Goal: Task Accomplishment & Management: Use online tool/utility

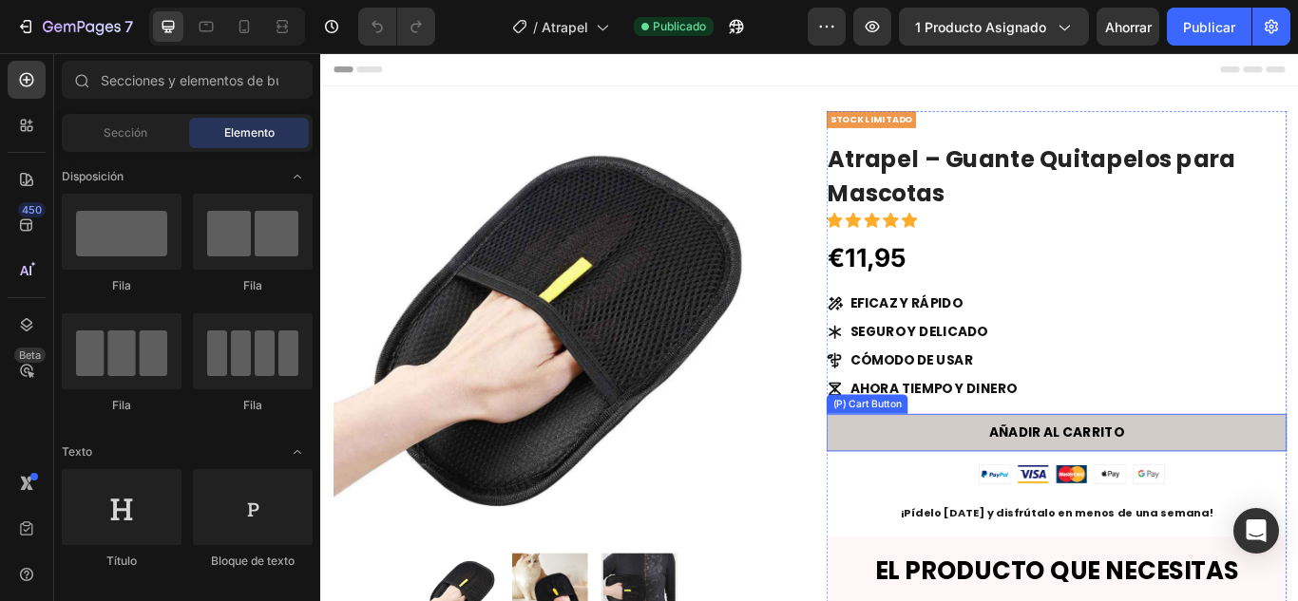
click at [1051, 477] on button "AÑADIR AL CARRITO" at bounding box center [1177, 496] width 537 height 44
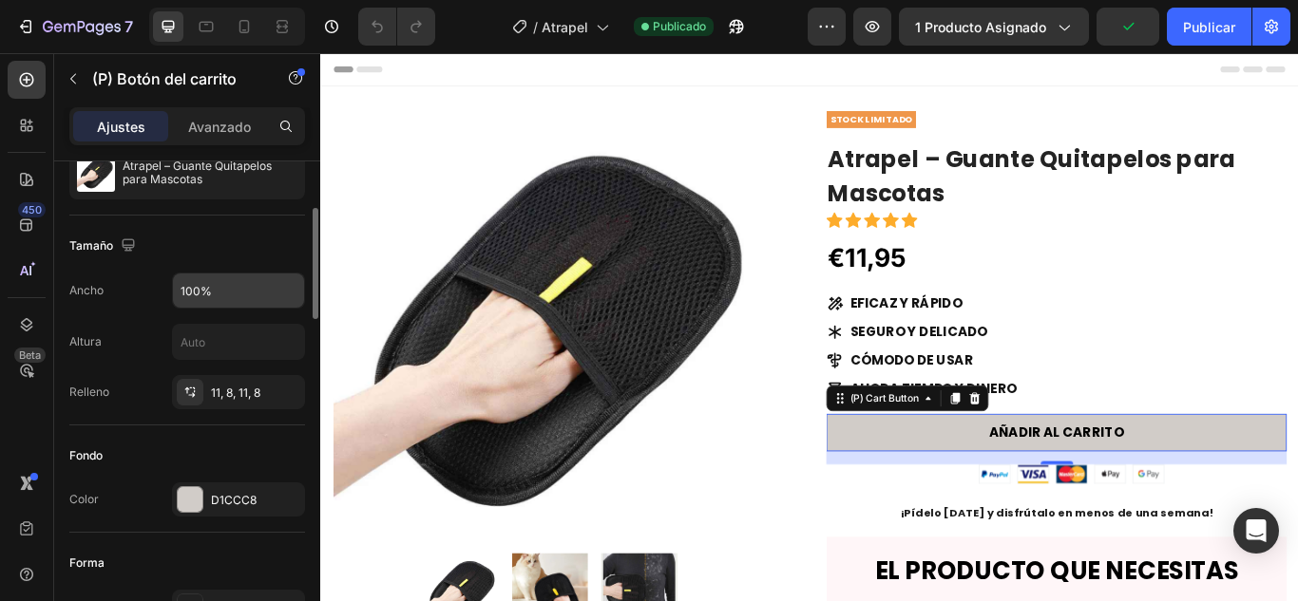
scroll to position [203, 0]
click at [212, 385] on font "11, 8, 11, 8" at bounding box center [235, 392] width 49 height 14
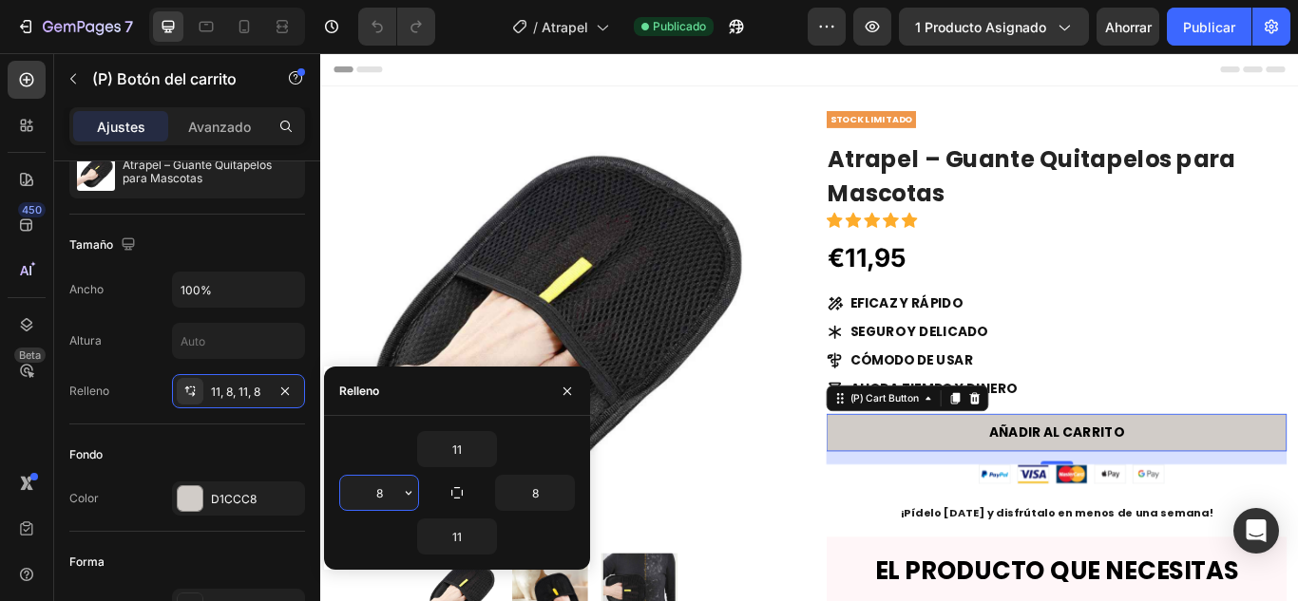
click at [383, 495] on input "8" at bounding box center [379, 493] width 78 height 34
type input "3"
type input "9"
click at [227, 461] on div "Fondo" at bounding box center [187, 455] width 236 height 30
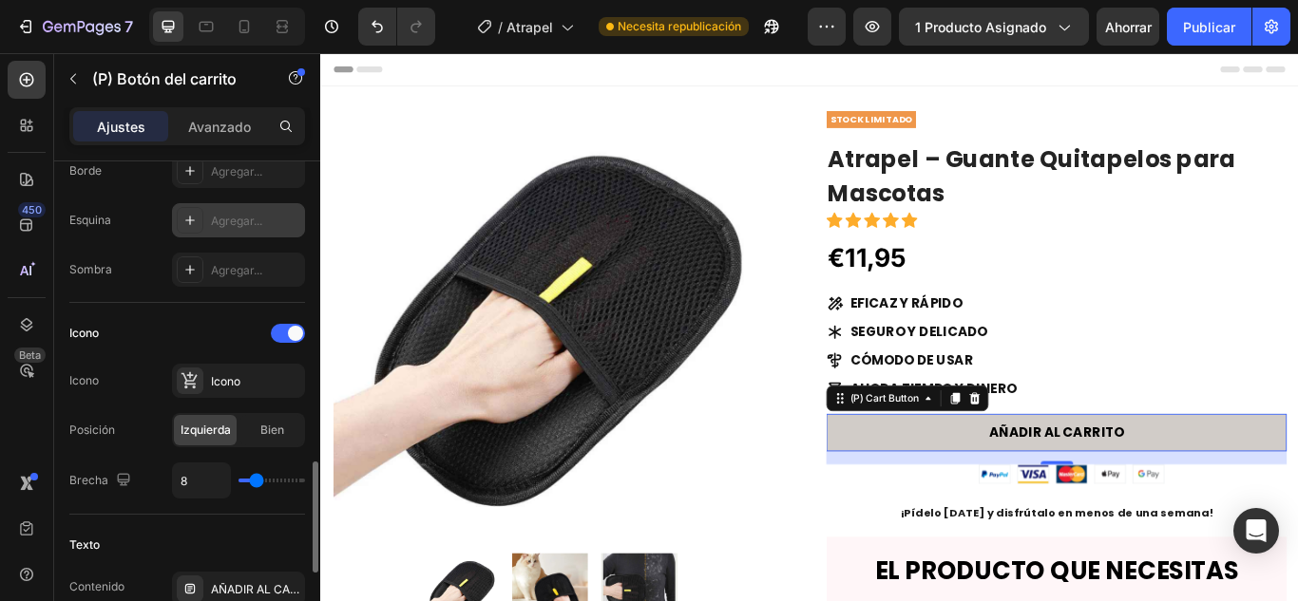
scroll to position [767, 0]
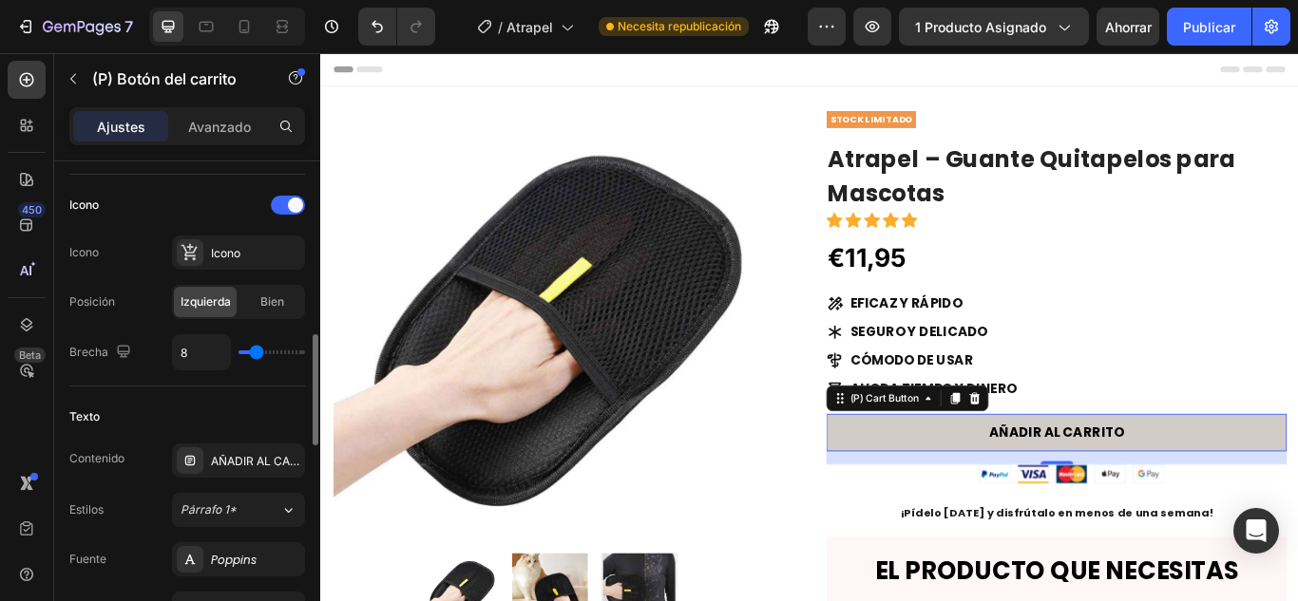
type input "12"
type input "22"
type input "24"
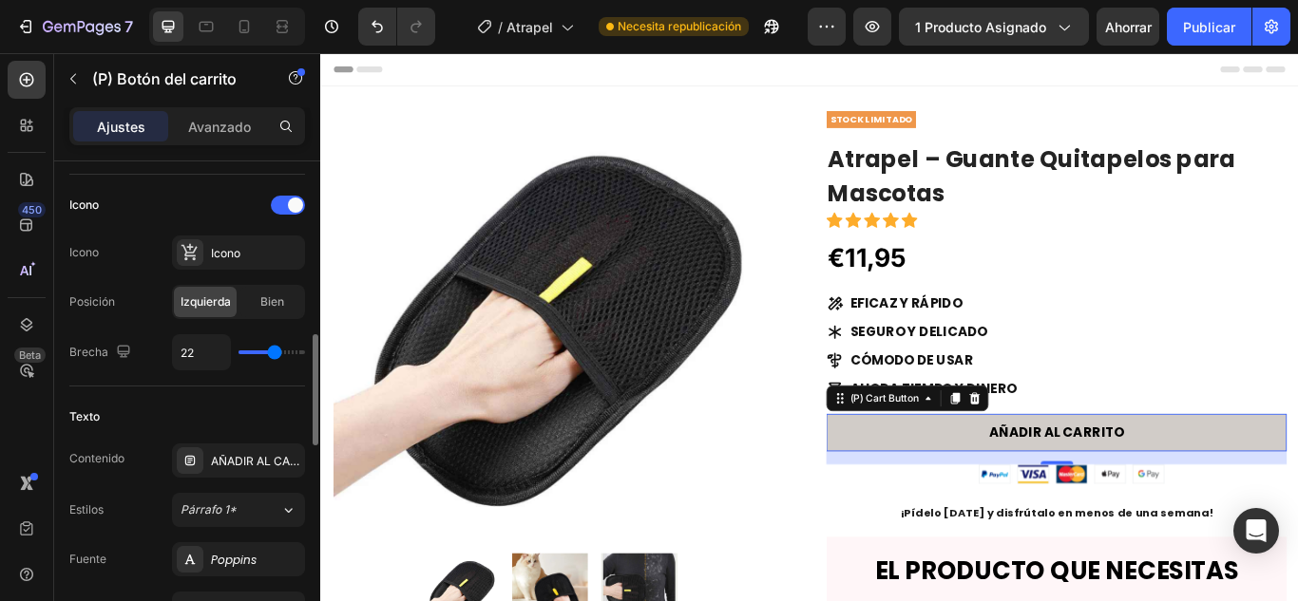
type input "24"
type input "25"
type input "27"
drag, startPoint x: 252, startPoint y: 352, endPoint x: 281, endPoint y: 352, distance: 29.5
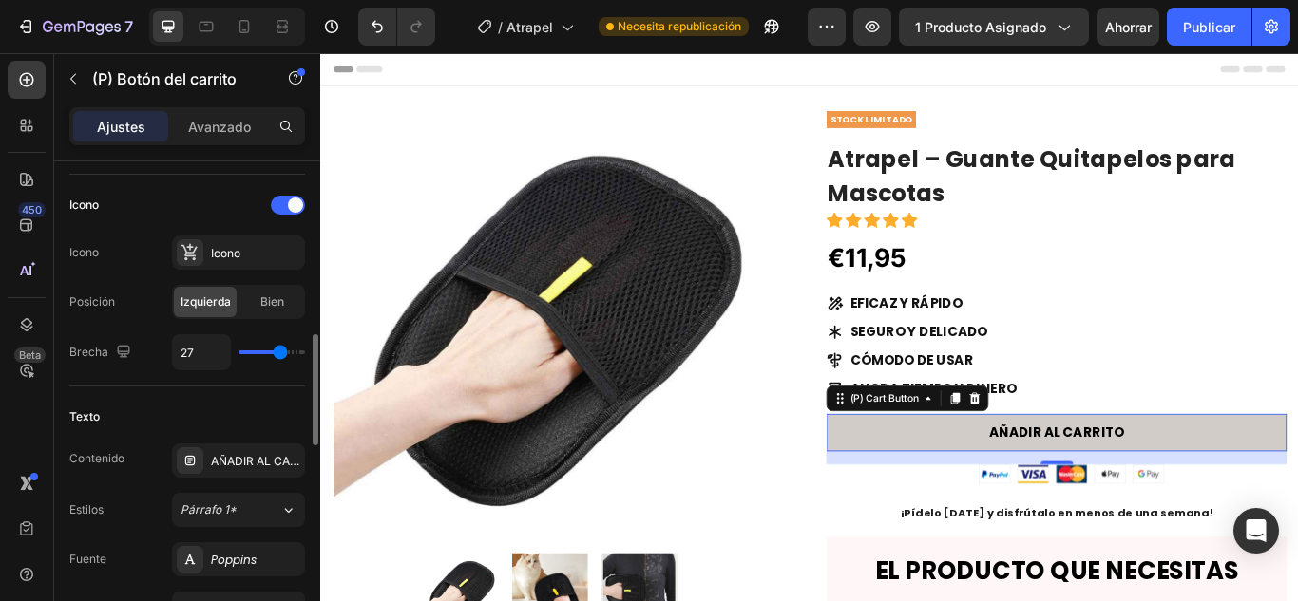
type input "27"
click at [281, 352] on input "range" at bounding box center [271, 353] width 67 height 4
type input "32"
type input "40"
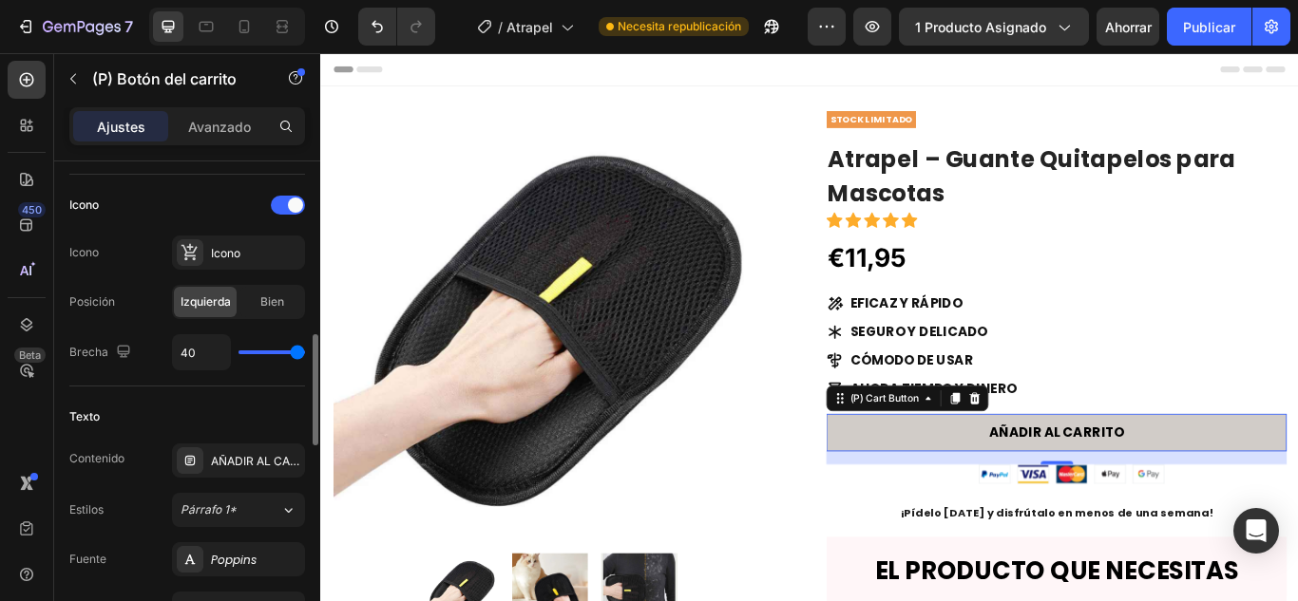
drag, startPoint x: 281, startPoint y: 352, endPoint x: 312, endPoint y: 350, distance: 30.5
type input "40"
click at [305, 351] on input "range" at bounding box center [271, 353] width 67 height 4
click at [388, 26] on button "Deshacer/Rehacer" at bounding box center [377, 27] width 38 height 38
type input "27"
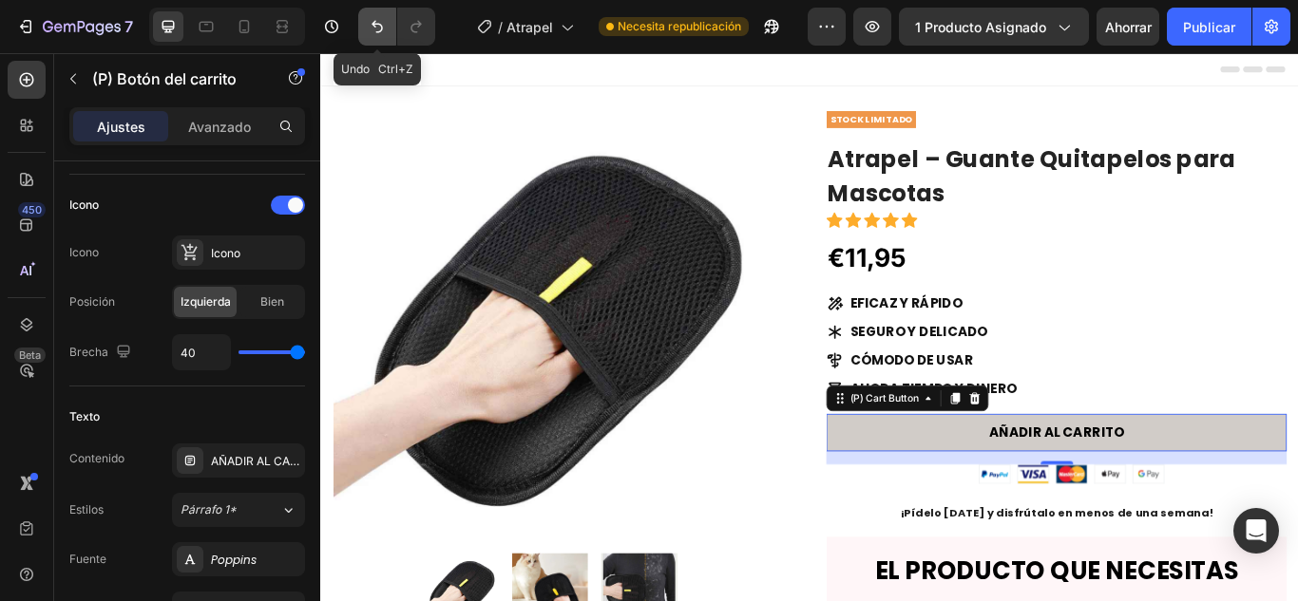
type input "27"
click at [388, 26] on button "Deshacer/Rehacer" at bounding box center [377, 27] width 38 height 38
type input "8"
click at [1017, 499] on button "AÑADIR AL CARRITO" at bounding box center [1177, 496] width 537 height 44
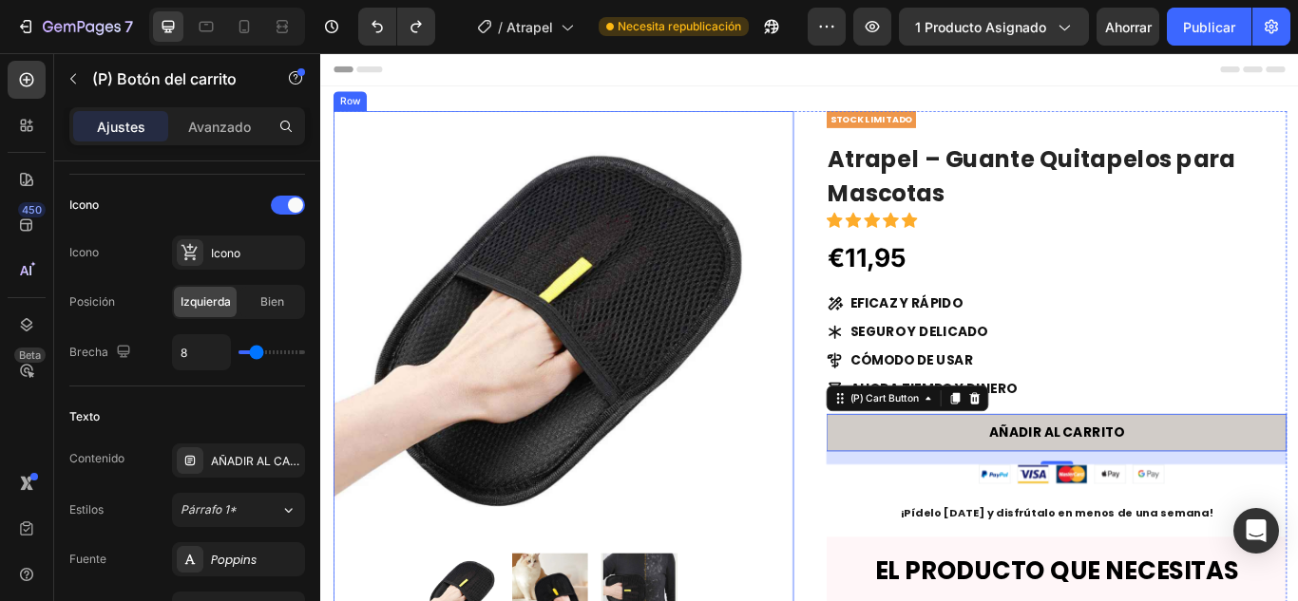
click at [842, 474] on div "Product Images & Gallery Row" at bounding box center [602, 446] width 537 height 651
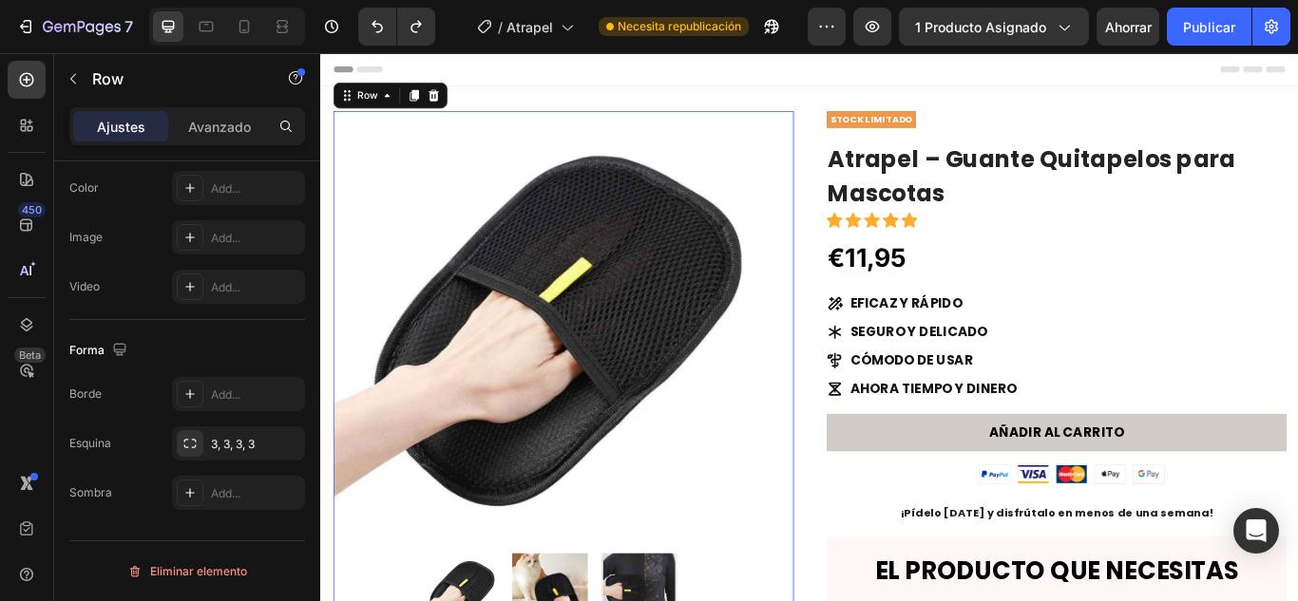
scroll to position [0, 0]
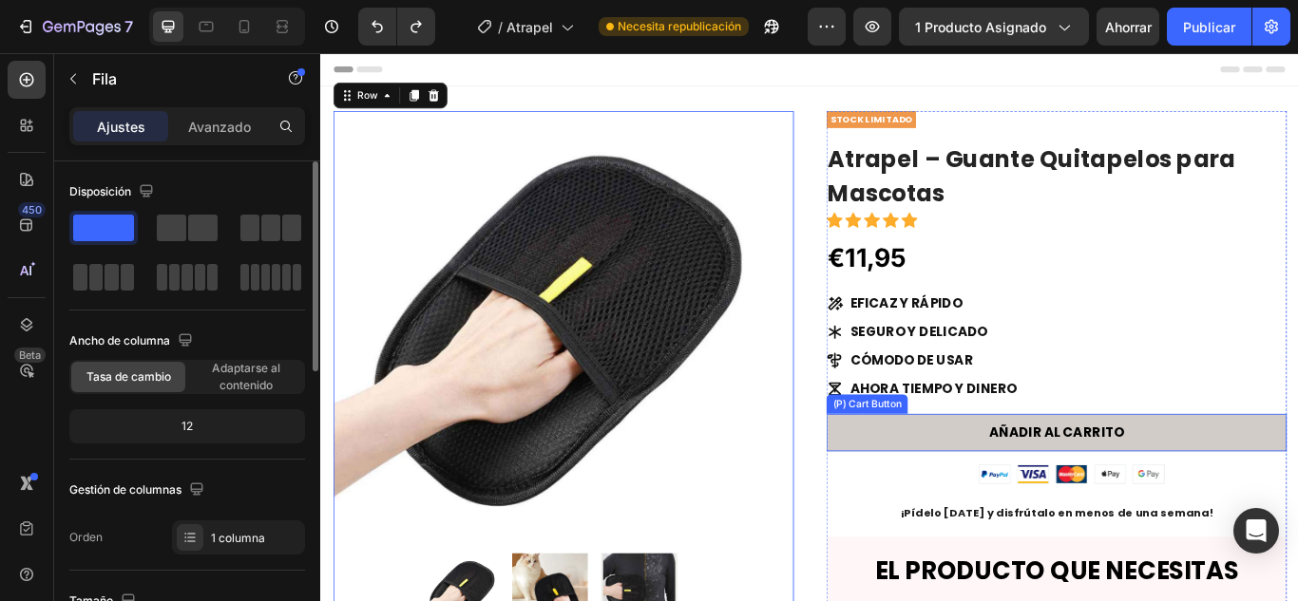
click at [976, 492] on button "AÑADIR AL CARRITO" at bounding box center [1177, 496] width 537 height 44
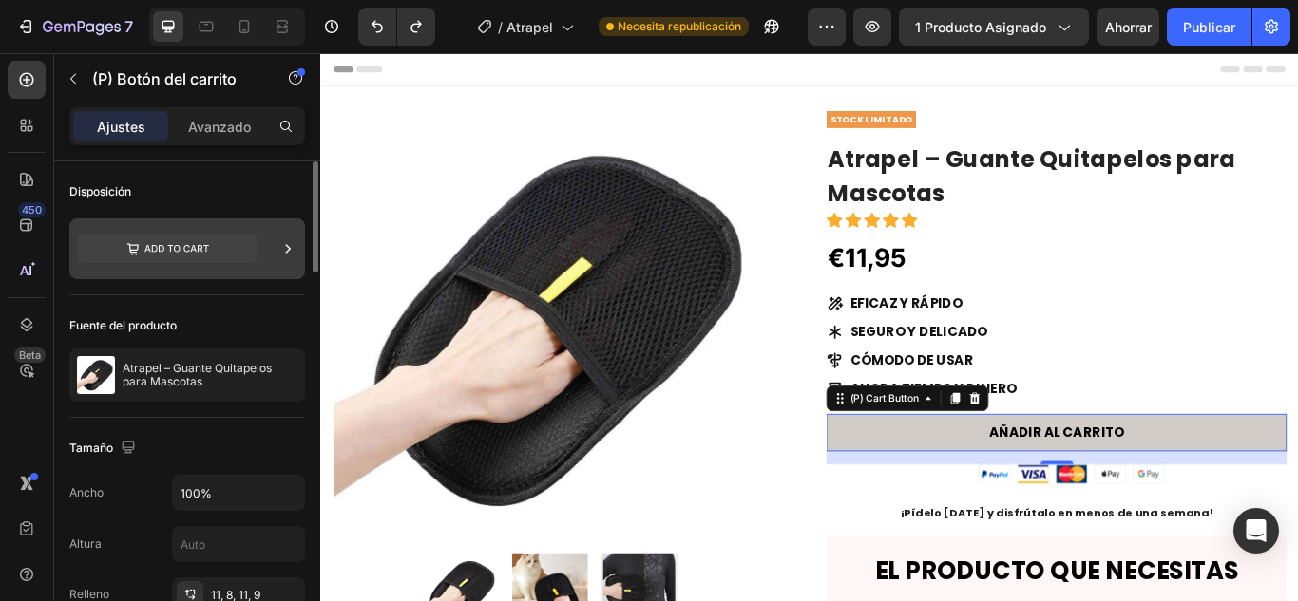
click at [140, 243] on icon at bounding box center [167, 249] width 179 height 29
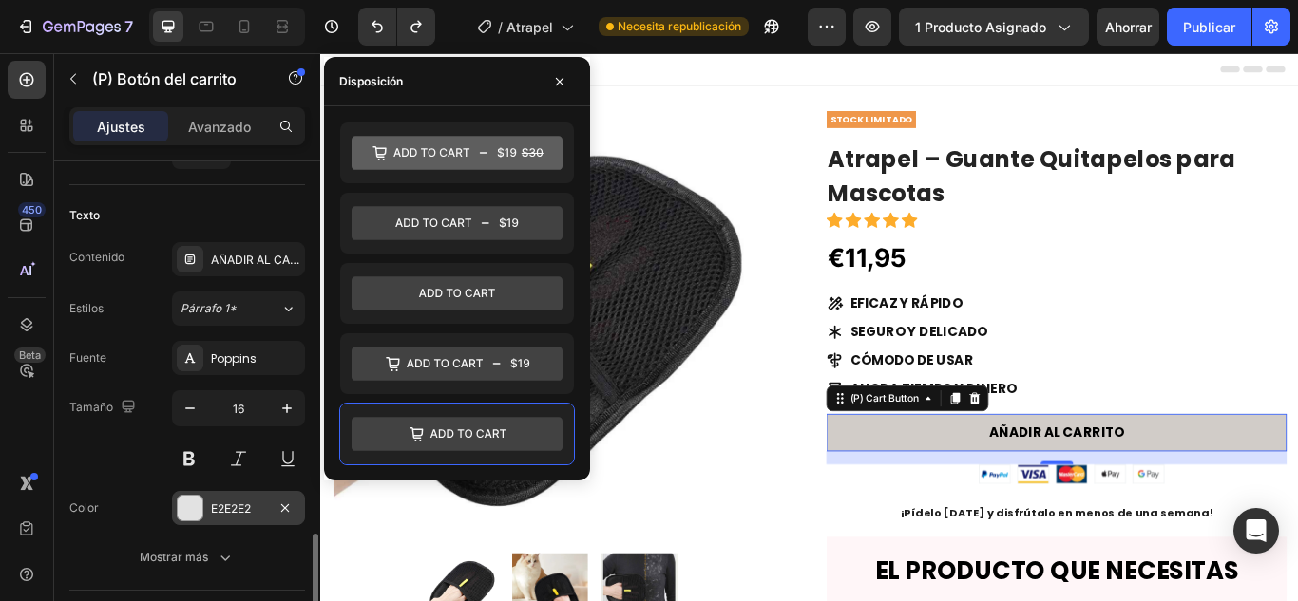
scroll to position [1094, 0]
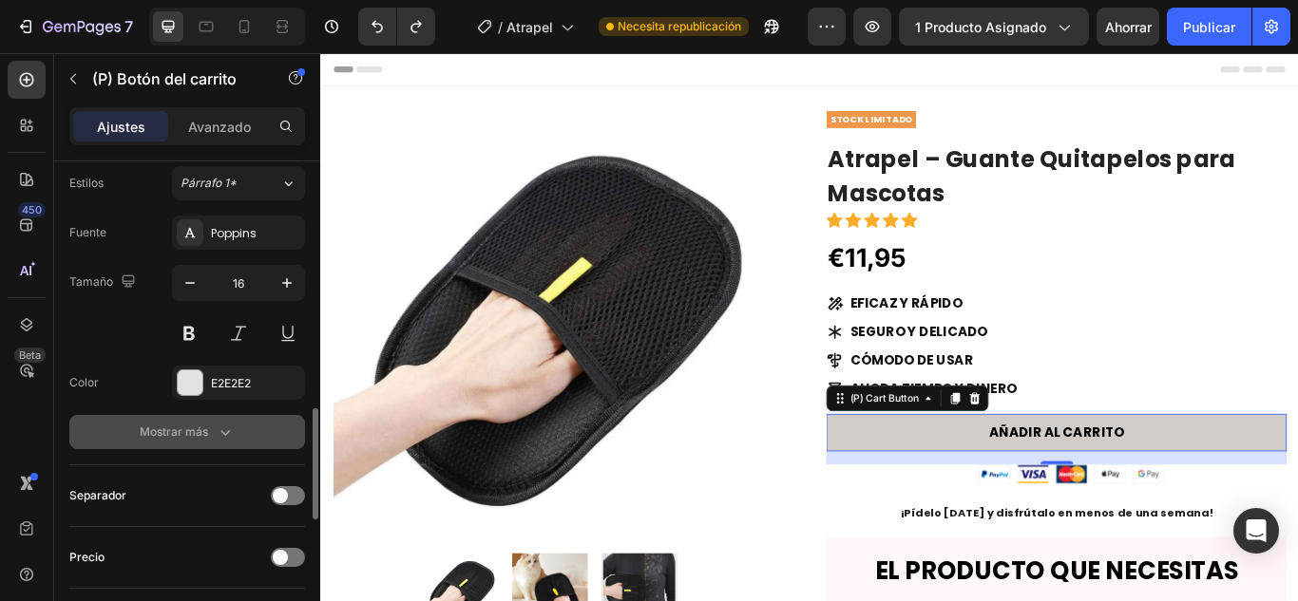
click at [200, 438] on font "Mostrar más" at bounding box center [174, 432] width 68 height 14
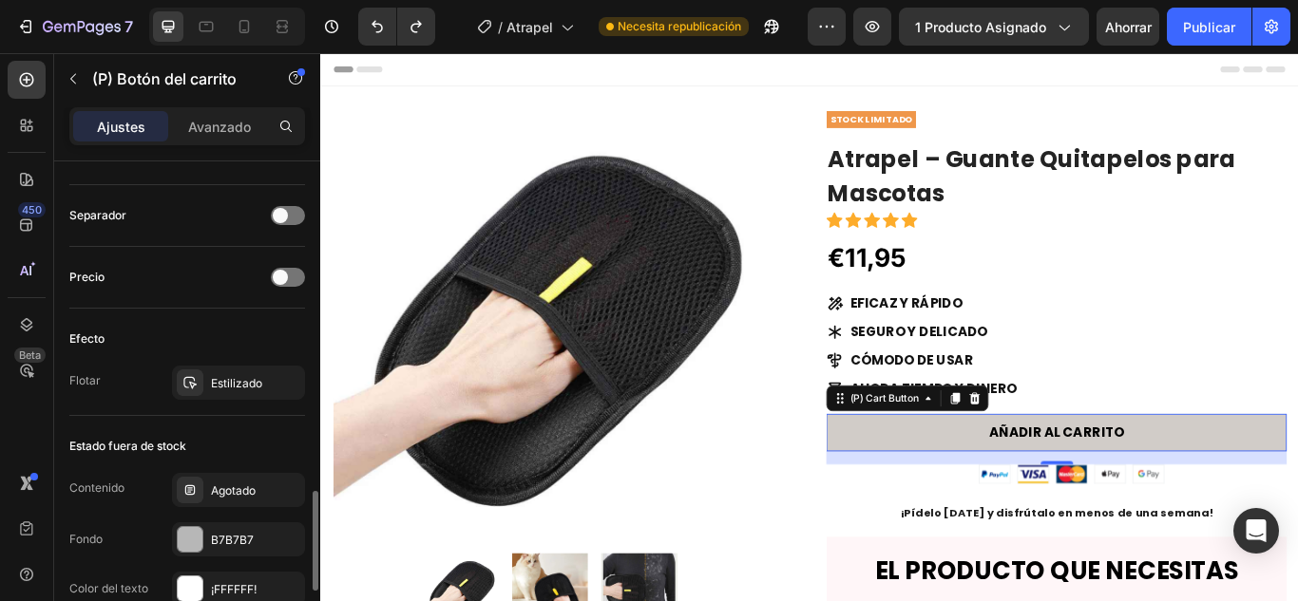
scroll to position [1626, 0]
click at [198, 376] on div at bounding box center [190, 382] width 27 height 27
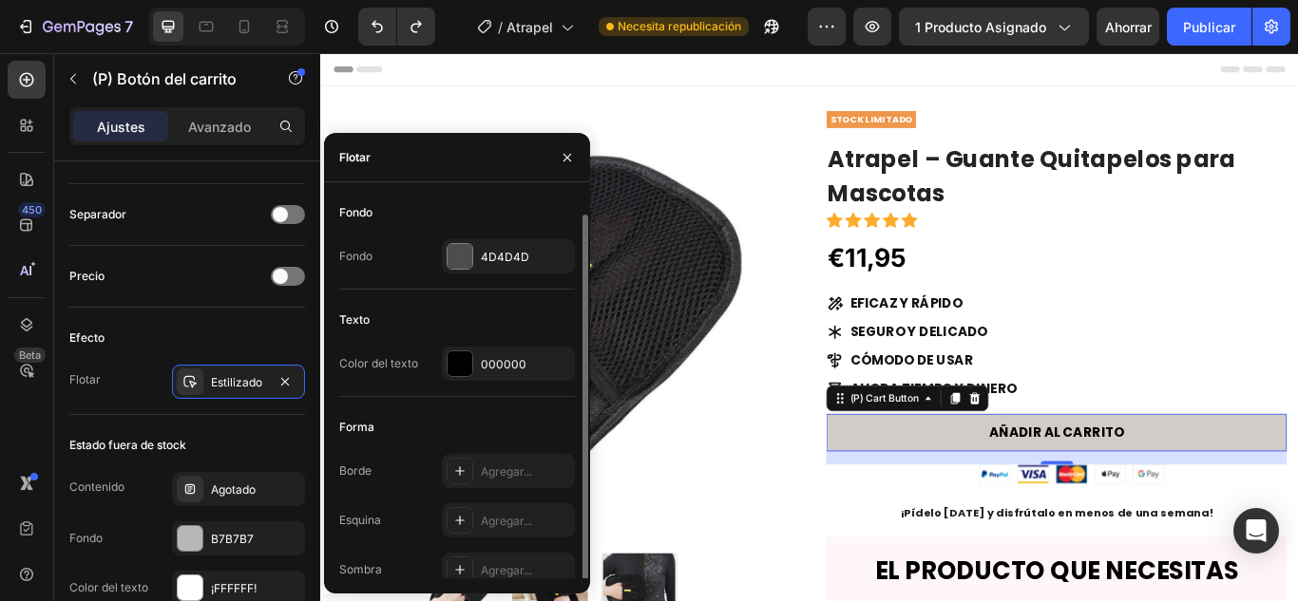
scroll to position [9, 0]
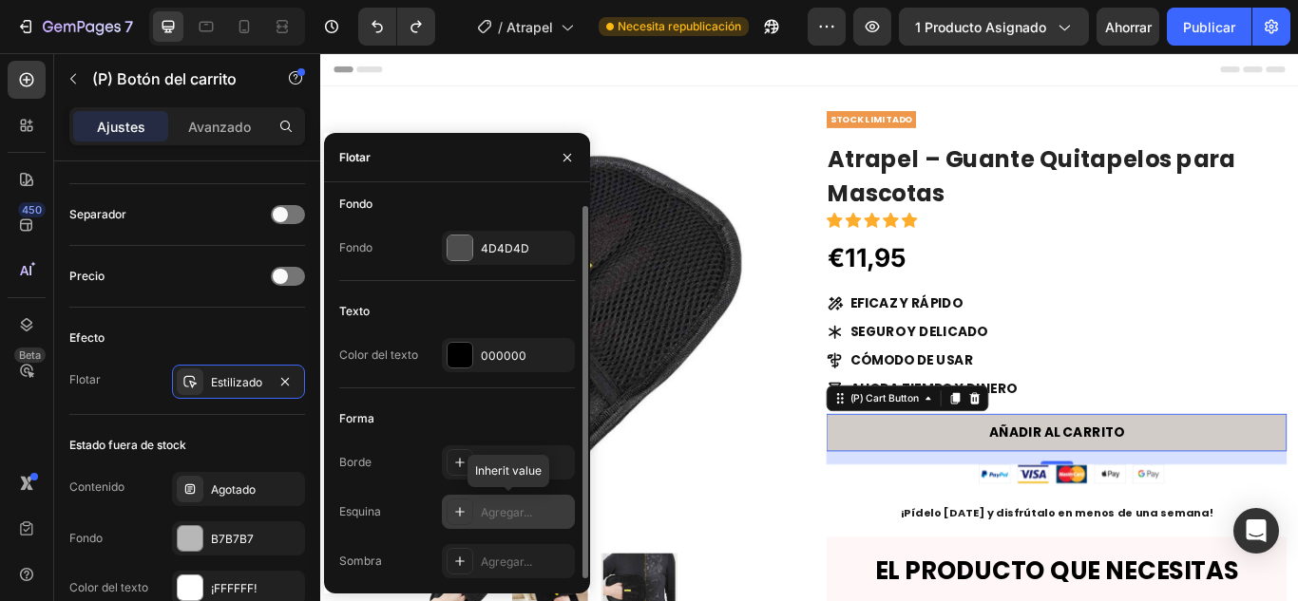
click at [498, 515] on font "Agregar..." at bounding box center [506, 512] width 51 height 14
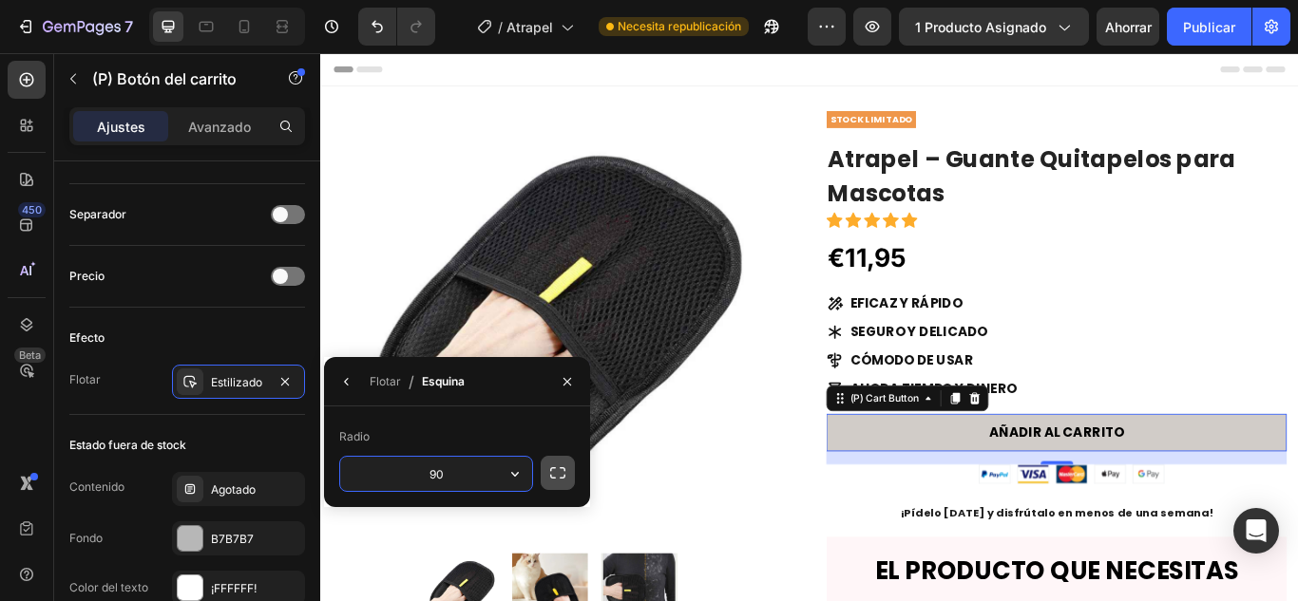
type input "90"
click at [548, 477] on icon "button" at bounding box center [557, 473] width 19 height 19
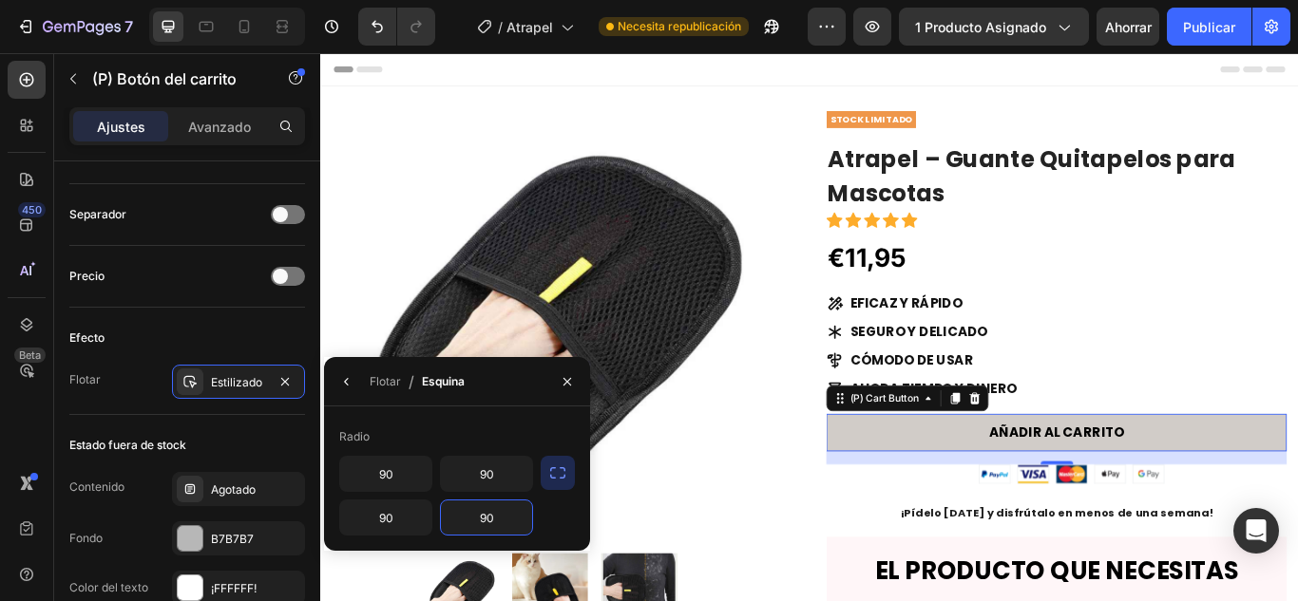
click at [496, 510] on input "90" at bounding box center [486, 518] width 91 height 34
click at [504, 463] on input "90" at bounding box center [486, 474] width 91 height 34
click at [713, 504] on img at bounding box center [587, 374] width 506 height 506
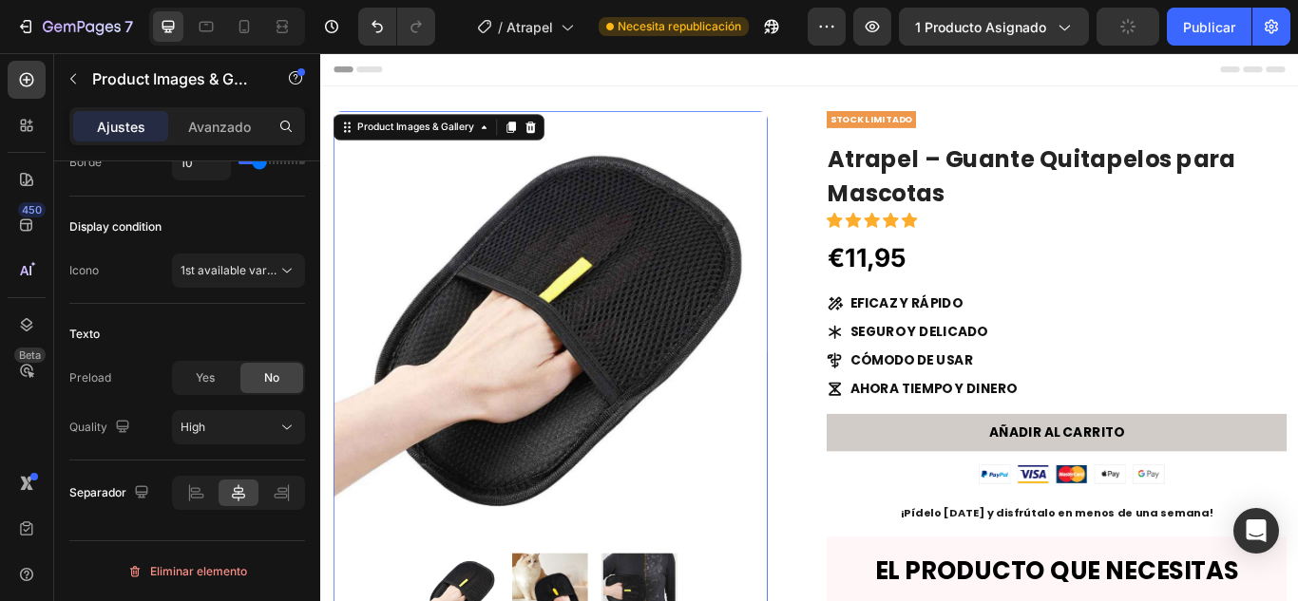
scroll to position [0, 0]
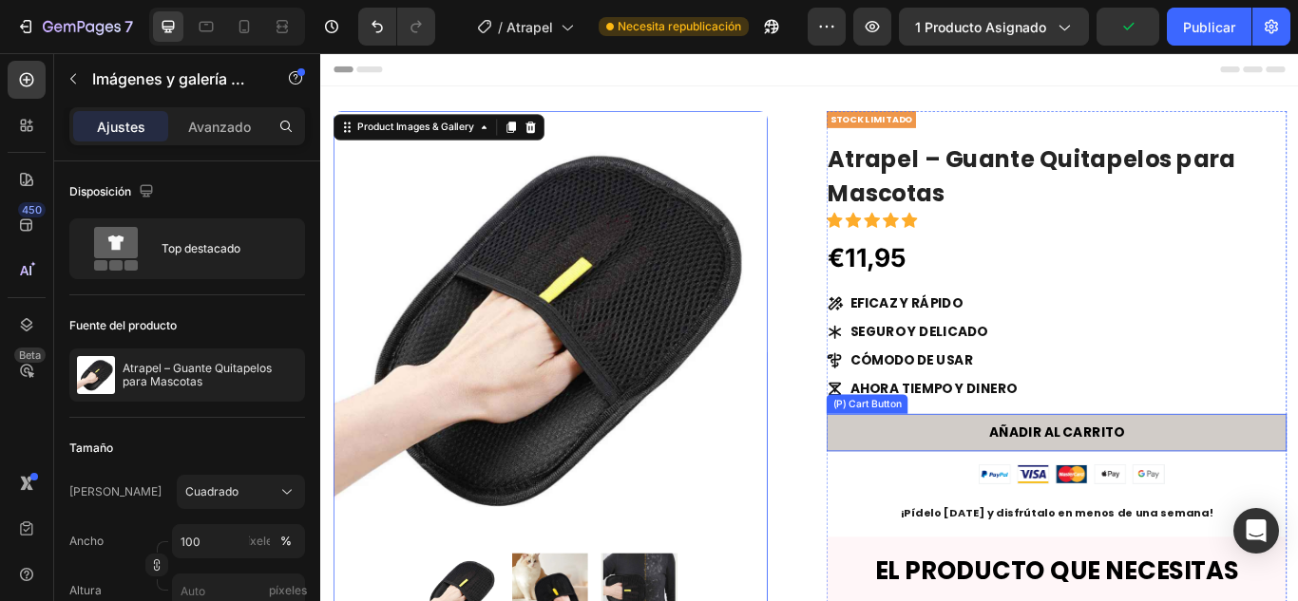
click at [1056, 496] on button "AÑADIR AL CARRITO" at bounding box center [1177, 496] width 537 height 44
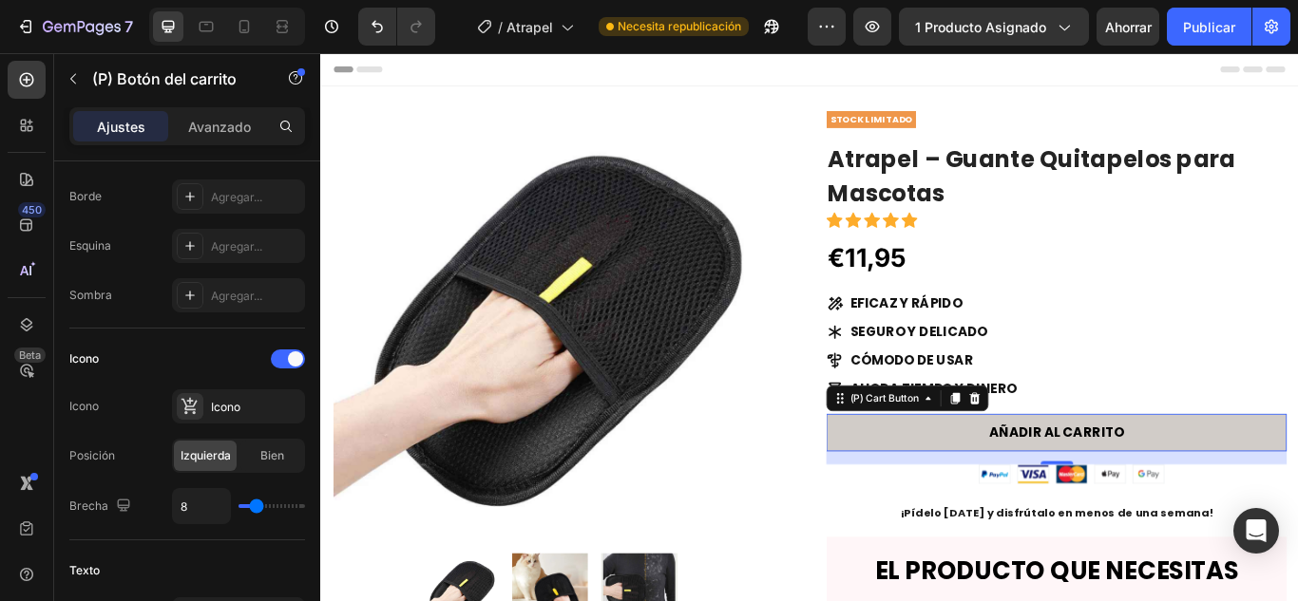
scroll to position [376, 0]
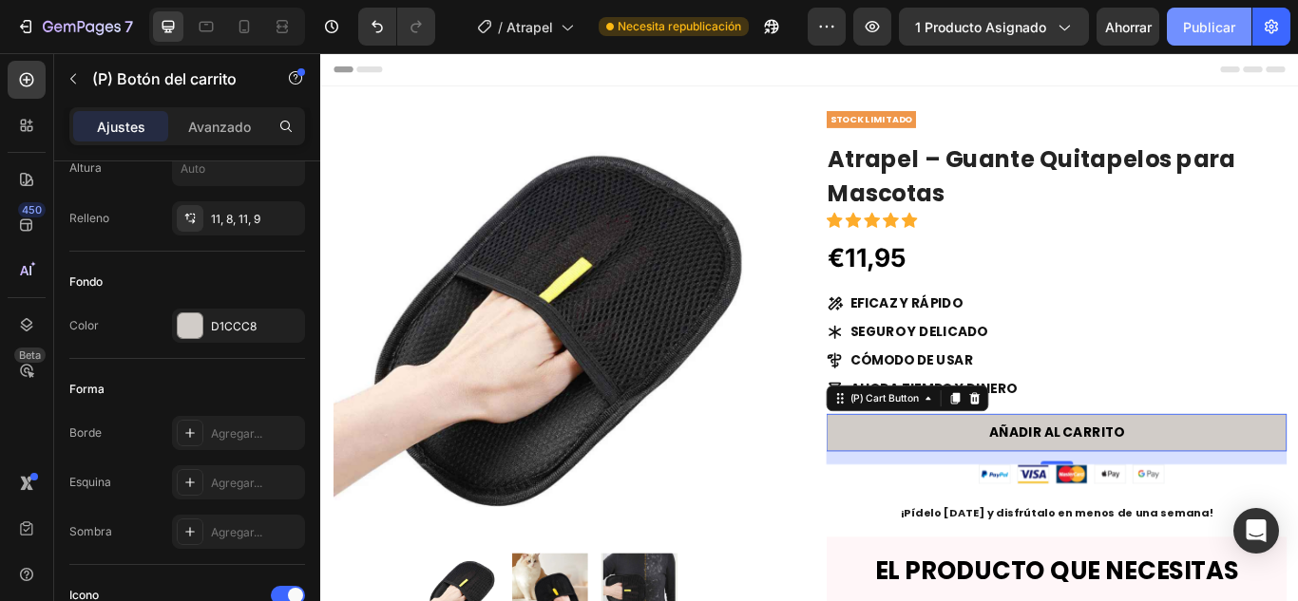
click at [1221, 28] on font "Publicar" at bounding box center [1209, 27] width 52 height 16
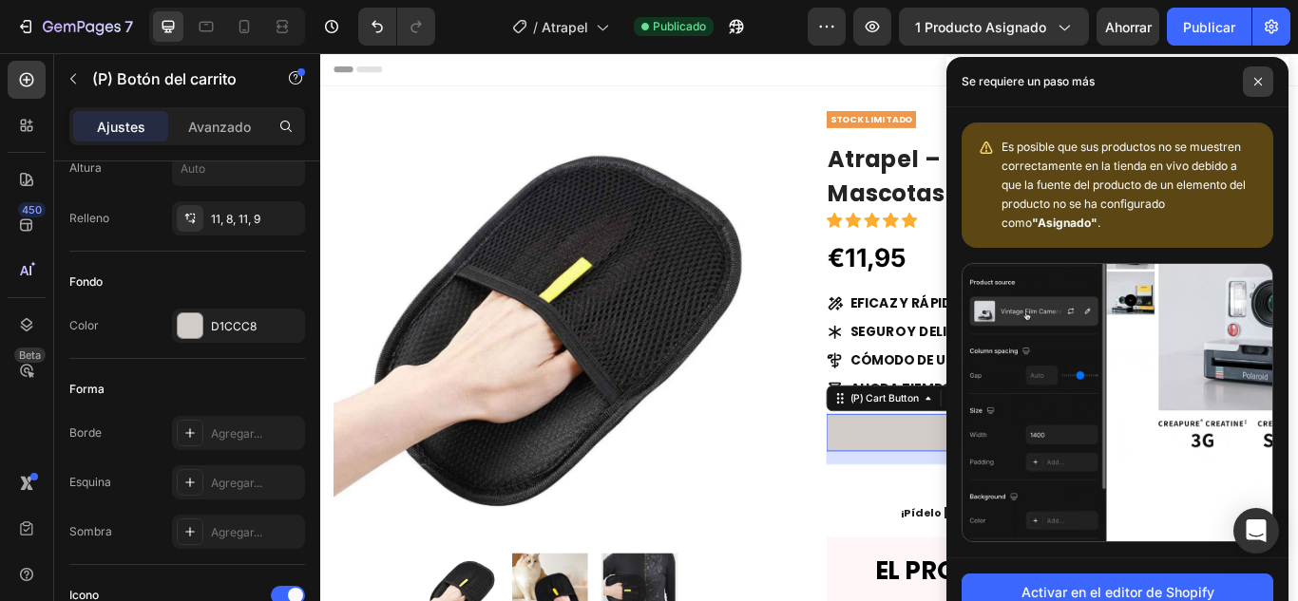
click at [1245, 86] on span at bounding box center [1258, 82] width 30 height 30
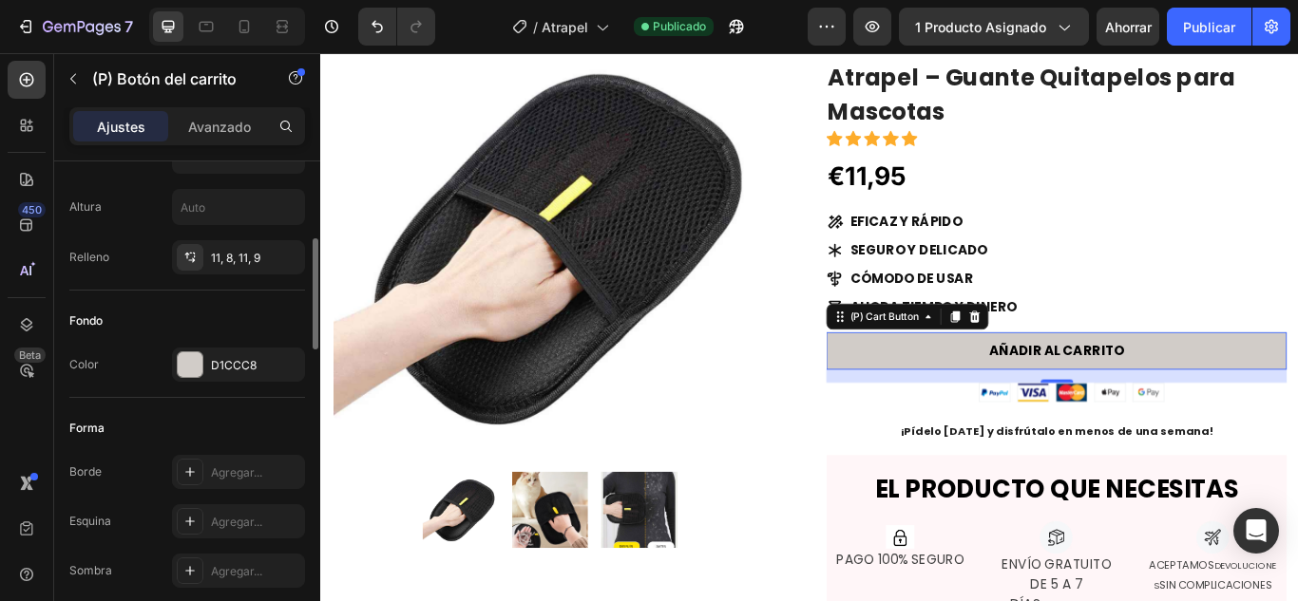
scroll to position [338, 0]
click at [206, 349] on div "D1CCC8" at bounding box center [238, 364] width 133 height 34
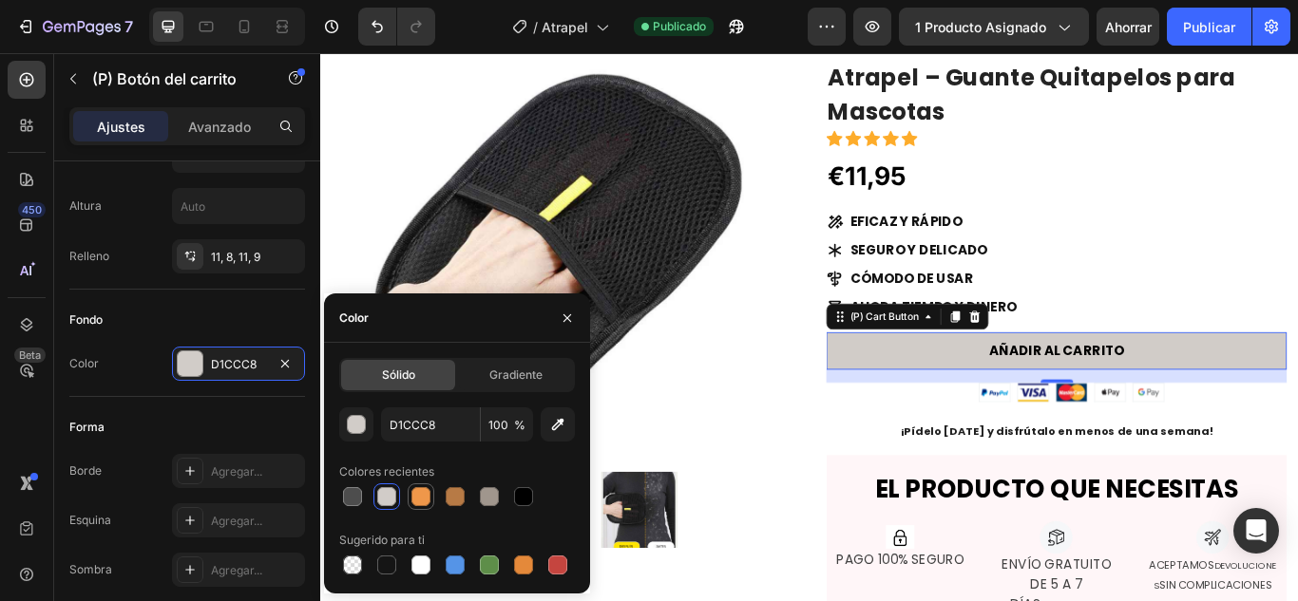
click at [417, 493] on div at bounding box center [420, 496] width 19 height 19
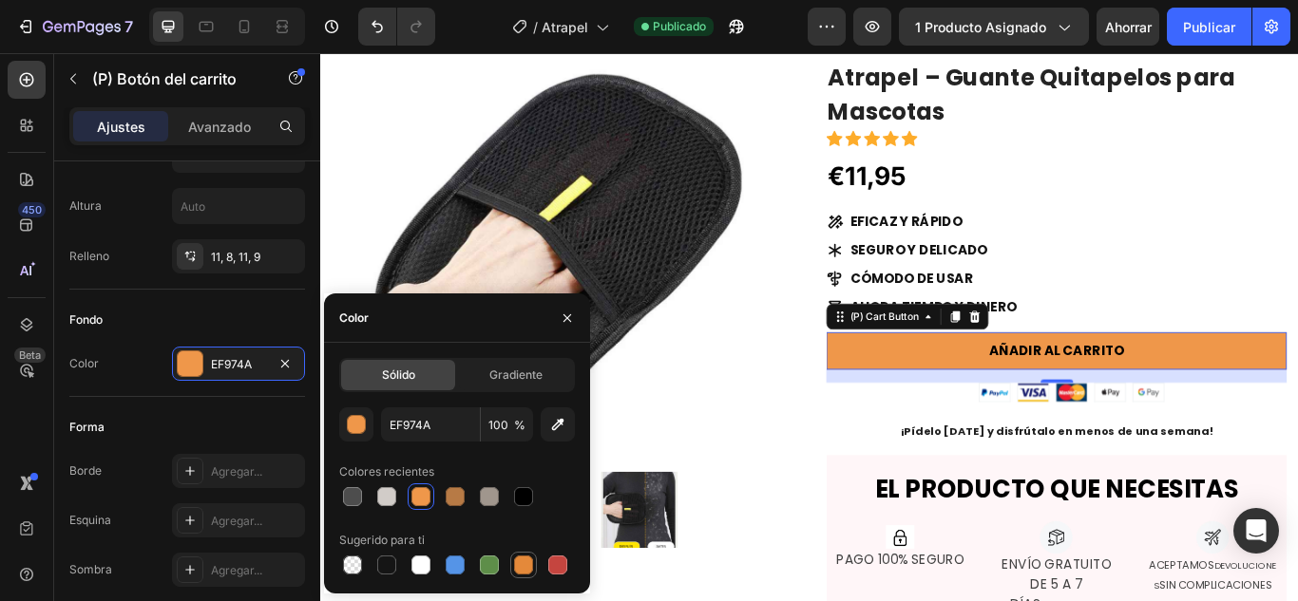
click at [520, 561] on div at bounding box center [523, 565] width 19 height 19
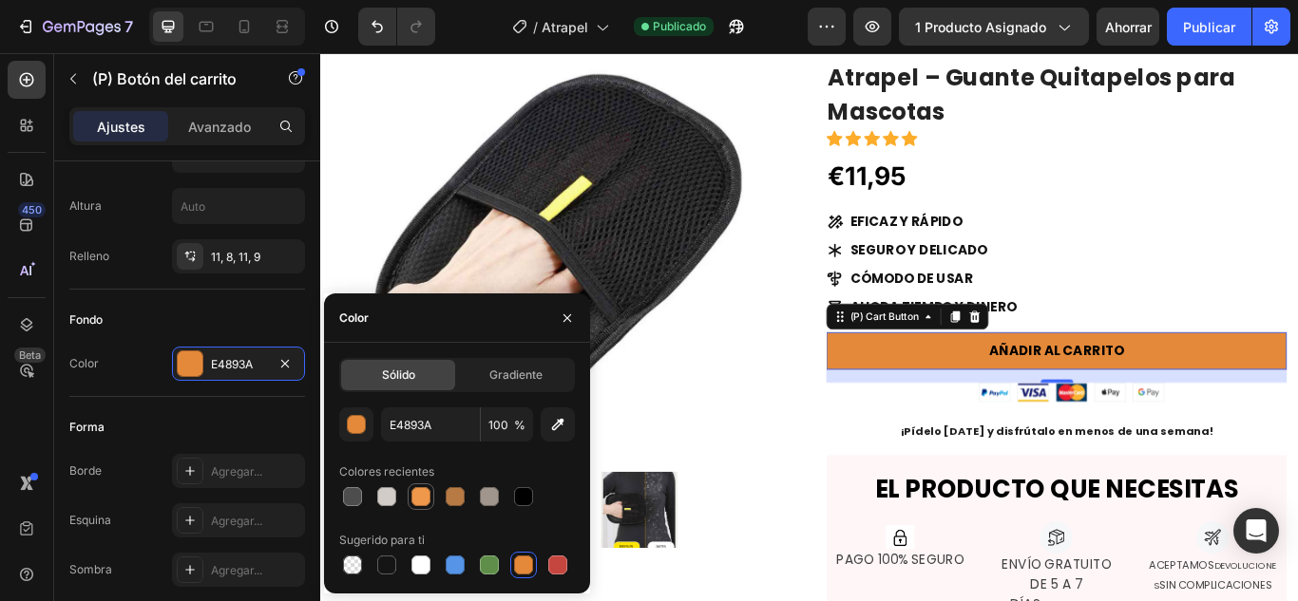
click at [423, 502] on div at bounding box center [420, 496] width 19 height 19
type input "EF974A"
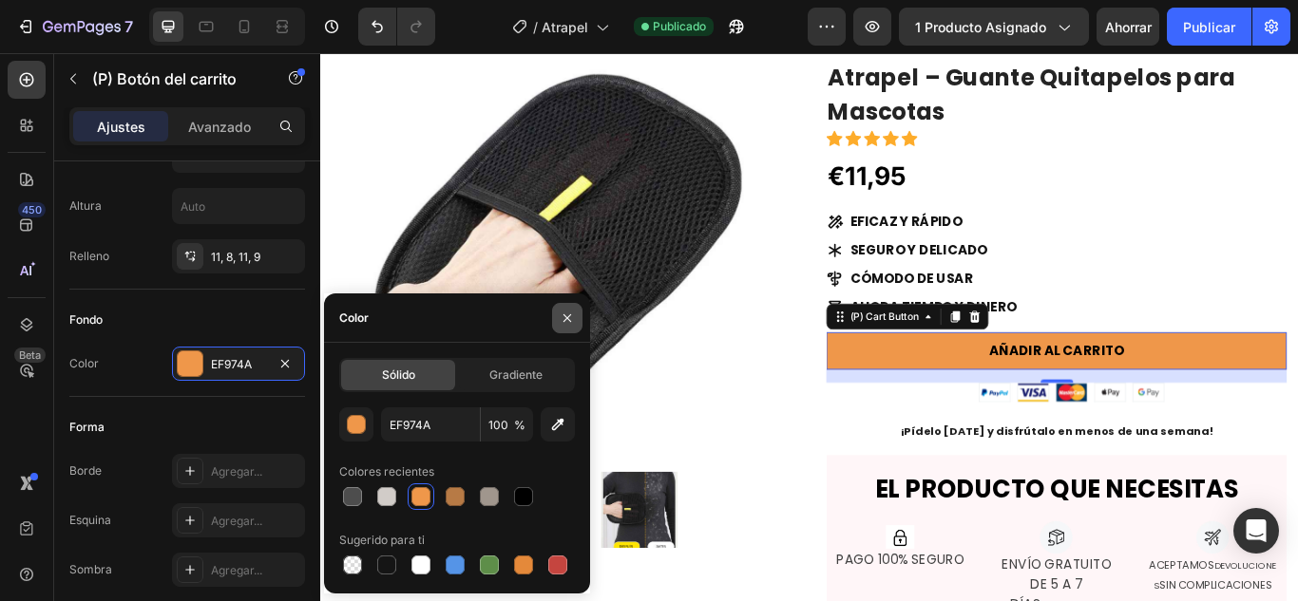
click at [557, 323] on button "button" at bounding box center [567, 318] width 30 height 30
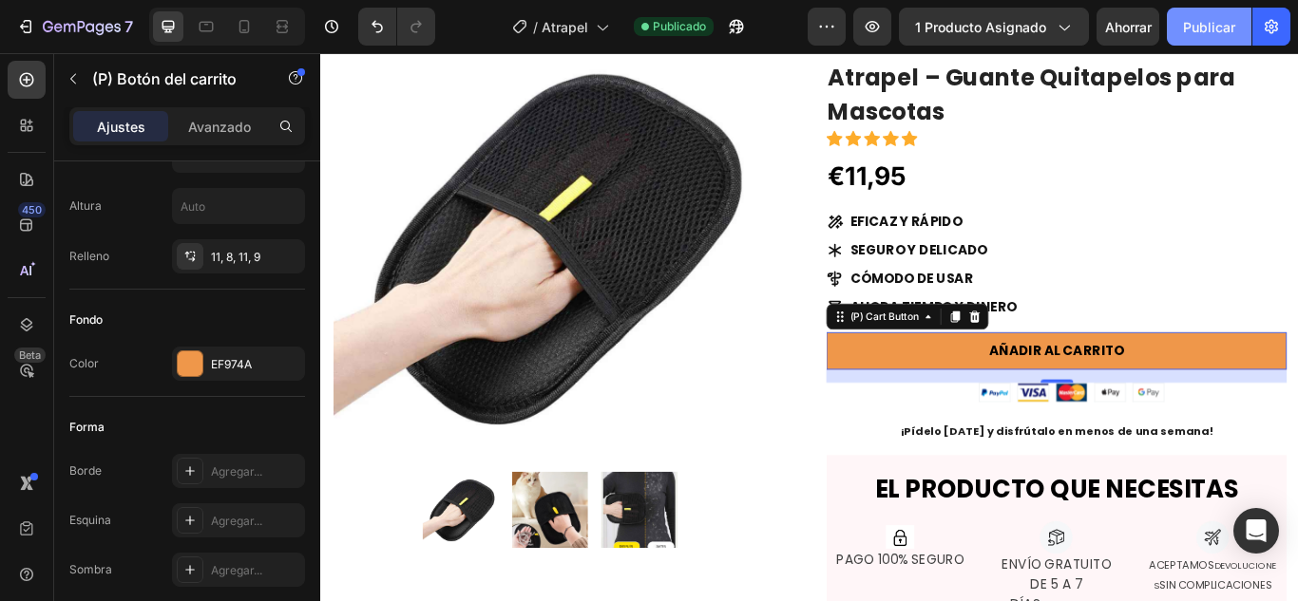
click at [1235, 19] on font "Publicar" at bounding box center [1209, 27] width 52 height 16
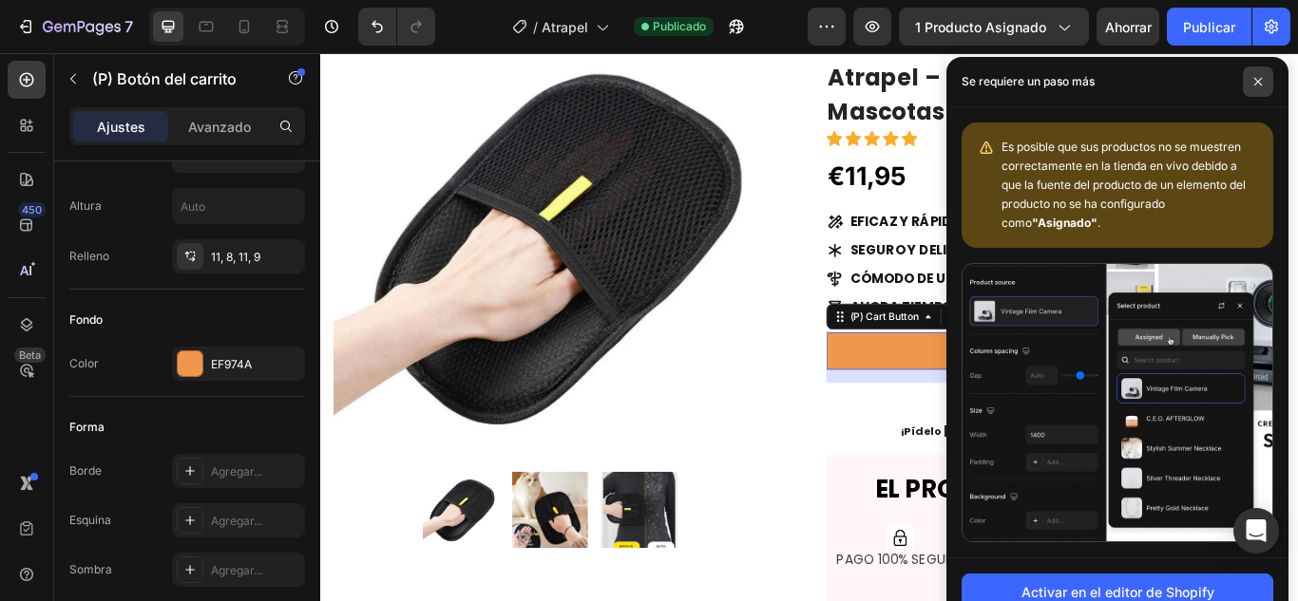
click at [1263, 86] on span at bounding box center [1258, 82] width 30 height 30
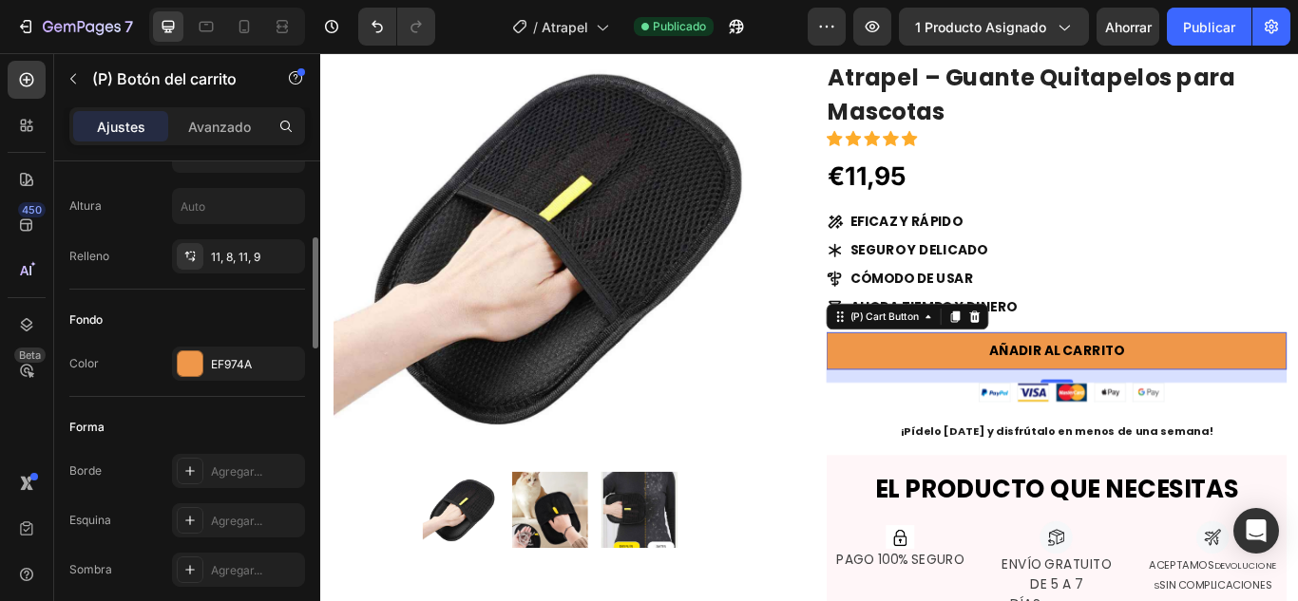
scroll to position [488, 0]
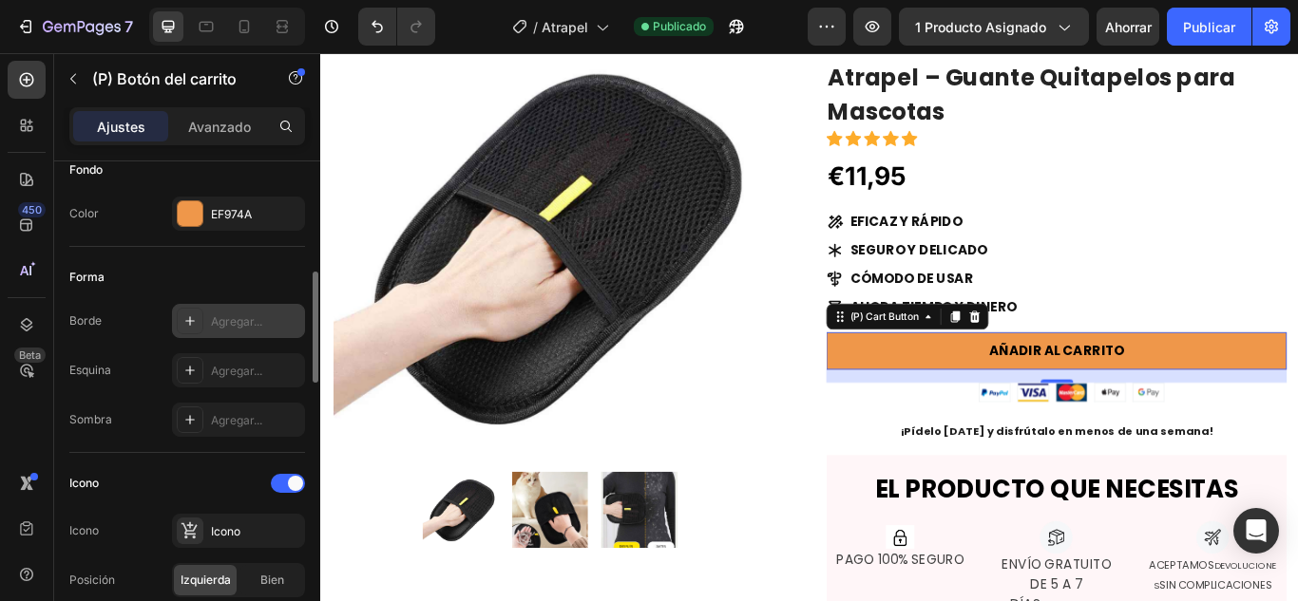
click at [218, 333] on div "Agregar..." at bounding box center [238, 321] width 133 height 34
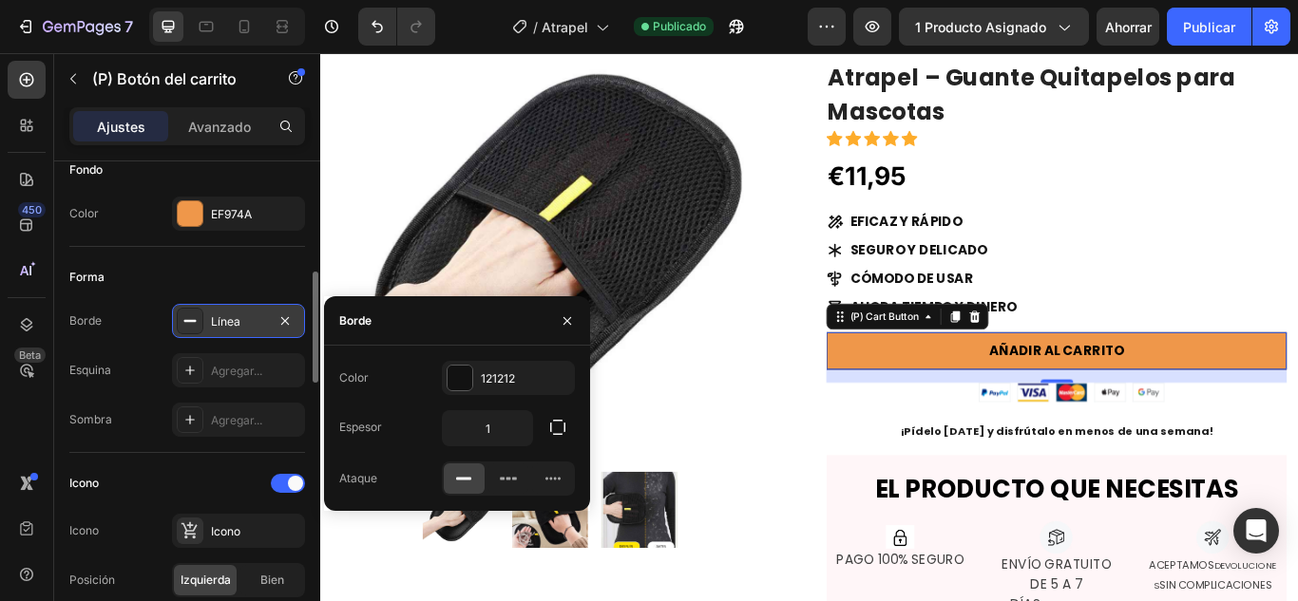
click at [218, 333] on div "Línea" at bounding box center [238, 321] width 133 height 34
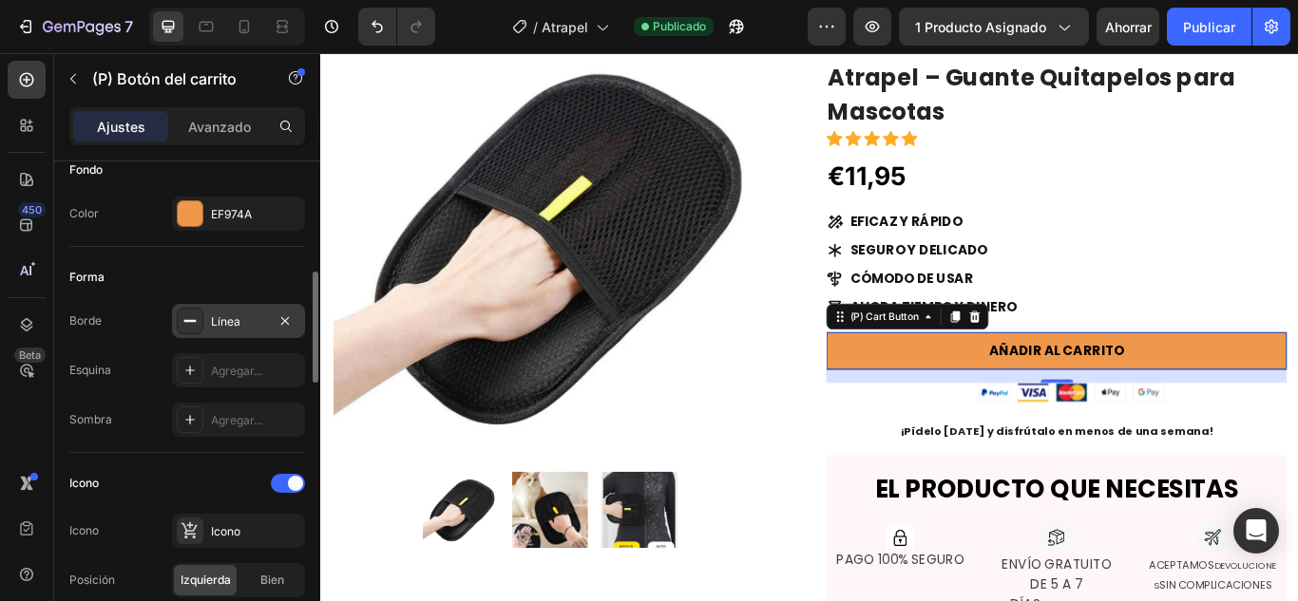
click at [183, 324] on icon at bounding box center [189, 321] width 15 height 15
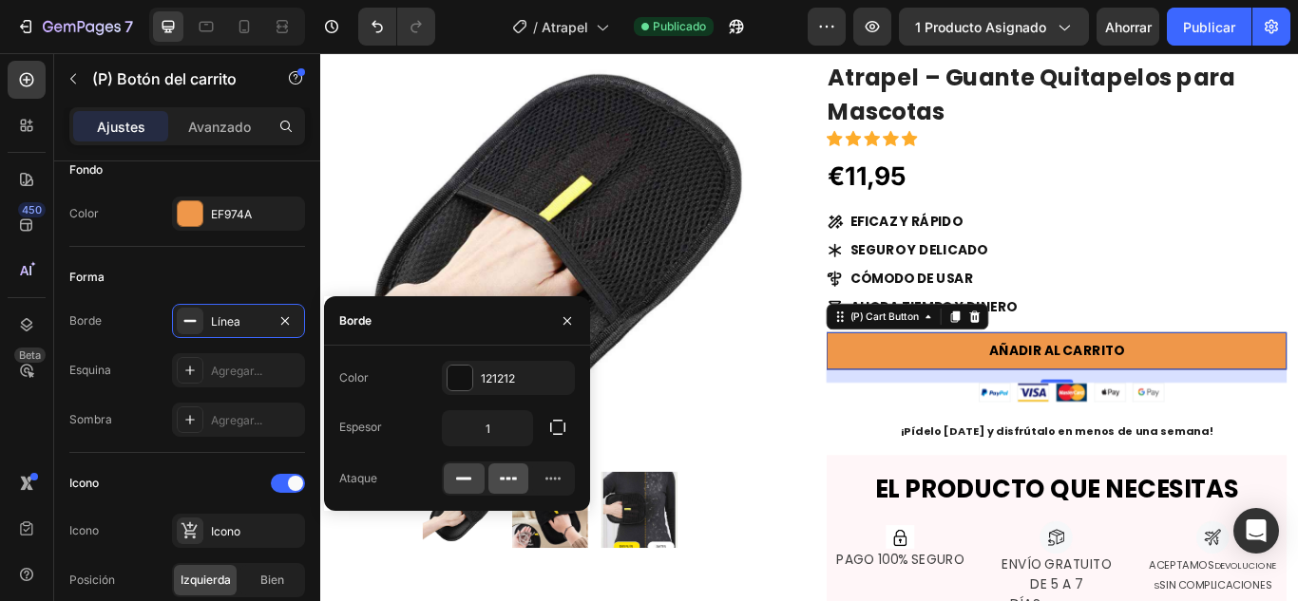
click at [512, 473] on icon at bounding box center [508, 478] width 19 height 19
click at [549, 482] on icon at bounding box center [552, 478] width 19 height 19
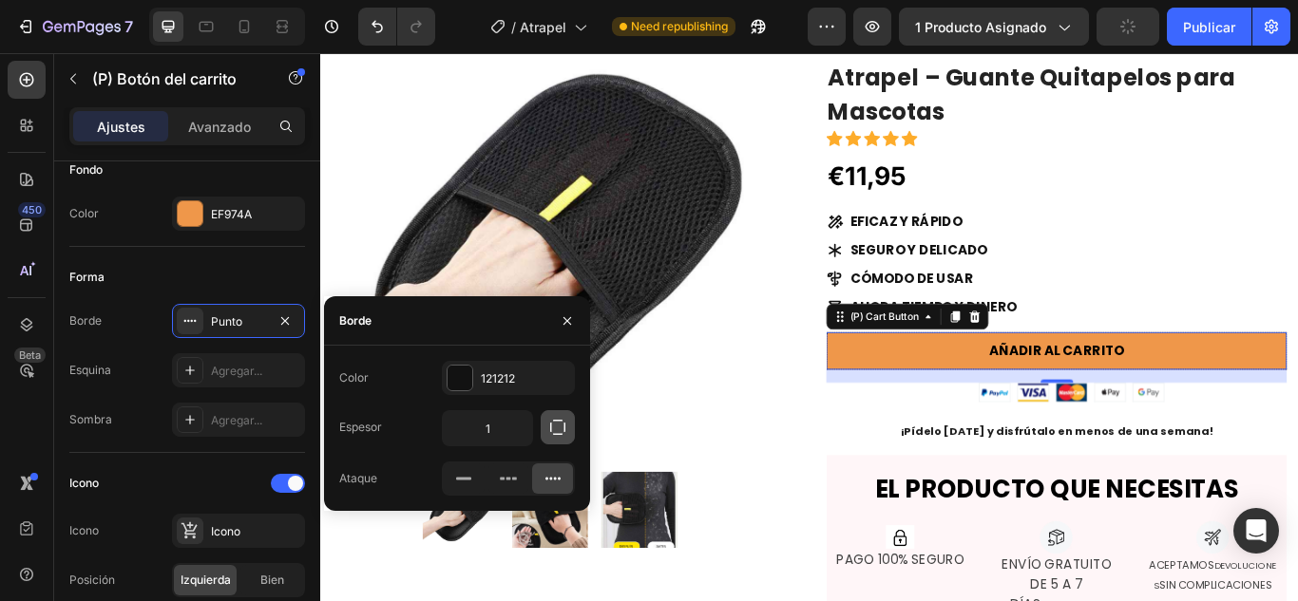
click at [565, 415] on button "button" at bounding box center [558, 427] width 34 height 34
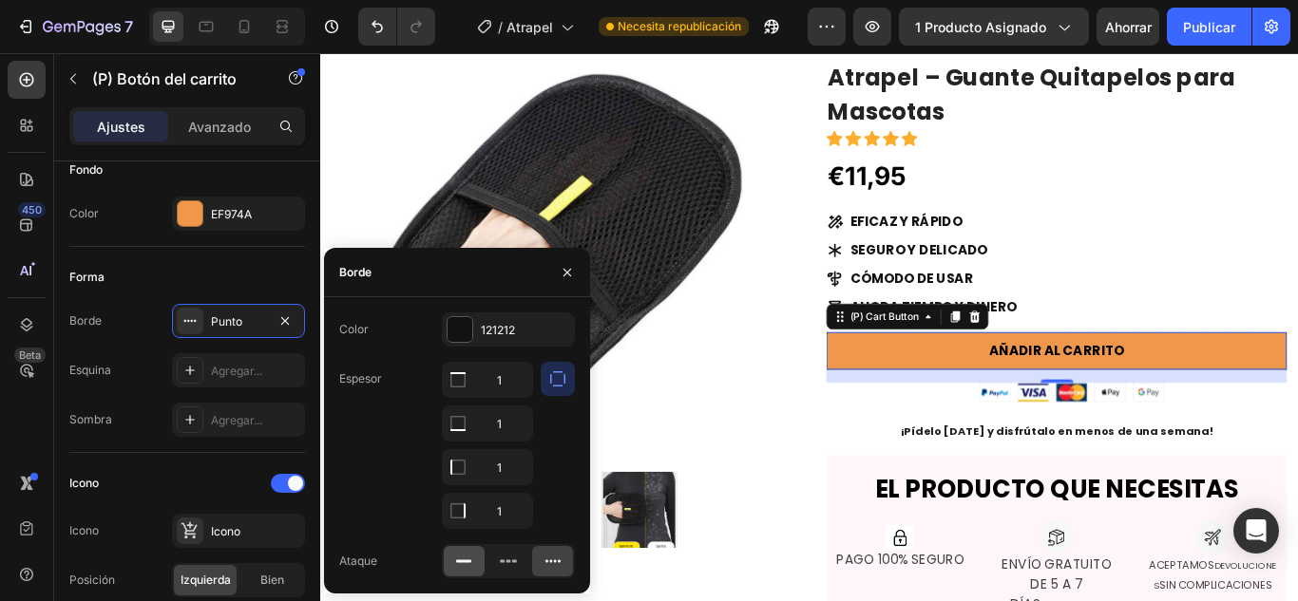
drag, startPoint x: 176, startPoint y: 591, endPoint x: 471, endPoint y: 563, distance: 296.8
click at [471, 563] on icon at bounding box center [463, 561] width 19 height 19
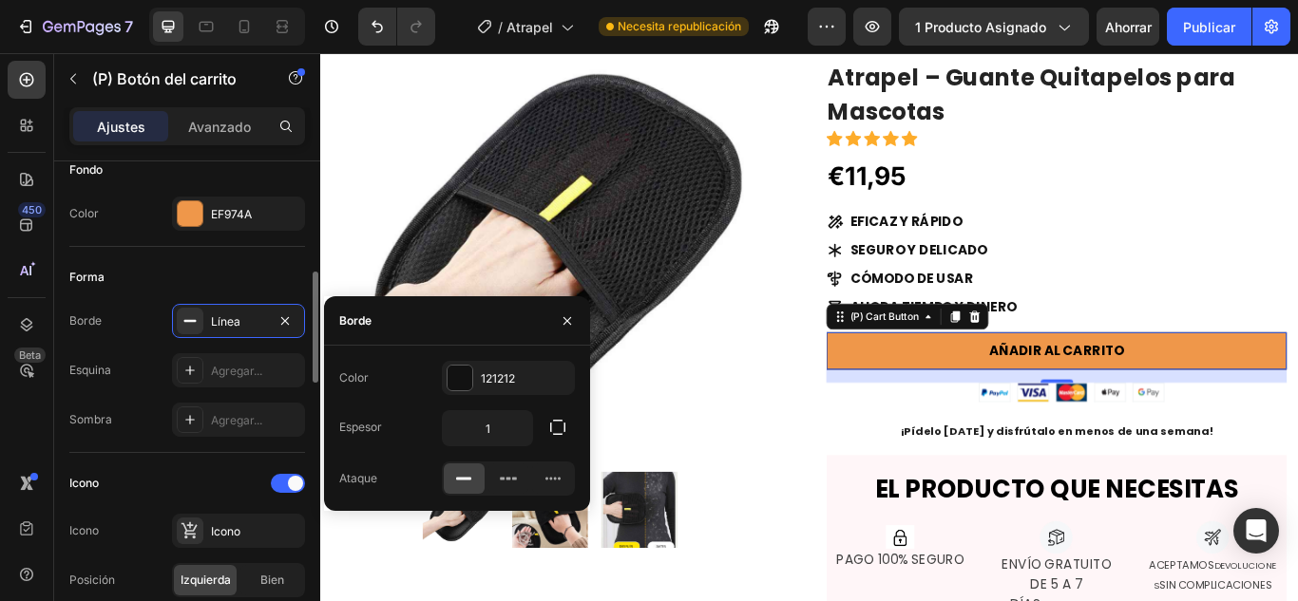
click at [288, 314] on icon "button" at bounding box center [284, 321] width 15 height 15
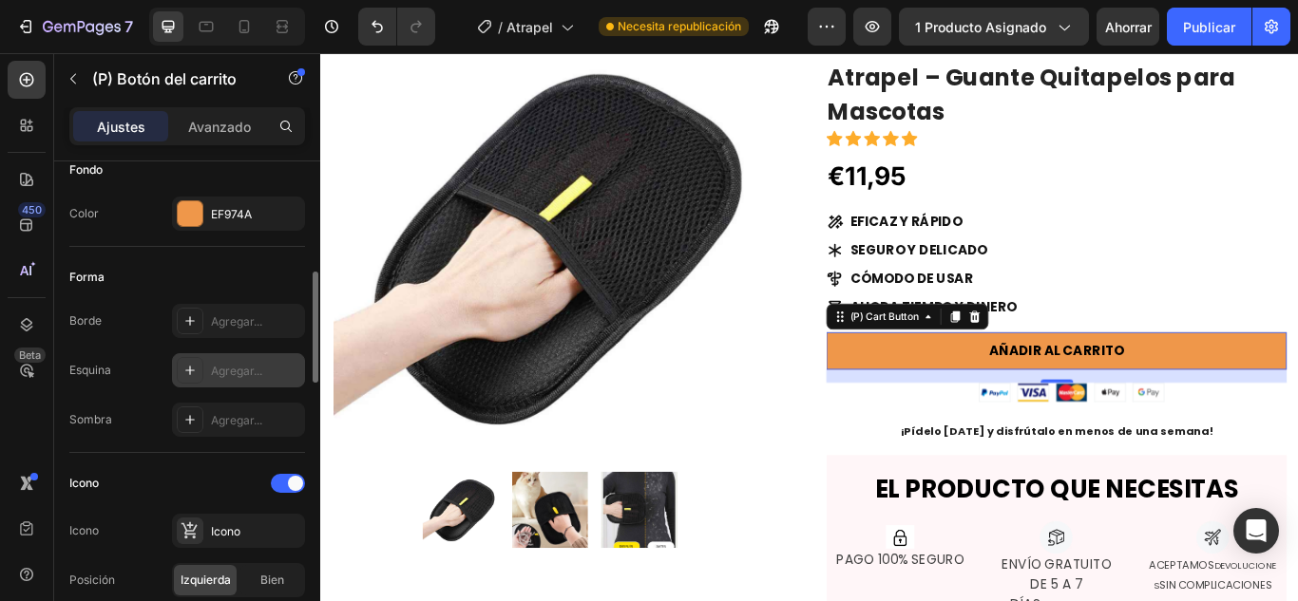
click at [223, 362] on div "Agregar..." at bounding box center [238, 370] width 133 height 34
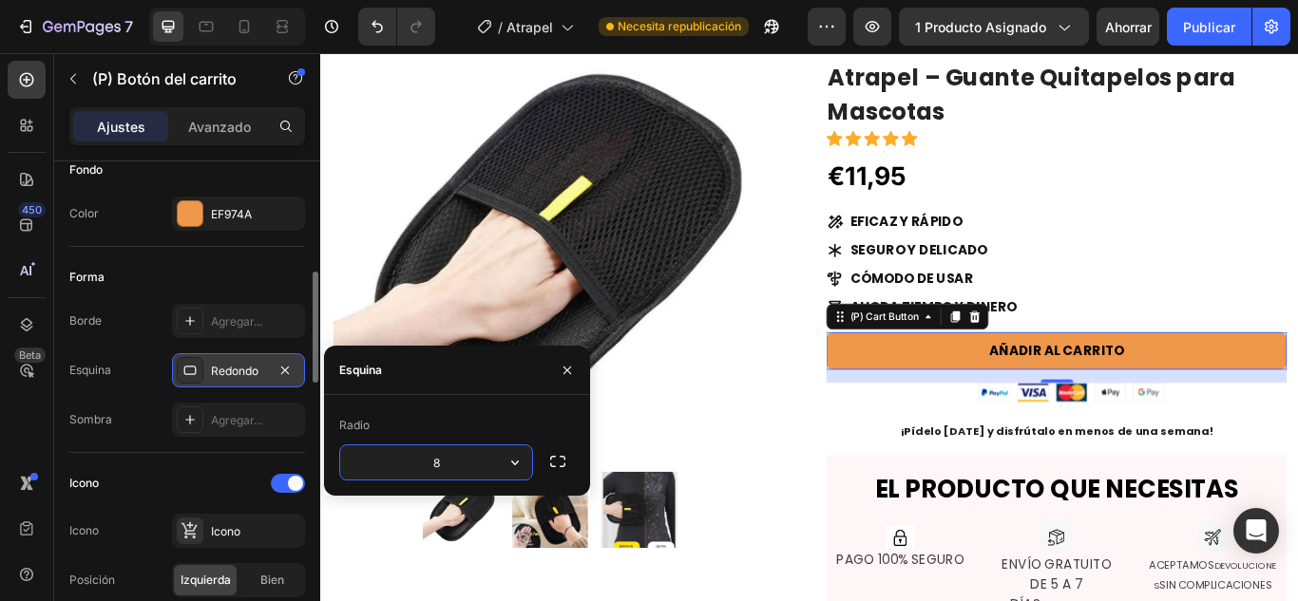
click at [461, 461] on input "8" at bounding box center [436, 463] width 192 height 34
click at [464, 461] on input "8" at bounding box center [436, 463] width 192 height 34
type input "1"
type input "5"
type input "6"
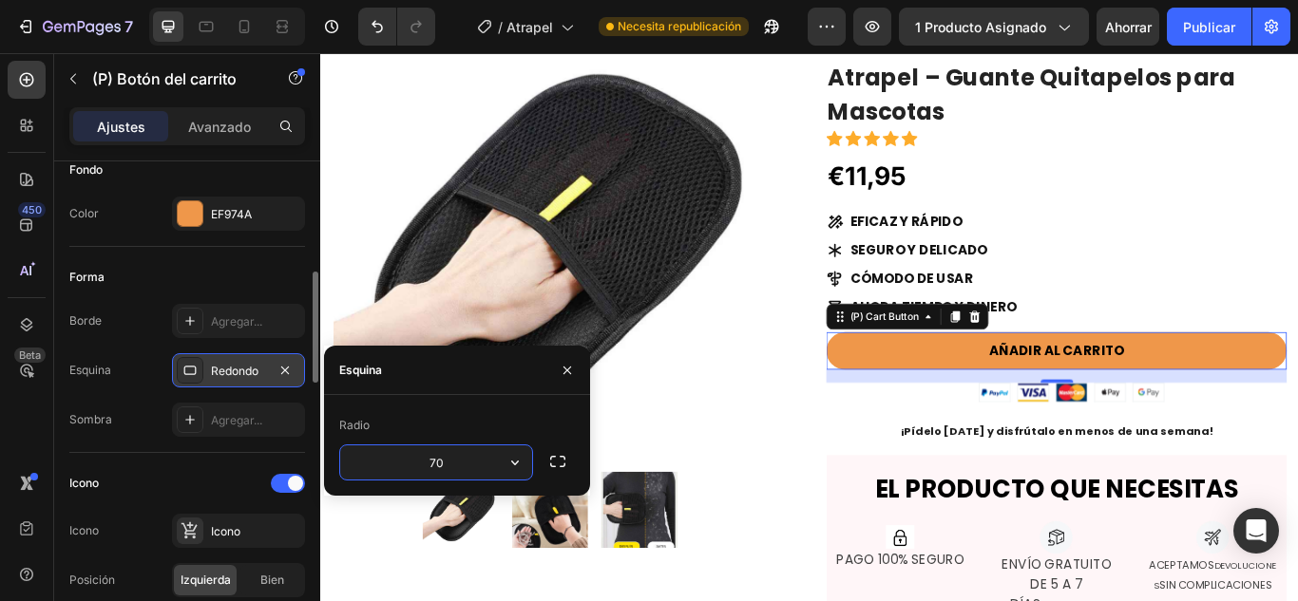
type input "7"
type input "100000"
click at [871, 439] on div at bounding box center [1035, 449] width 537 height 23
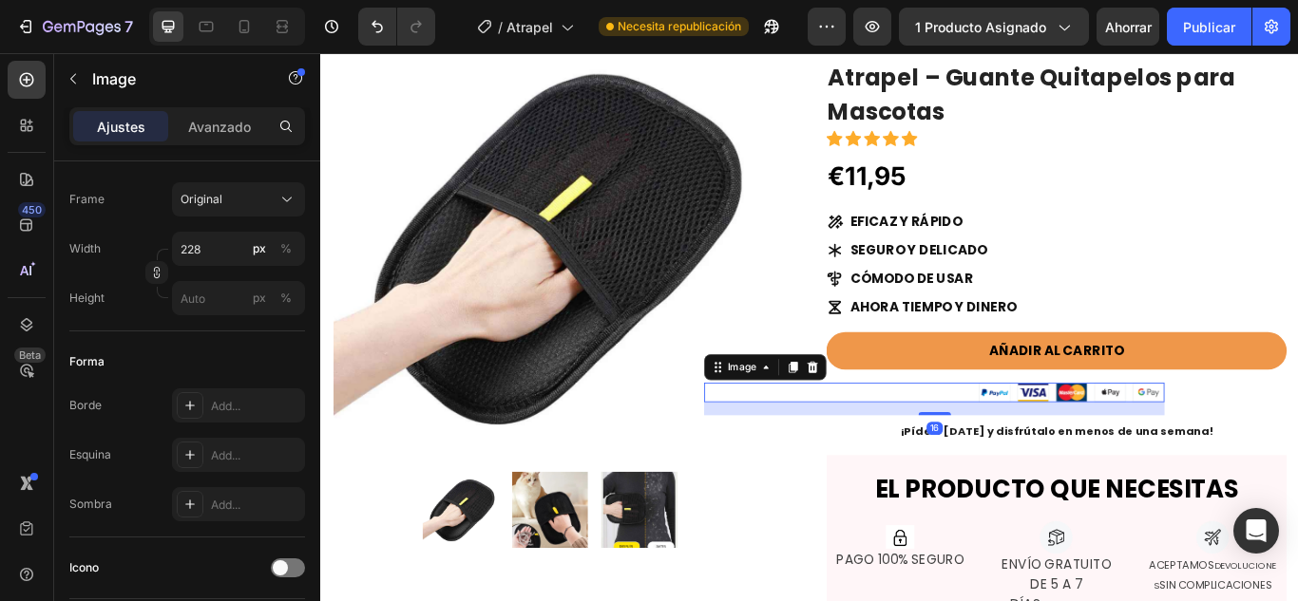
scroll to position [0, 0]
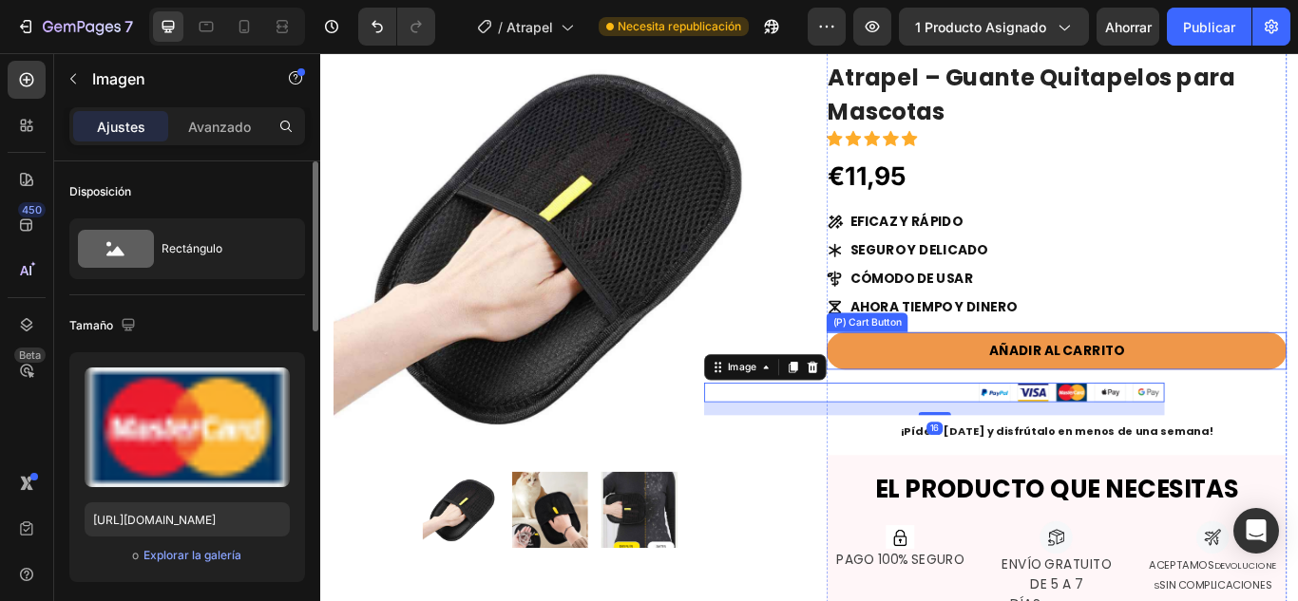
click at [1010, 383] on button "AÑADIR AL CARRITO" at bounding box center [1177, 401] width 537 height 44
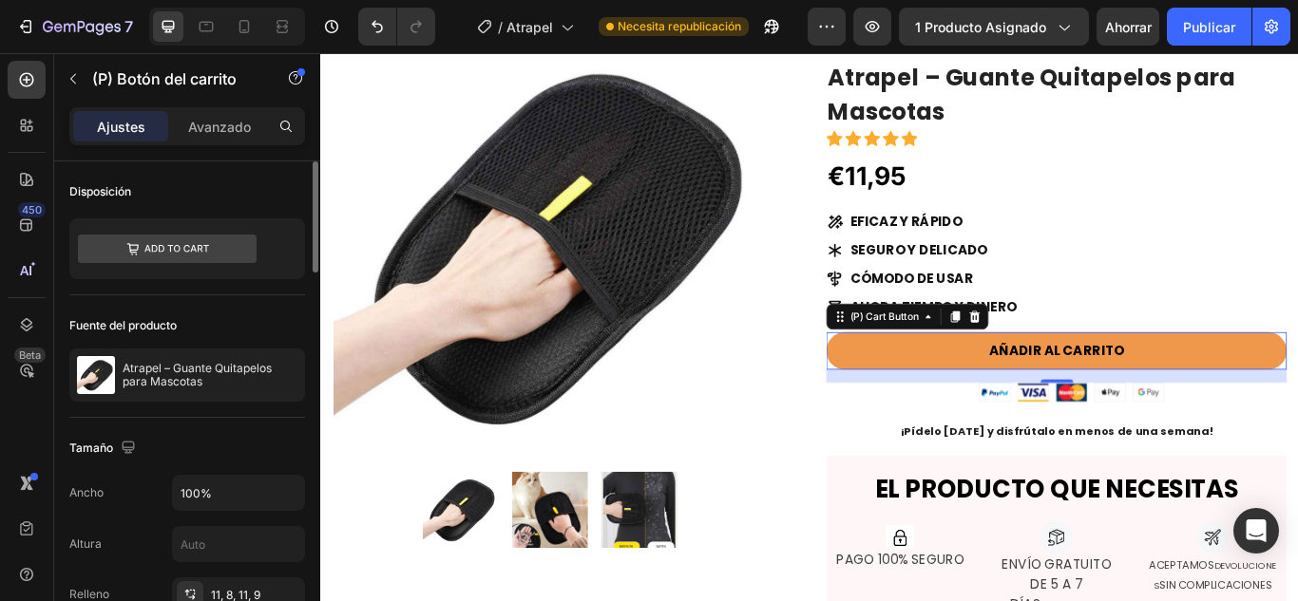
click at [1297, 393] on button "AÑADIR AL CARRITO" at bounding box center [1177, 401] width 537 height 44
click at [950, 405] on button "AÑADIR AL CARRITO" at bounding box center [1177, 401] width 537 height 44
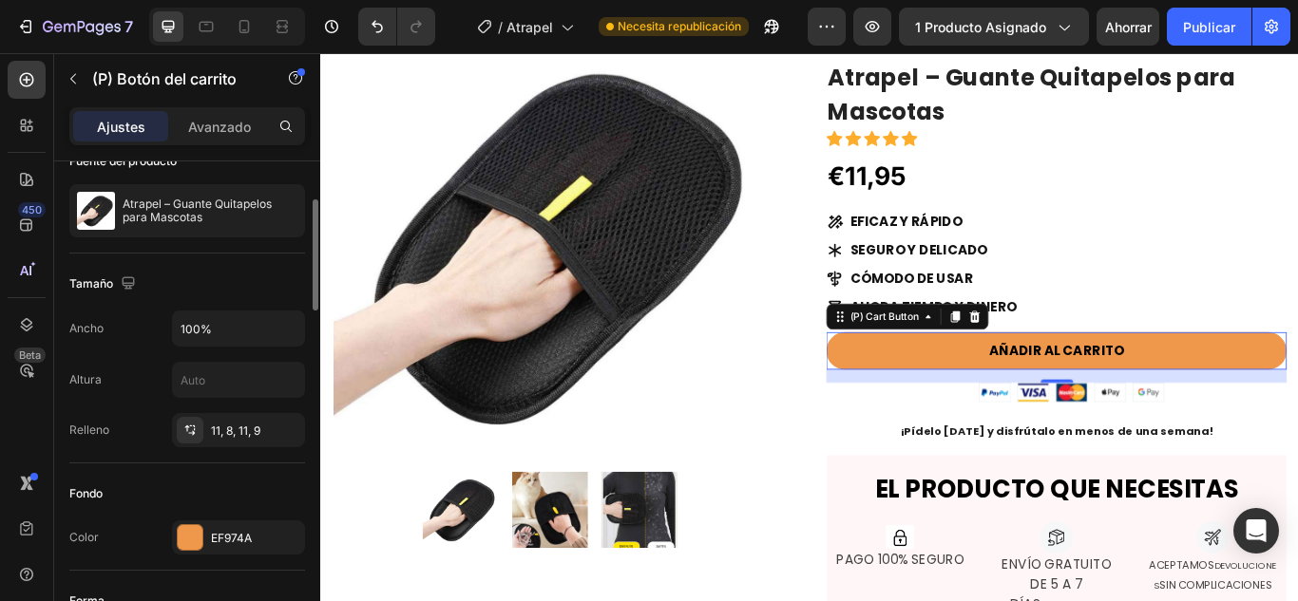
scroll to position [165, 0]
click at [199, 318] on input "100%" at bounding box center [238, 328] width 131 height 34
type input "60%"
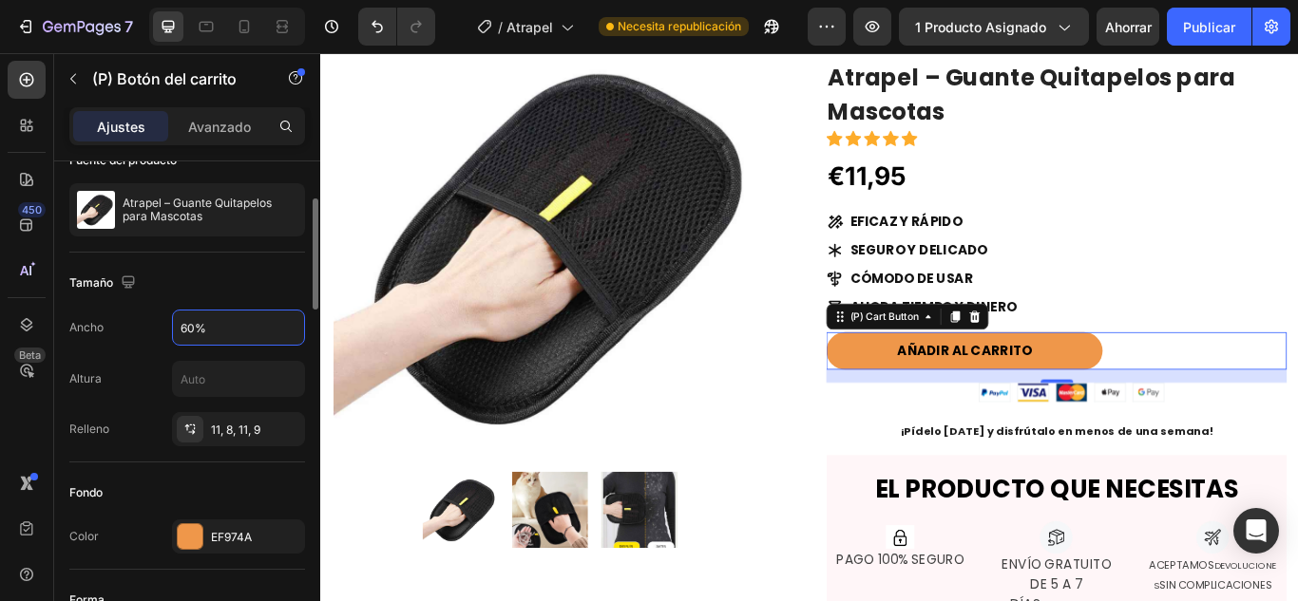
click at [231, 119] on font "Avanzado" at bounding box center [219, 127] width 63 height 16
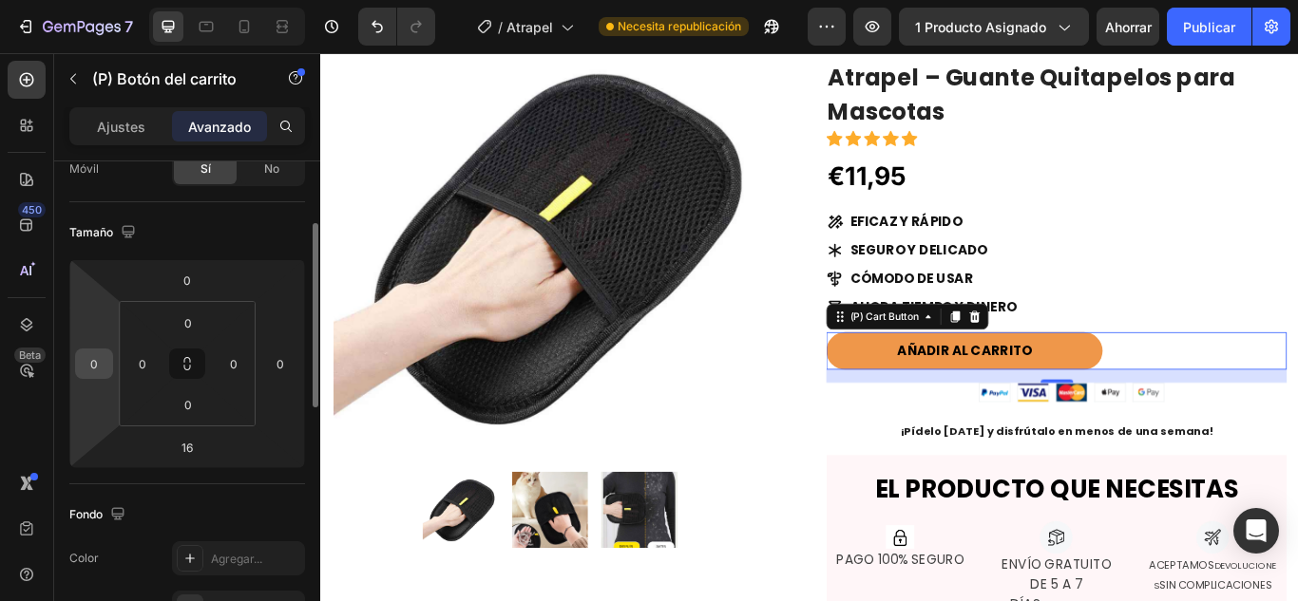
click at [96, 361] on input "0" at bounding box center [94, 364] width 29 height 29
type input "1"
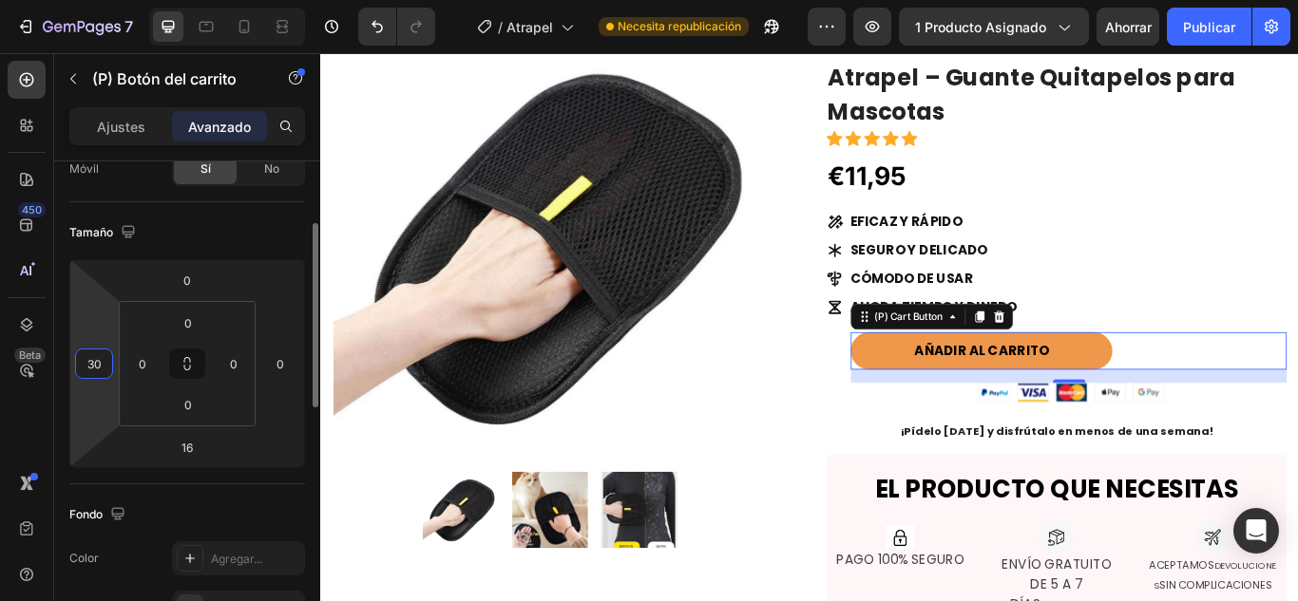
type input "3"
type input "4"
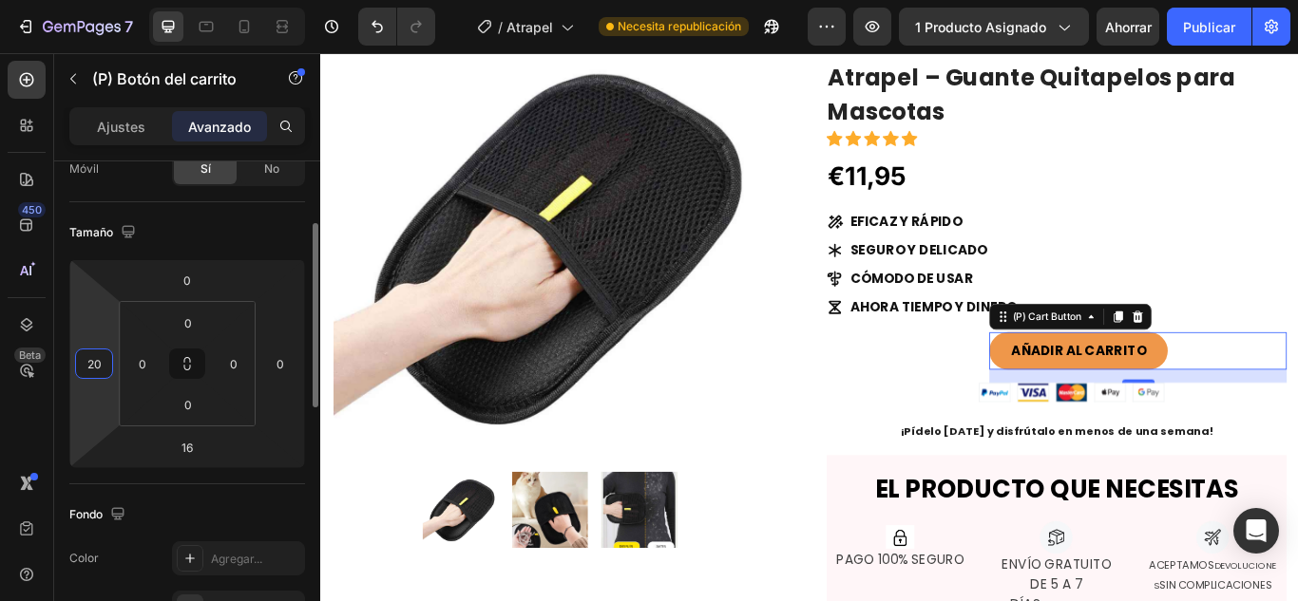
type input "2"
type input "1"
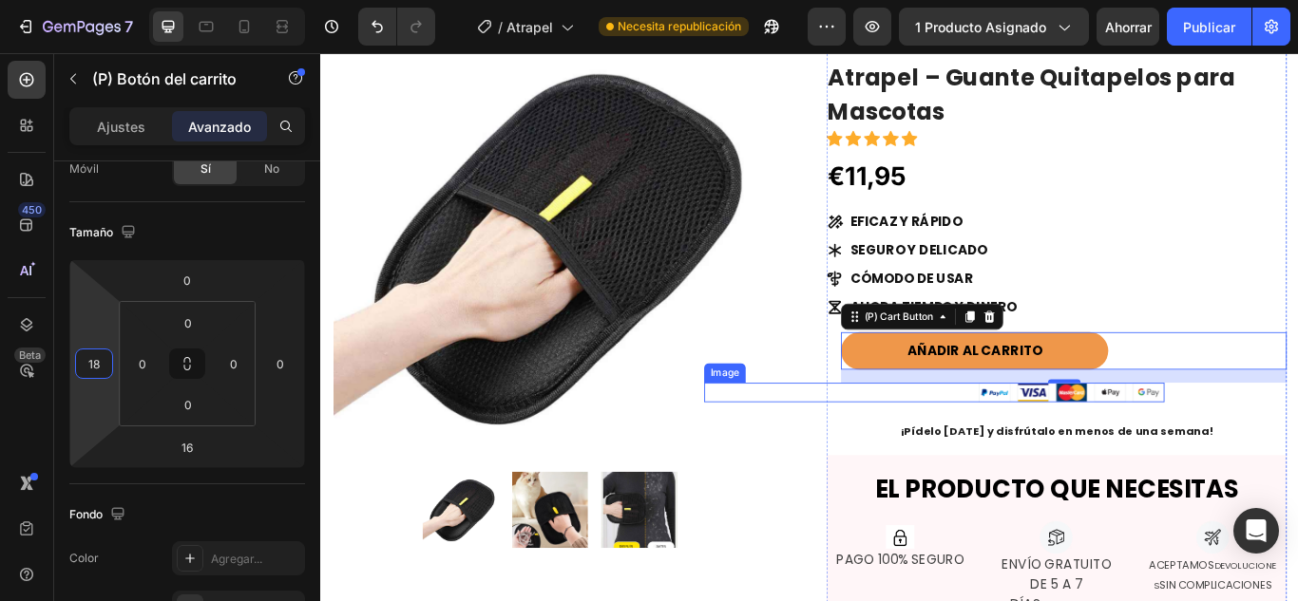
type input "1"
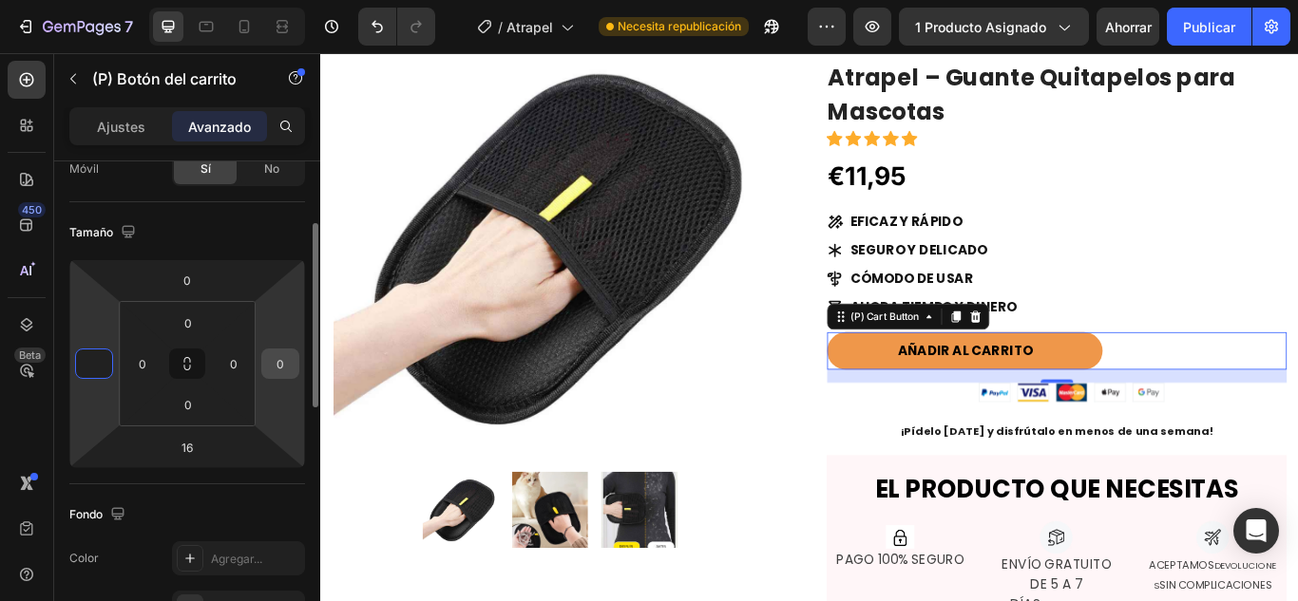
click at [279, 364] on input "0" at bounding box center [280, 364] width 29 height 29
type input "0"
type input "-1"
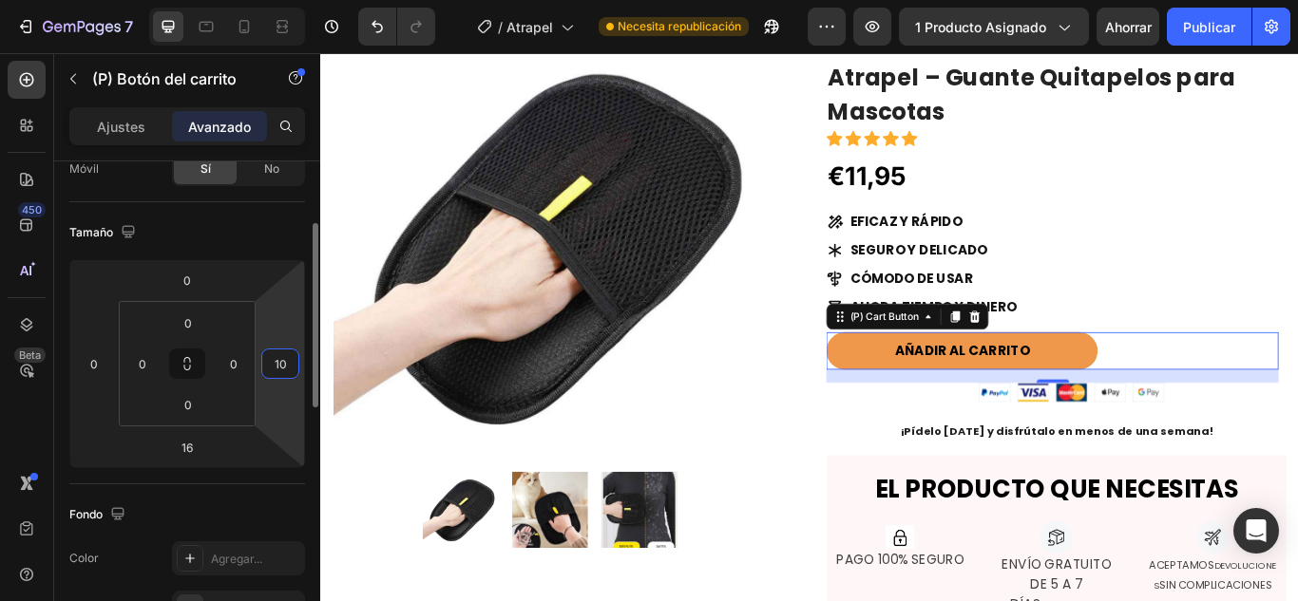
type input "1"
click at [95, 371] on input "0" at bounding box center [94, 364] width 29 height 29
type input "0"
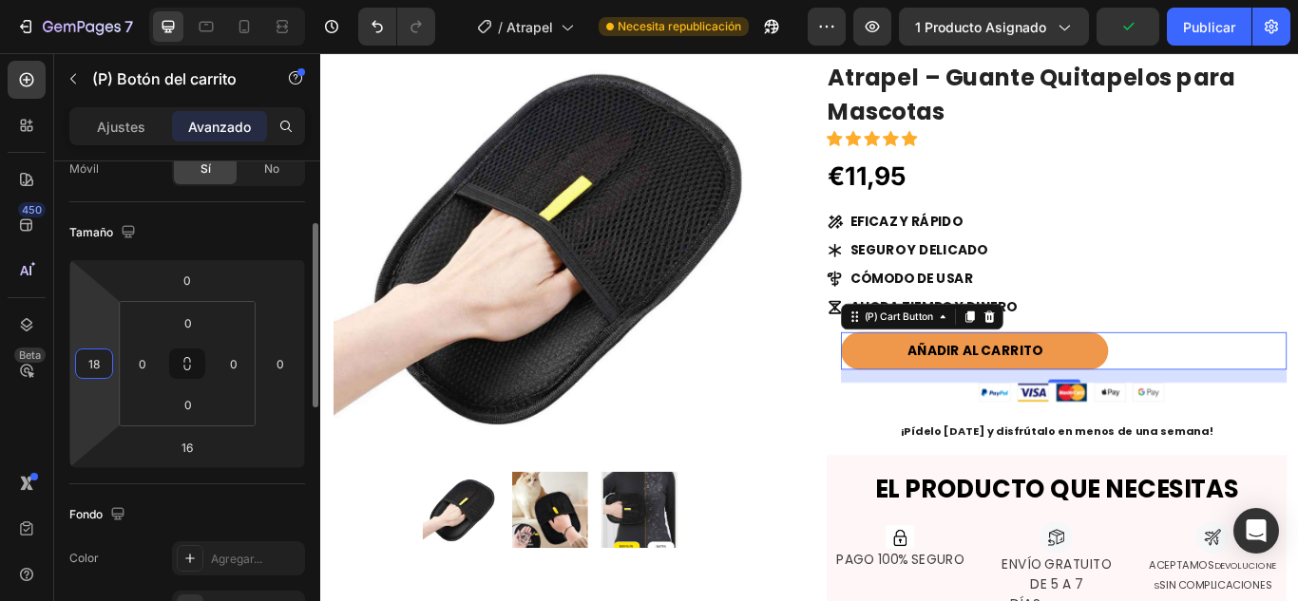
type input "180"
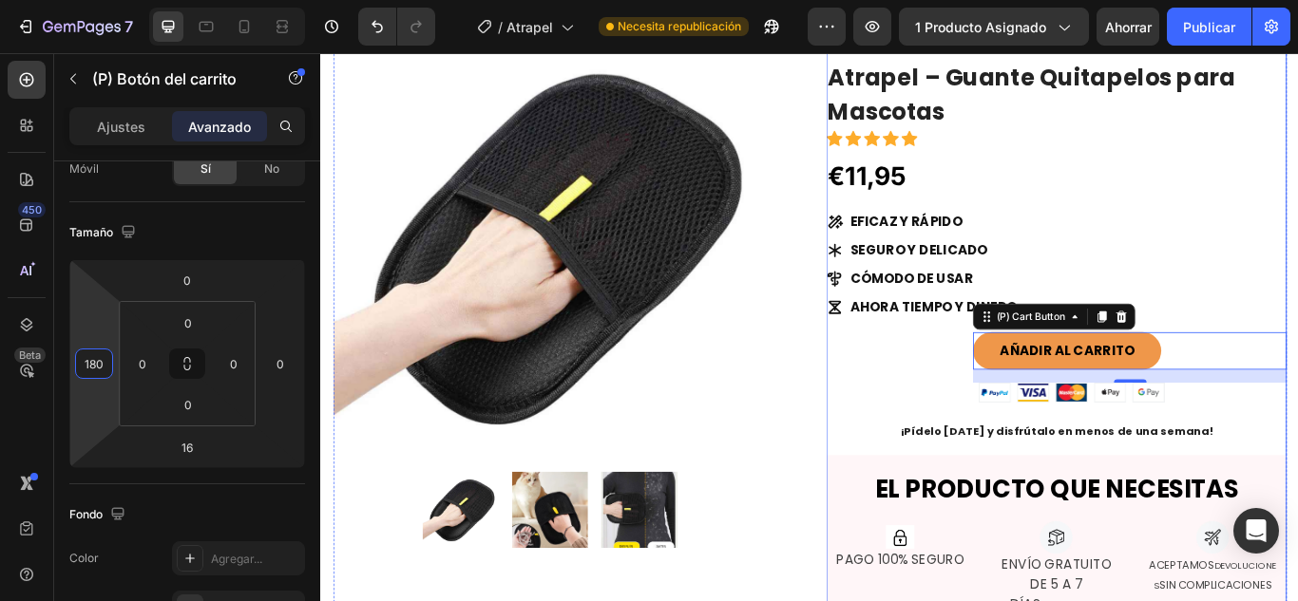
click at [1203, 471] on div "STOCK LIMITADO Text Block Atrapel – Guante Quitapelos para Mascotas (P) Title I…" at bounding box center [1177, 434] width 537 height 816
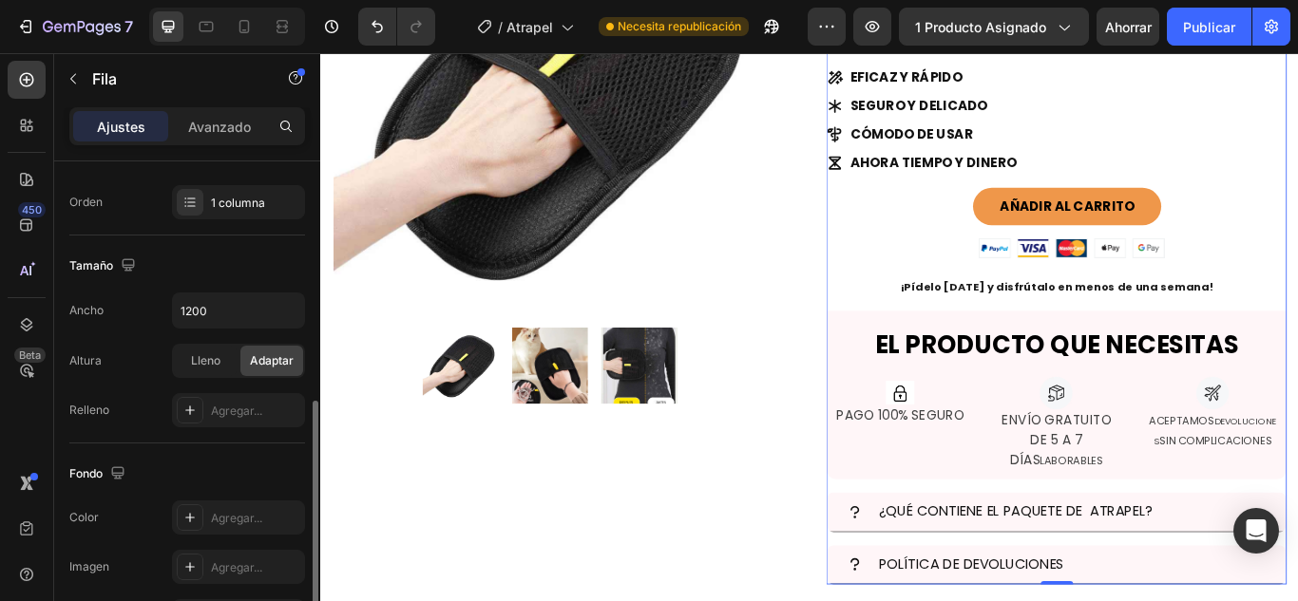
scroll to position [404, 0]
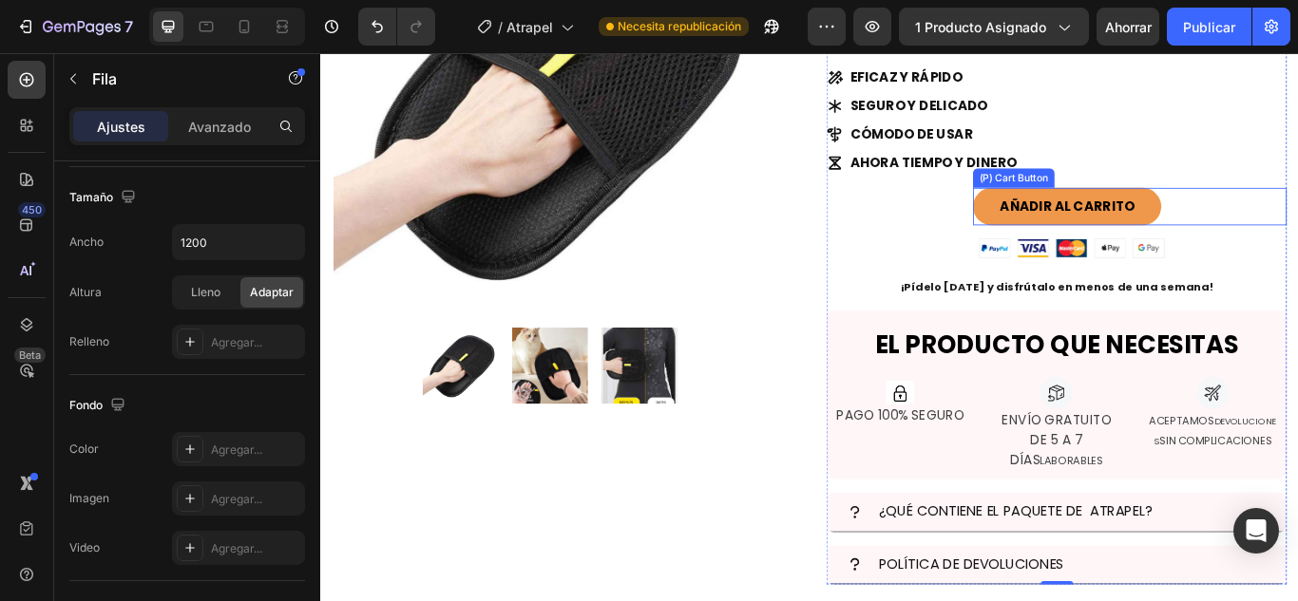
click at [1084, 230] on button "AÑADIR AL CARRITO" at bounding box center [1189, 233] width 219 height 44
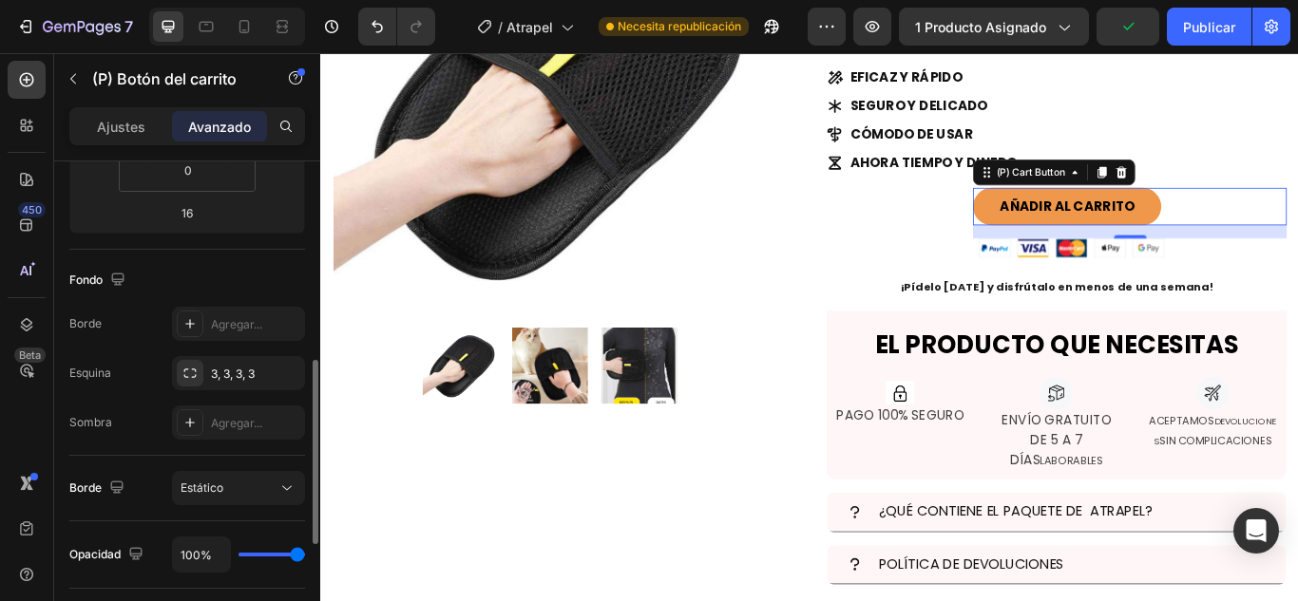
scroll to position [437, 0]
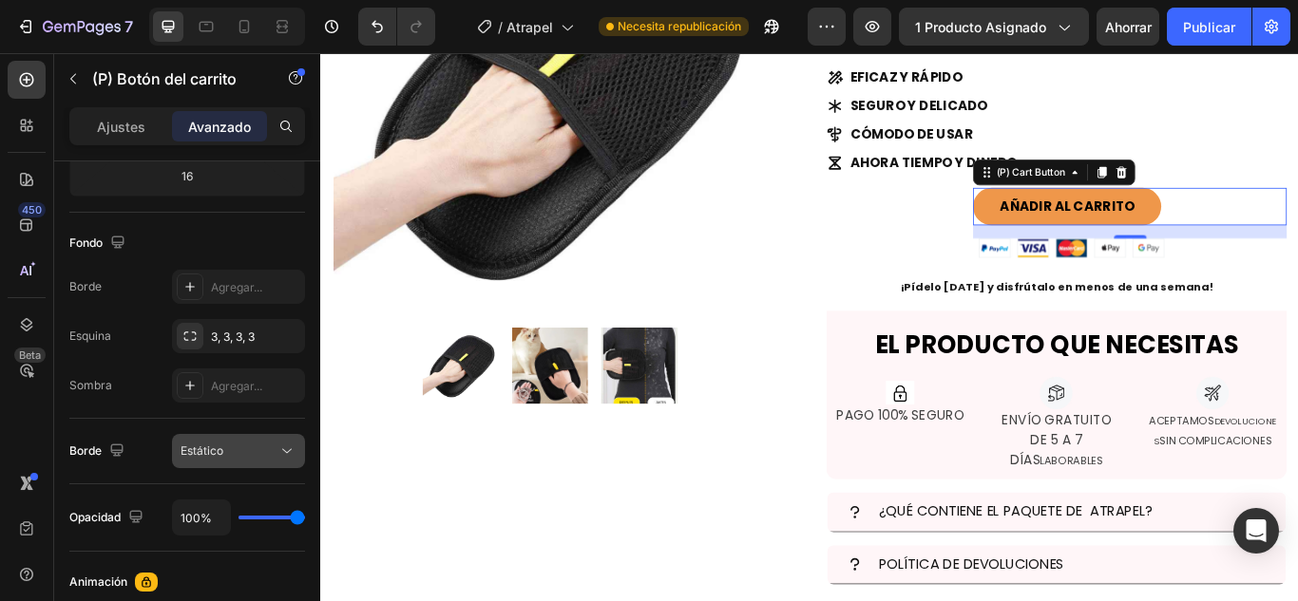
click at [238, 445] on div "Estático" at bounding box center [229, 451] width 97 height 17
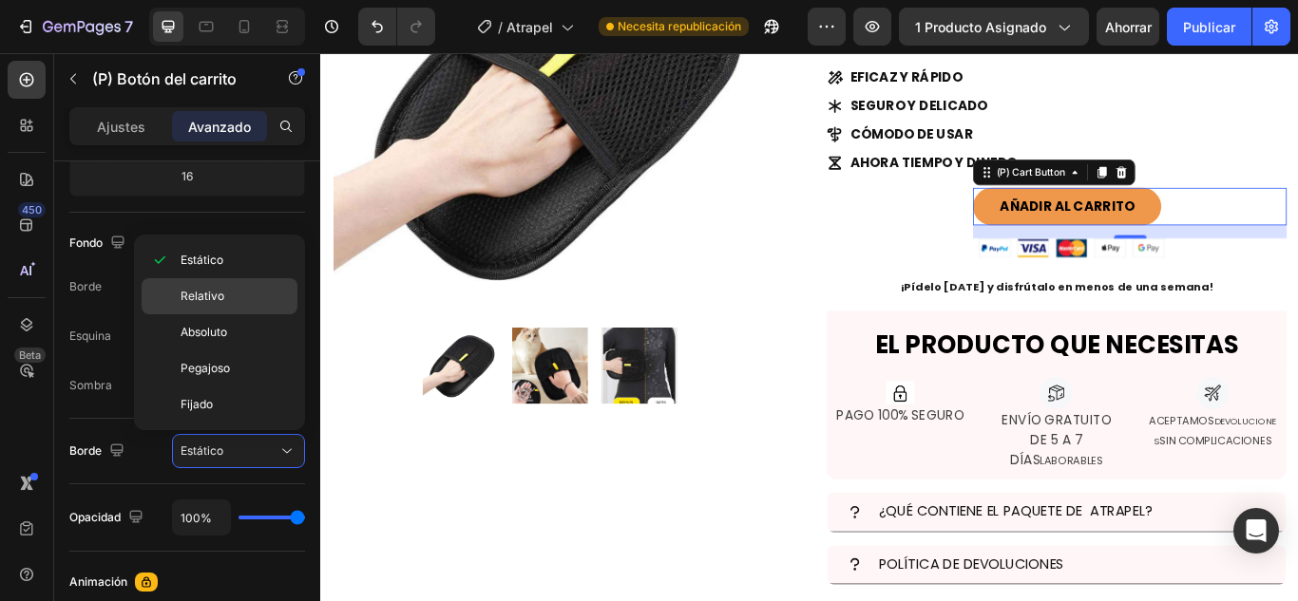
click at [202, 305] on div "Relativo" at bounding box center [220, 296] width 156 height 36
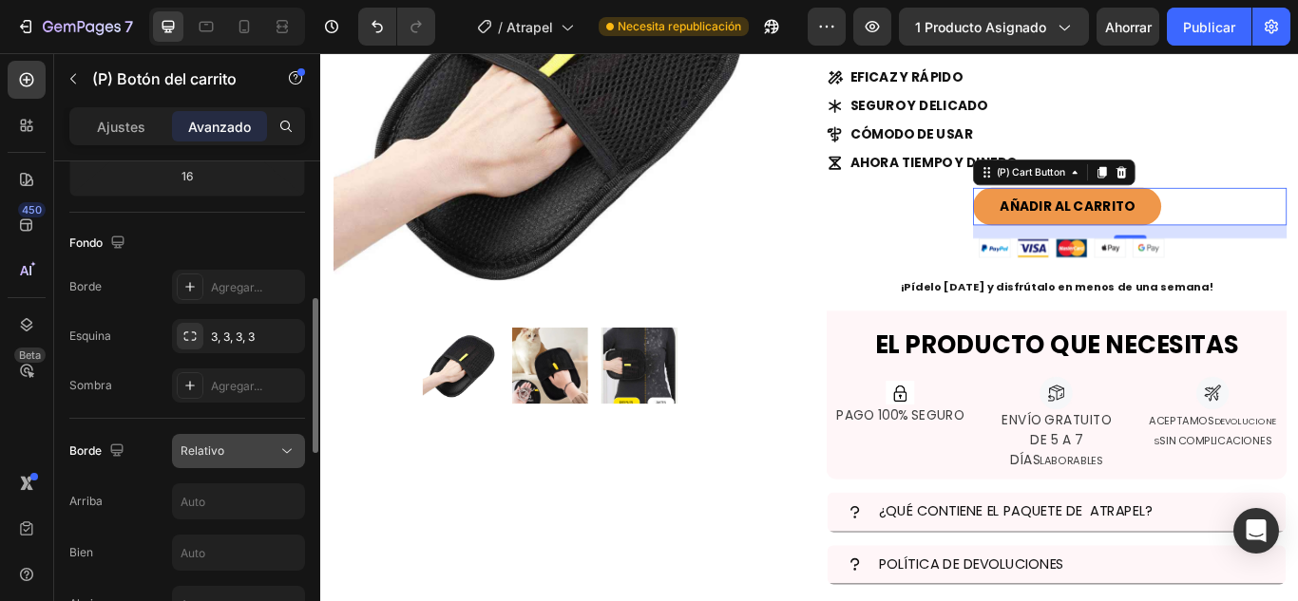
click at [214, 447] on font "Relativo" at bounding box center [203, 451] width 44 height 14
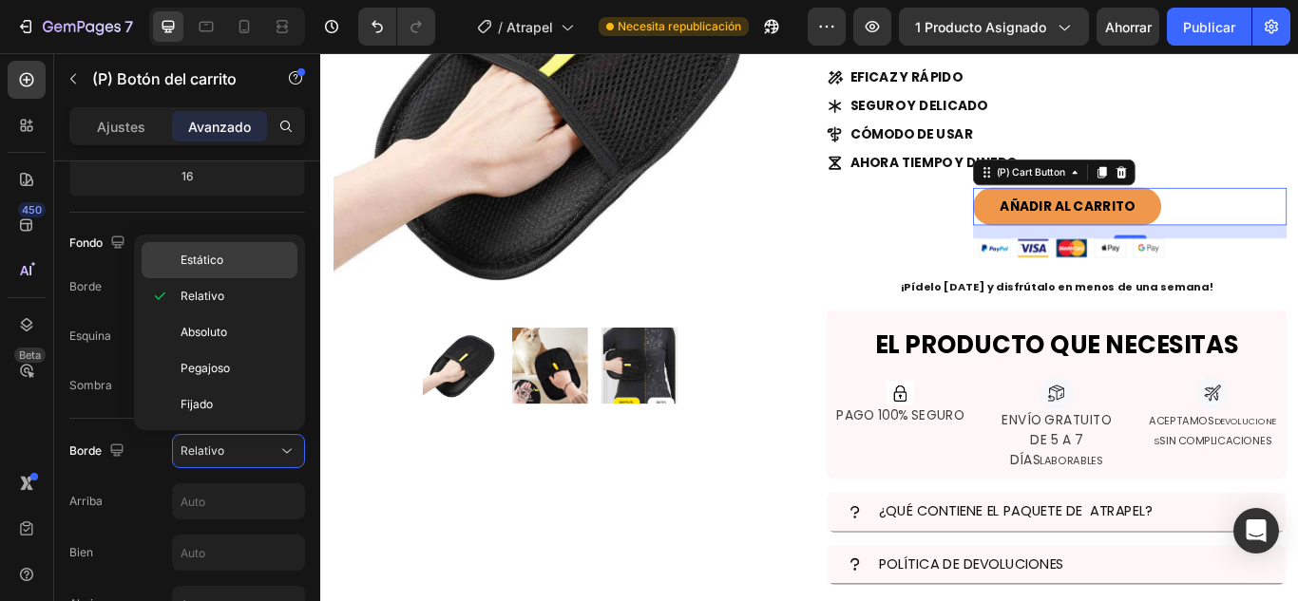
click at [240, 261] on p "Estático" at bounding box center [235, 260] width 108 height 17
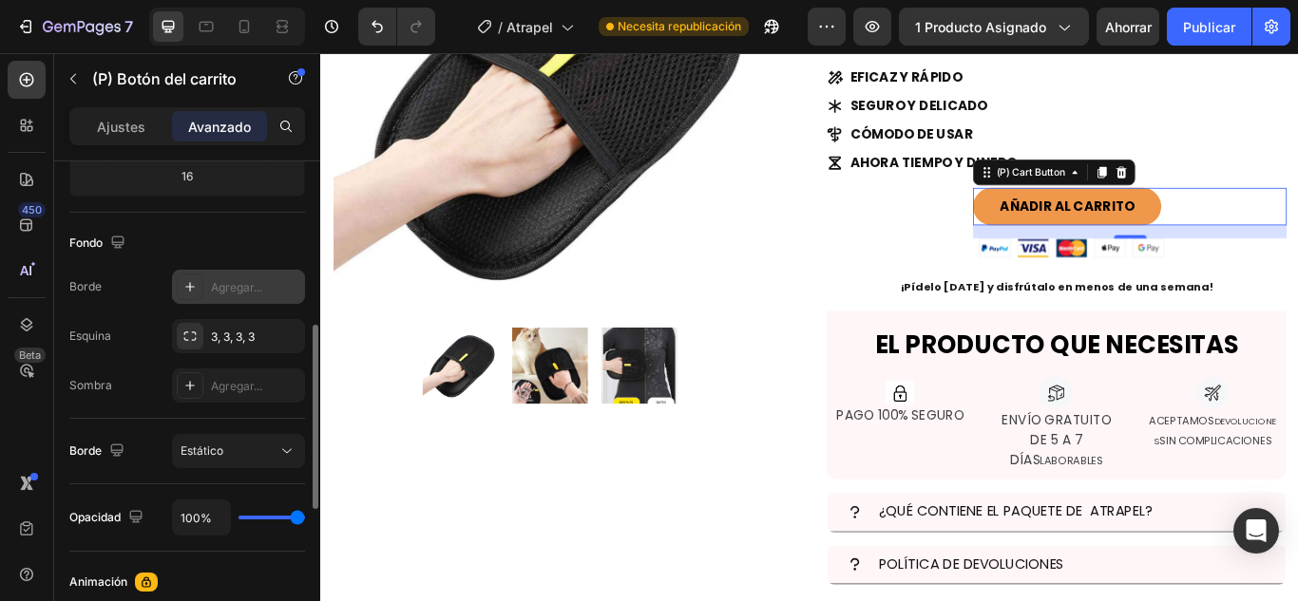
click at [227, 289] on font "Agregar..." at bounding box center [236, 287] width 51 height 14
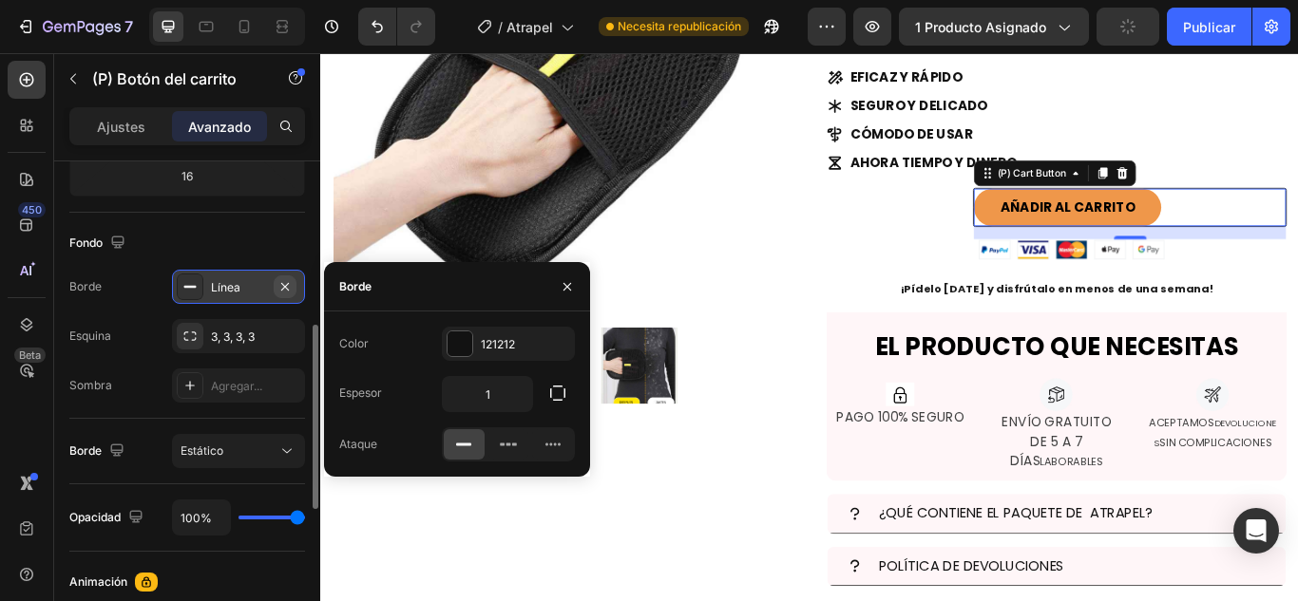
click at [288, 282] on icon "button" at bounding box center [284, 286] width 15 height 15
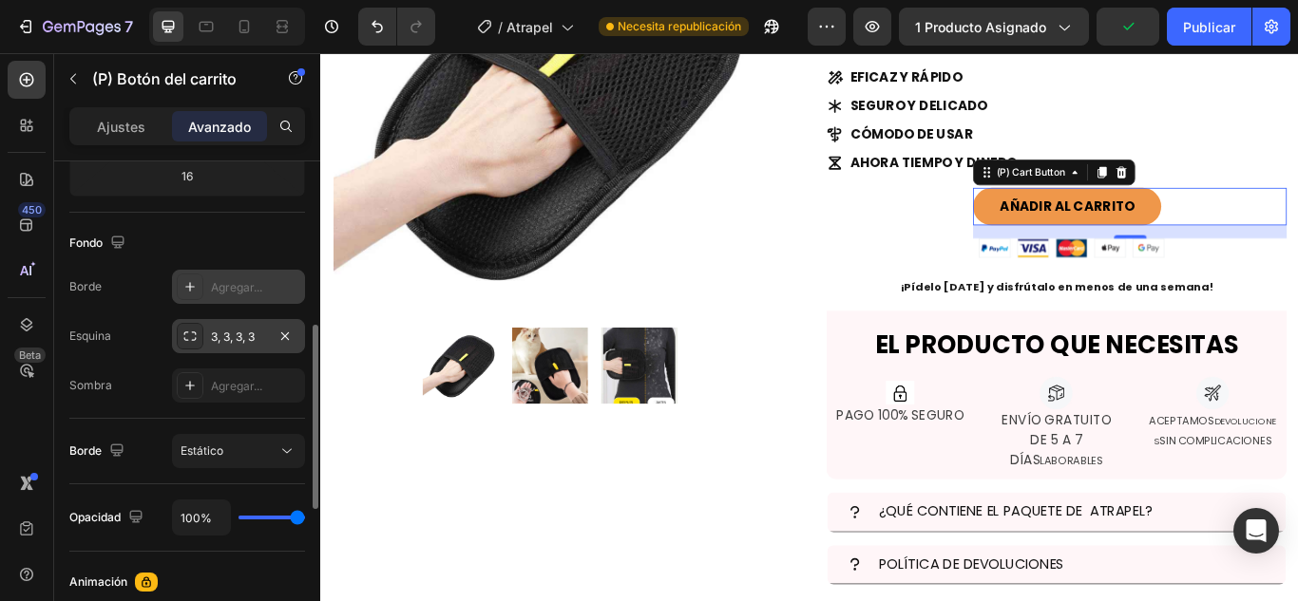
click at [255, 340] on font "3, 3, 3, 3" at bounding box center [233, 337] width 44 height 14
click at [104, 324] on div "Esquina" at bounding box center [90, 336] width 42 height 30
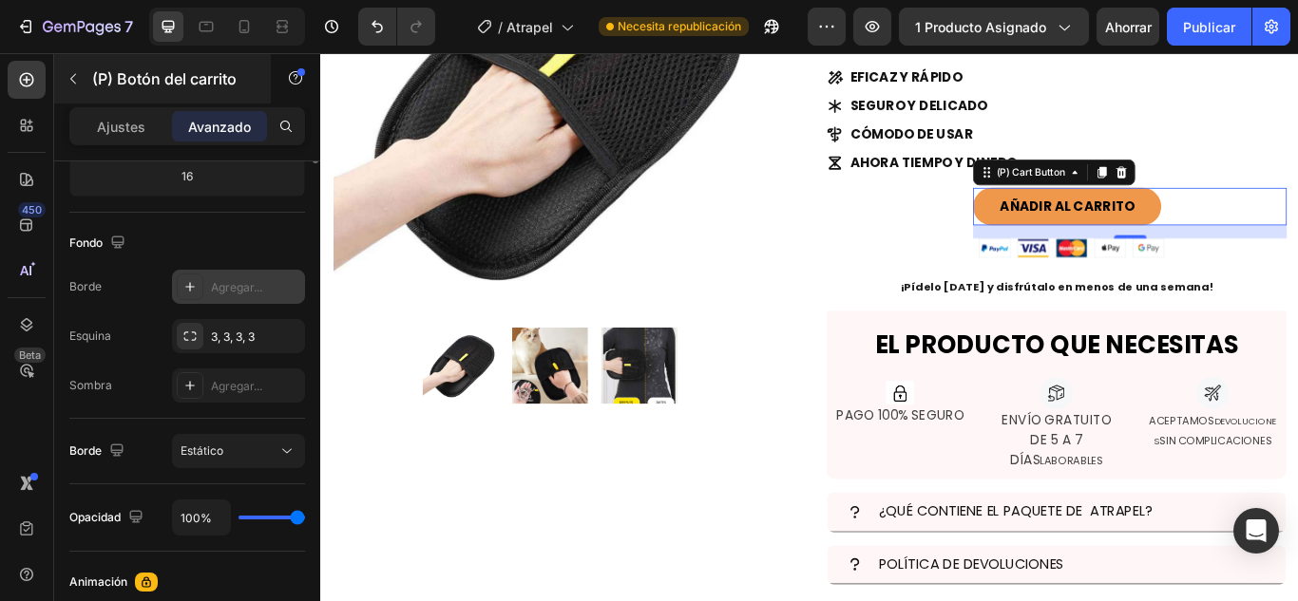
scroll to position [180, 0]
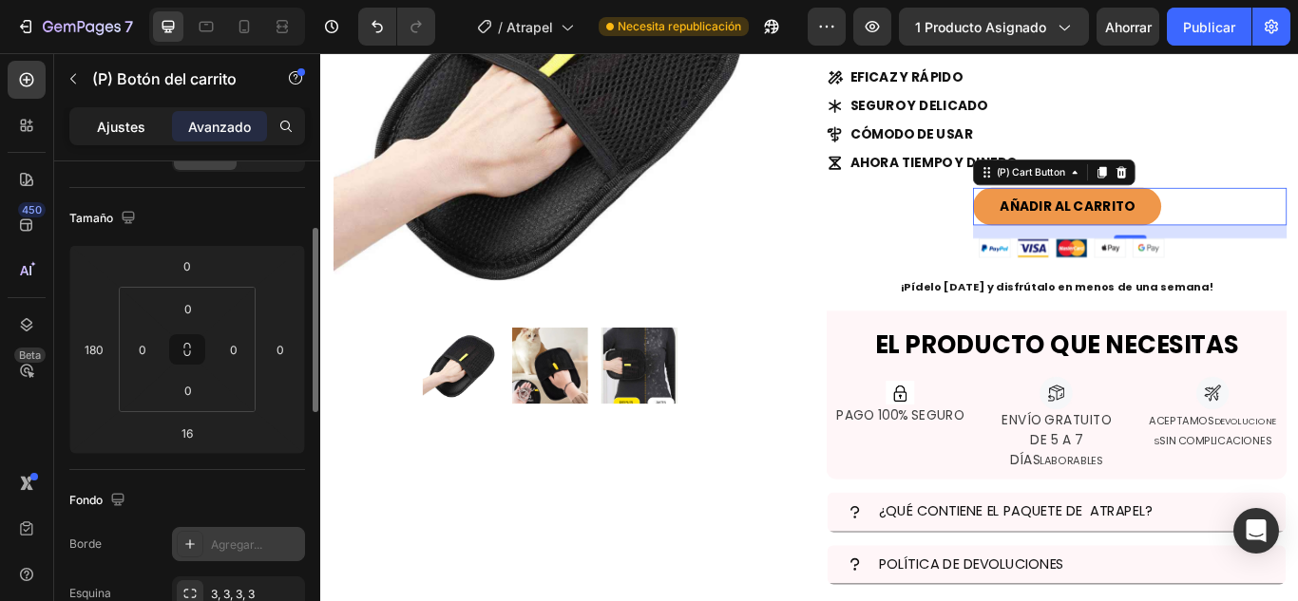
click at [112, 121] on font "Ajustes" at bounding box center [121, 127] width 48 height 16
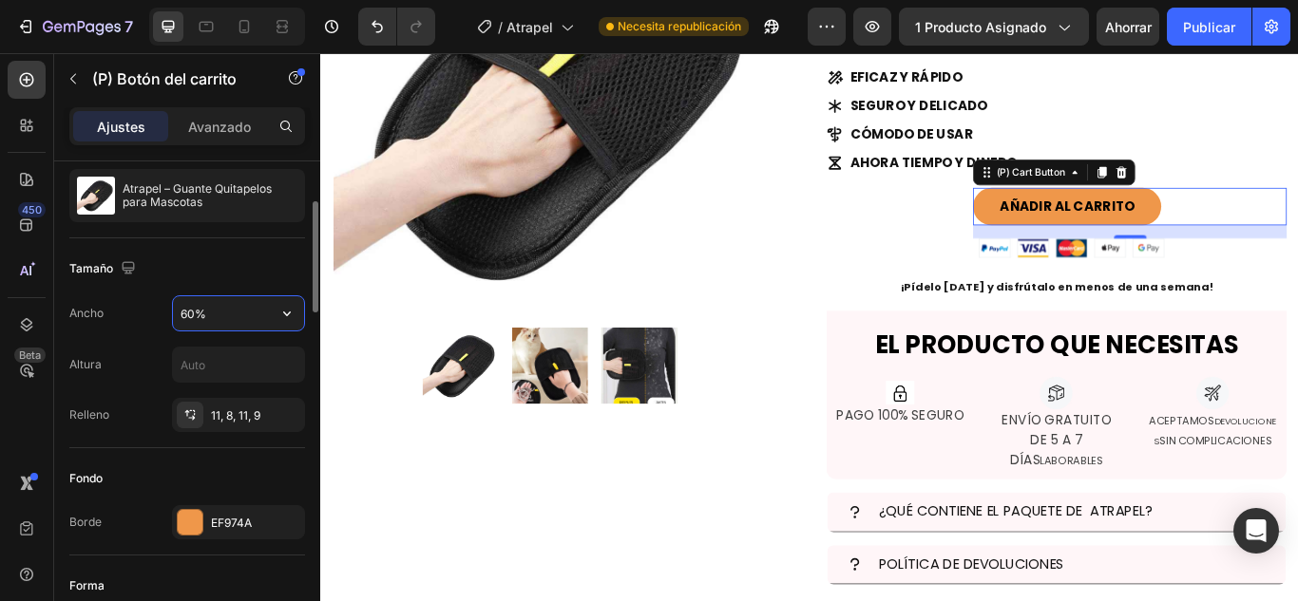
click at [188, 317] on input "60%" at bounding box center [238, 313] width 131 height 34
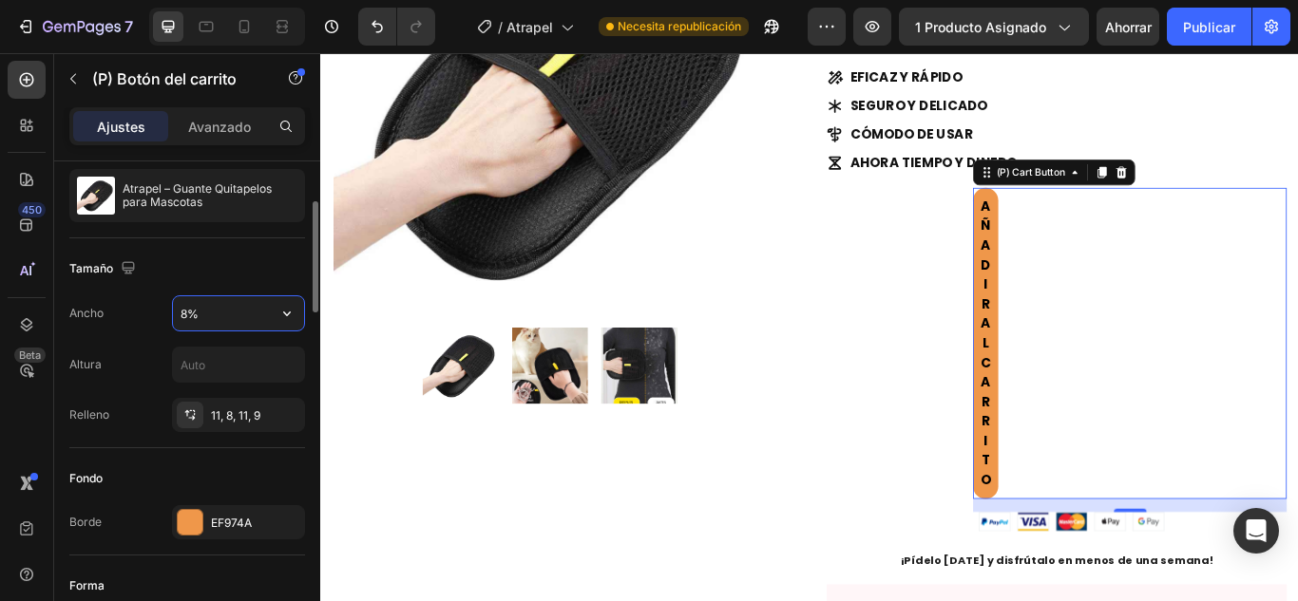
type input "80%"
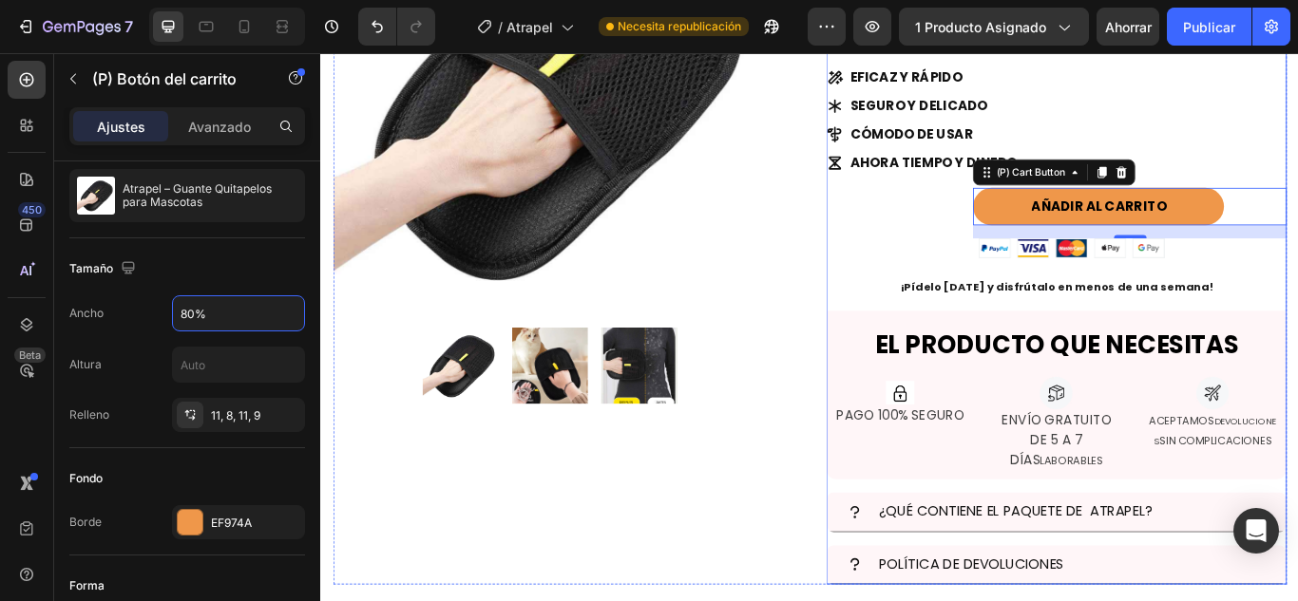
click at [1038, 221] on div "AÑADIR AL CARRITO (P) Cart Button 16" at bounding box center [1177, 240] width 537 height 59
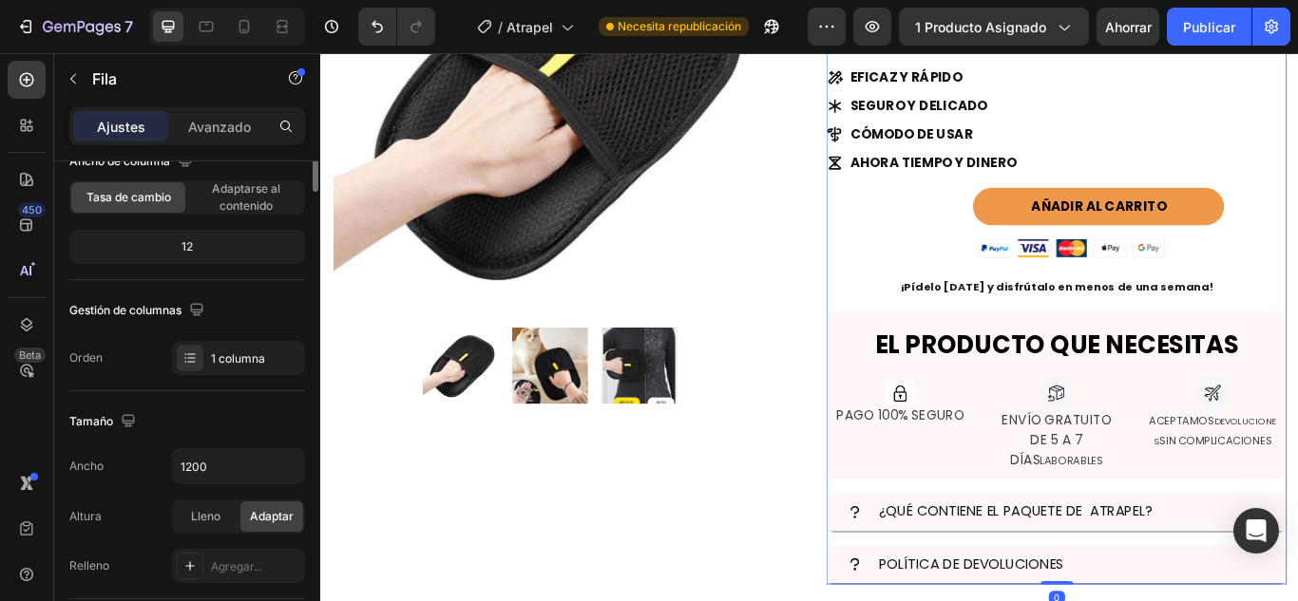
scroll to position [0, 0]
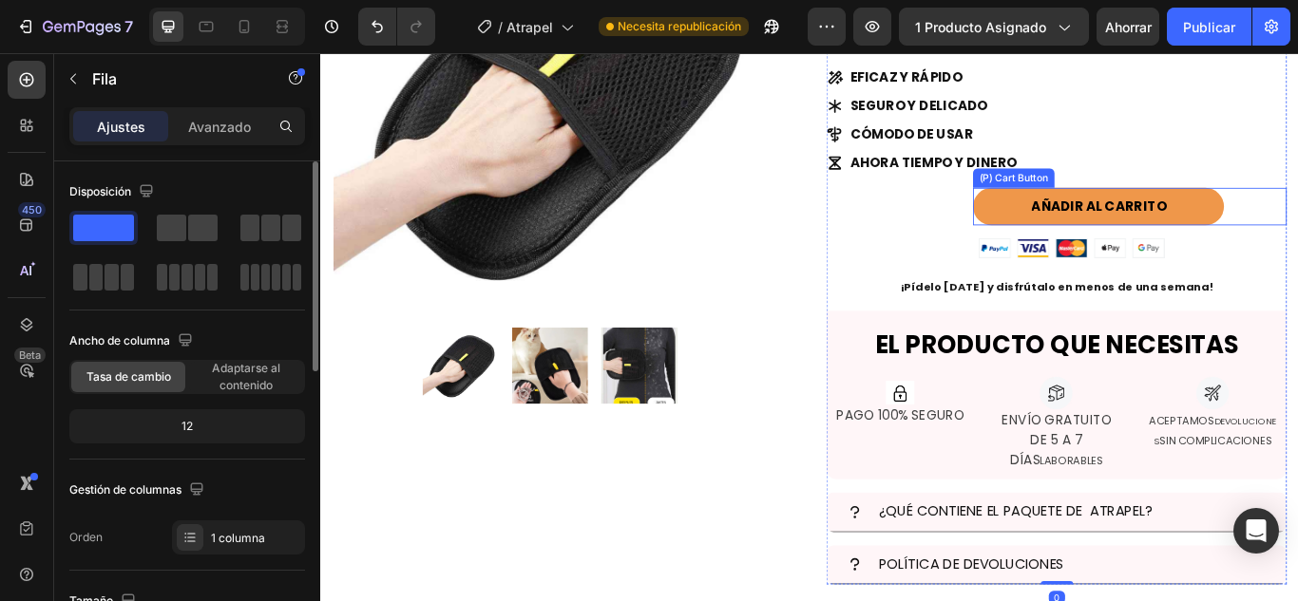
click at [1089, 236] on button "AÑADIR AL CARRITO" at bounding box center [1226, 233] width 293 height 44
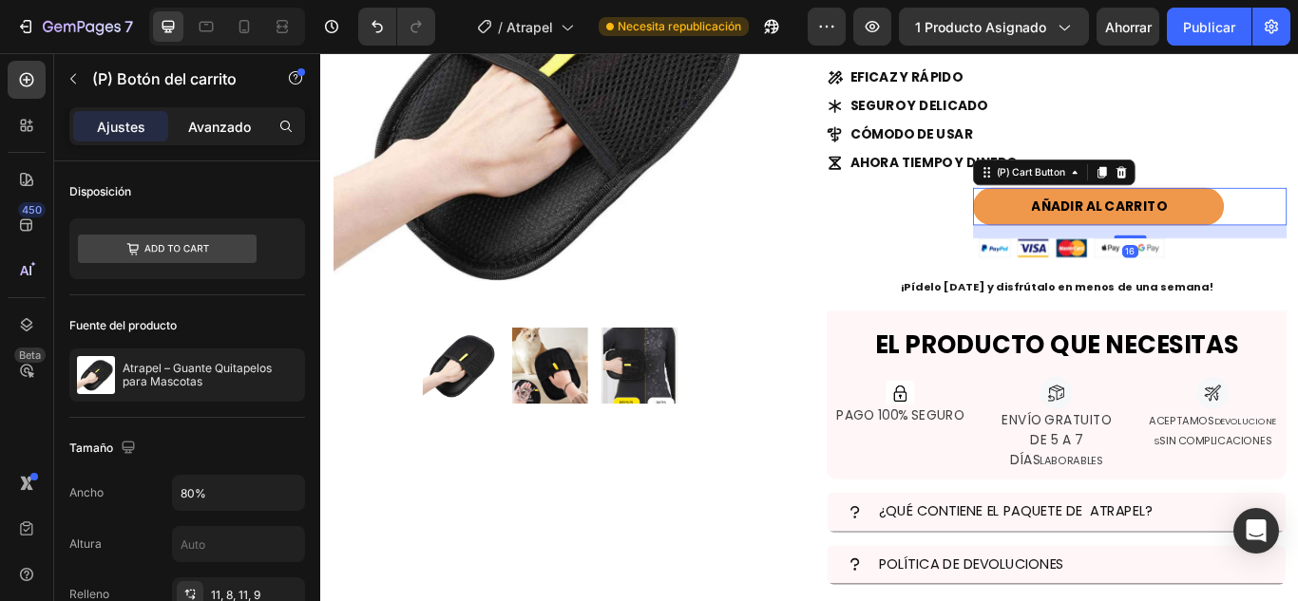
click at [231, 120] on font "Avanzado" at bounding box center [219, 127] width 63 height 16
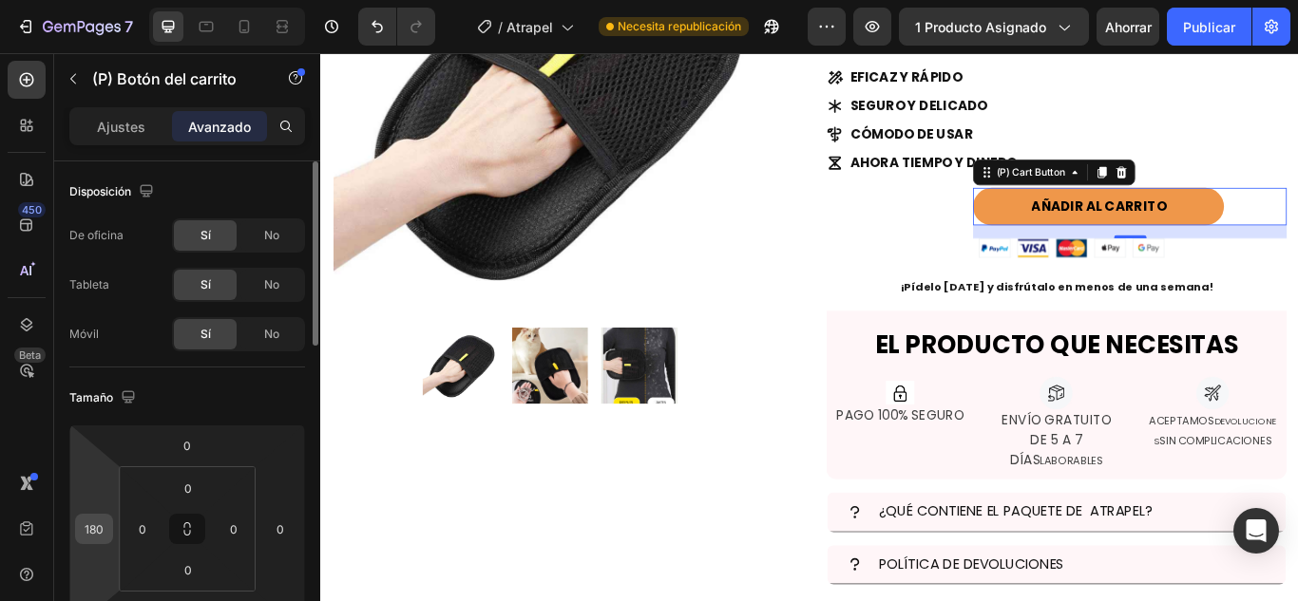
click at [96, 521] on input "180" at bounding box center [94, 529] width 29 height 29
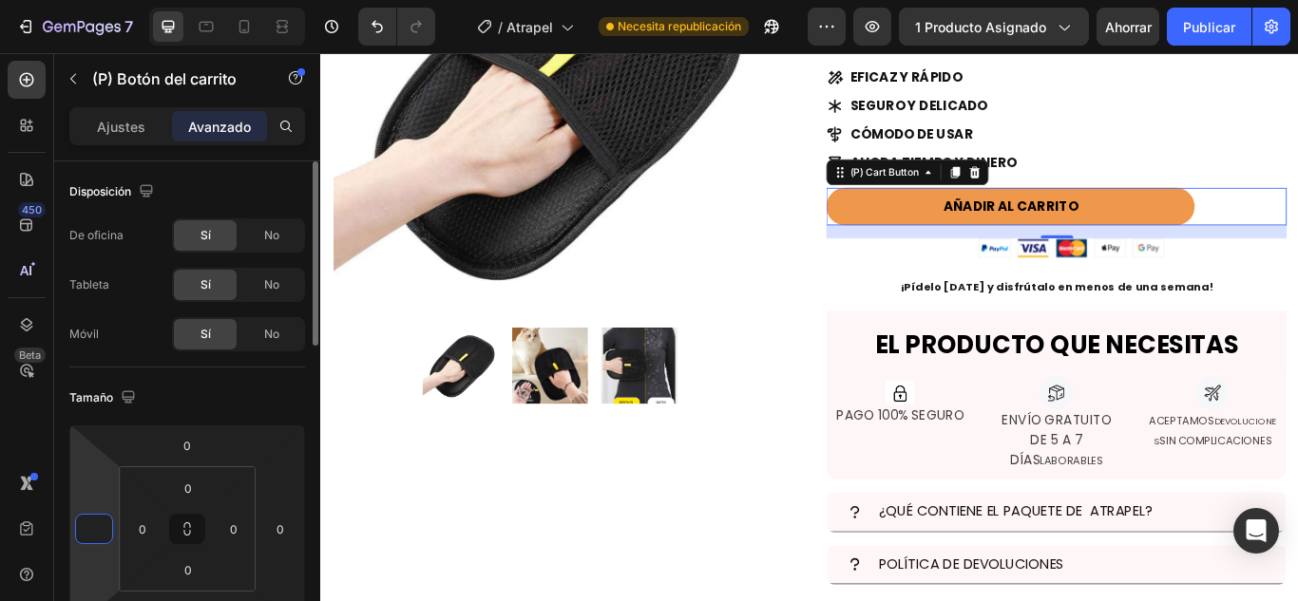
type input "1"
type input "100"
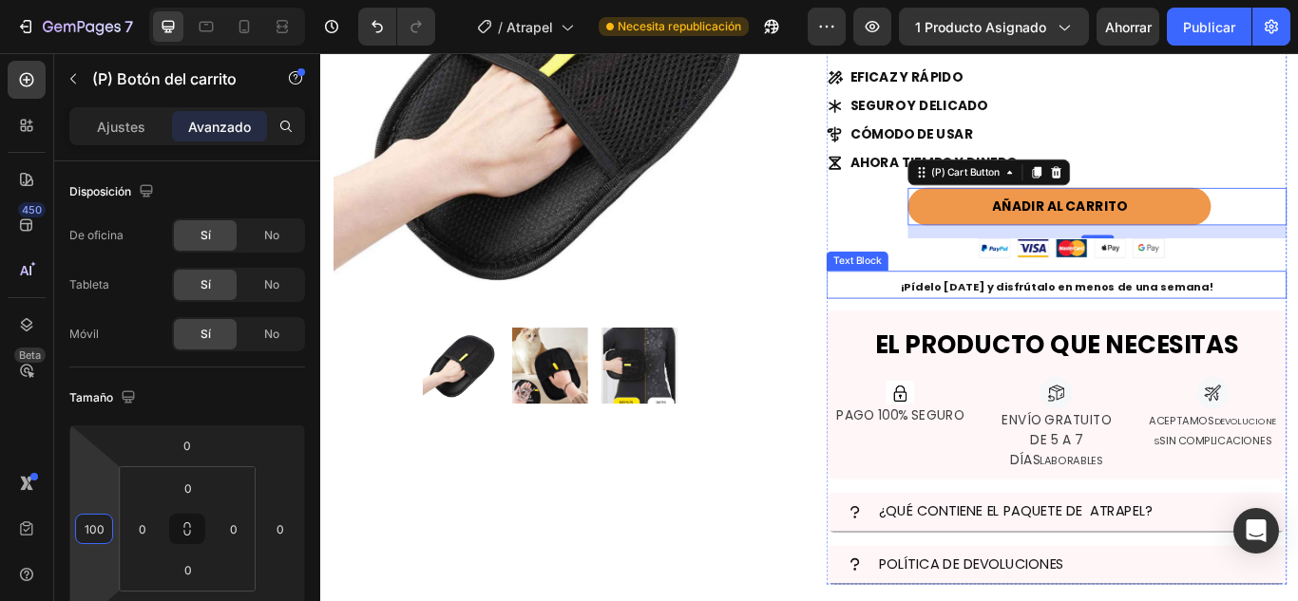
click at [1117, 317] on span "¡Pídelo [DATE] y disfrútalo en menos de una semana!" at bounding box center [1178, 326] width 364 height 18
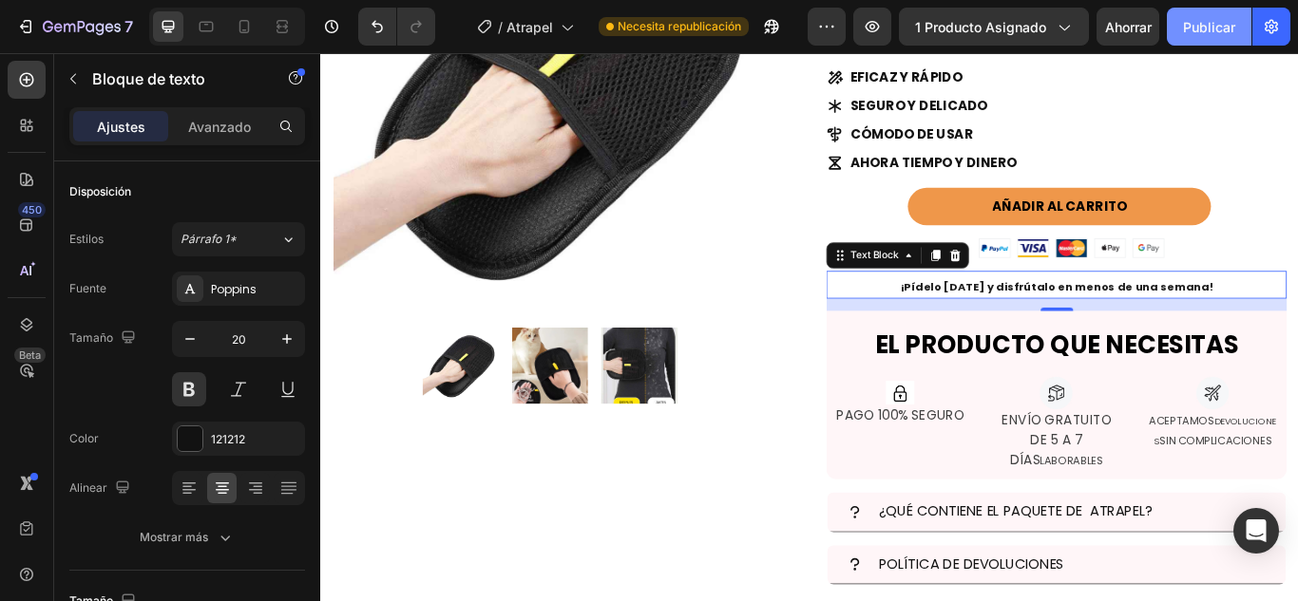
click at [1219, 31] on font "Publicar" at bounding box center [1209, 27] width 52 height 16
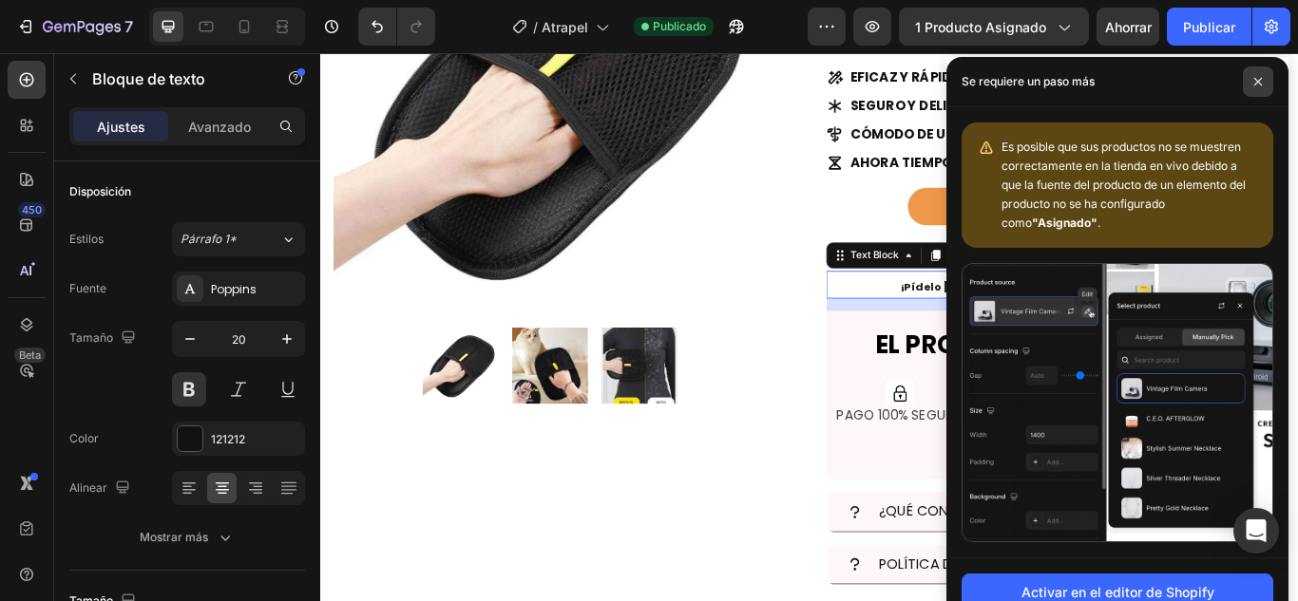
click at [1254, 67] on span at bounding box center [1258, 82] width 30 height 30
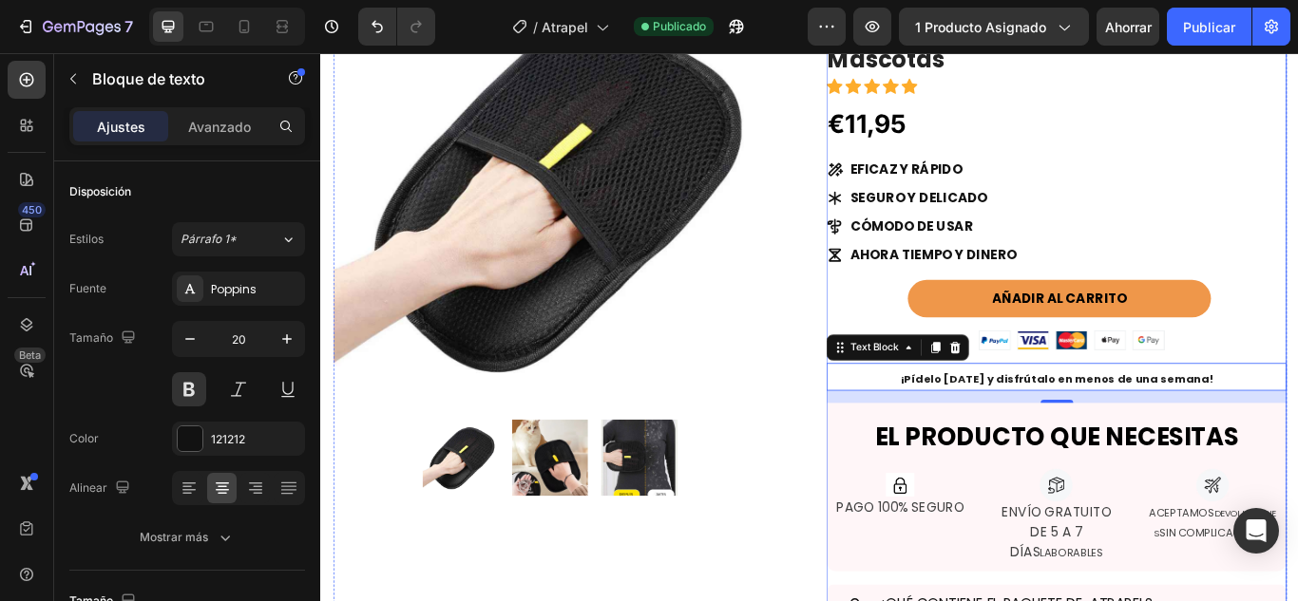
scroll to position [29, 0]
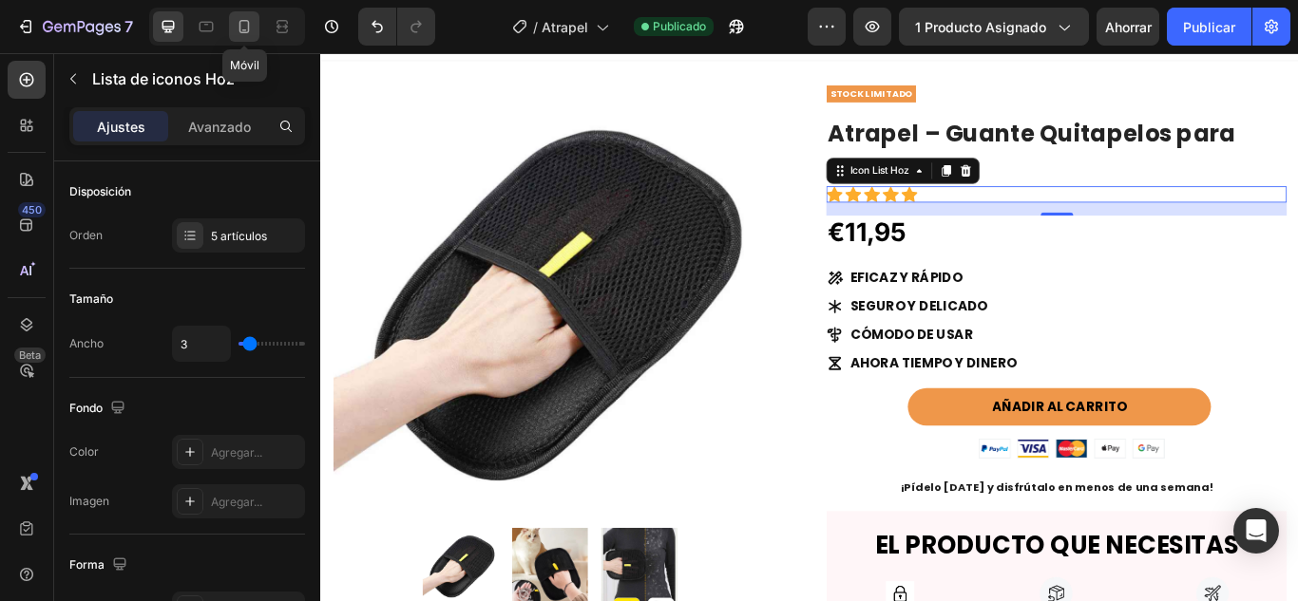
click at [241, 35] on icon at bounding box center [244, 26] width 19 height 19
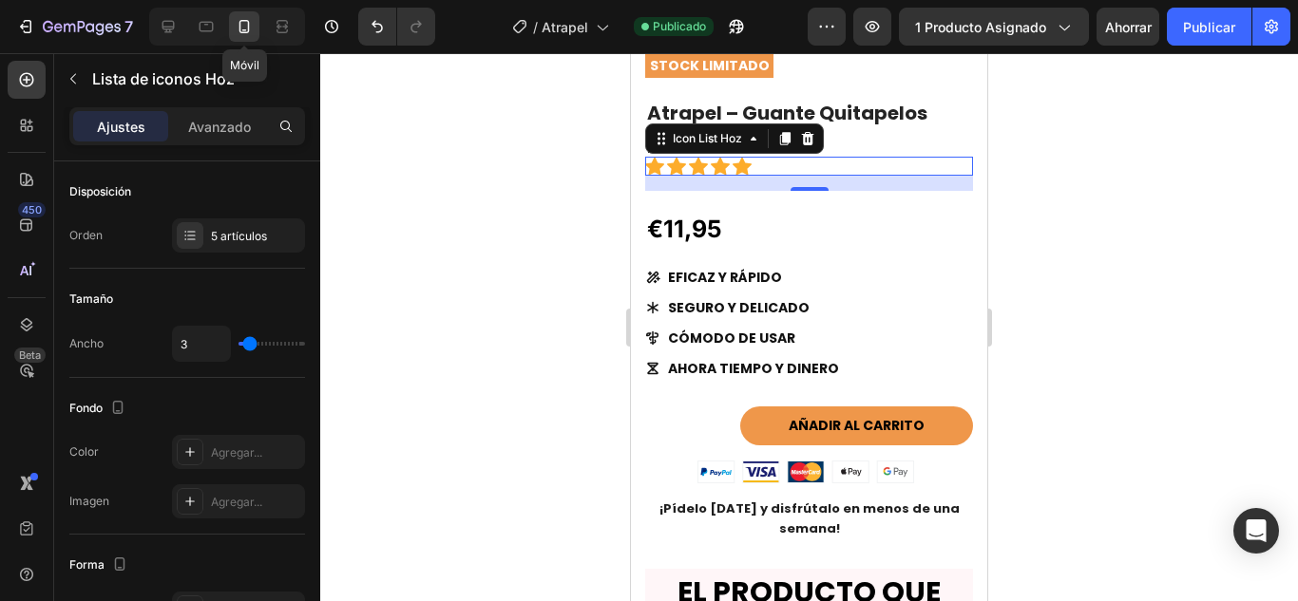
scroll to position [389, 0]
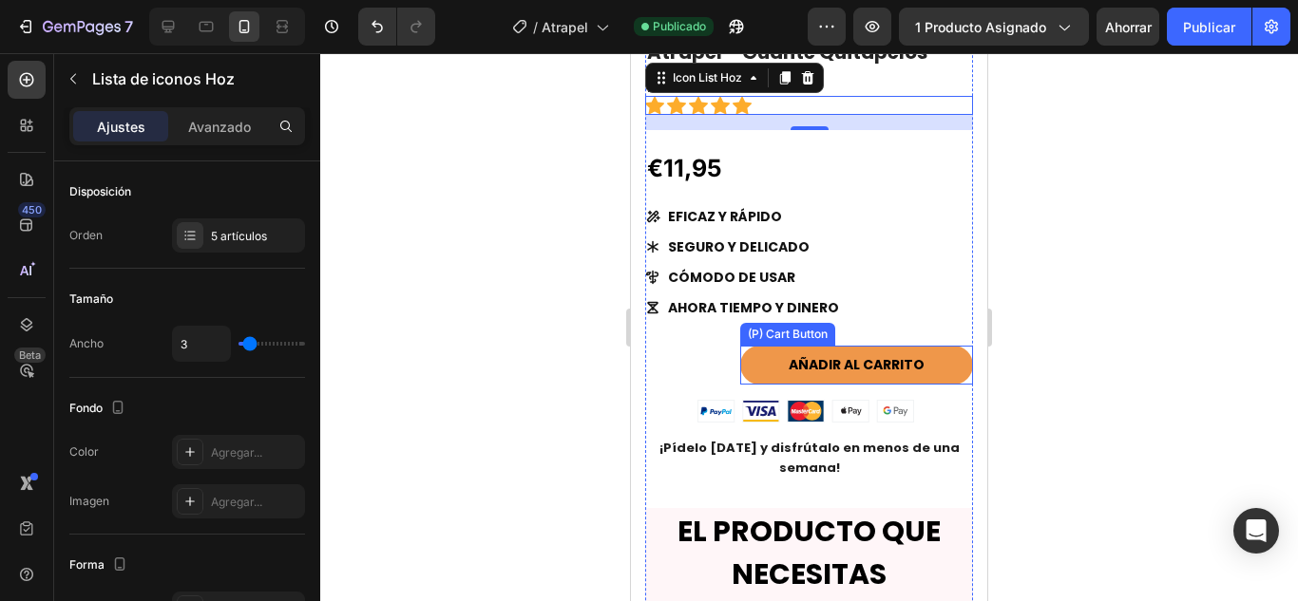
click at [758, 368] on button "AÑADIR AL CARRITO" at bounding box center [856, 365] width 233 height 39
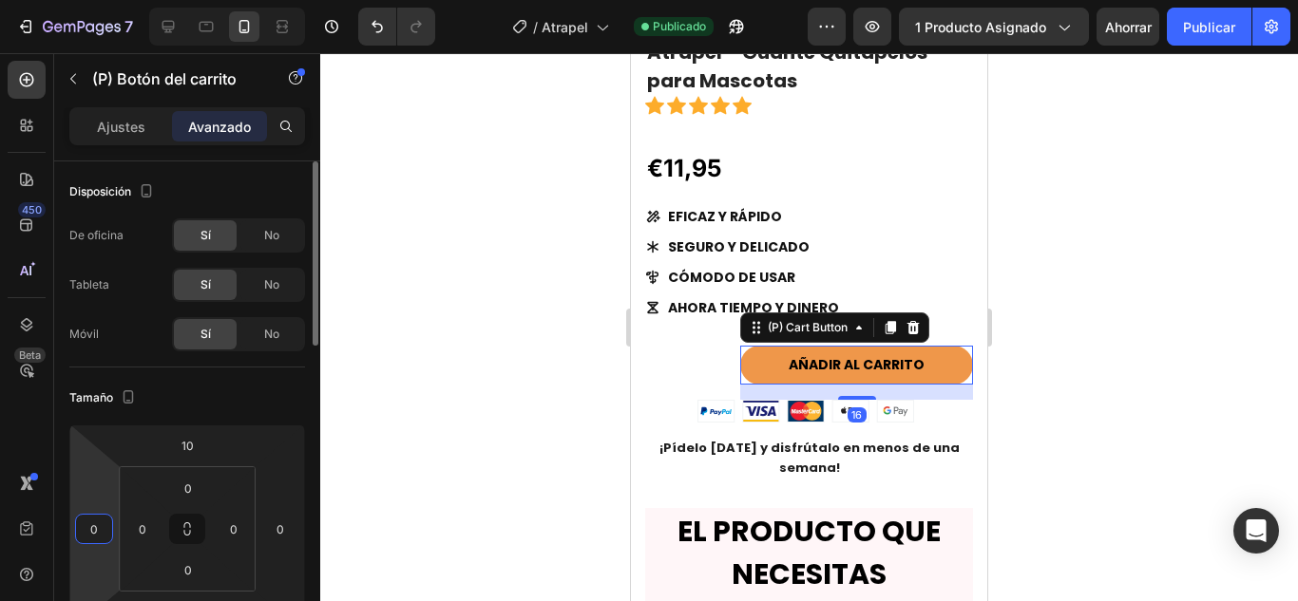
click at [95, 526] on input "0" at bounding box center [94, 529] width 29 height 29
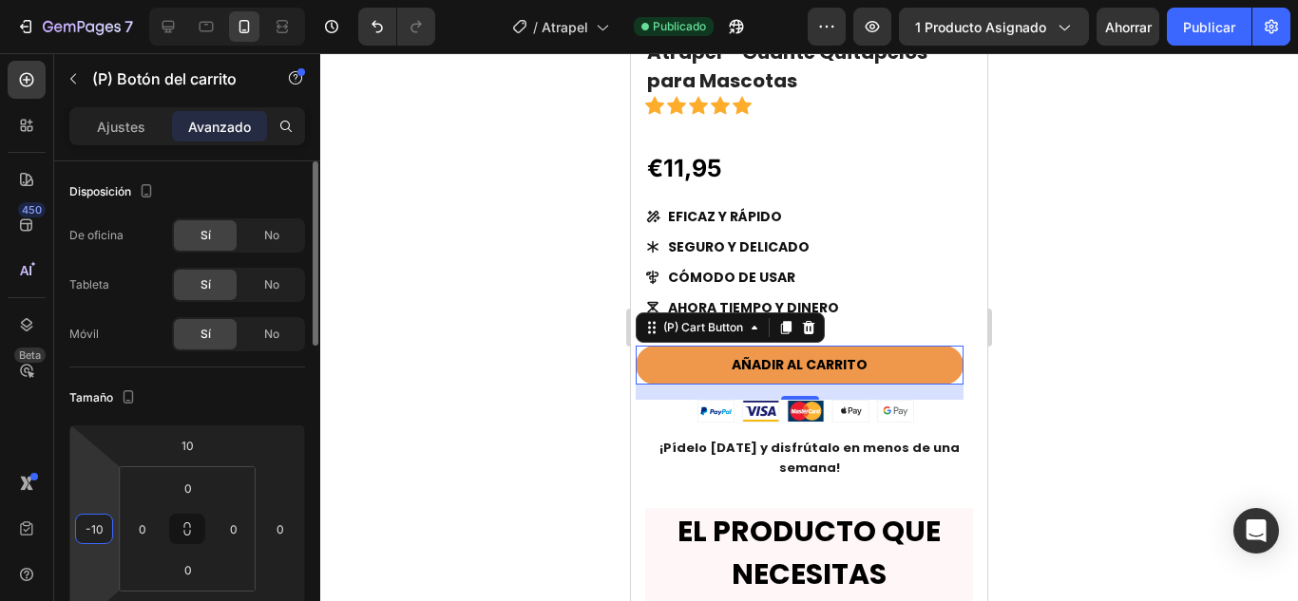
type input "-1"
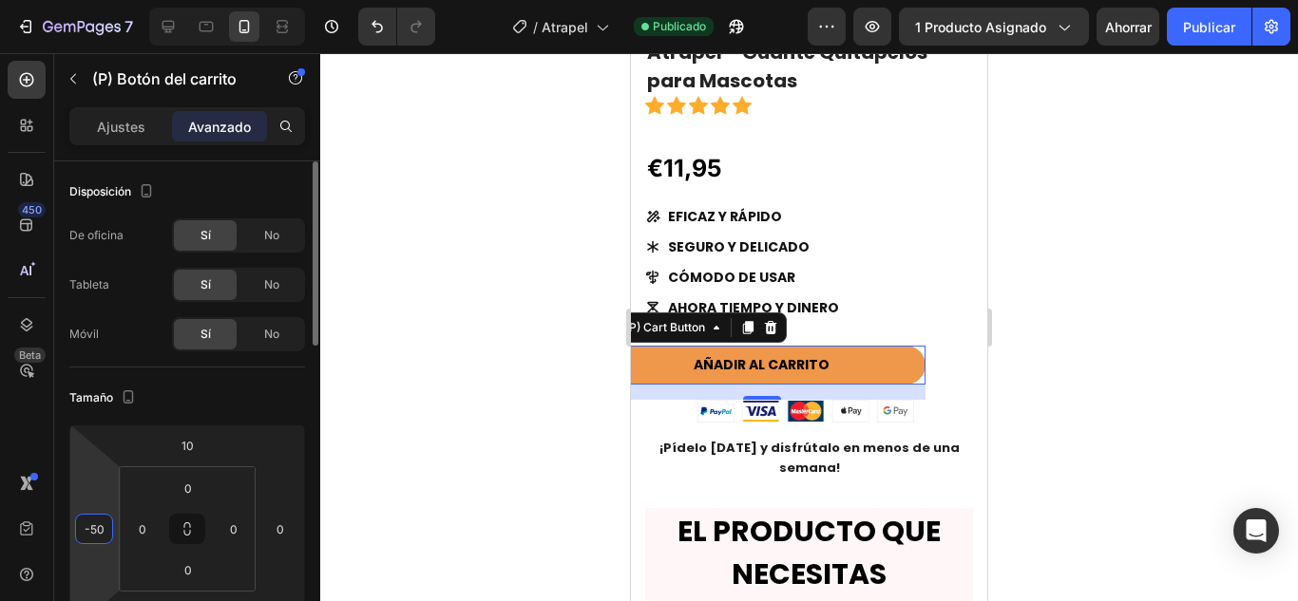
type input "-5"
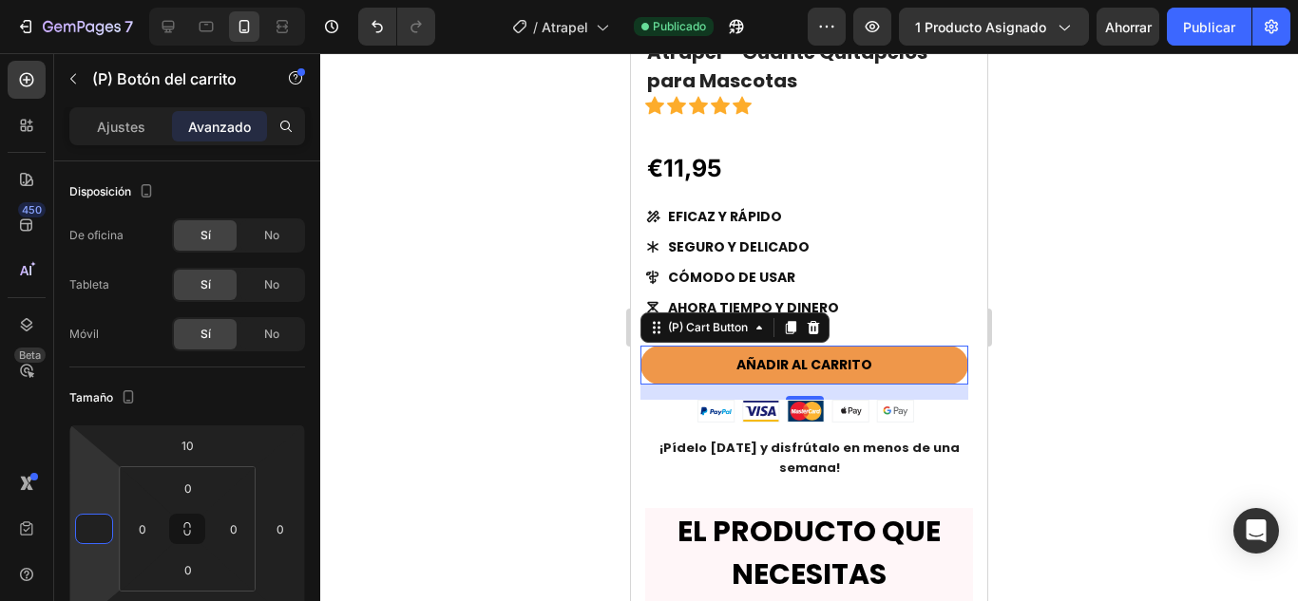
click at [1036, 390] on div at bounding box center [809, 327] width 978 height 548
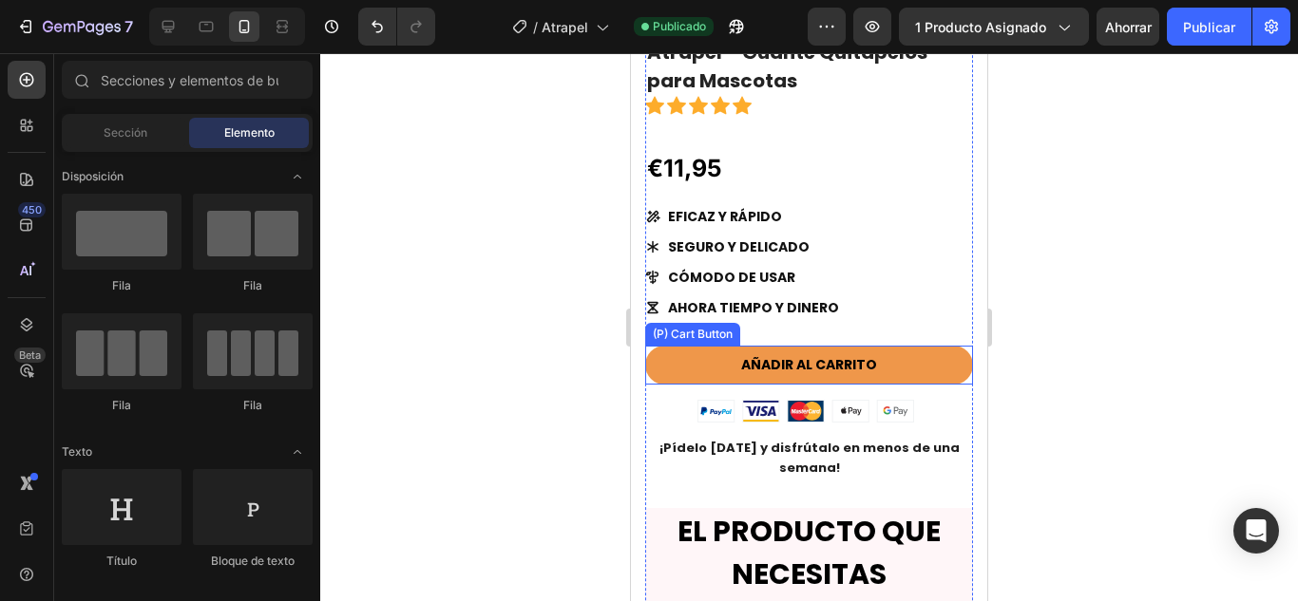
click at [888, 365] on button "AÑADIR AL CARRITO" at bounding box center [809, 365] width 328 height 39
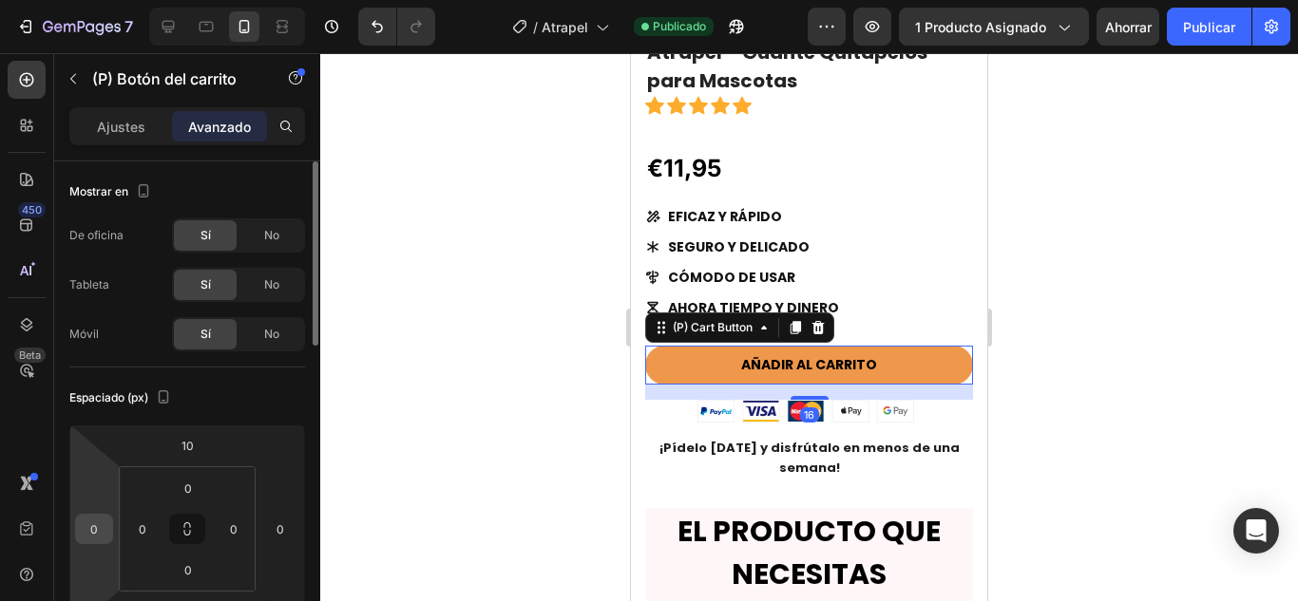
click at [84, 537] on input "0" at bounding box center [94, 529] width 29 height 29
type input "10"
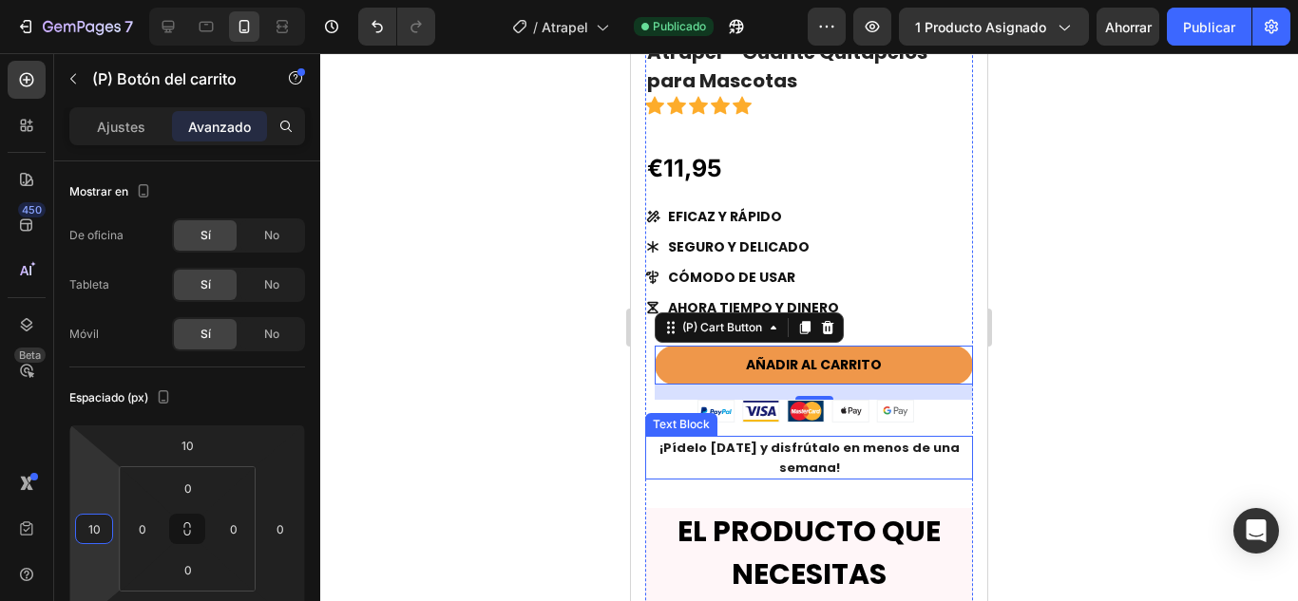
click at [1151, 408] on div at bounding box center [809, 327] width 978 height 548
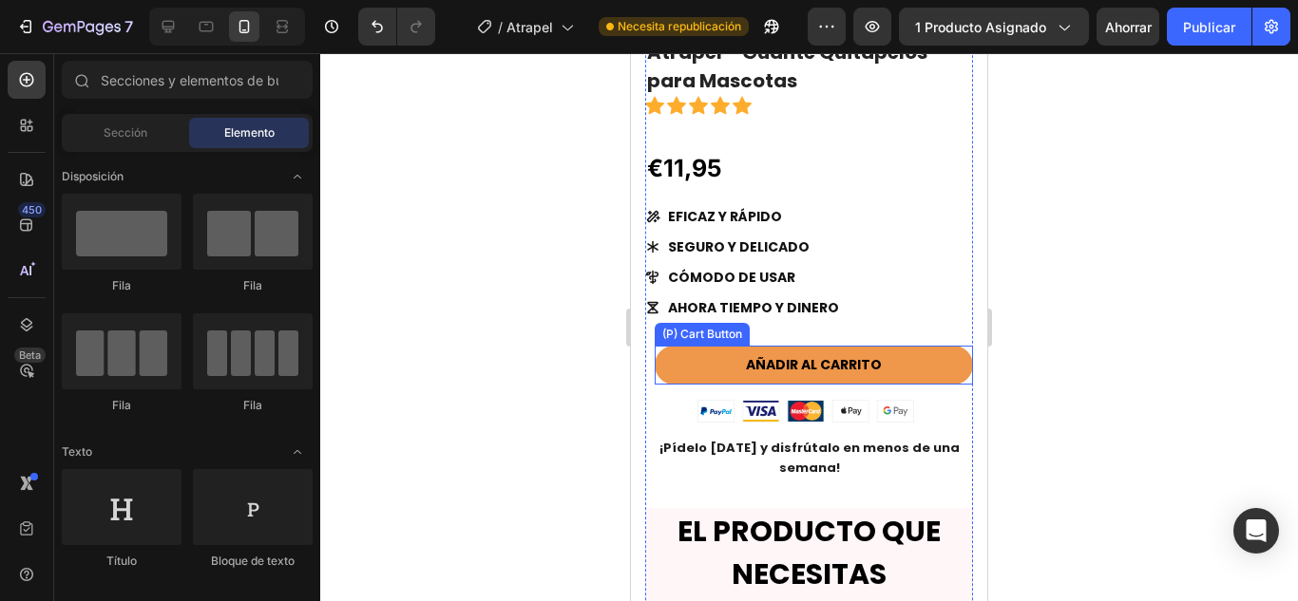
click at [919, 365] on button "AÑADIR AL CARRITO" at bounding box center [814, 365] width 318 height 39
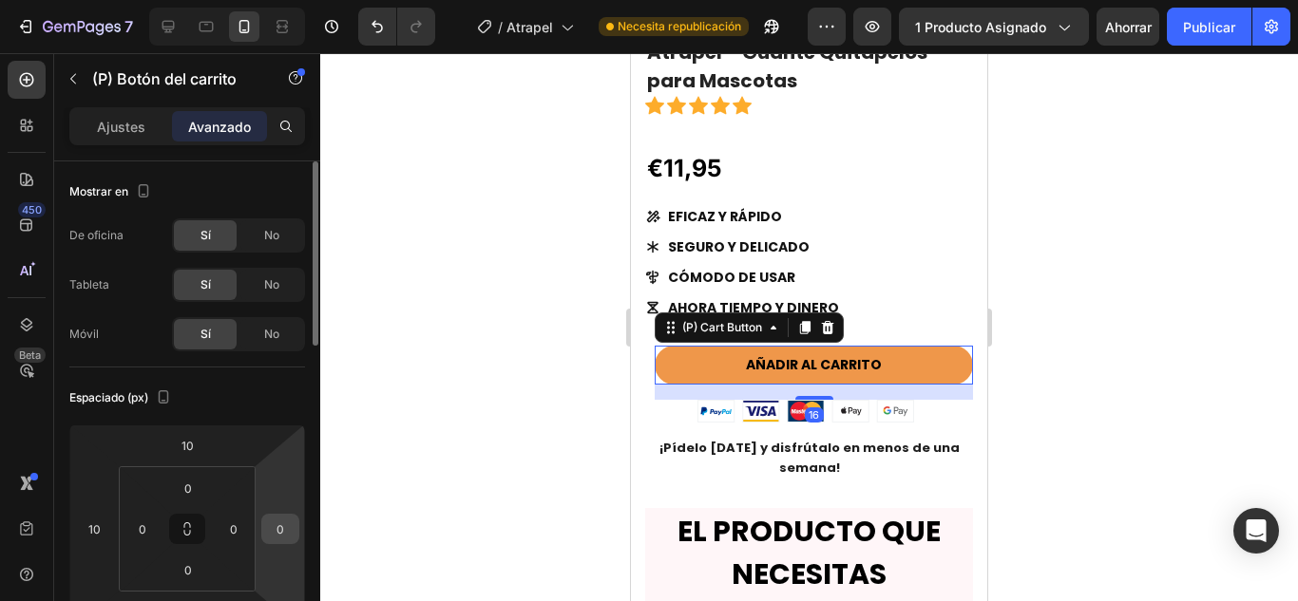
click at [281, 536] on input "0" at bounding box center [280, 529] width 29 height 29
type input "-1"
type input "1"
type input "2"
type input "-10"
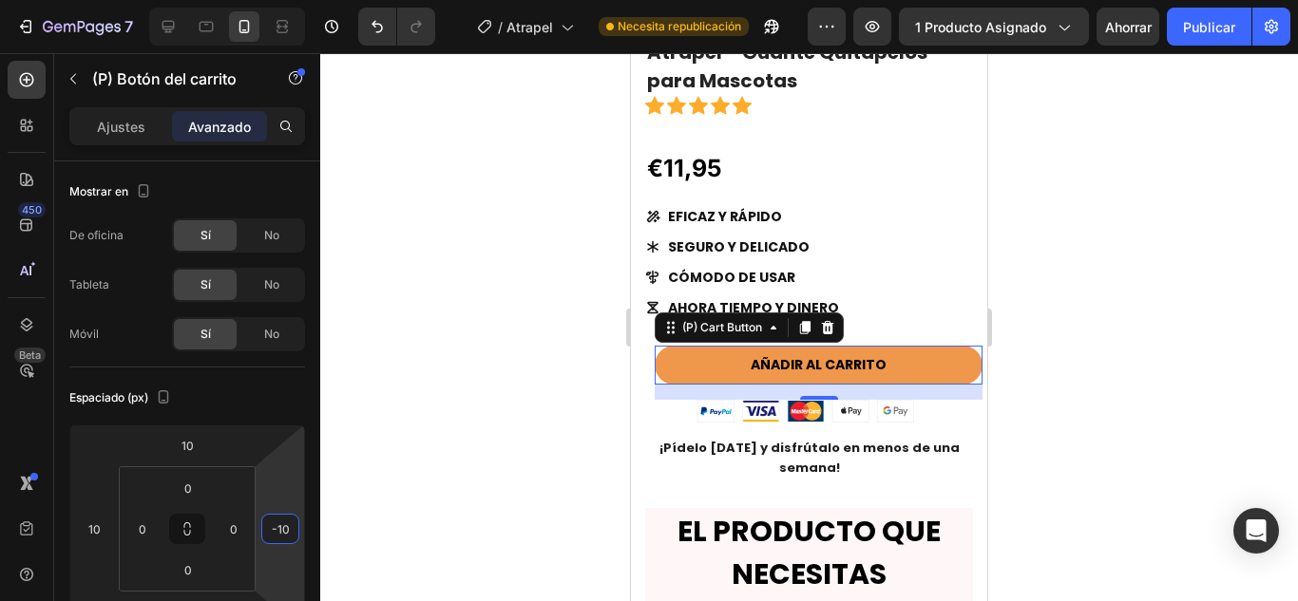
click at [1175, 360] on div at bounding box center [809, 327] width 978 height 548
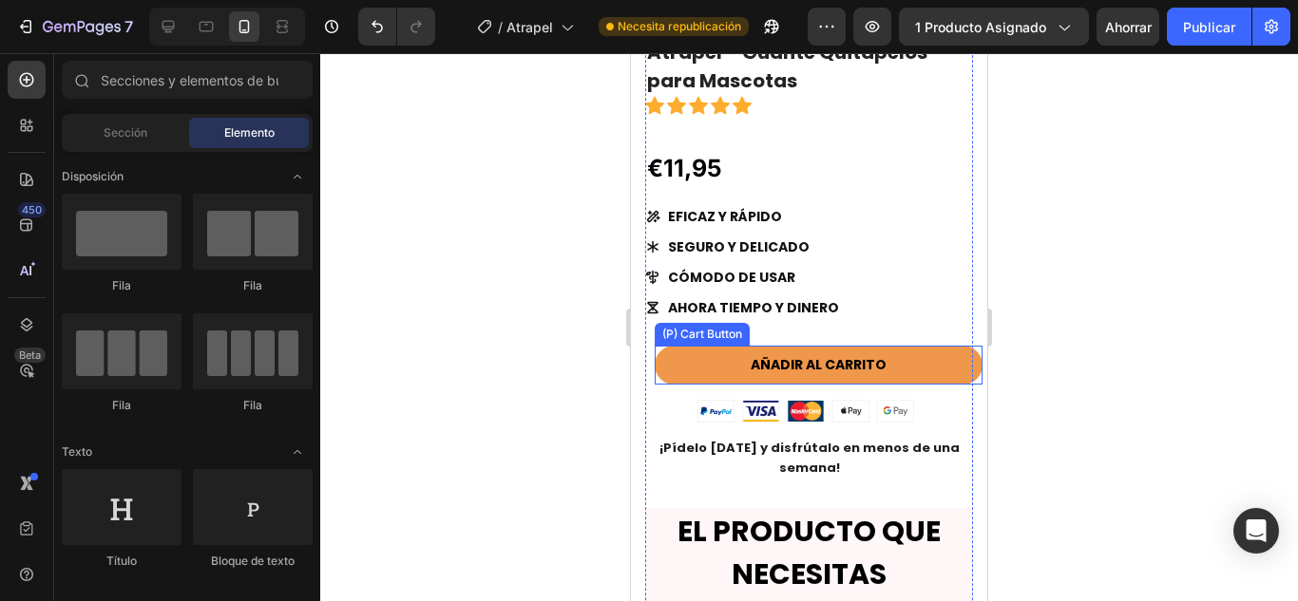
click at [928, 357] on button "AÑADIR AL CARRITO" at bounding box center [819, 365] width 328 height 39
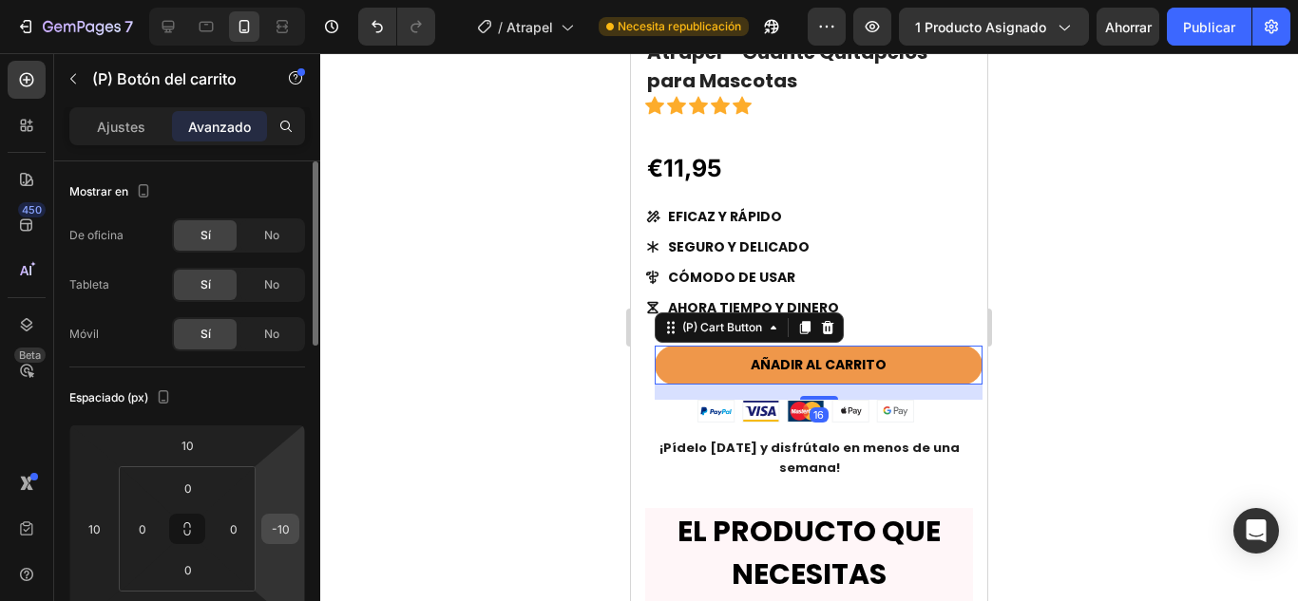
click at [285, 524] on input "-10" at bounding box center [280, 529] width 29 height 29
type input "-5"
click at [1167, 294] on div at bounding box center [809, 327] width 978 height 548
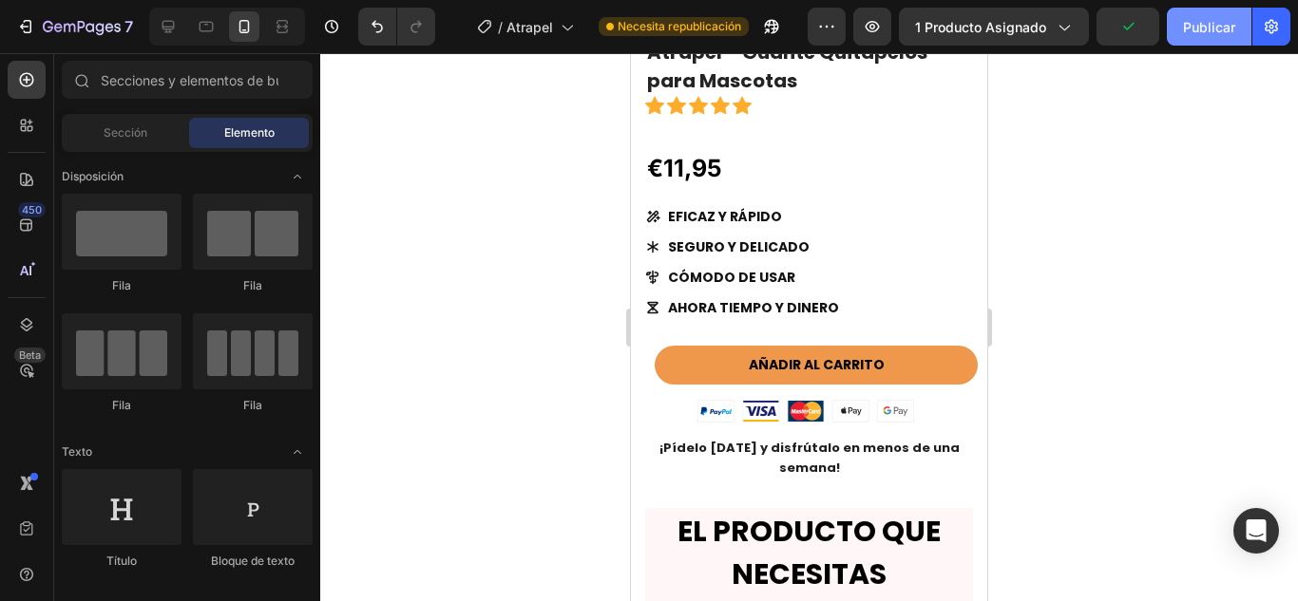
click at [1206, 34] on font "Publicar" at bounding box center [1209, 27] width 52 height 16
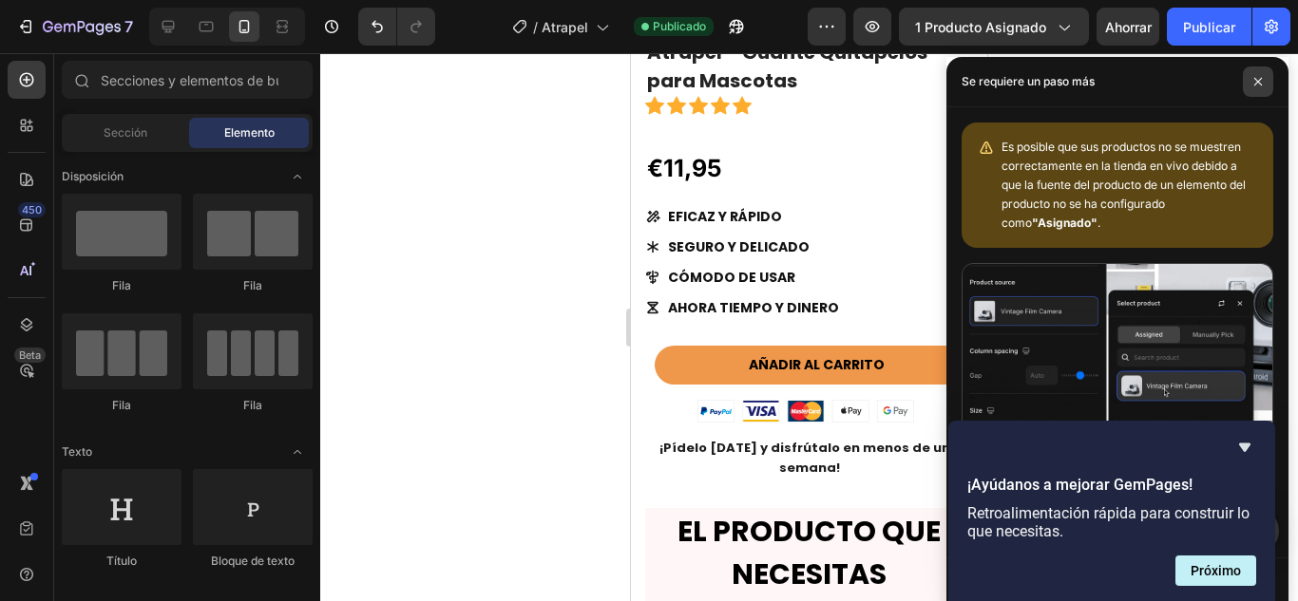
click at [1271, 81] on span at bounding box center [1258, 82] width 30 height 30
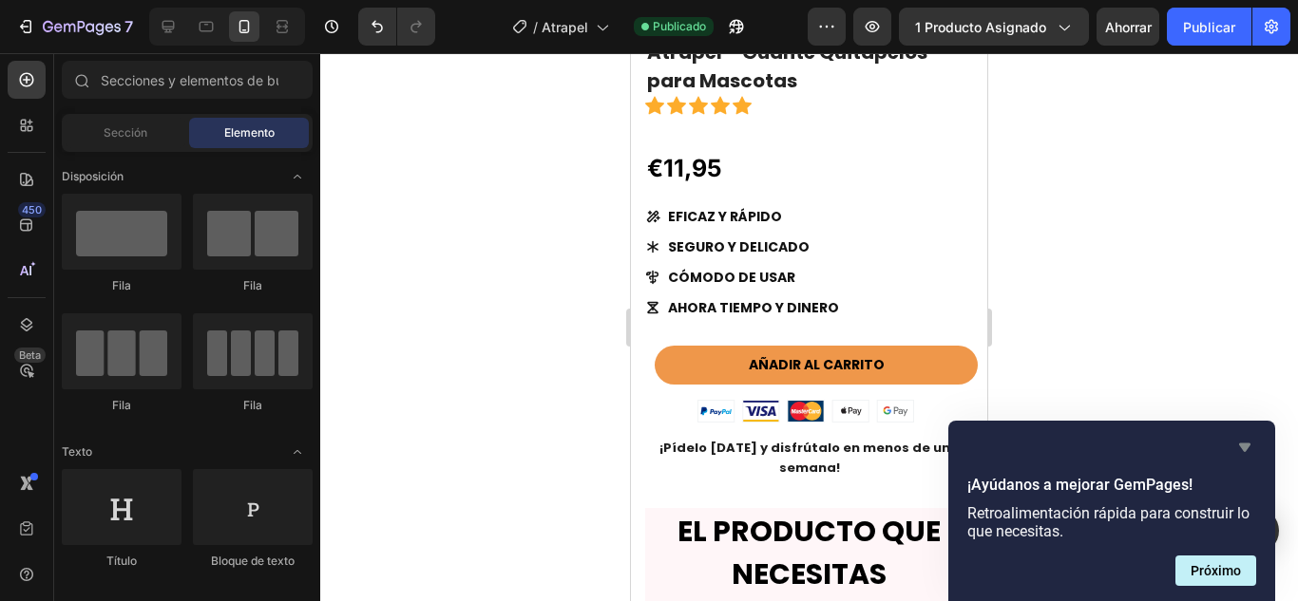
click at [1241, 447] on icon "Ocultar encuesta" at bounding box center [1244, 448] width 11 height 9
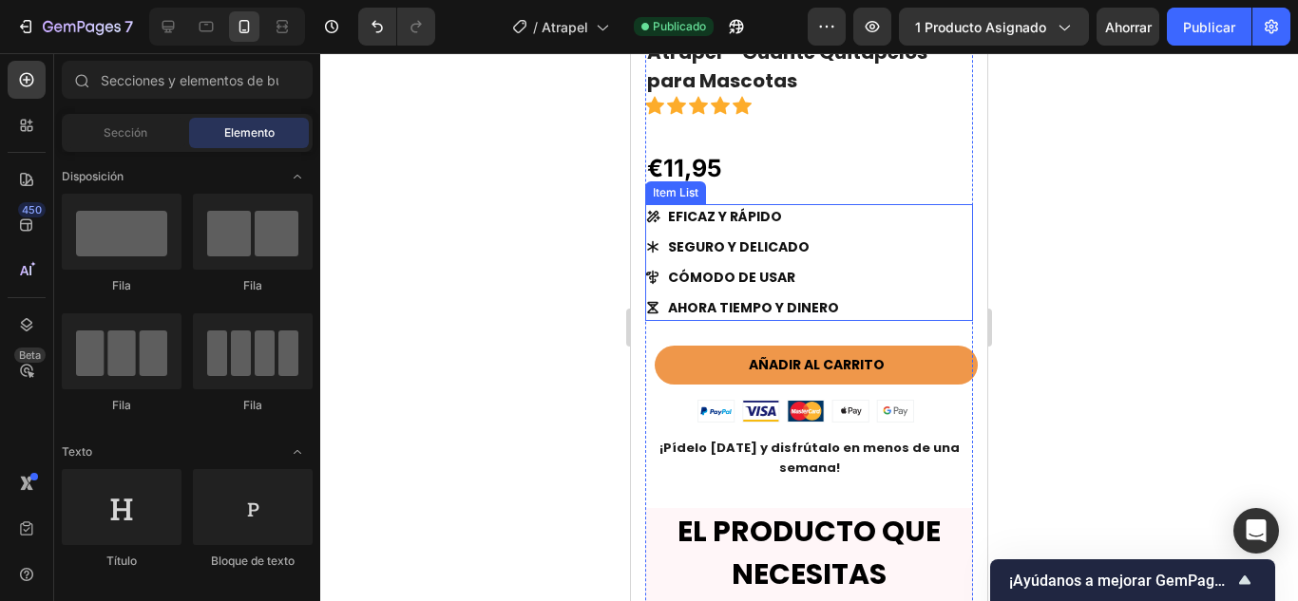
click at [650, 247] on icon at bounding box center [652, 246] width 15 height 15
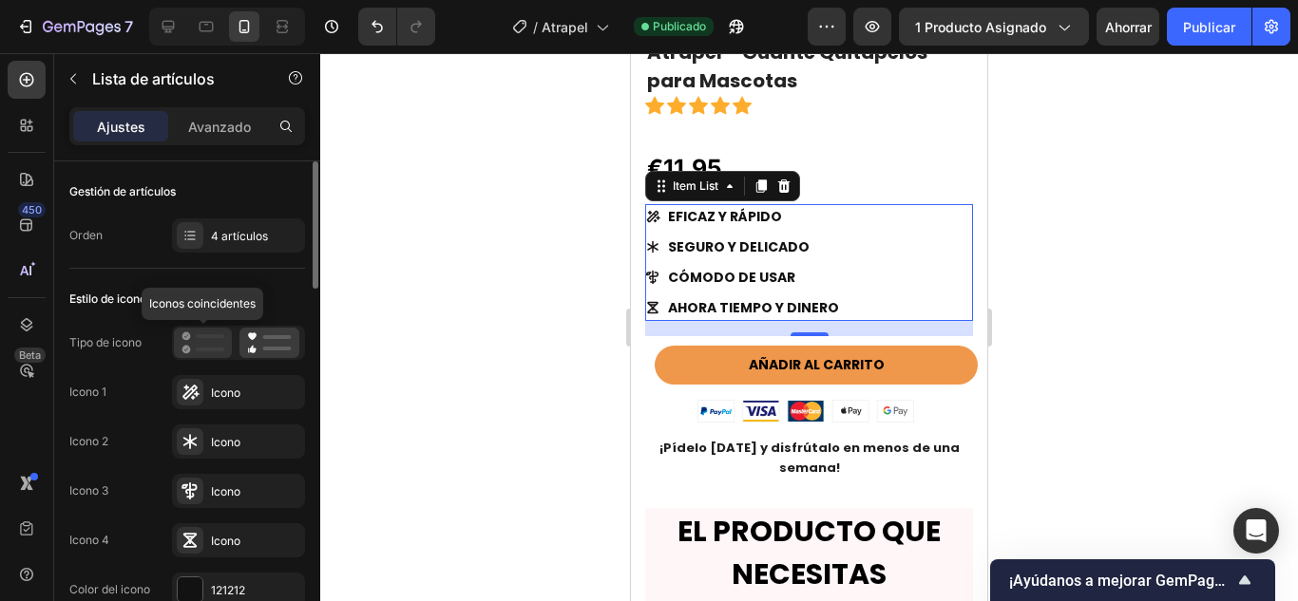
click at [205, 352] on rect at bounding box center [210, 350] width 29 height 4
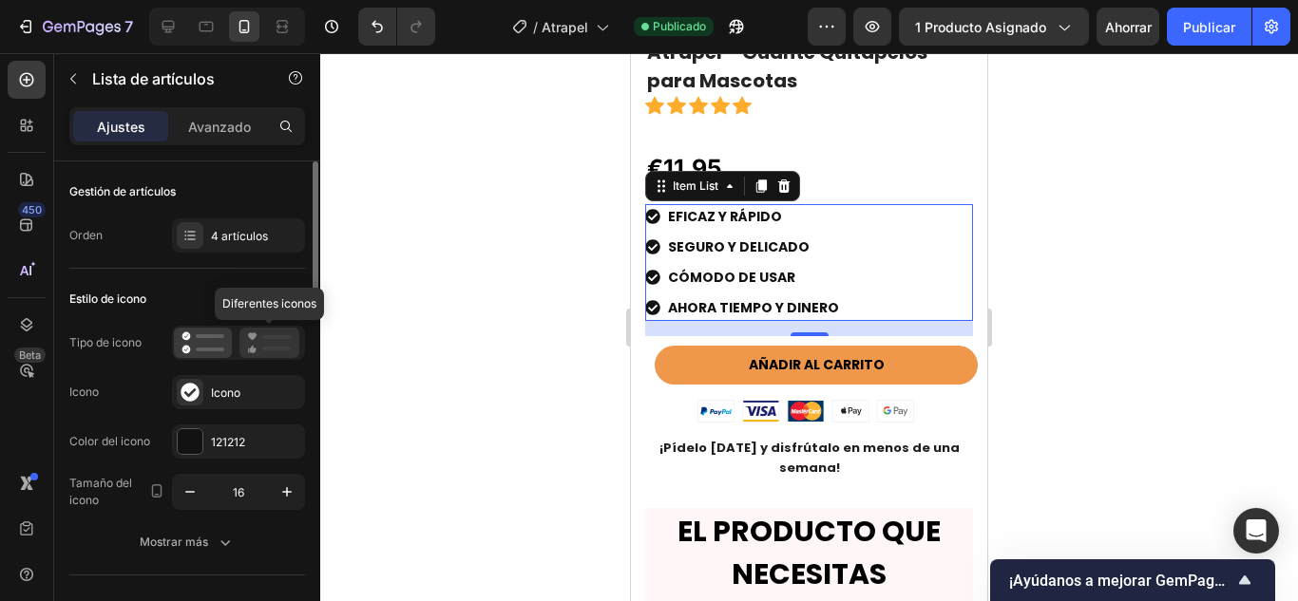
click at [240, 344] on div at bounding box center [269, 343] width 60 height 30
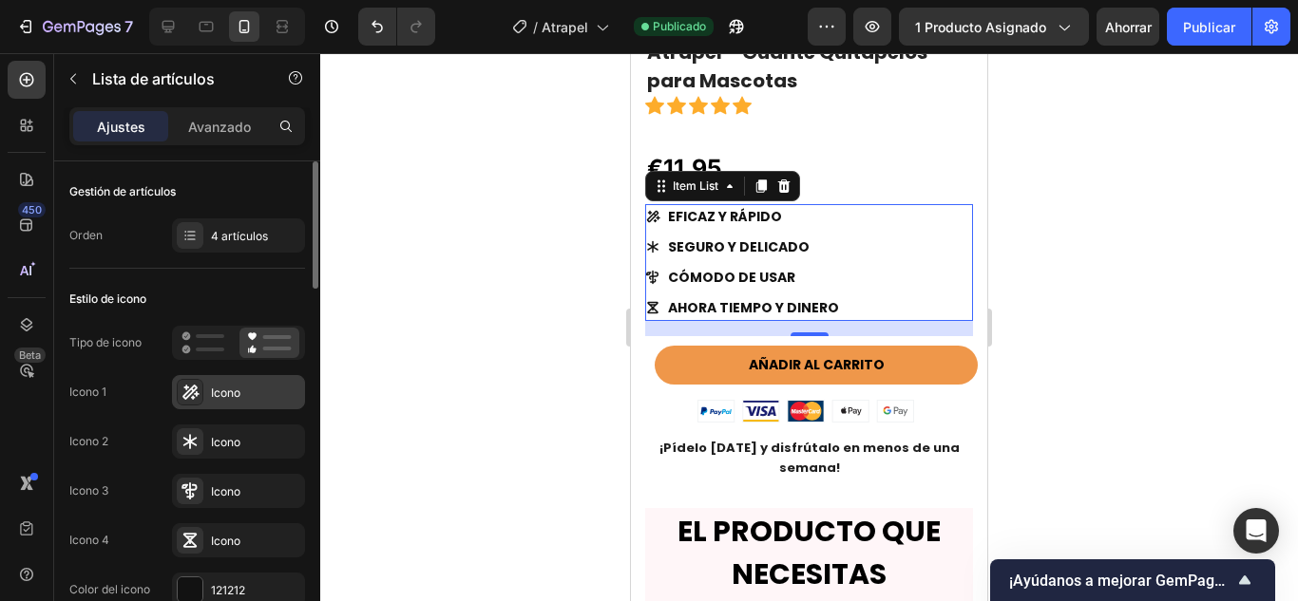
click at [212, 400] on div "Icono" at bounding box center [255, 393] width 89 height 17
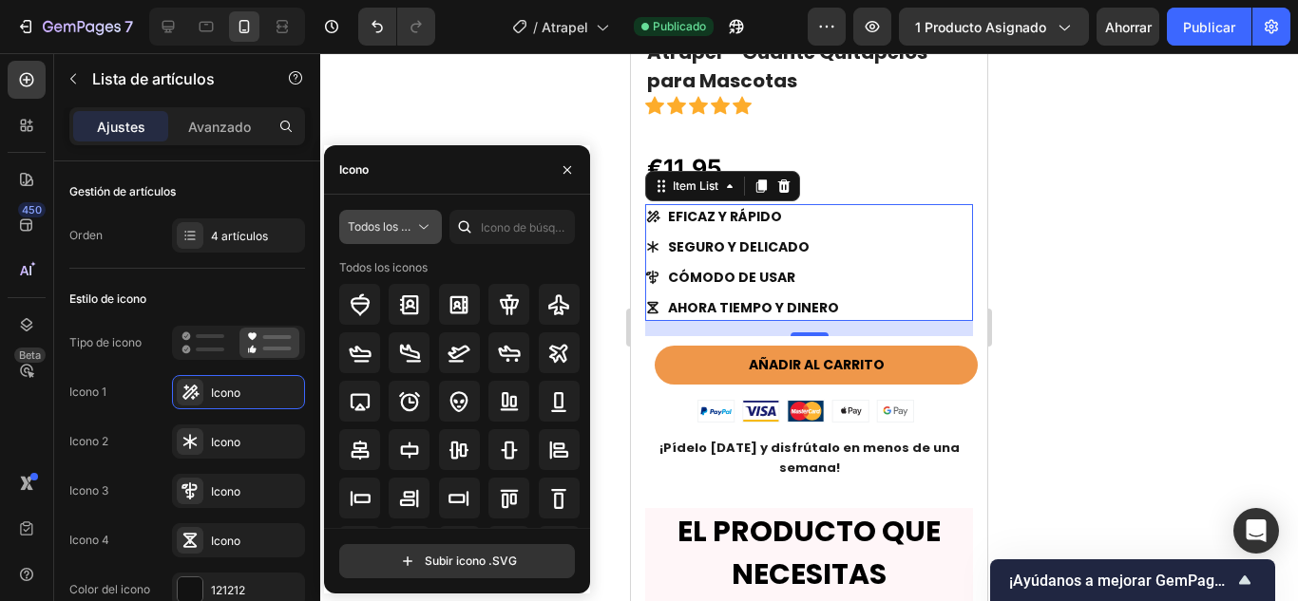
click at [423, 229] on icon at bounding box center [423, 227] width 19 height 19
click at [471, 189] on div "Icono" at bounding box center [457, 169] width 266 height 49
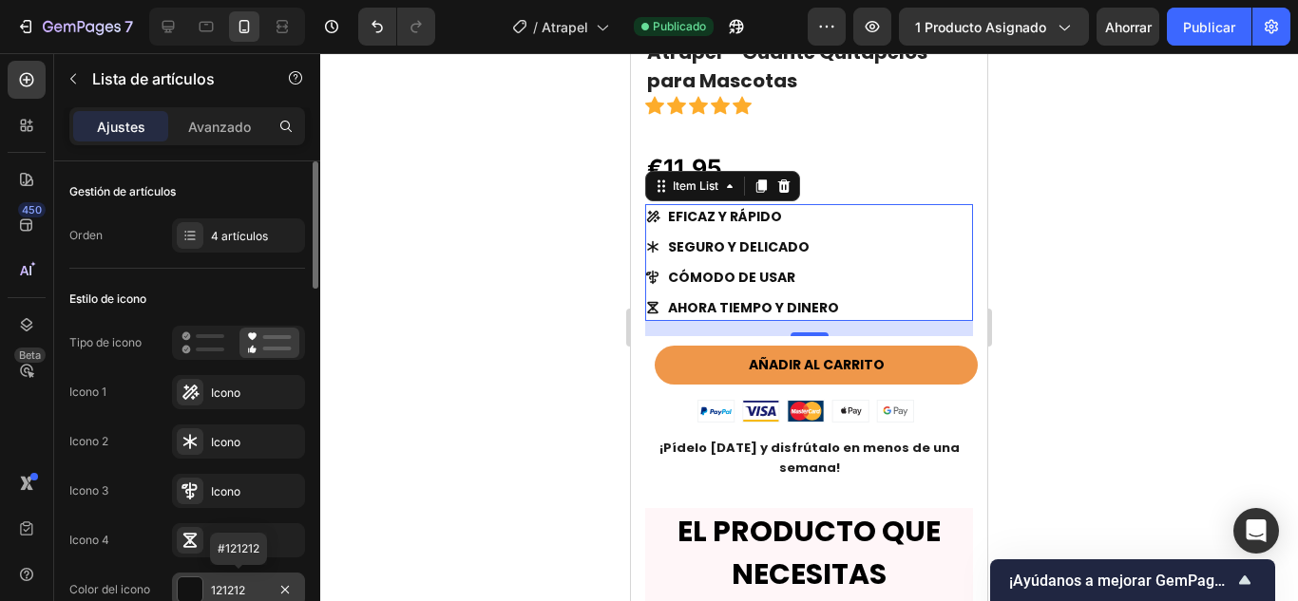
click at [221, 576] on div "121212" at bounding box center [238, 590] width 133 height 34
click at [120, 462] on div "Icono 1 Icono Icono 2 Icono Icono 3 Icono Icono 4 Icono" at bounding box center [187, 466] width 236 height 182
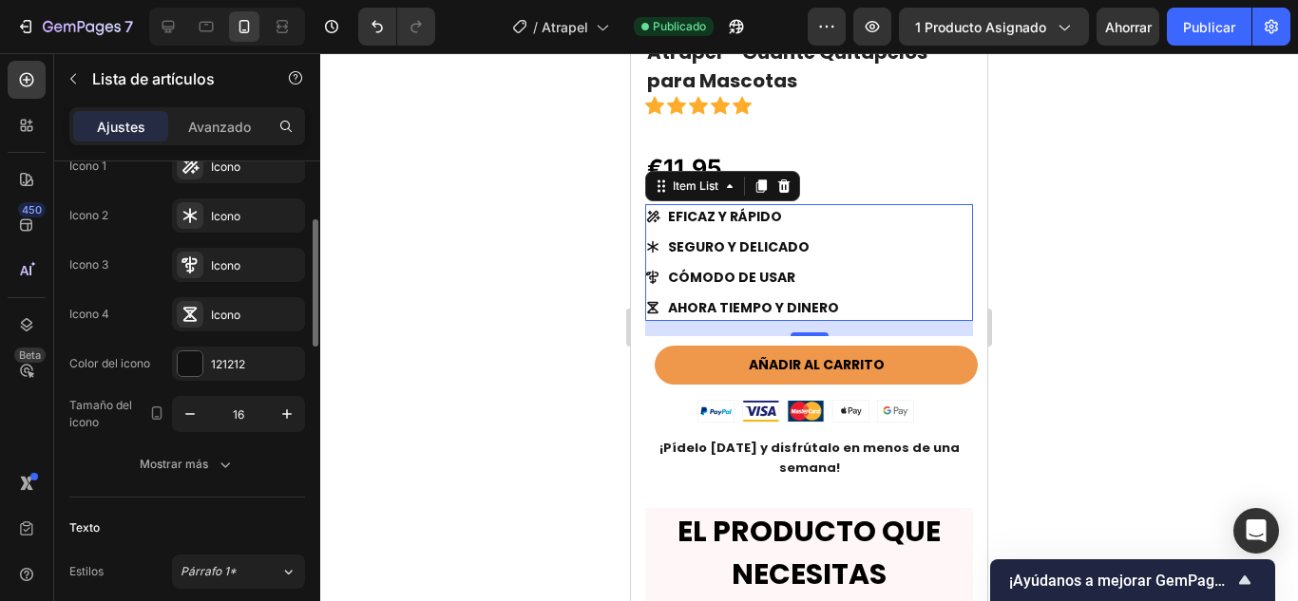
scroll to position [227, 0]
click at [120, 462] on button "Mostrar más" at bounding box center [187, 464] width 236 height 34
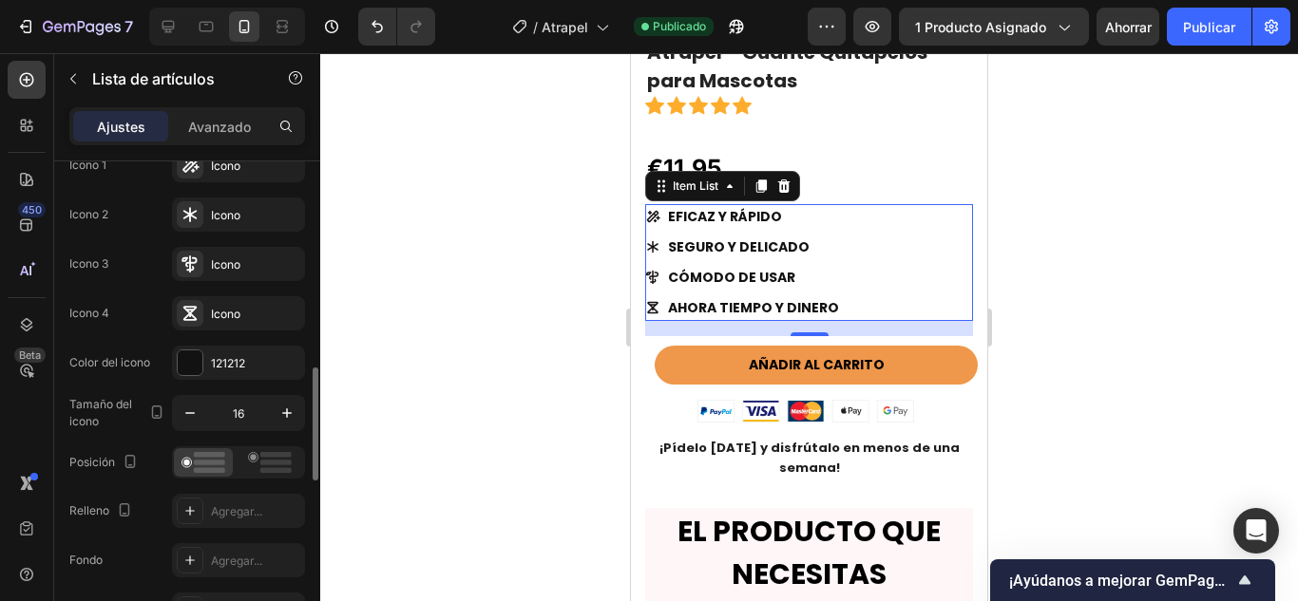
scroll to position [352, 0]
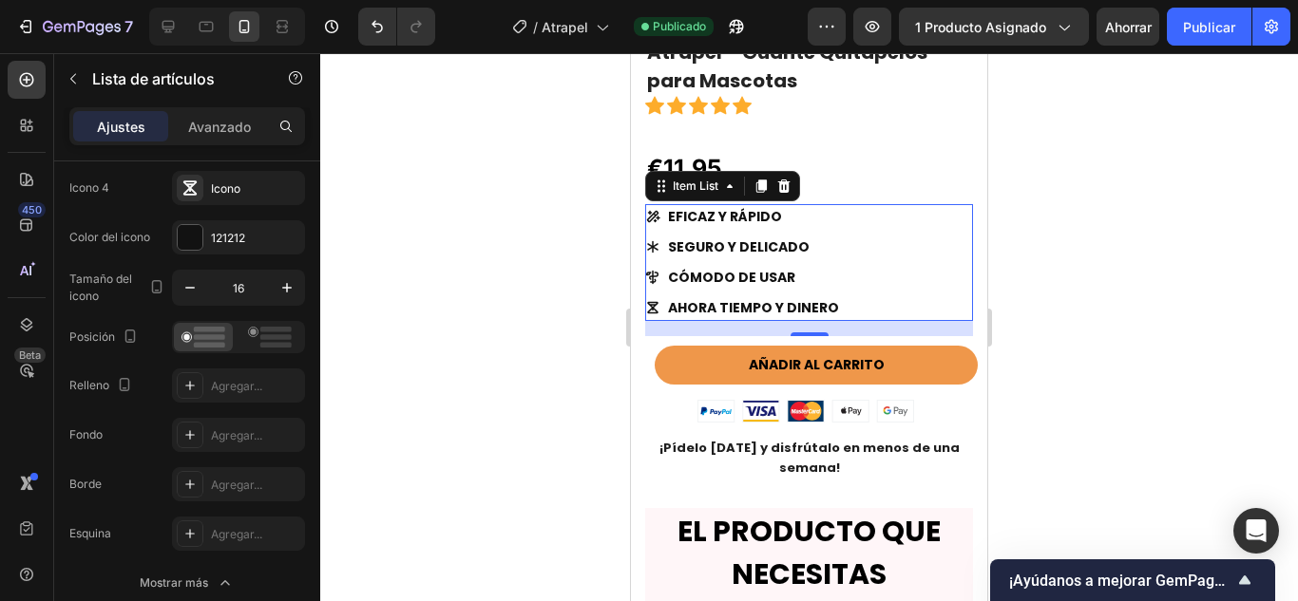
click at [392, 131] on div at bounding box center [809, 327] width 978 height 548
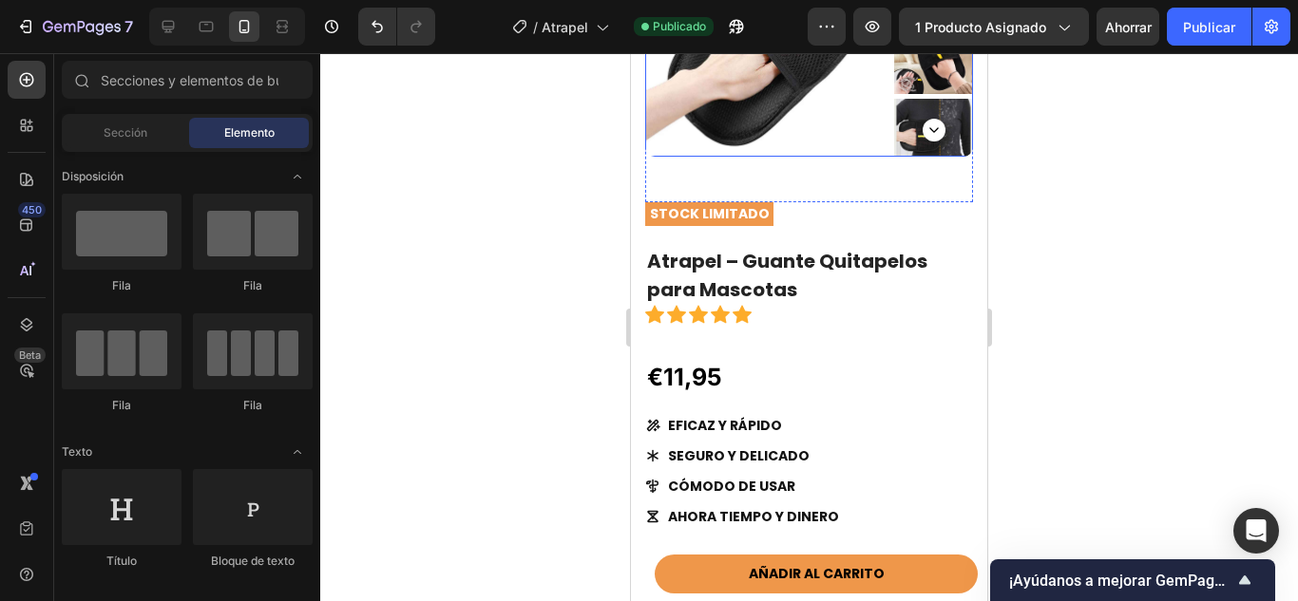
scroll to position [192, 0]
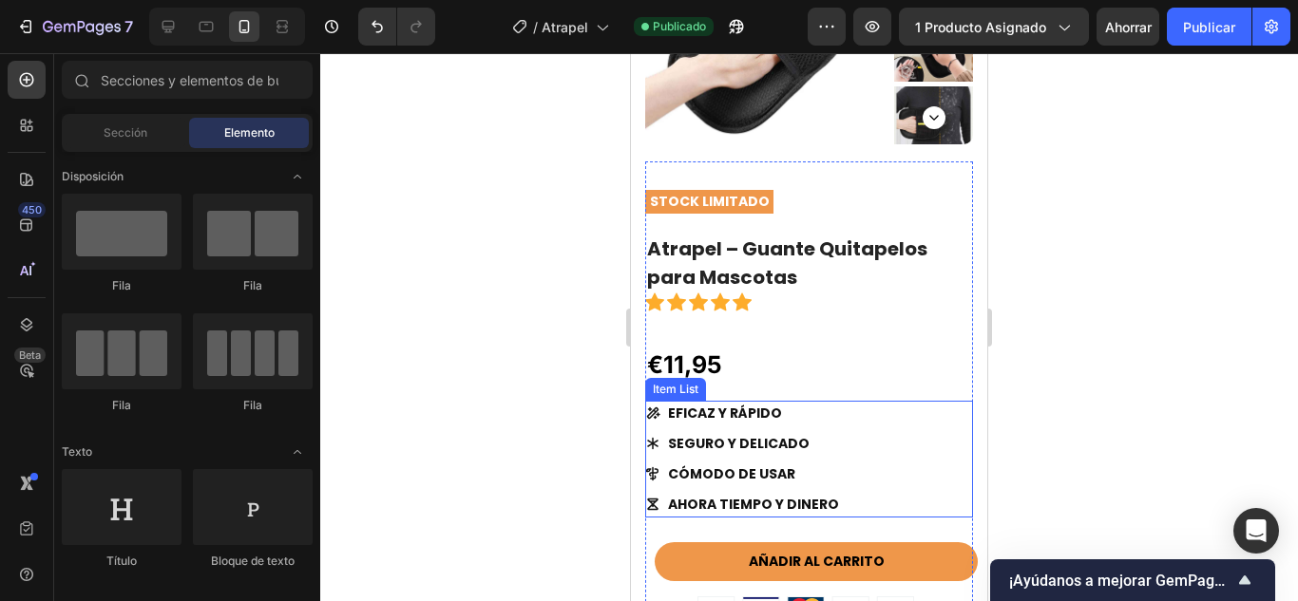
click at [656, 412] on icon at bounding box center [653, 414] width 13 height 12
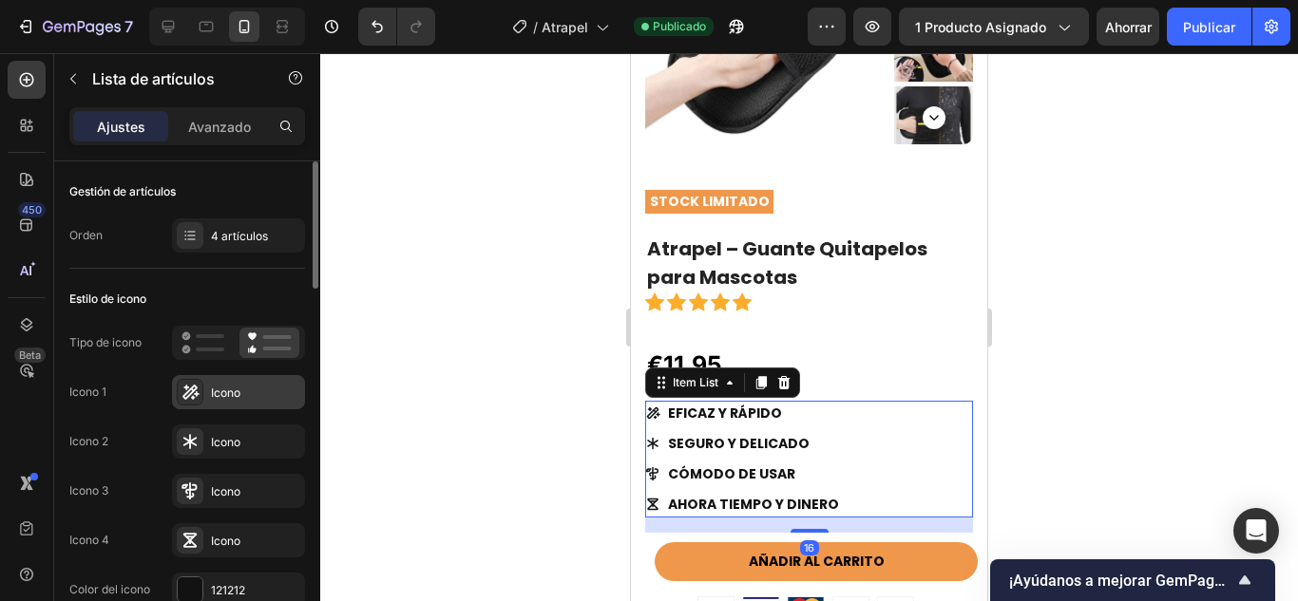
click at [234, 390] on font "Icono" at bounding box center [225, 393] width 29 height 14
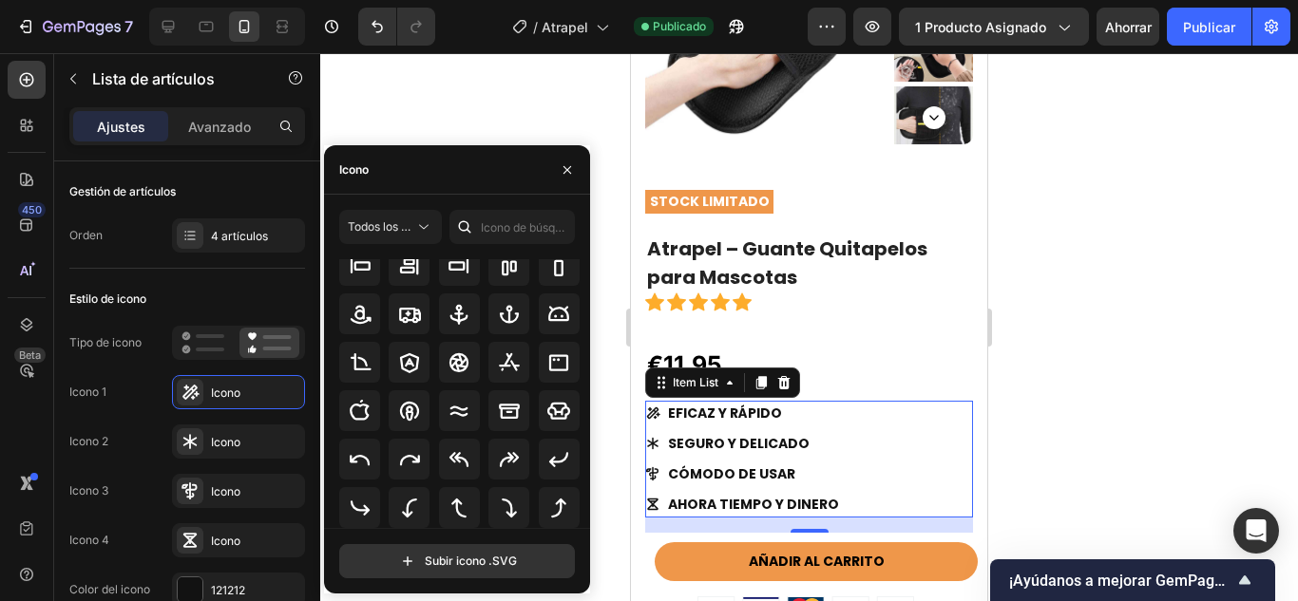
scroll to position [0, 0]
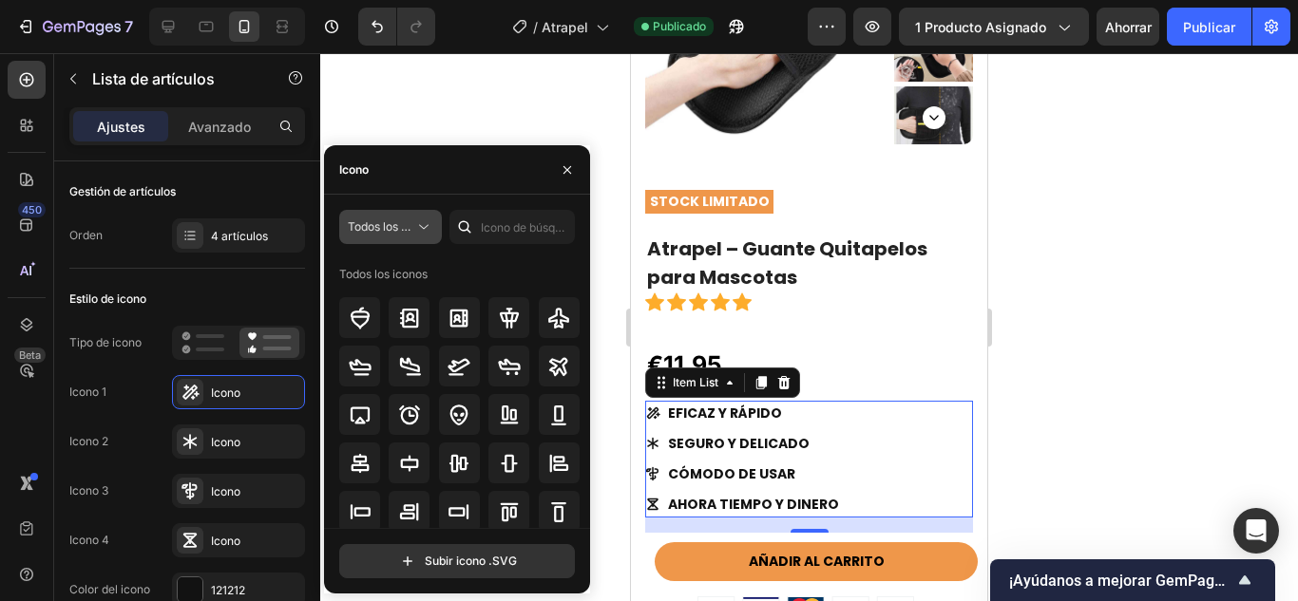
click at [422, 220] on icon at bounding box center [423, 227] width 19 height 19
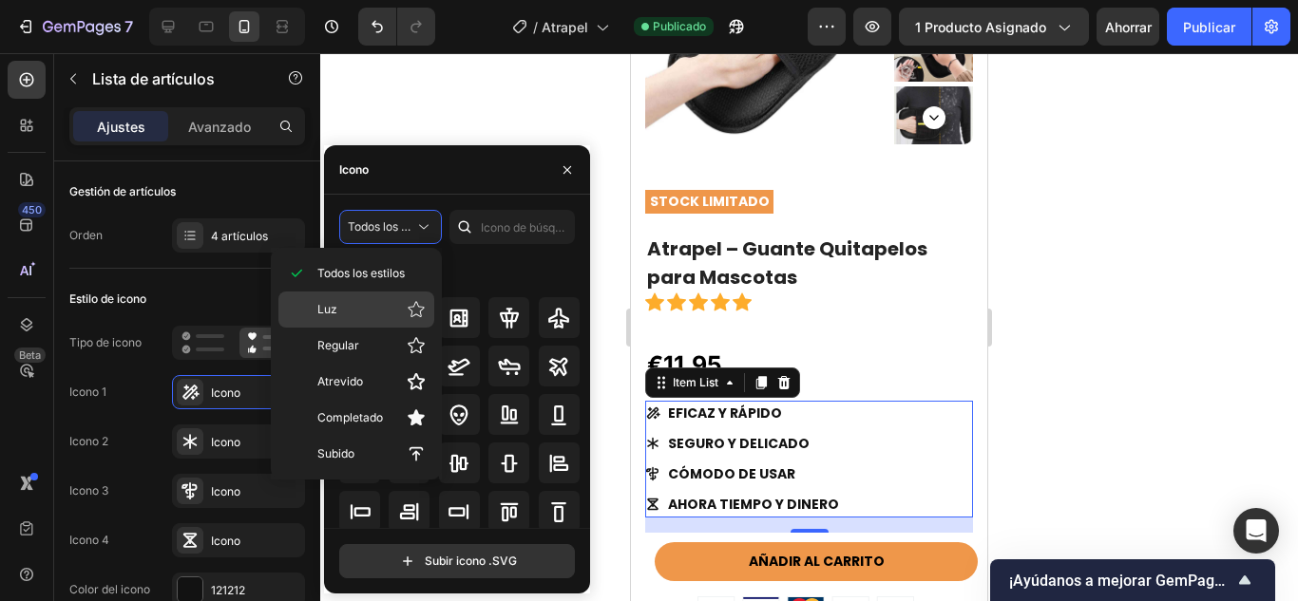
click at [368, 307] on p "Luz" at bounding box center [371, 309] width 108 height 19
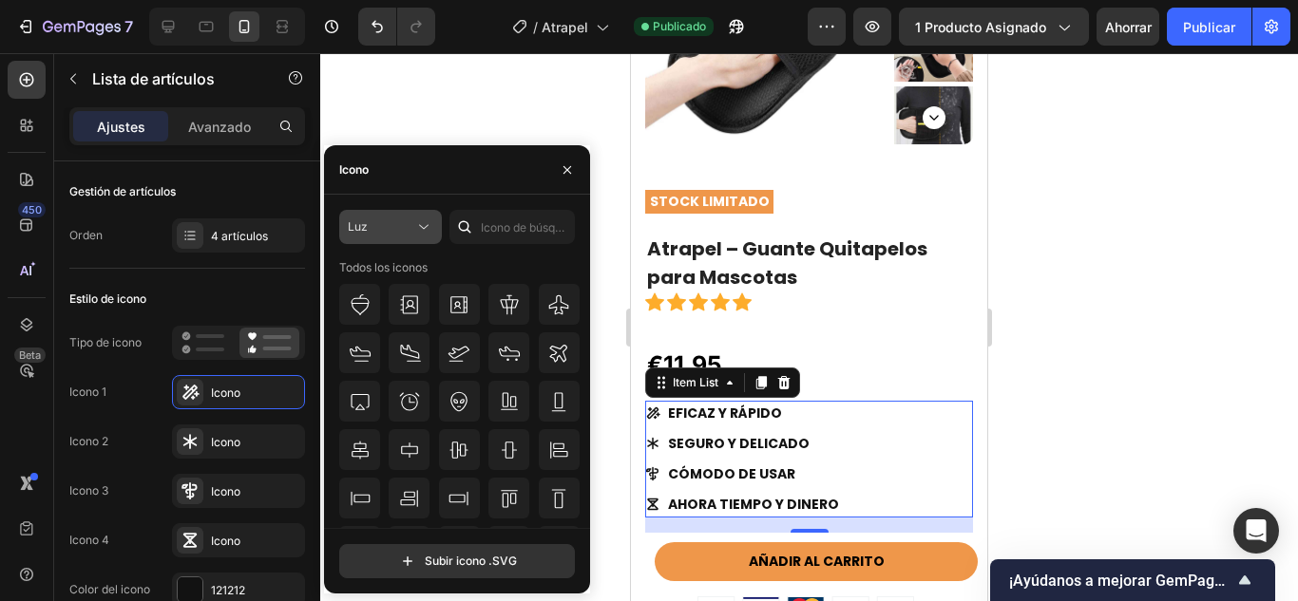
click at [392, 238] on button "Luz" at bounding box center [390, 227] width 103 height 34
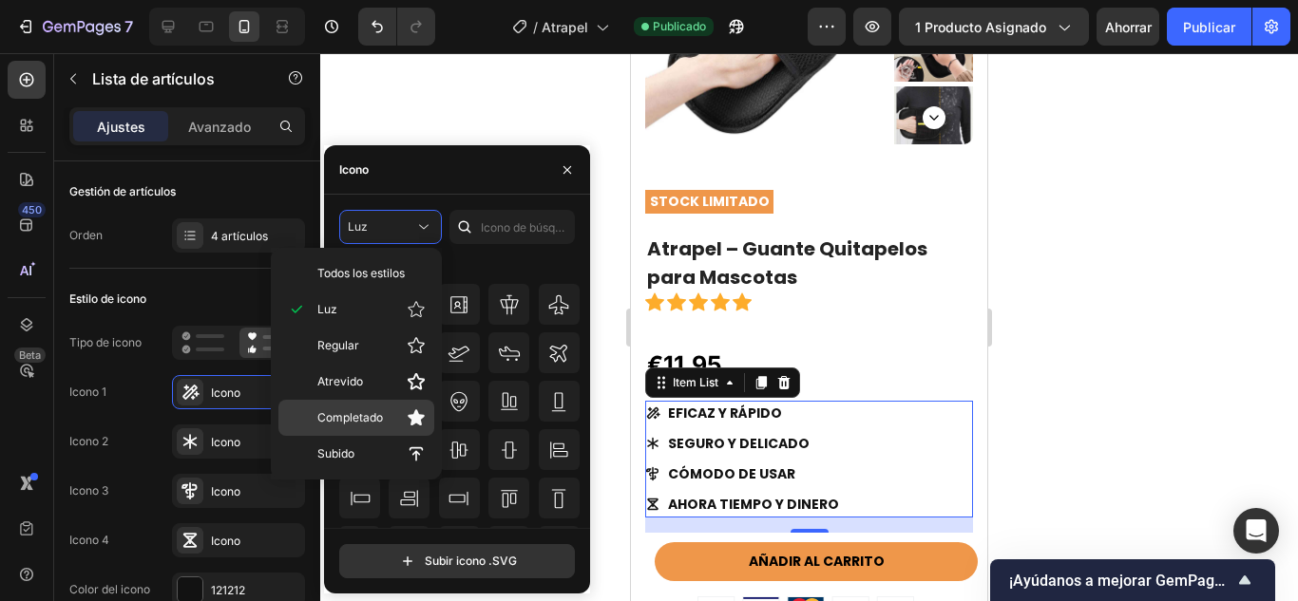
click at [390, 409] on p "Completado" at bounding box center [371, 418] width 108 height 19
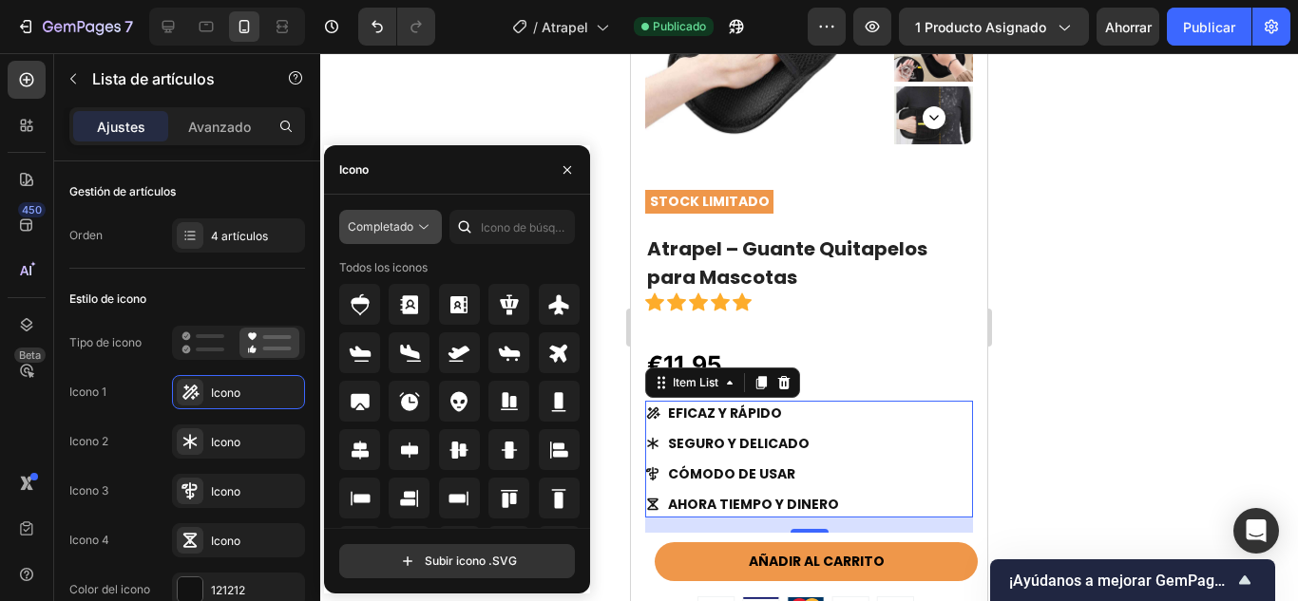
click at [416, 235] on icon at bounding box center [423, 227] width 19 height 19
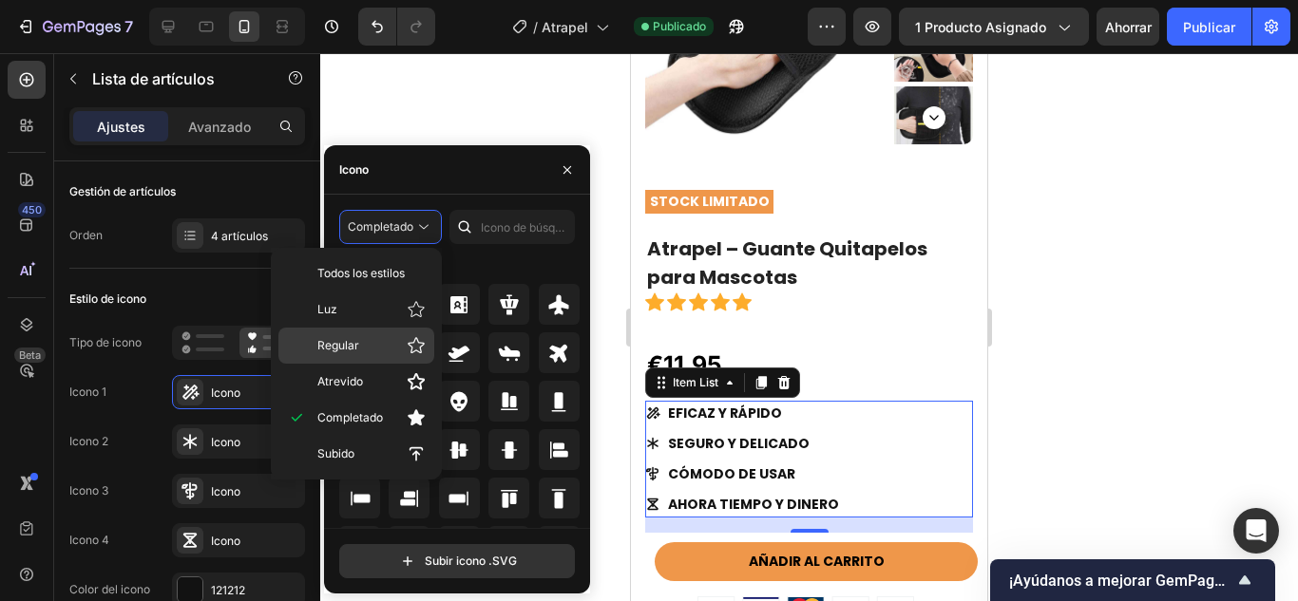
click at [389, 356] on div "Regular" at bounding box center [356, 346] width 156 height 36
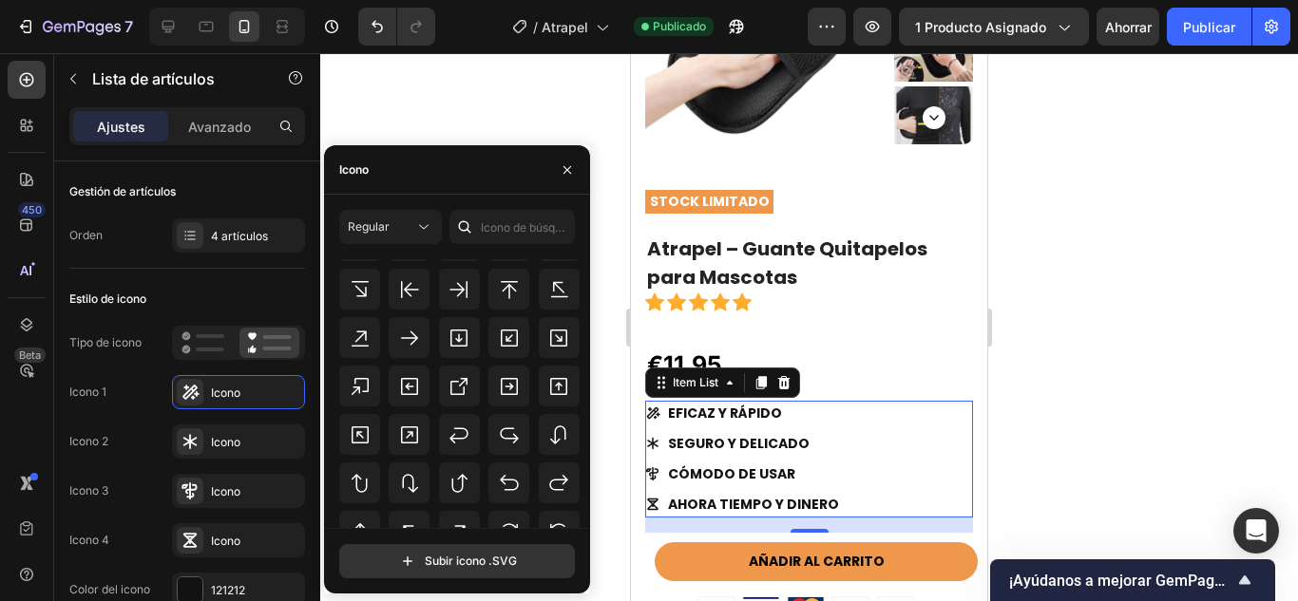
scroll to position [791, 0]
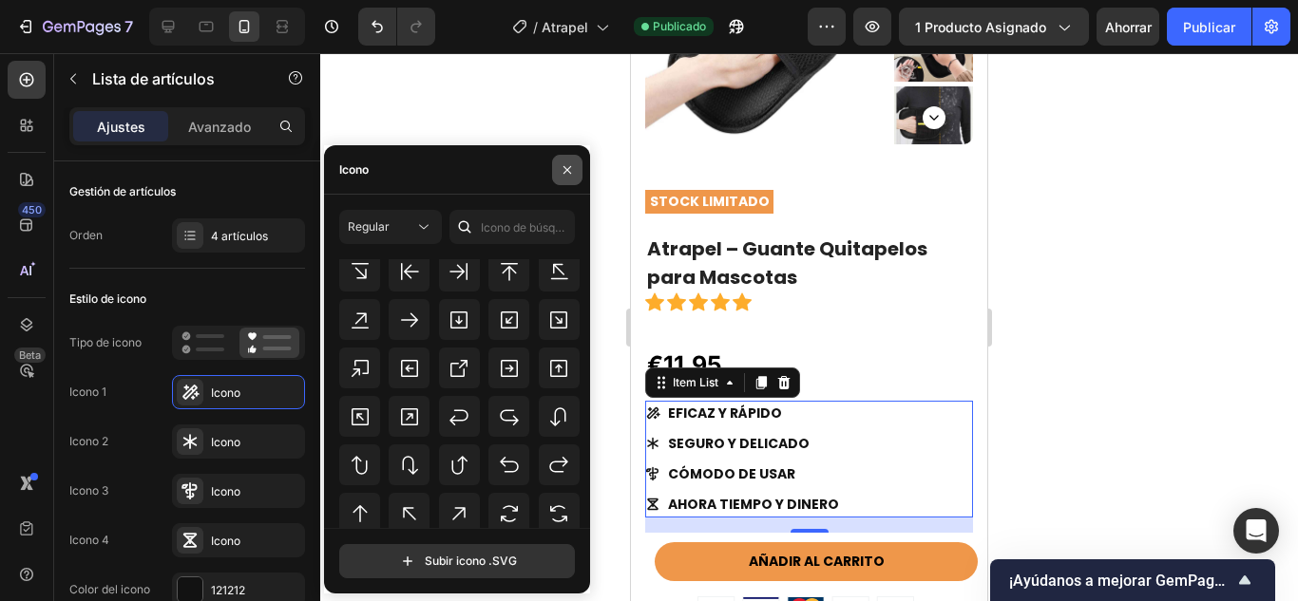
click at [572, 171] on icon "button" at bounding box center [567, 169] width 15 height 15
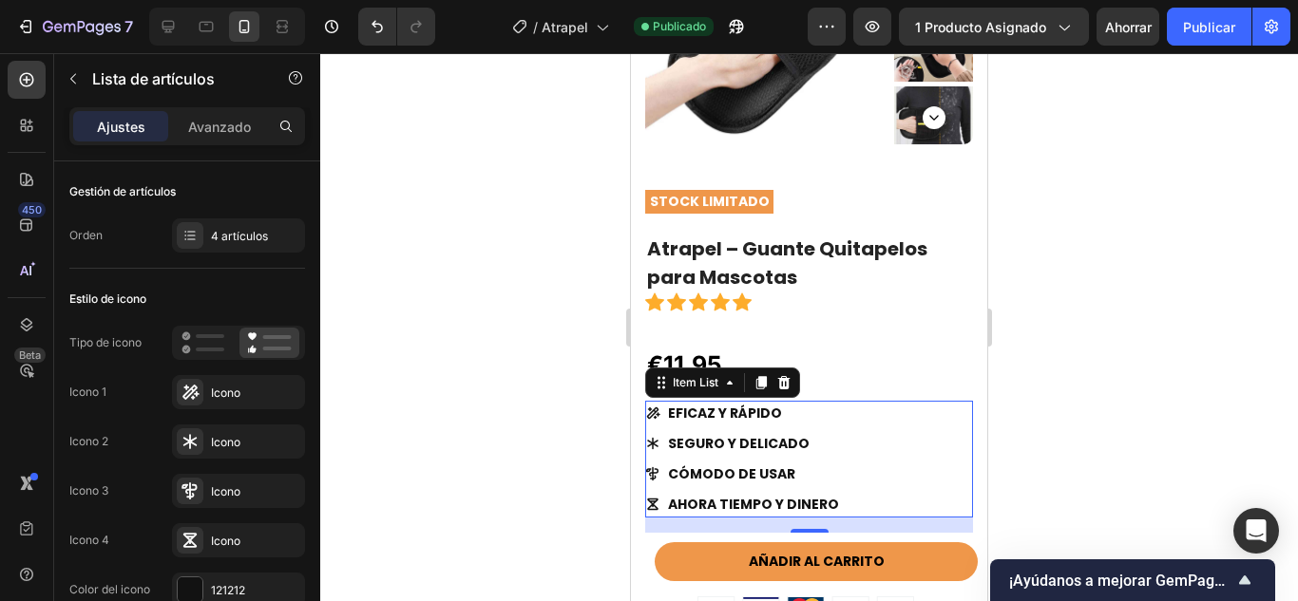
click at [794, 418] on p "EFICAZ Y RÁPIDO" at bounding box center [753, 414] width 171 height 20
click at [792, 418] on p "EFICAZ Y RÁPIDO" at bounding box center [753, 414] width 171 height 20
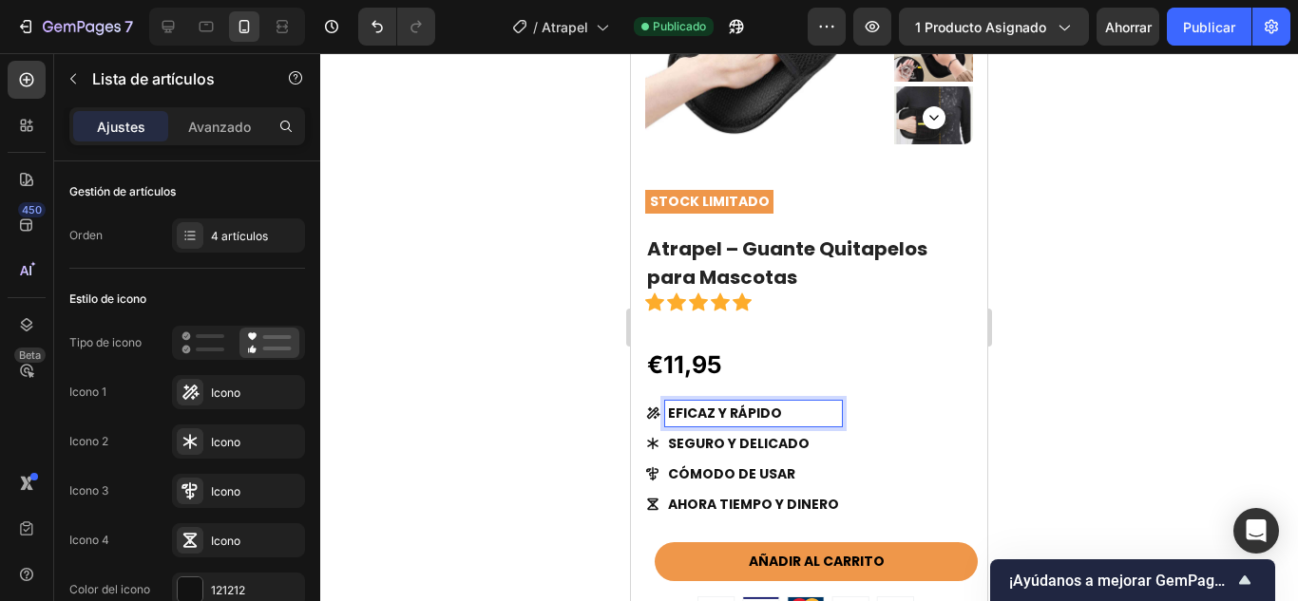
click at [653, 411] on icon at bounding box center [653, 414] width 13 height 12
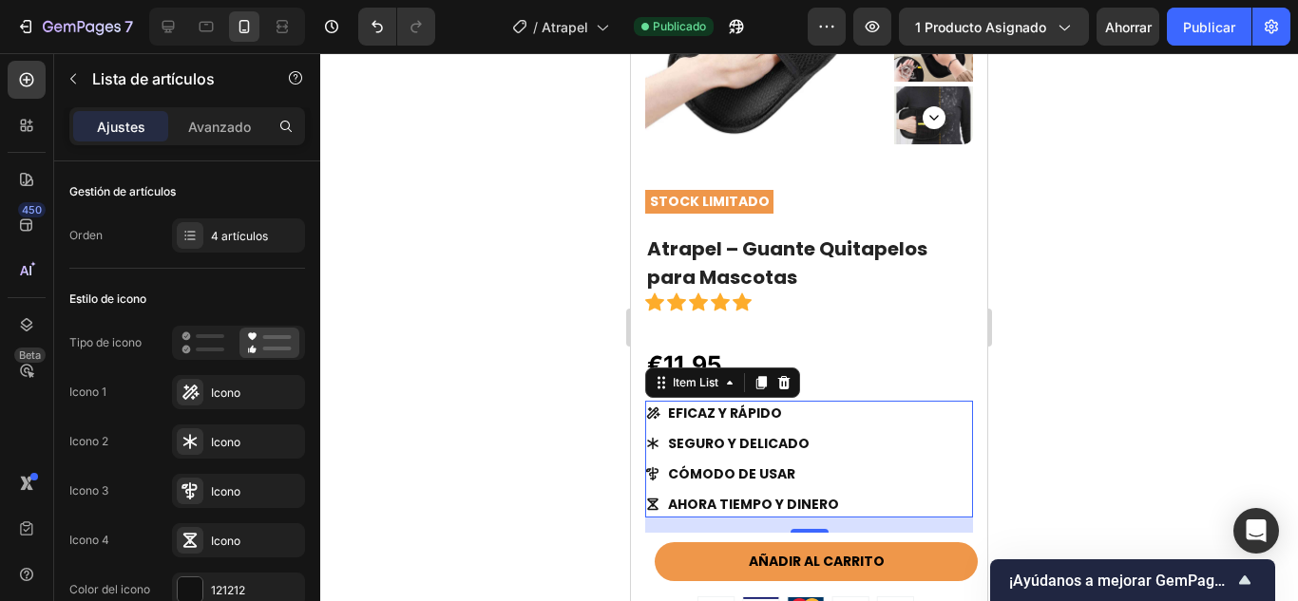
click at [656, 412] on icon at bounding box center [653, 414] width 13 height 12
click at [668, 414] on div "EFICAZ Y RÁPIDO" at bounding box center [753, 414] width 177 height 26
click at [668, 414] on p "EFICAZ Y RÁPIDO" at bounding box center [753, 414] width 171 height 20
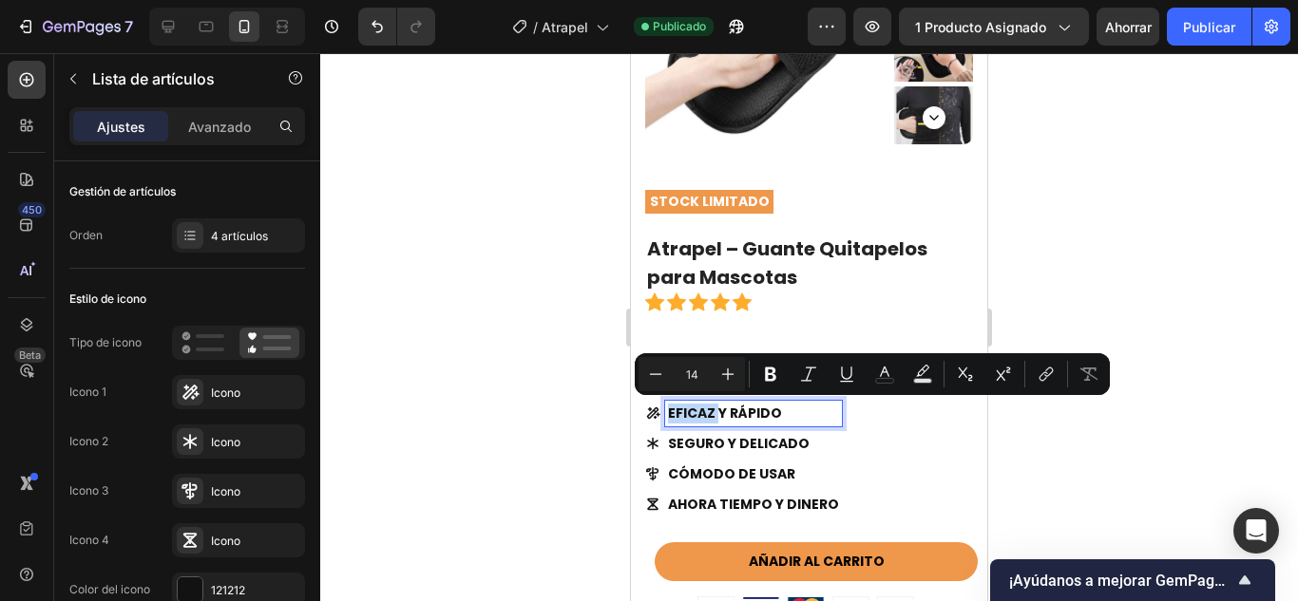
click at [666, 414] on div "EFICAZ Y RÁPIDO" at bounding box center [753, 414] width 177 height 26
click at [665, 414] on div "EFICAZ Y RÁPIDO" at bounding box center [753, 414] width 177 height 26
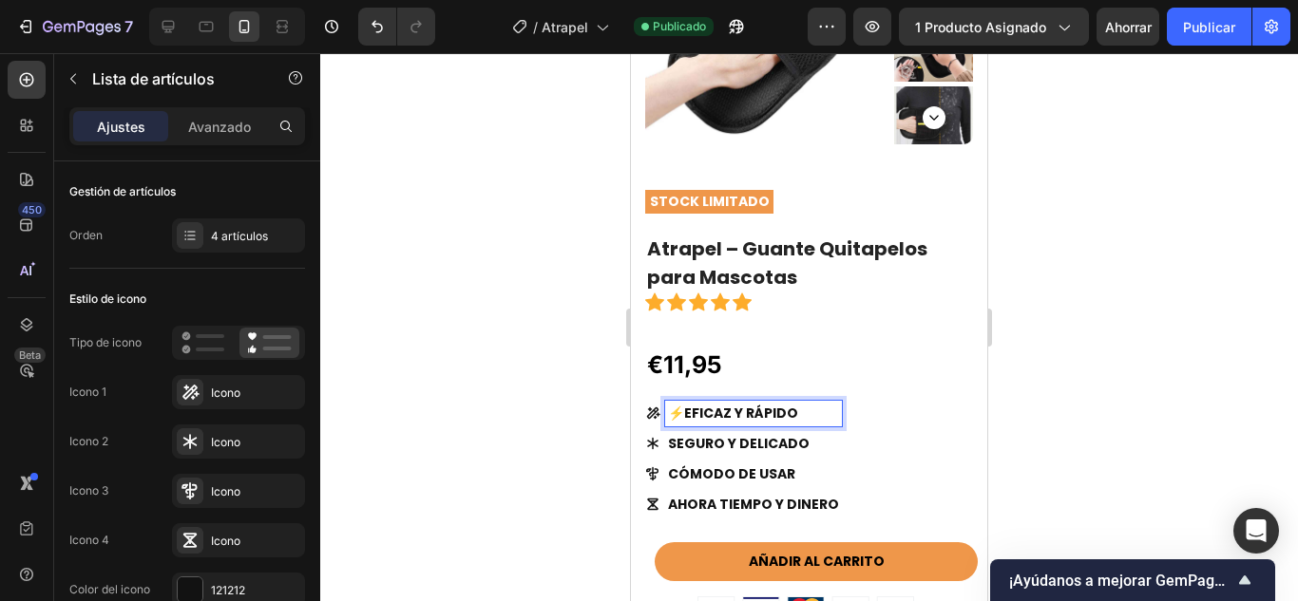
click at [652, 415] on icon at bounding box center [653, 414] width 13 height 12
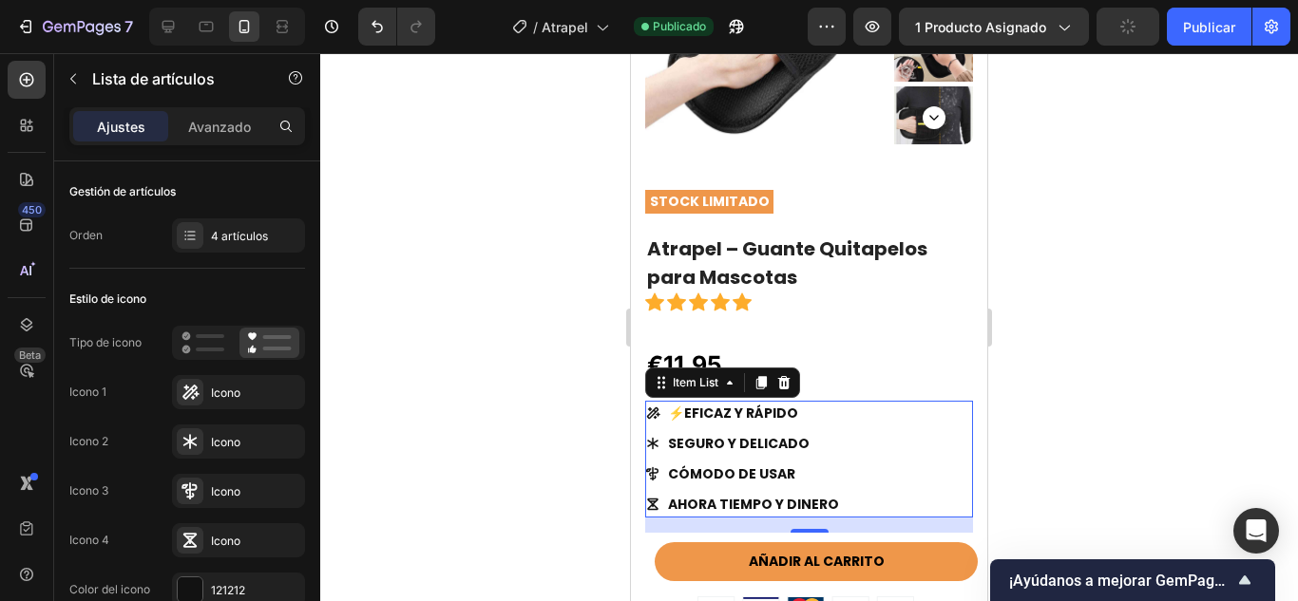
click at [652, 413] on icon at bounding box center [652, 413] width 15 height 15
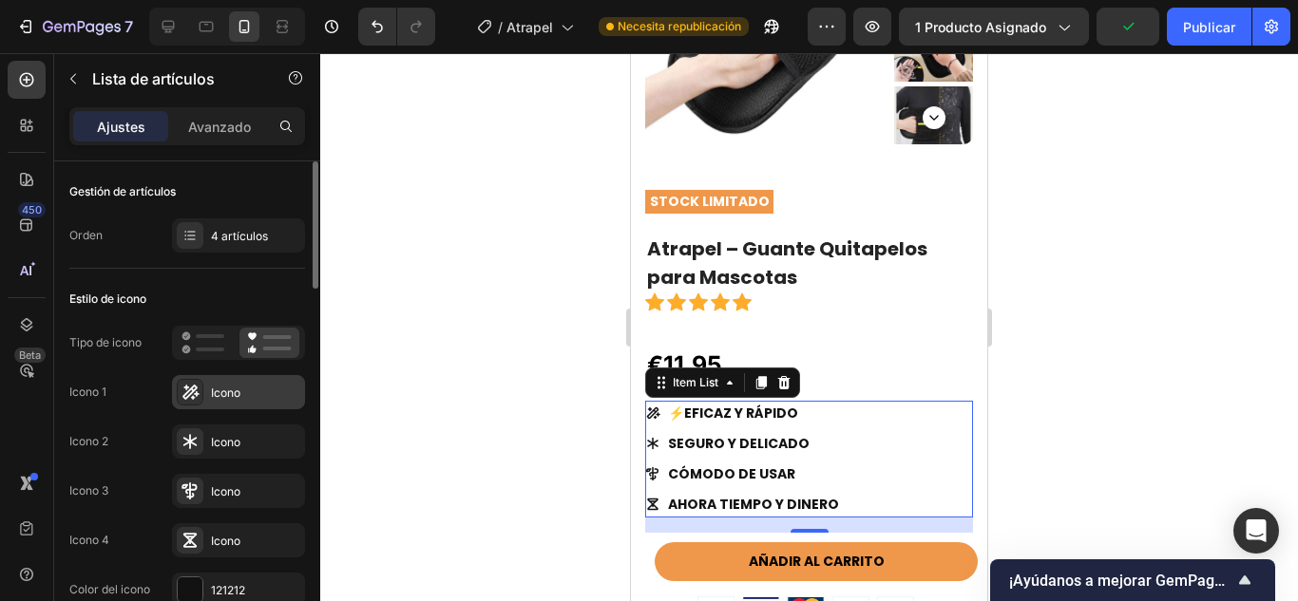
click at [187, 402] on div at bounding box center [190, 392] width 27 height 27
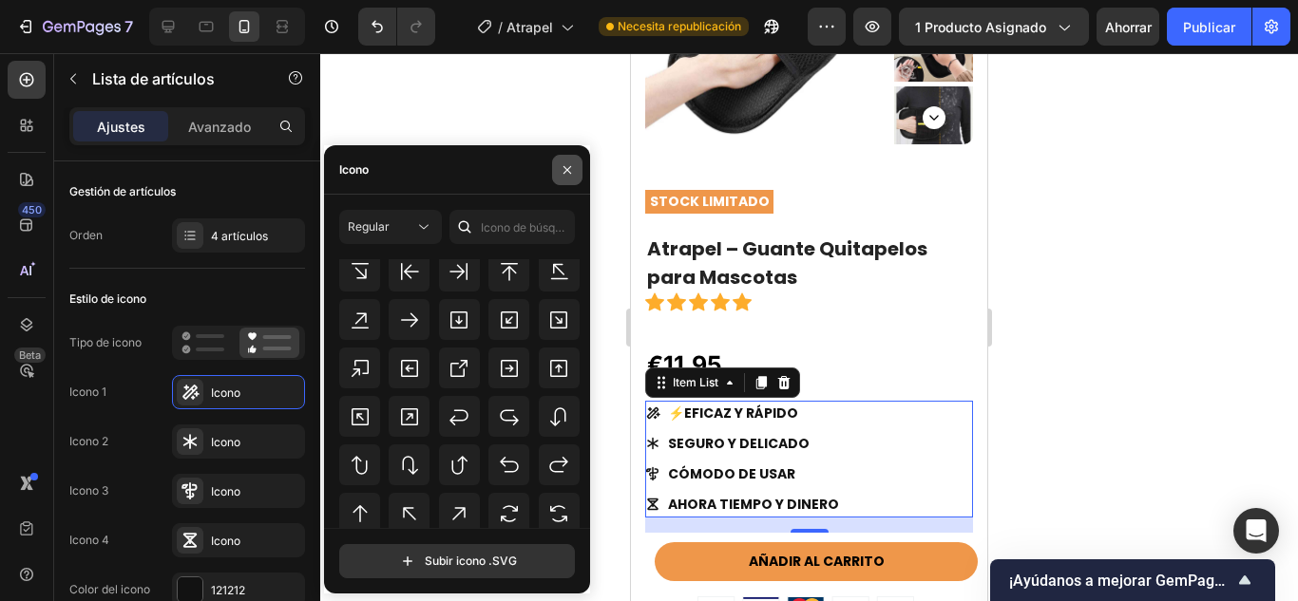
click at [572, 161] on button "button" at bounding box center [567, 170] width 30 height 30
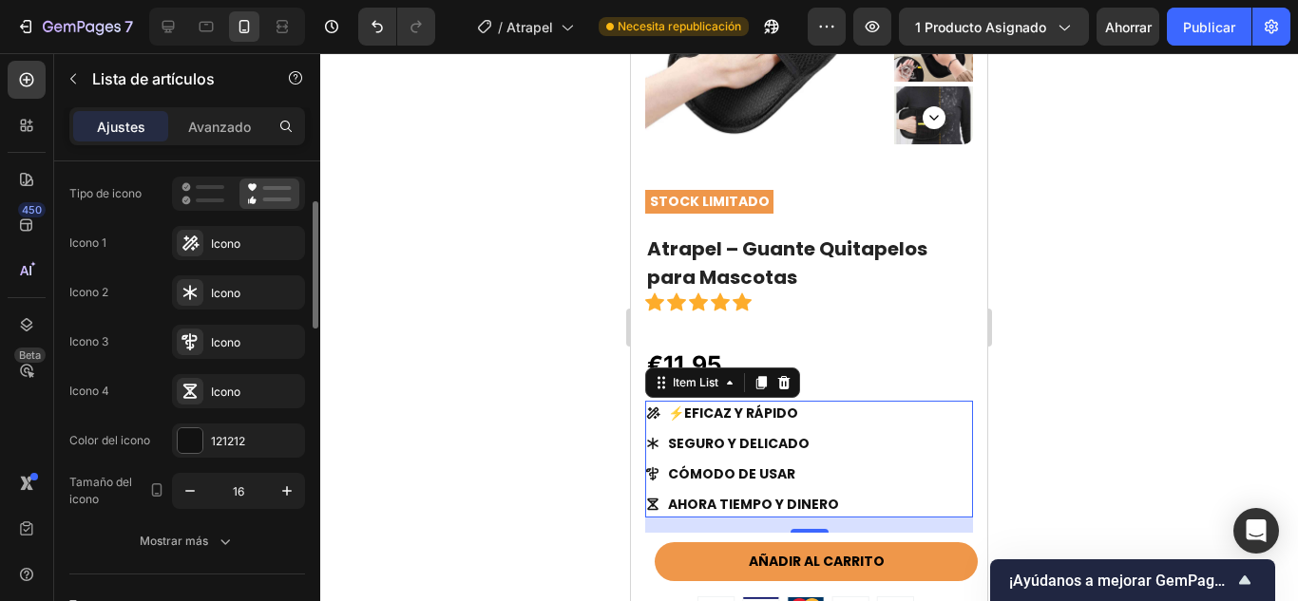
scroll to position [150, 0]
click at [260, 242] on div "Icono" at bounding box center [255, 243] width 89 height 17
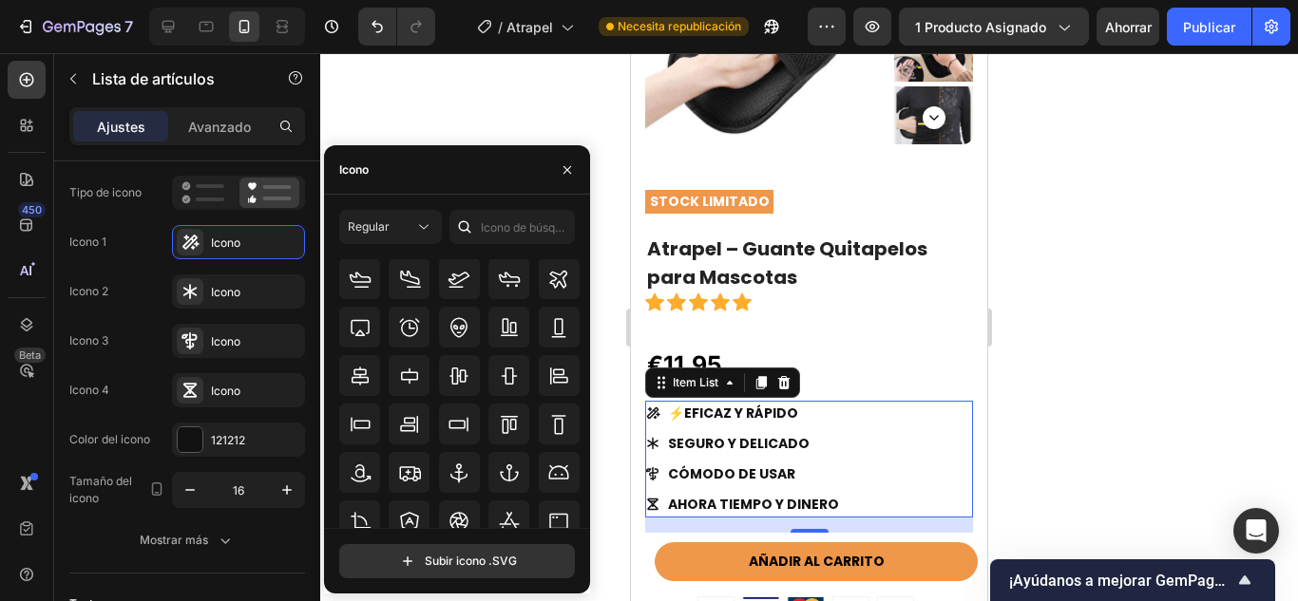
scroll to position [0, 0]
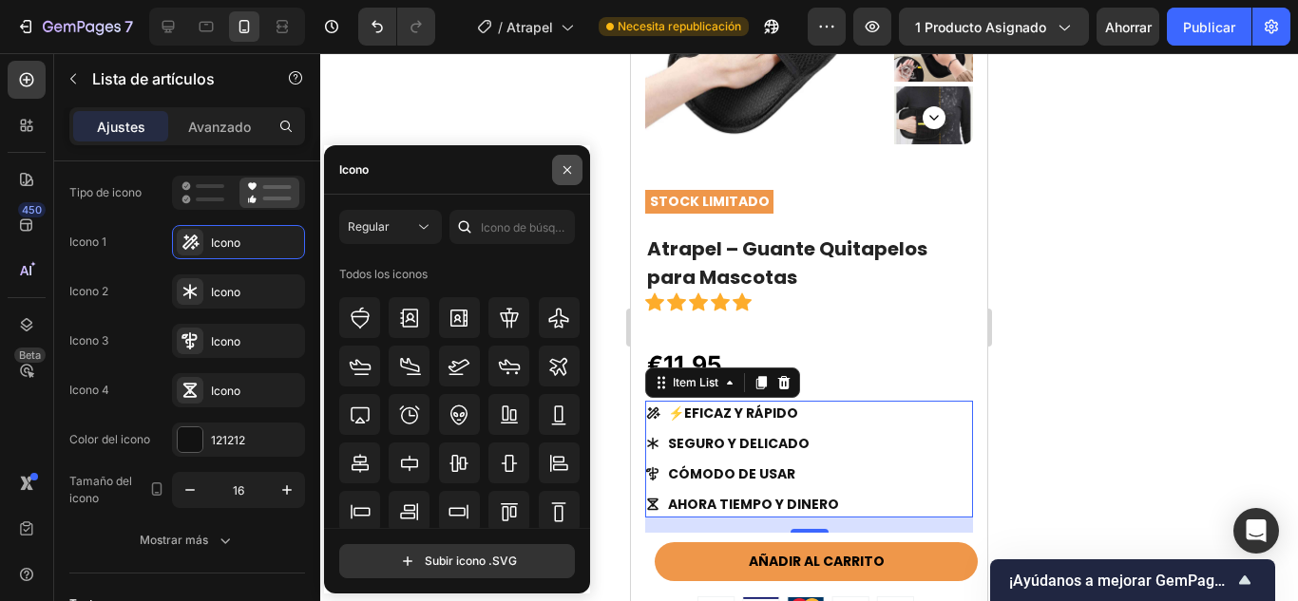
click at [564, 160] on button "button" at bounding box center [567, 170] width 30 height 30
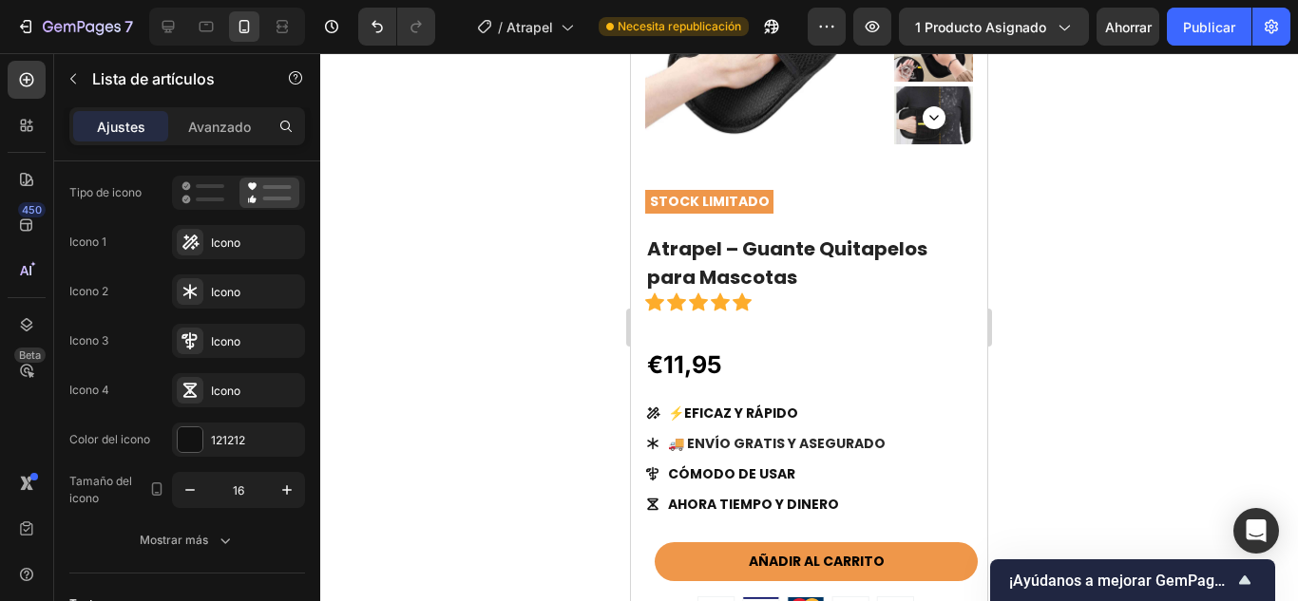
click at [852, 490] on div "⚡ EFICAZ Y RÁPIDO 🚚 ENVÍO GRATIS Y ASEGURADO CÓMODO DE USAR AHORA TIEMPO Y DINE…" at bounding box center [766, 459] width 243 height 117
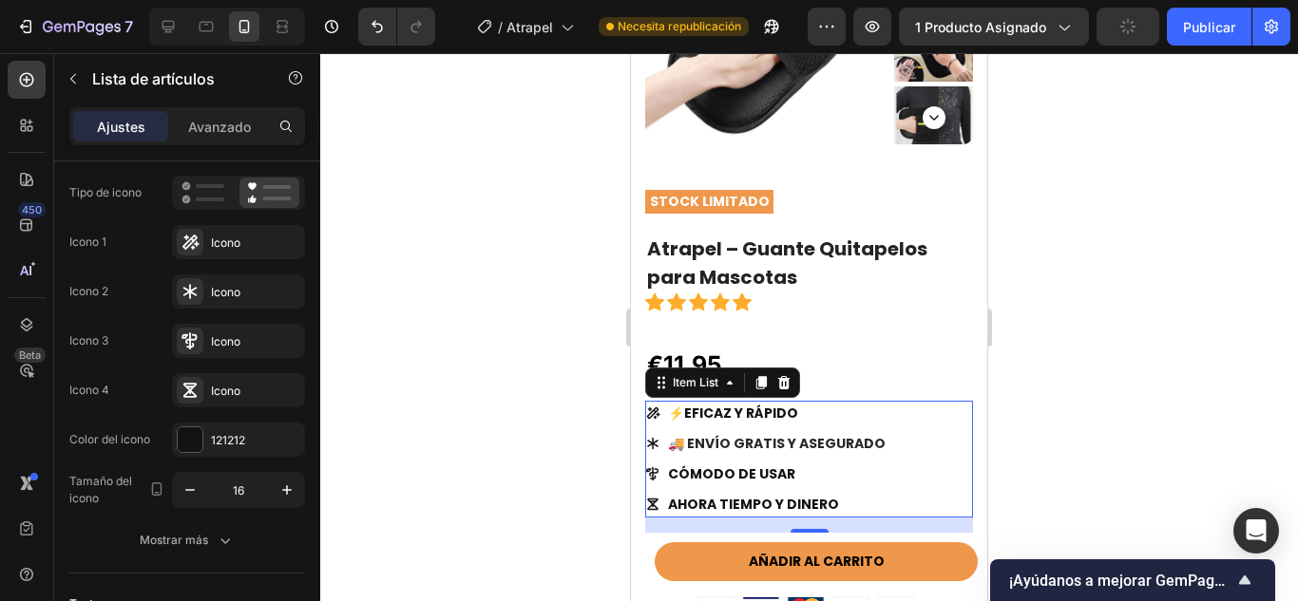
click at [750, 411] on p "⚡ EFICAZ Y RÁPIDO" at bounding box center [777, 414] width 218 height 20
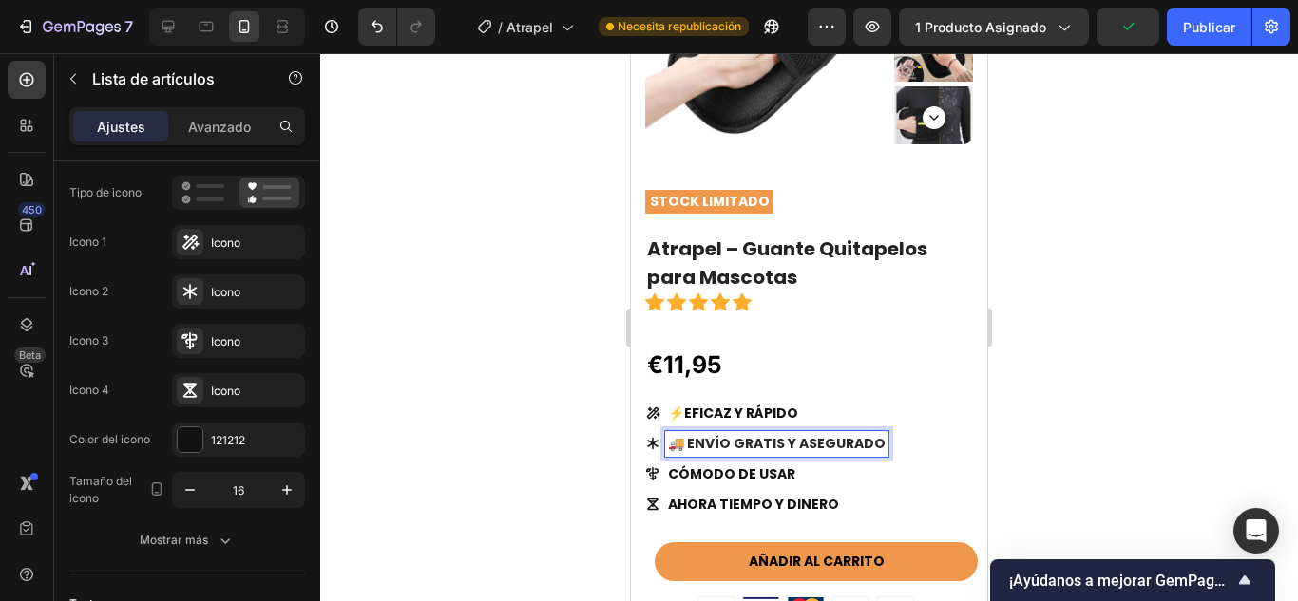
click at [755, 449] on span "🚚 ENVÍO GRATIS Y ASEGURADO" at bounding box center [777, 443] width 218 height 19
click at [754, 417] on p "⚡ EFICAZ Y RÁPIDO" at bounding box center [777, 414] width 218 height 20
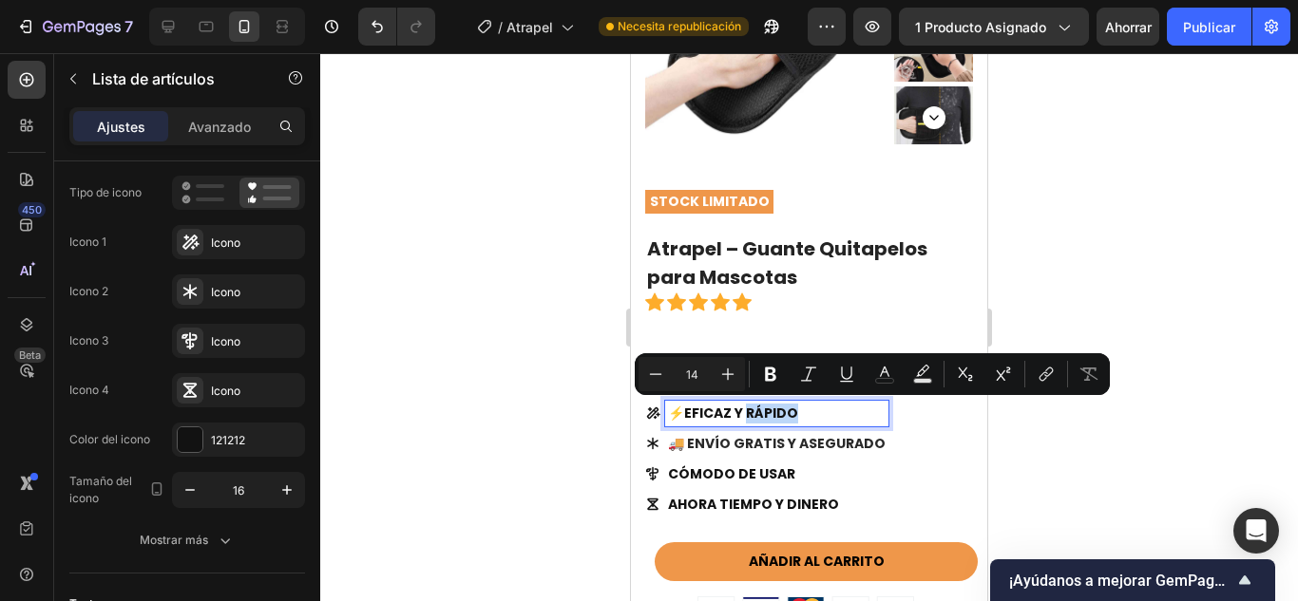
click at [753, 447] on span "🚚 ENVÍO GRATIS Y ASEGURADO" at bounding box center [777, 443] width 218 height 19
click at [752, 447] on span "🚚 ENVÍO GRATIS Y ASEGURADO" at bounding box center [777, 443] width 218 height 19
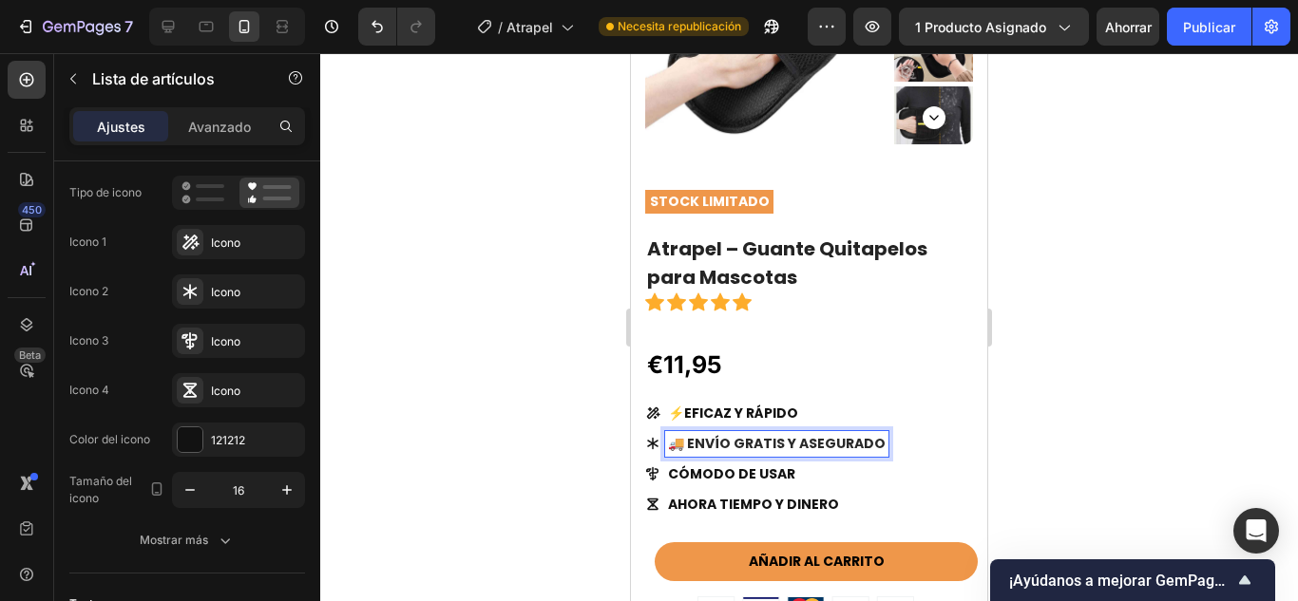
click at [723, 445] on span "🚚 ENVÍO GRATIS Y ASEGURADO" at bounding box center [777, 443] width 218 height 19
click at [735, 404] on p "⚡ EFICAZ Y RÁPIDO" at bounding box center [777, 414] width 218 height 20
click at [789, 409] on p "⚡ EFICAZ Y RÁPIDO" at bounding box center [777, 414] width 218 height 20
click at [803, 416] on p "⚡ EFICAZ Y RÁPIDO" at bounding box center [777, 414] width 218 height 20
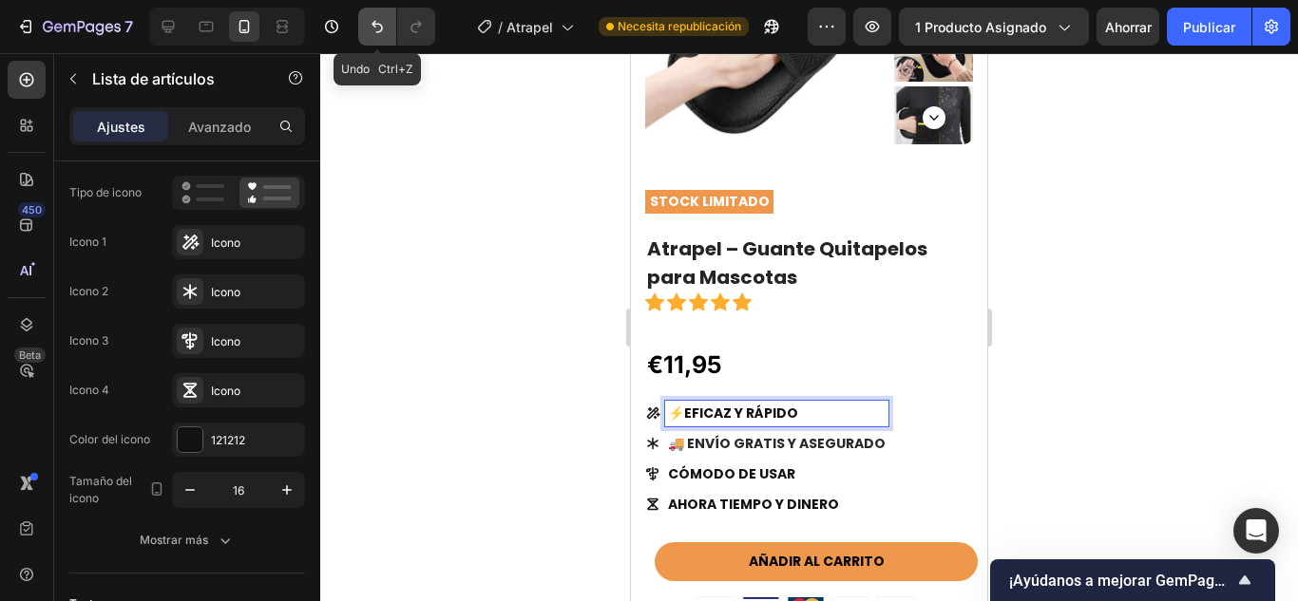
click at [381, 28] on icon "Deshacer/Rehacer" at bounding box center [377, 26] width 19 height 19
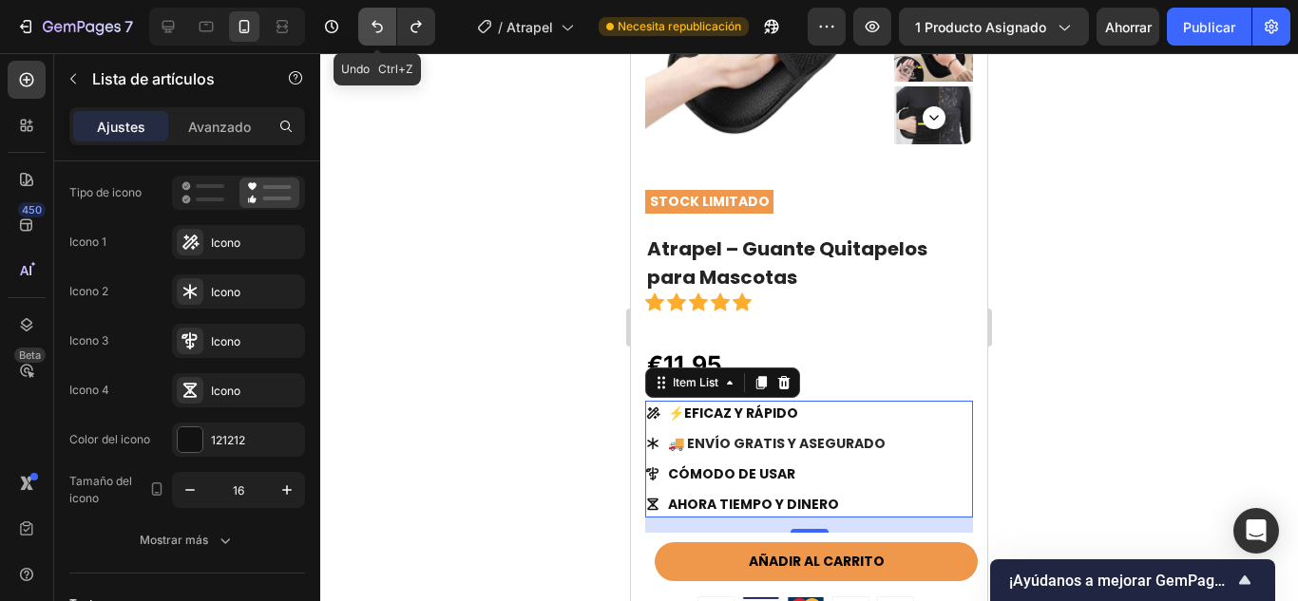
click at [381, 28] on icon "Deshacer/Rehacer" at bounding box center [377, 26] width 19 height 19
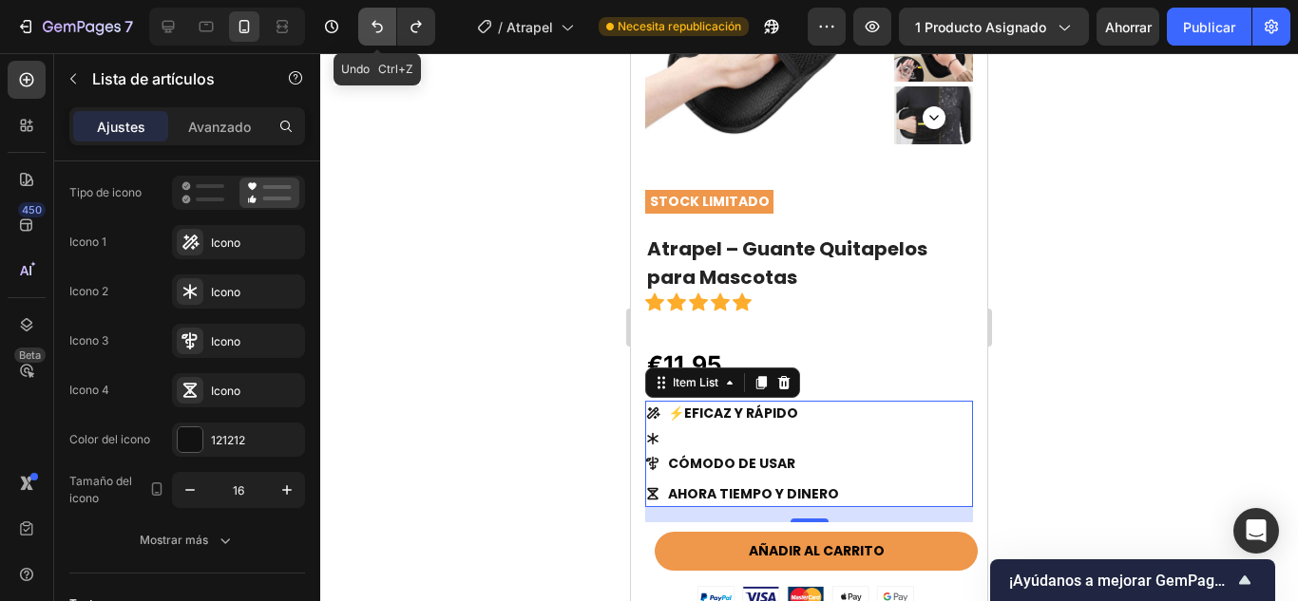
click at [381, 28] on icon "Deshacer/Rehacer" at bounding box center [377, 26] width 19 height 19
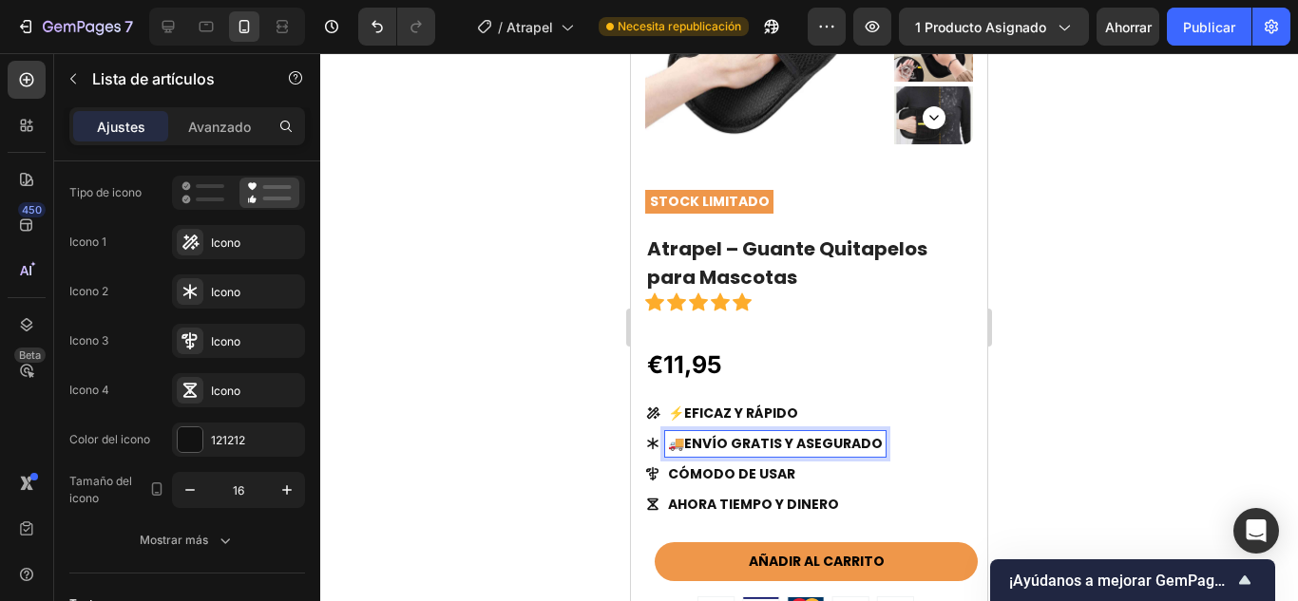
click at [656, 418] on icon at bounding box center [653, 414] width 13 height 12
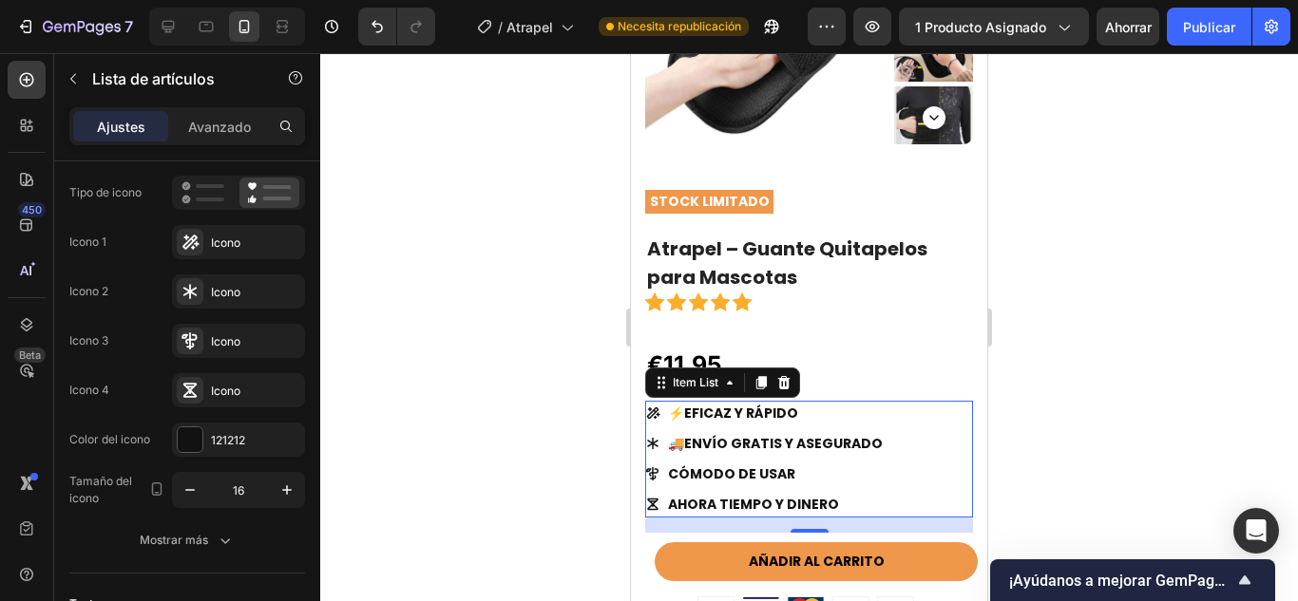
click at [656, 411] on icon at bounding box center [652, 413] width 15 height 15
click at [656, 410] on icon at bounding box center [653, 414] width 13 height 12
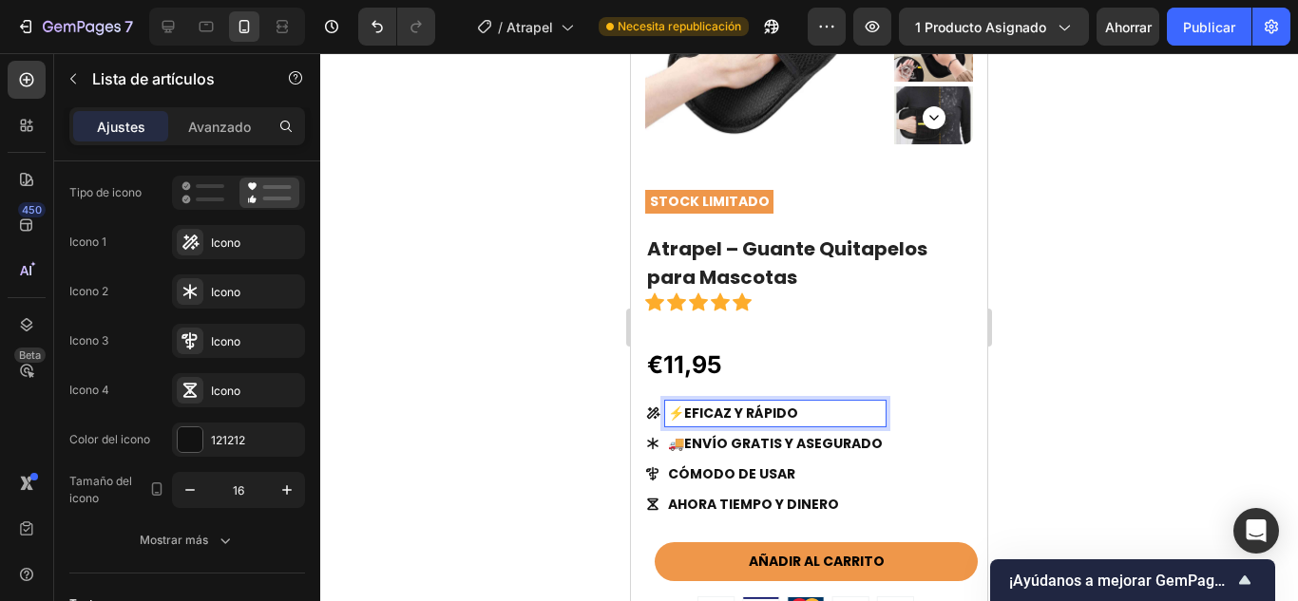
drag, startPoint x: 665, startPoint y: 412, endPoint x: 653, endPoint y: 413, distance: 12.4
click at [653, 413] on div "⚡ EFICAZ Y RÁPIDO" at bounding box center [765, 414] width 240 height 26
click at [653, 413] on icon at bounding box center [652, 413] width 15 height 15
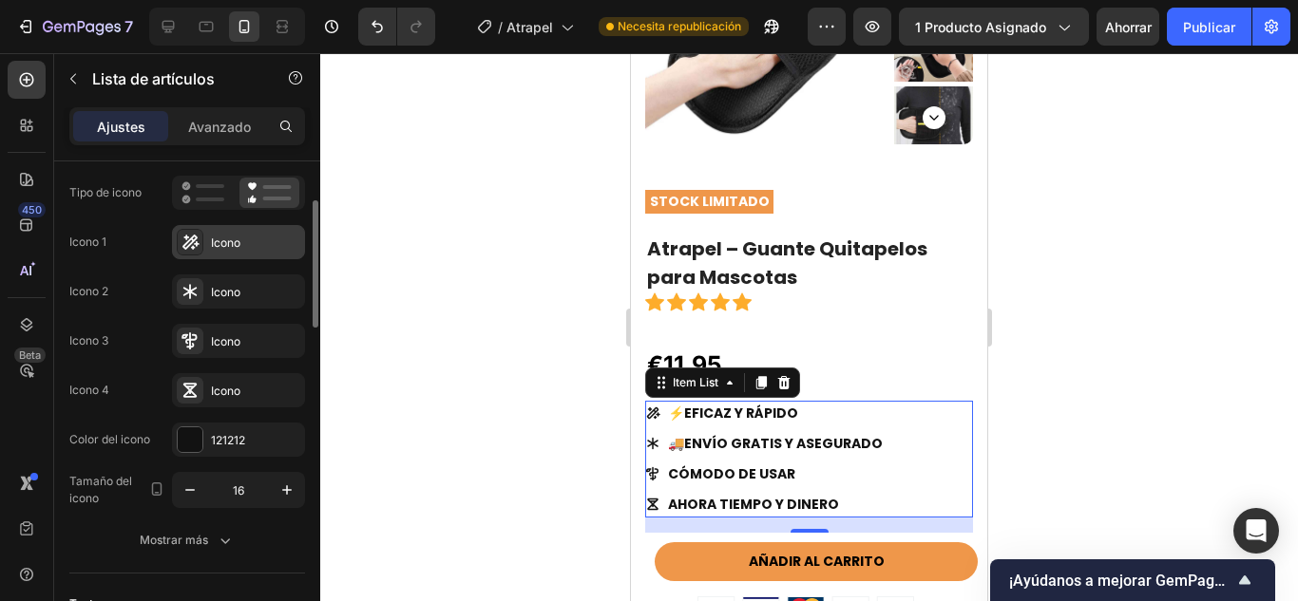
click at [183, 243] on icon at bounding box center [190, 242] width 19 height 19
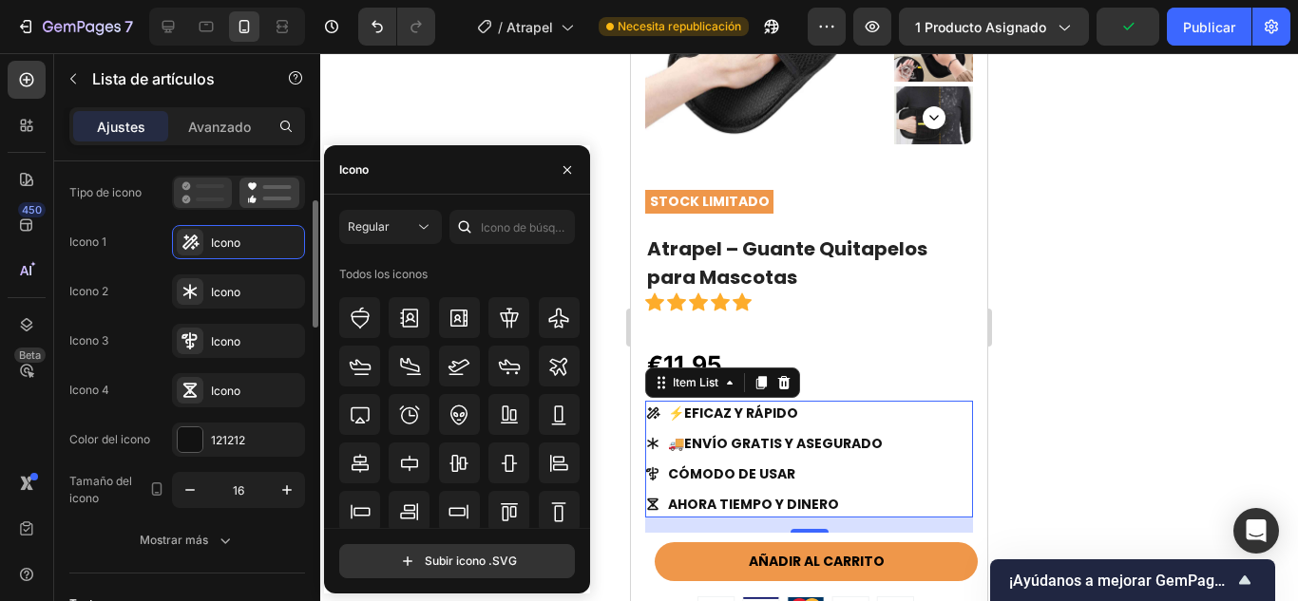
click at [206, 191] on icon at bounding box center [202, 192] width 43 height 23
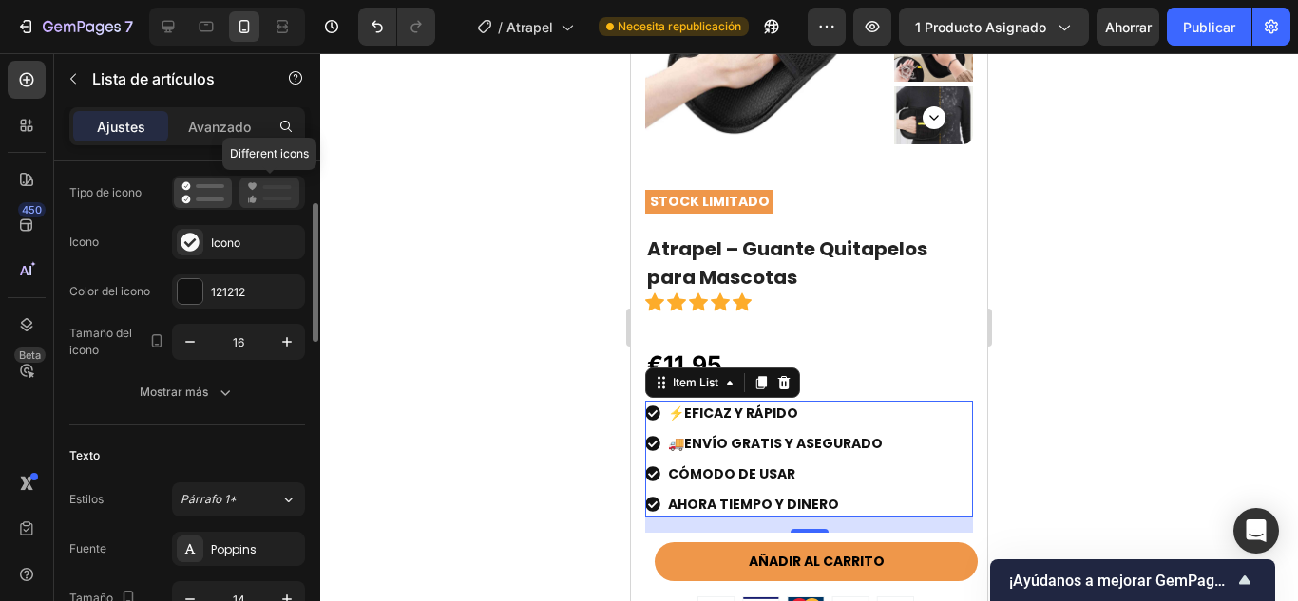
click at [268, 194] on icon at bounding box center [269, 192] width 45 height 23
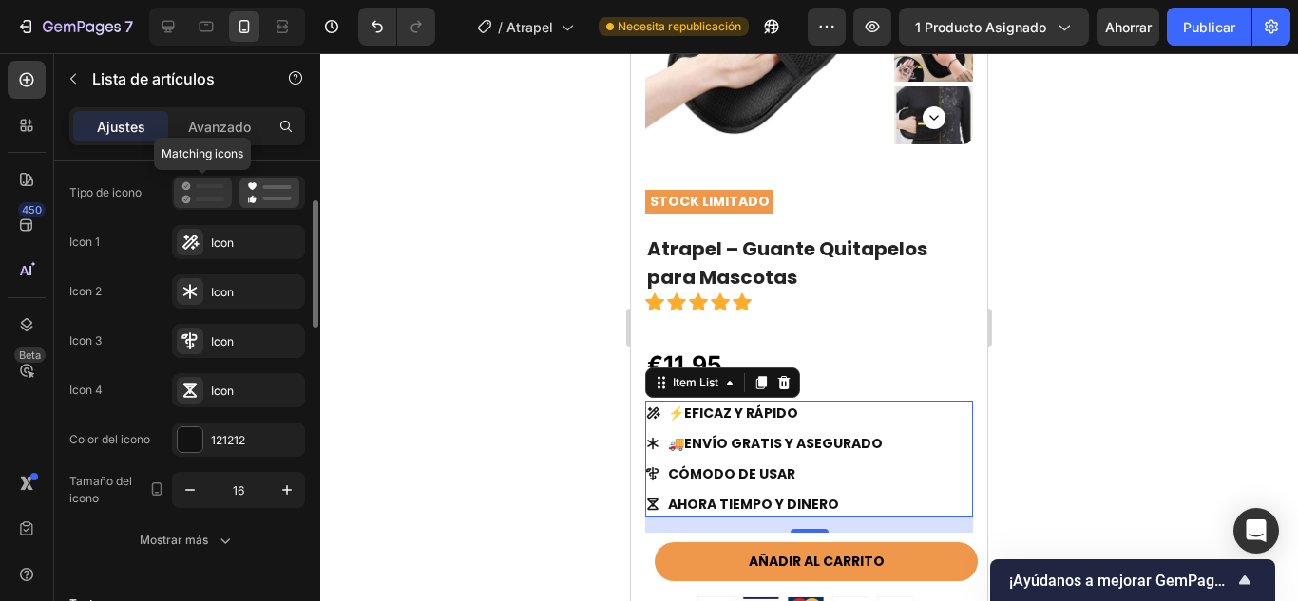
click at [215, 195] on icon at bounding box center [202, 192] width 43 height 23
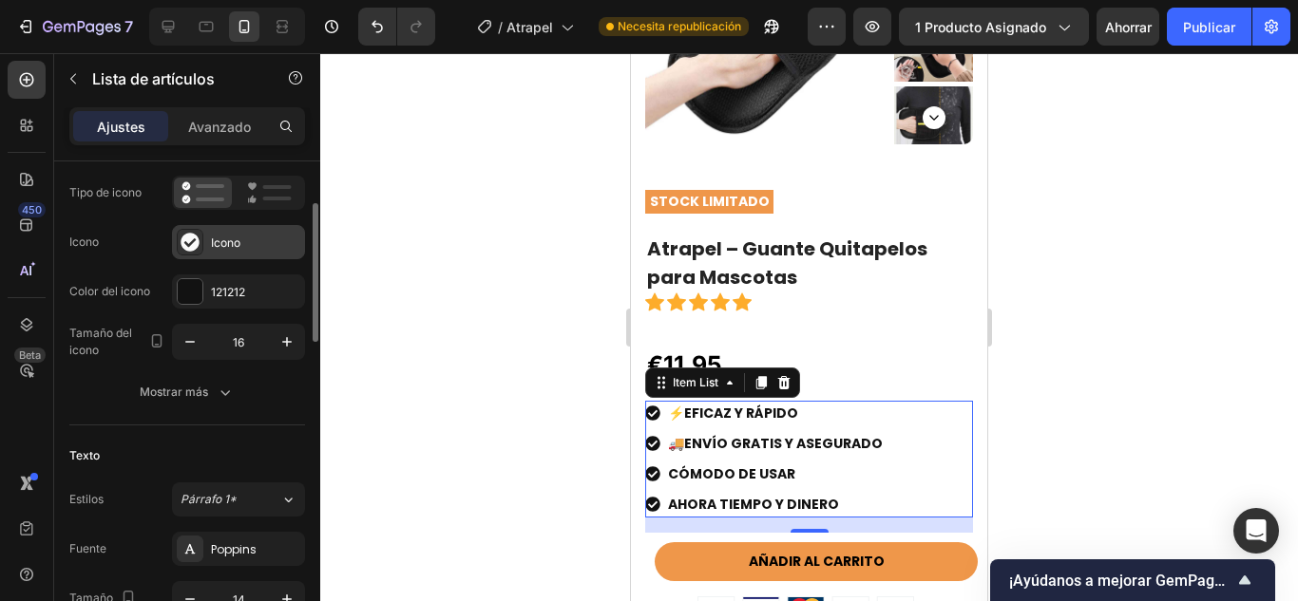
click at [213, 235] on div "Icono" at bounding box center [255, 243] width 89 height 17
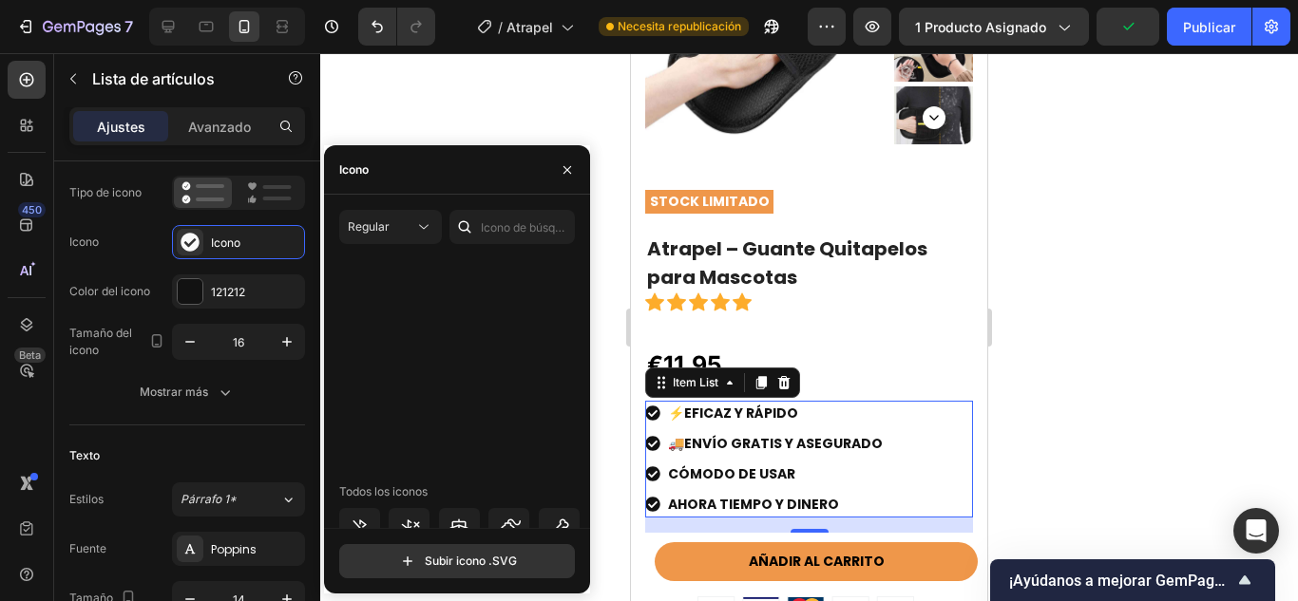
scroll to position [1859, 0]
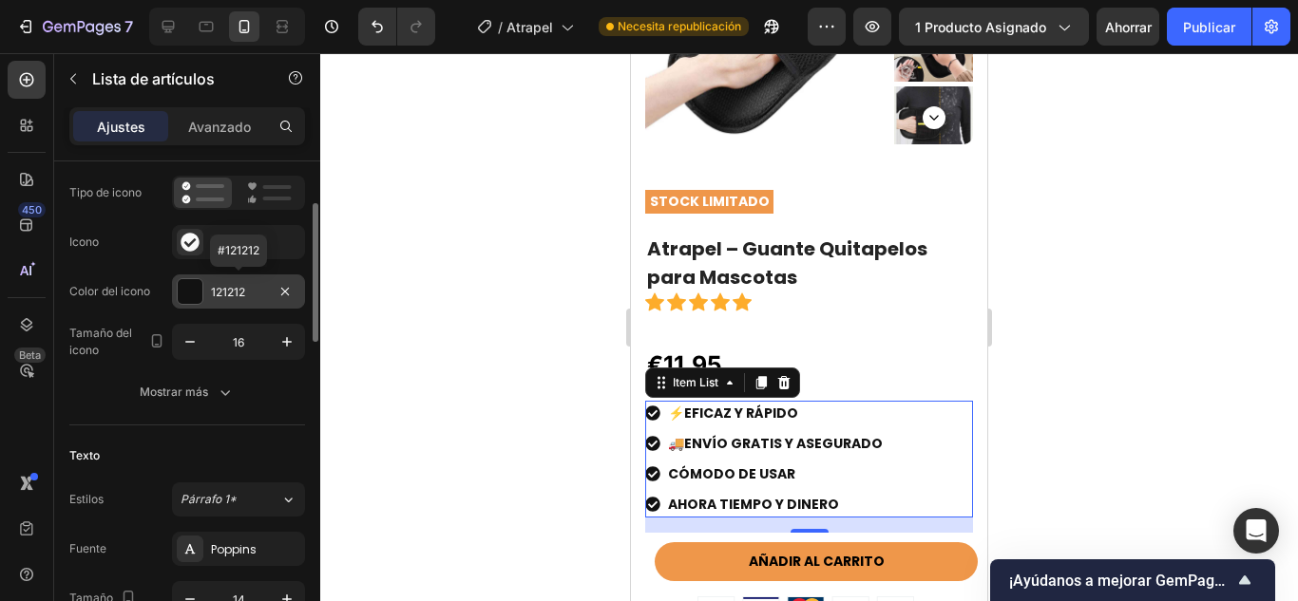
click at [221, 305] on div "121212" at bounding box center [238, 292] width 133 height 34
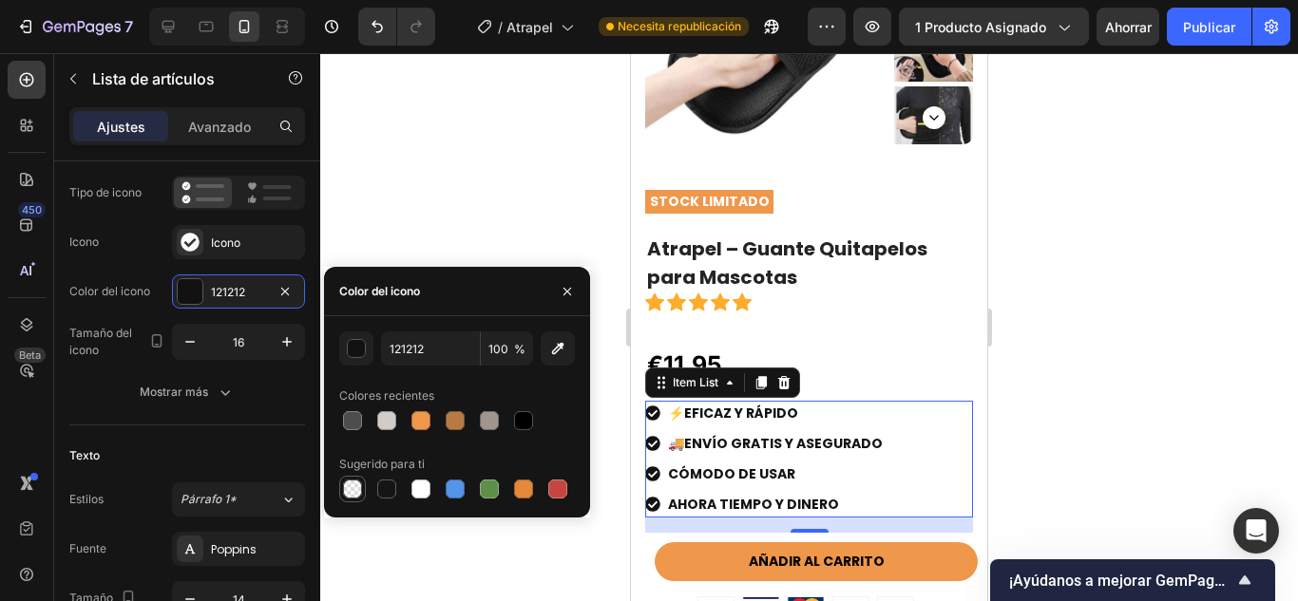
click at [341, 490] on div at bounding box center [352, 489] width 23 height 23
type input "000000"
type input "0"
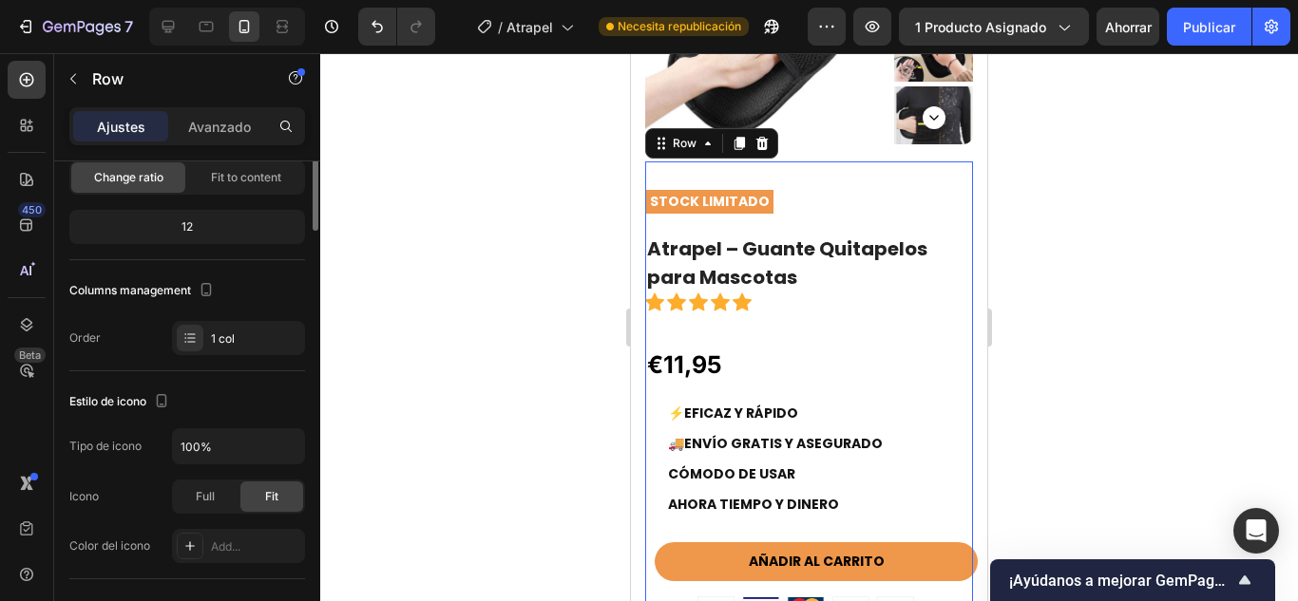
scroll to position [0, 0]
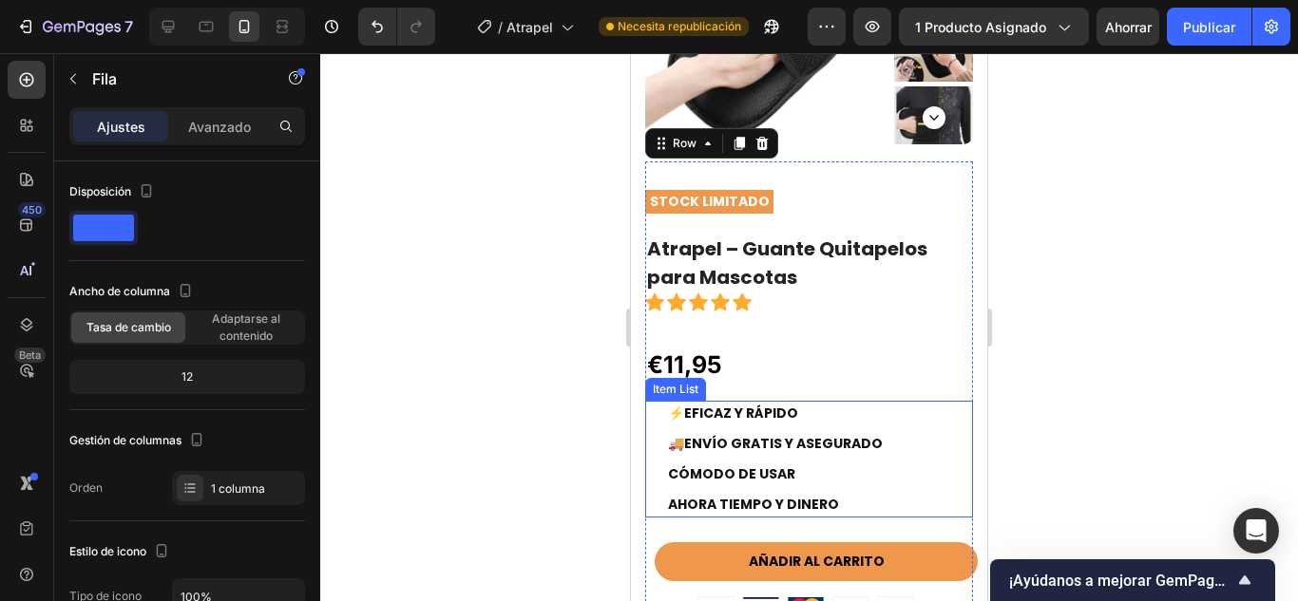
click at [672, 471] on p "CÓMODO DE USAR" at bounding box center [775, 475] width 215 height 20
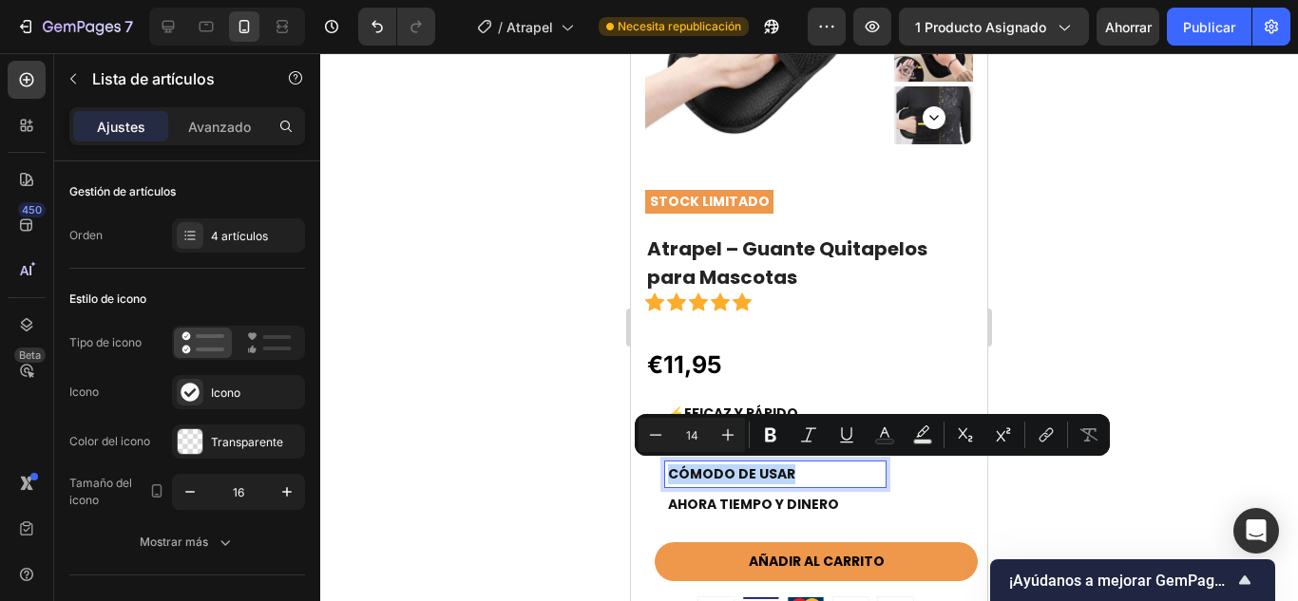
click at [672, 471] on p "CÓMODO DE USAR" at bounding box center [775, 475] width 215 height 20
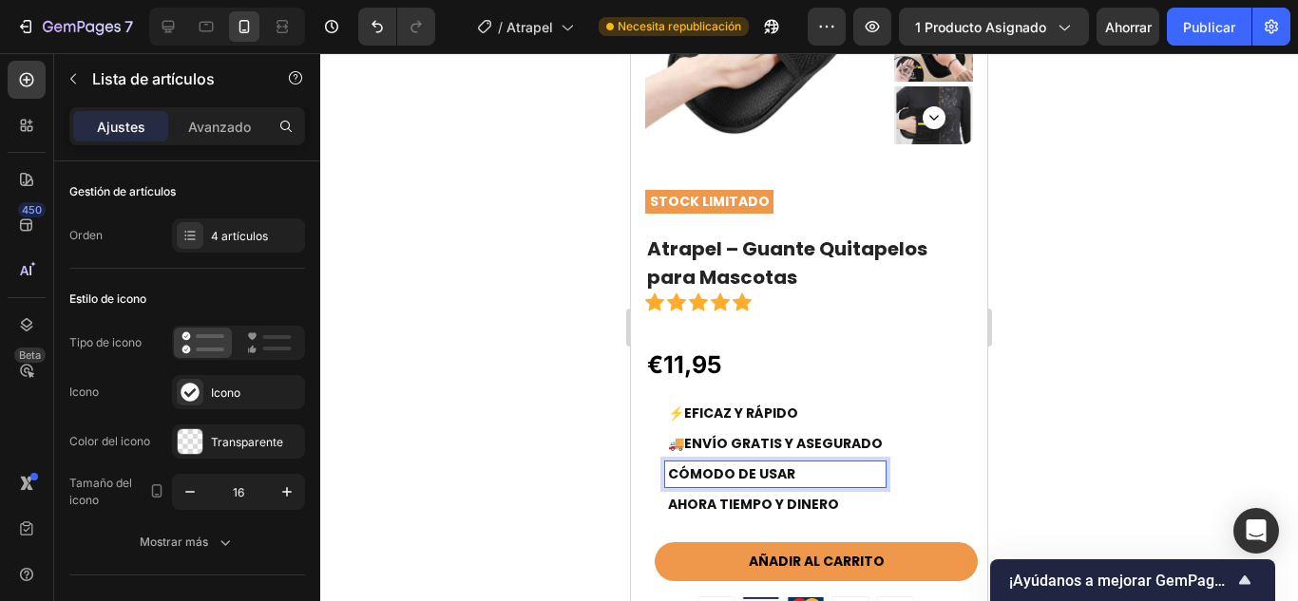
click at [800, 466] on p "CÓMODO DE USAR" at bounding box center [775, 475] width 215 height 20
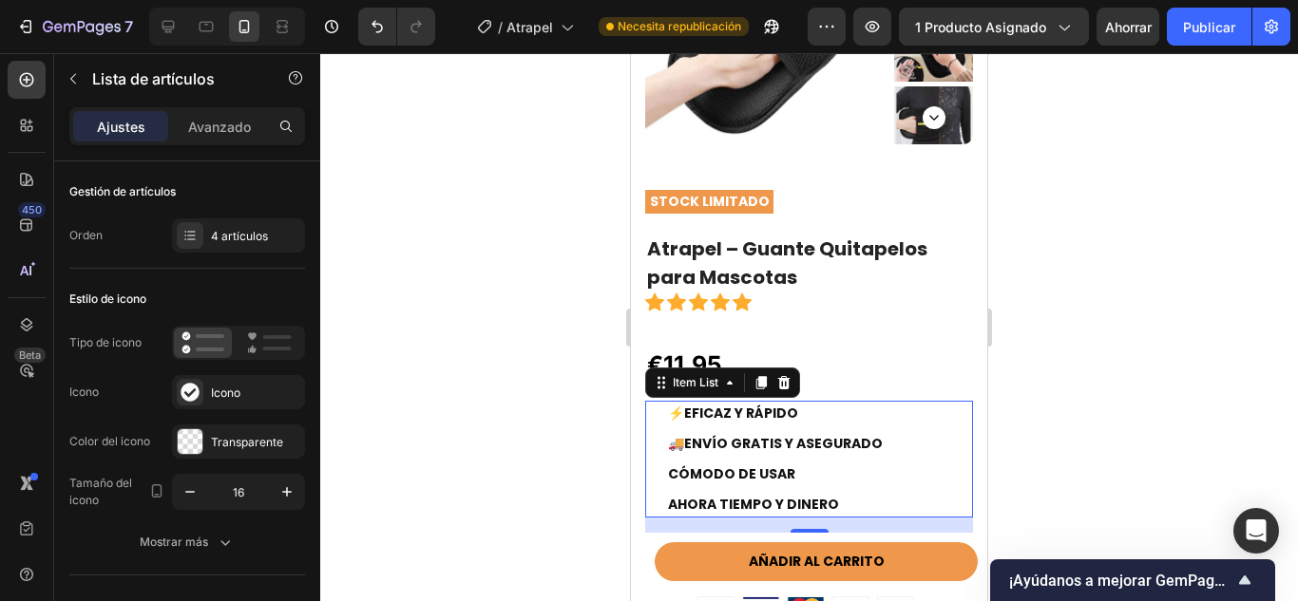
click at [832, 502] on p "AHORA TIEMPO Y DINERO" at bounding box center [775, 505] width 215 height 20
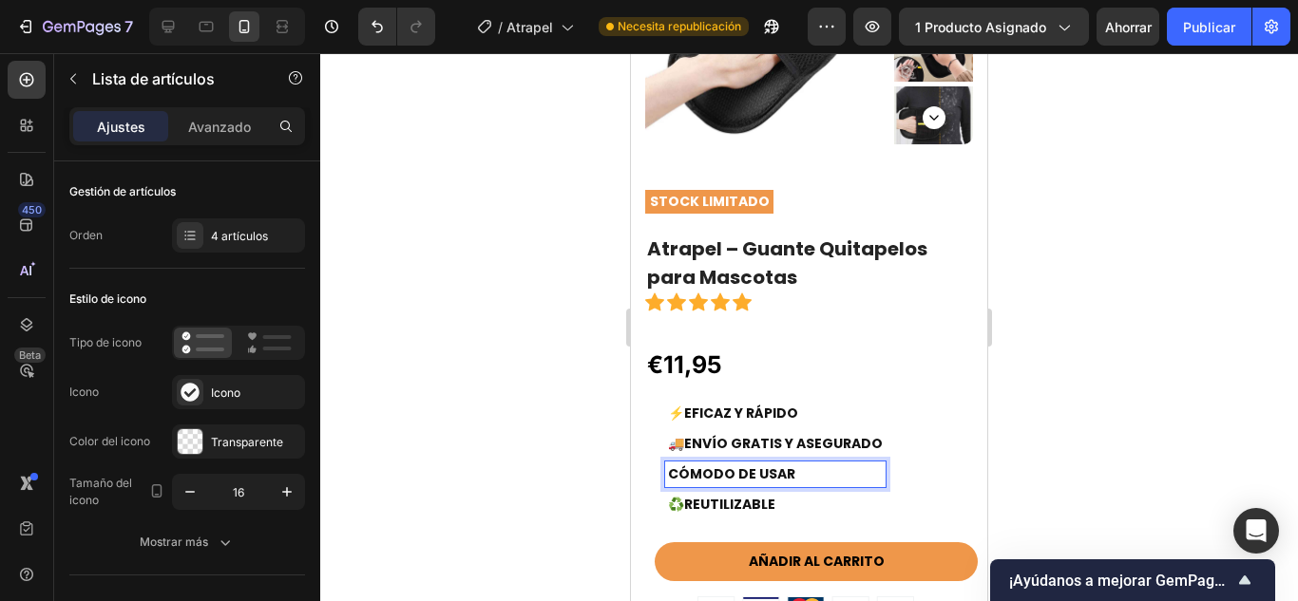
click at [726, 478] on p "CÓMODO DE USAR" at bounding box center [775, 475] width 215 height 20
click at [798, 478] on p "CÓMODO DE USAR" at bounding box center [775, 475] width 215 height 20
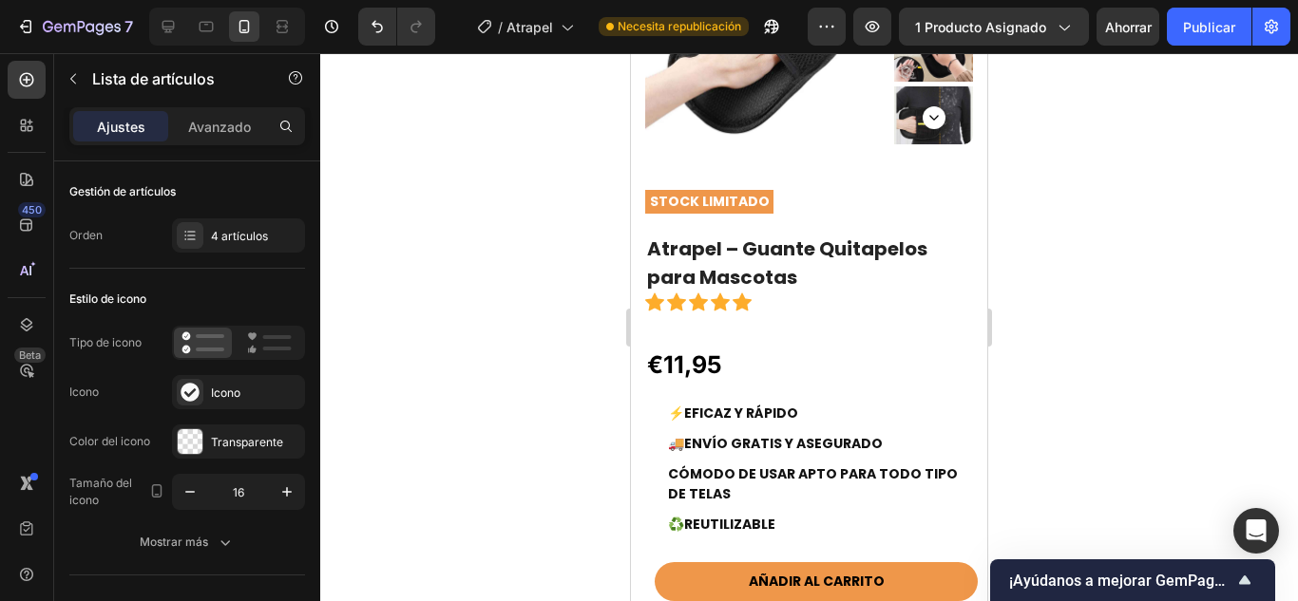
click at [788, 476] on p "CÓMODO DE USAR APTO PARA TODO TIPO DE TELAS" at bounding box center [819, 485] width 302 height 40
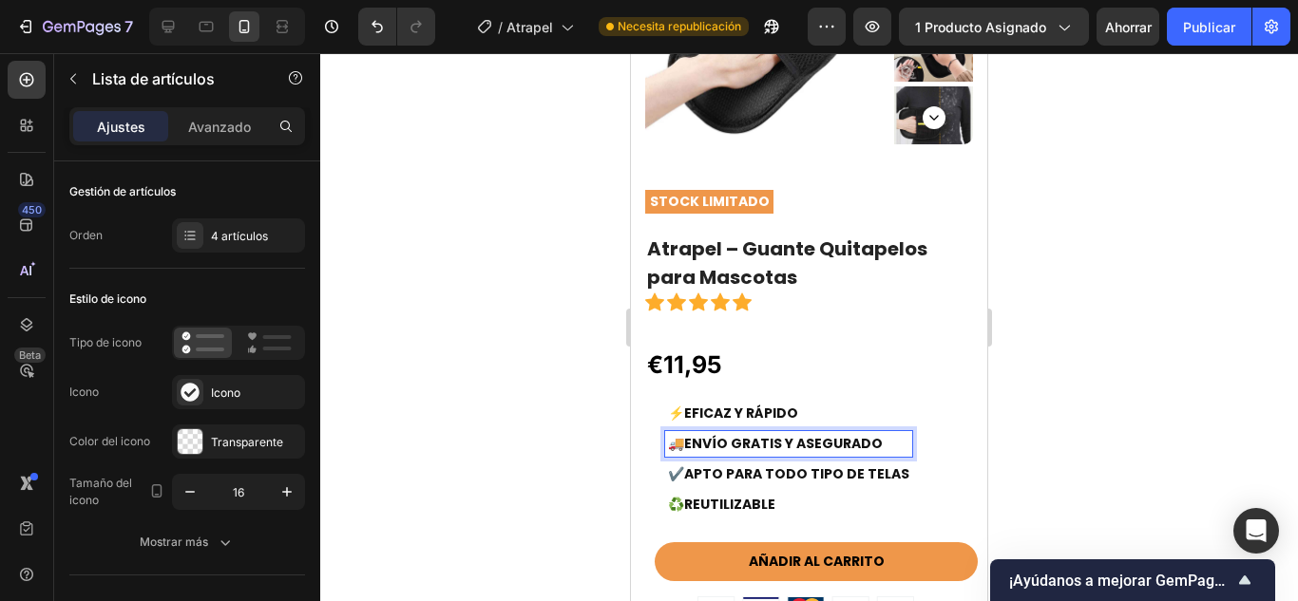
click at [684, 447] on span "🚚" at bounding box center [676, 443] width 16 height 19
click at [786, 473] on p "✔️ APTO PARA TODO TIPO DE TELAS" at bounding box center [788, 475] width 241 height 20
click at [684, 446] on span "🚚" at bounding box center [676, 443] width 16 height 19
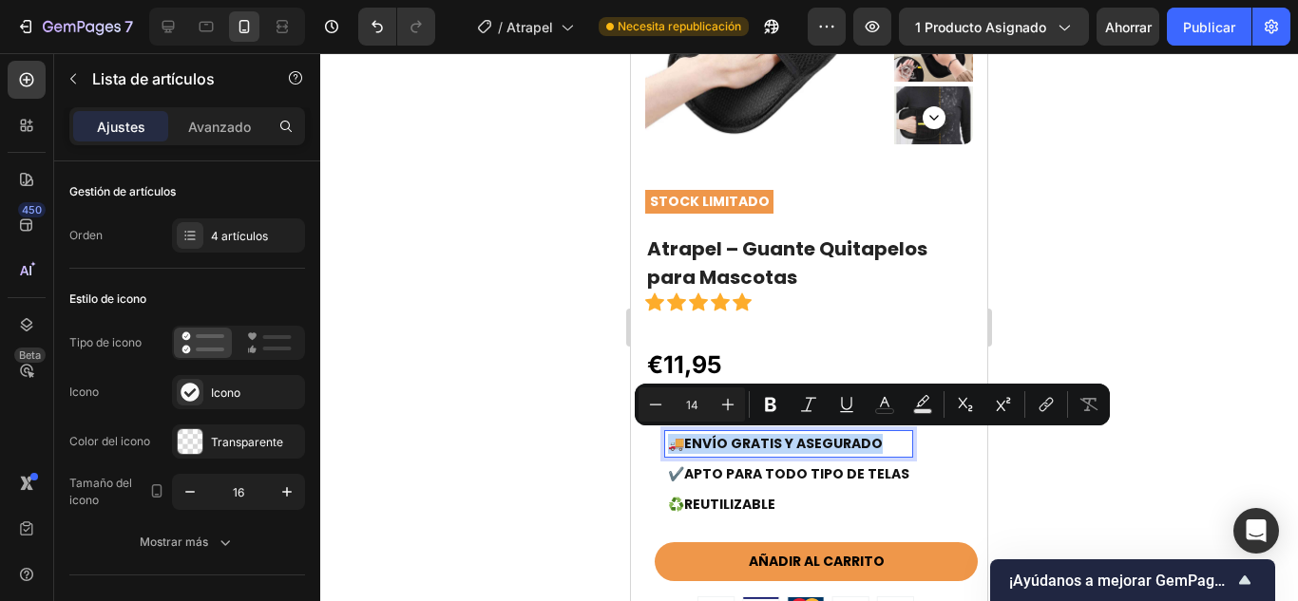
click at [684, 446] on span "🚚" at bounding box center [676, 443] width 16 height 19
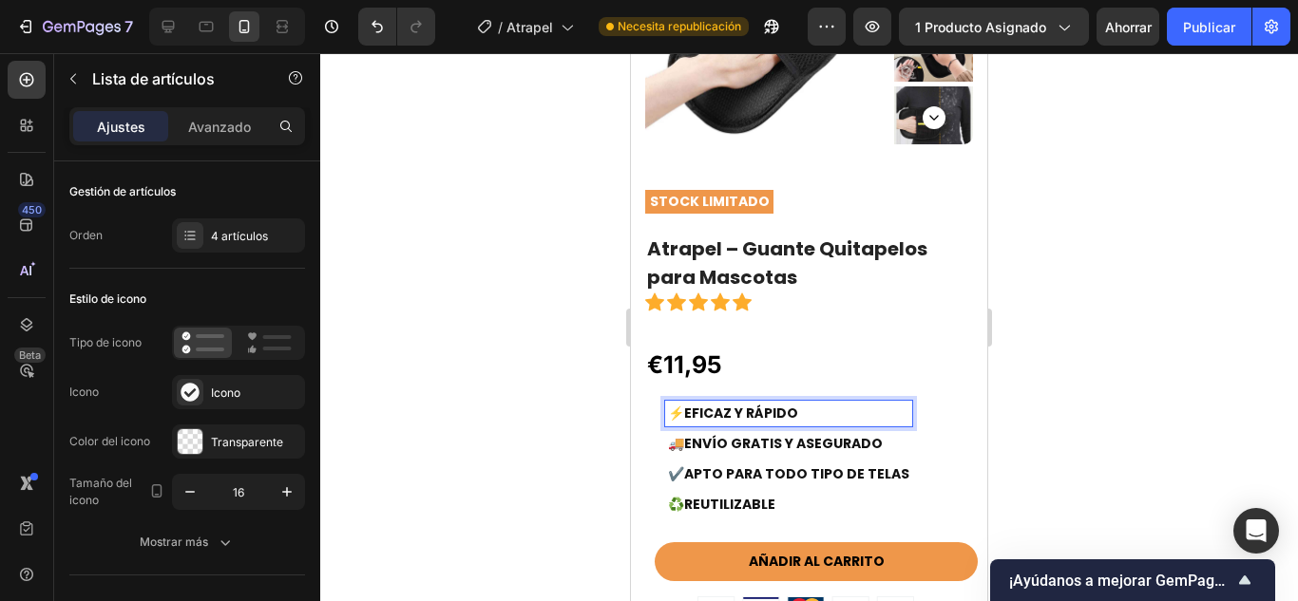
click at [681, 411] on span "⚡" at bounding box center [676, 413] width 16 height 19
click at [972, 377] on div "Product Images & Gallery Row STOCK LIMITADO Text Block Atrapel – Guante Quitape…" at bounding box center [809, 525] width 356 height 1251
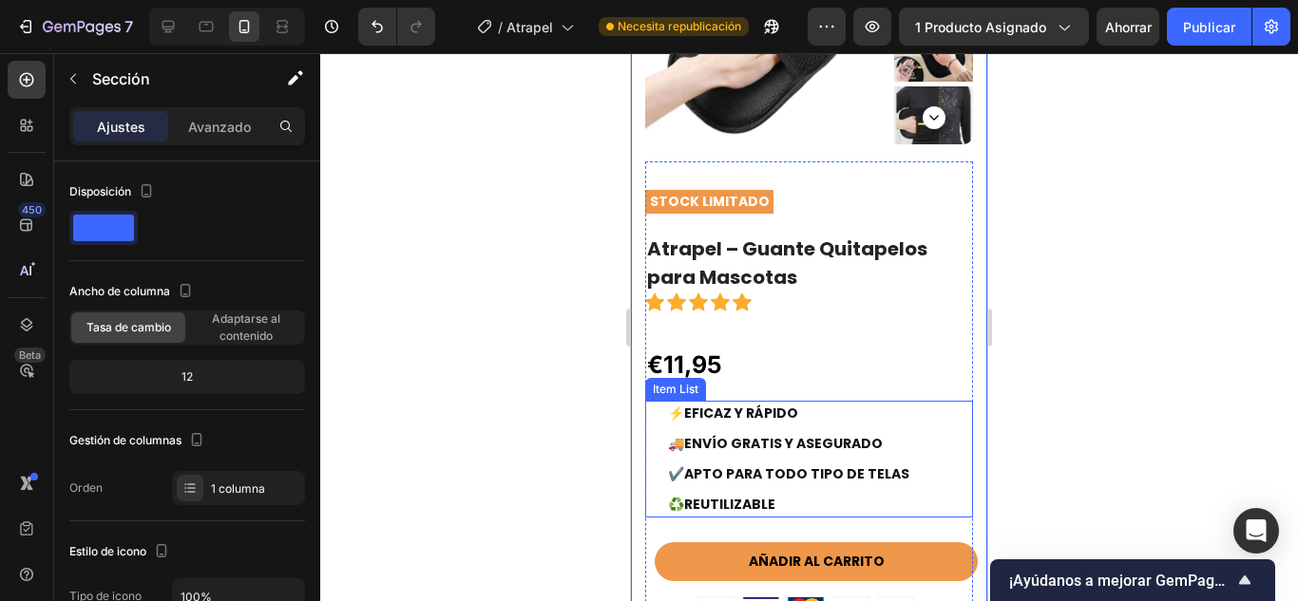
click at [929, 411] on div "⚡ EFICAZ Y RÁPIDO 🚚 ENVÍO GRATIS Y ASEGURADO ✔️ APTO PARA TODO TIPO DE TELAS ♻️…" at bounding box center [809, 459] width 328 height 117
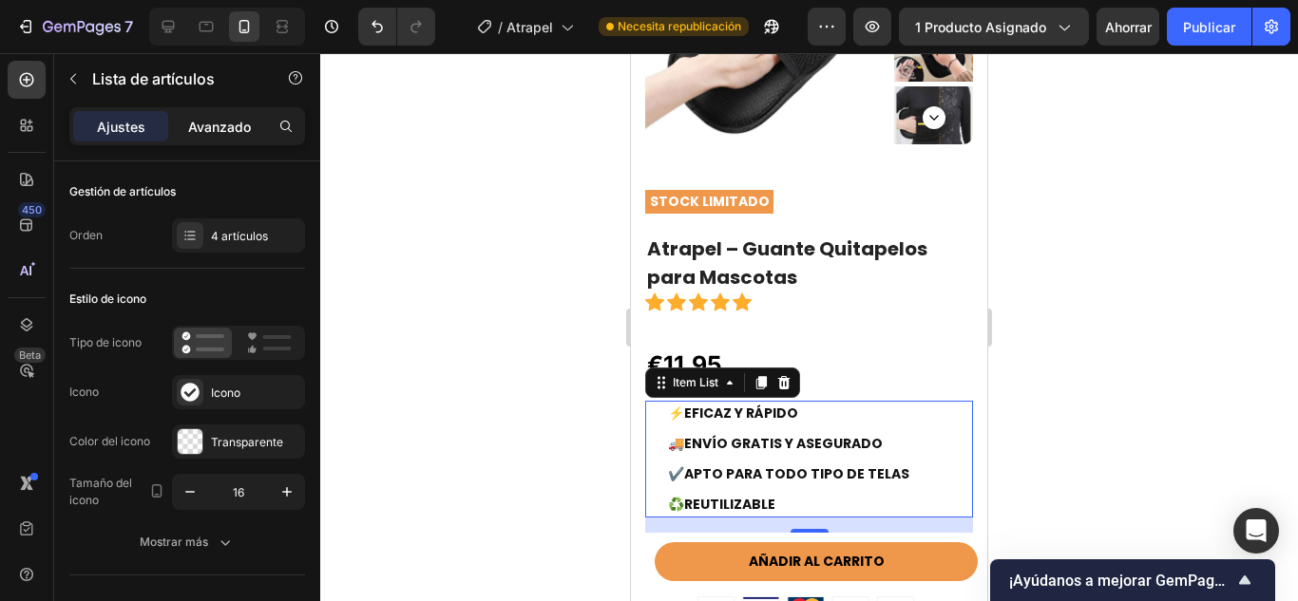
click at [207, 117] on p "Avanzado" at bounding box center [219, 127] width 63 height 20
type input "100%"
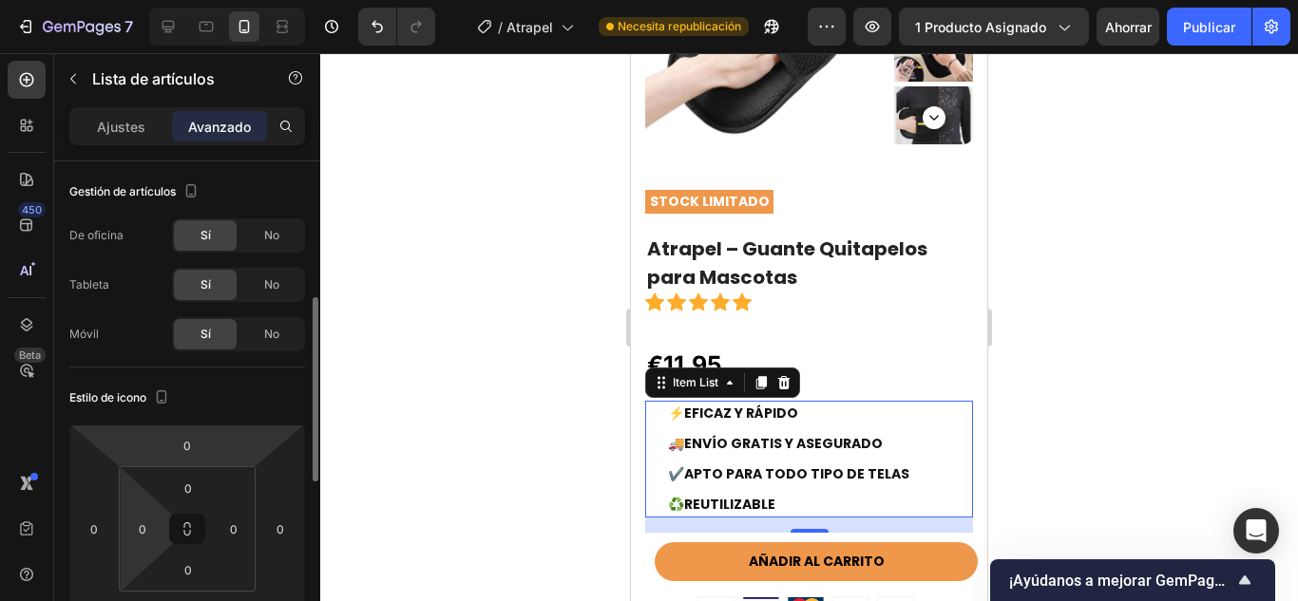
scroll to position [100, 0]
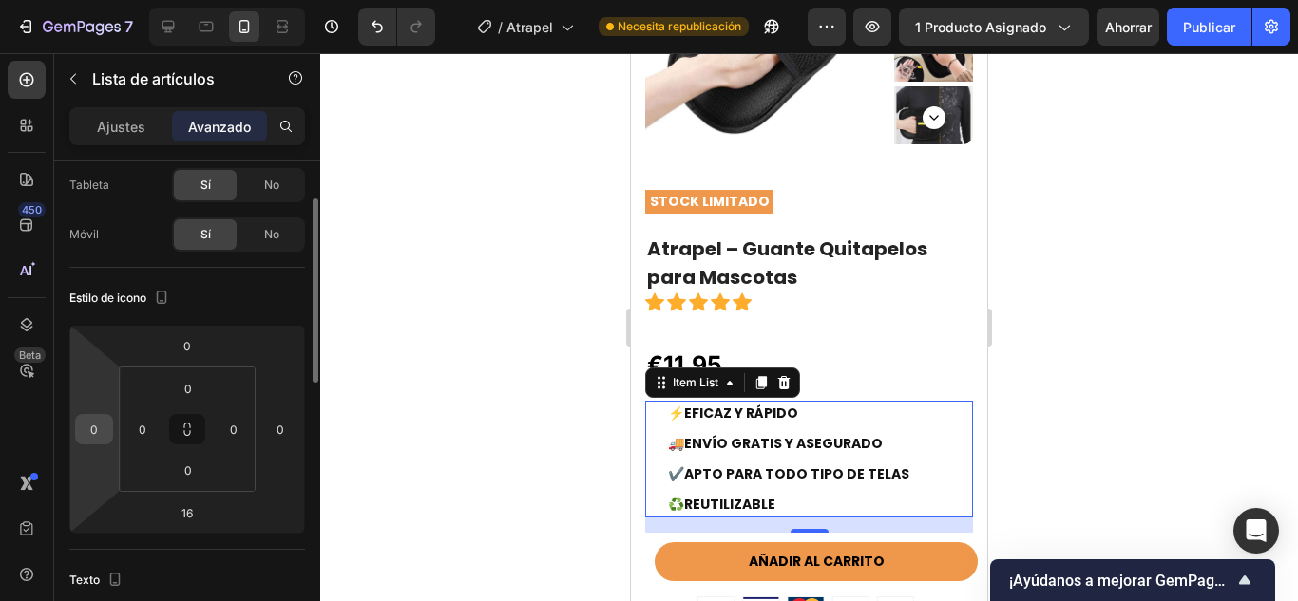
click at [84, 434] on input "0" at bounding box center [94, 429] width 29 height 29
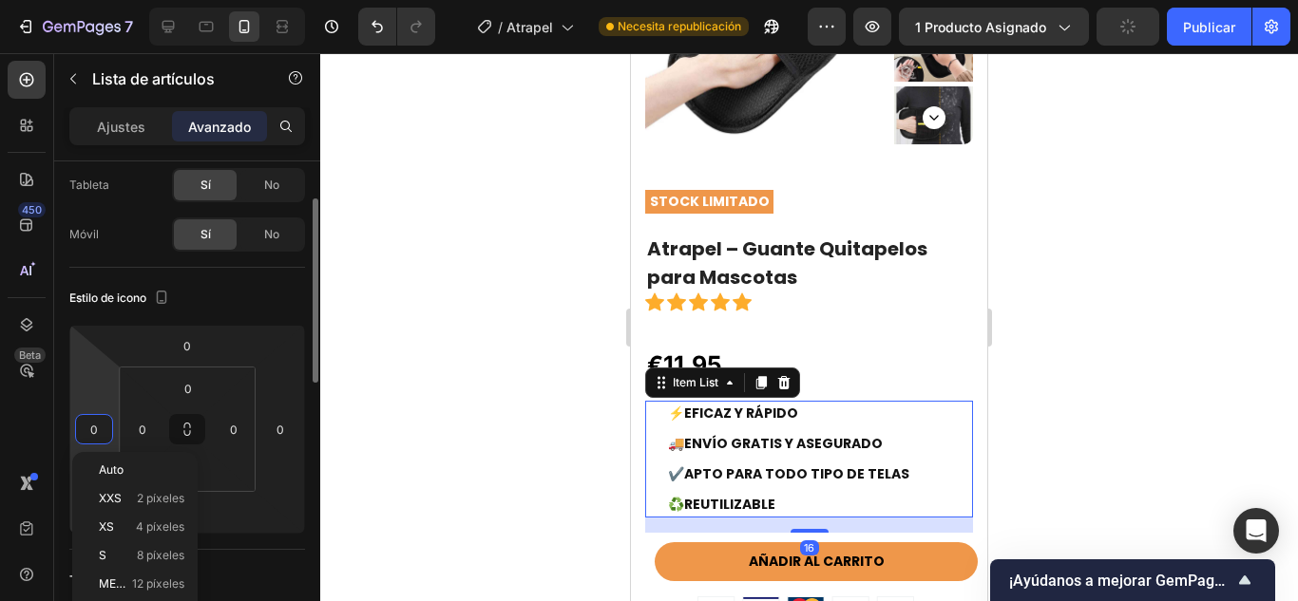
click at [89, 434] on input "0" at bounding box center [94, 429] width 29 height 29
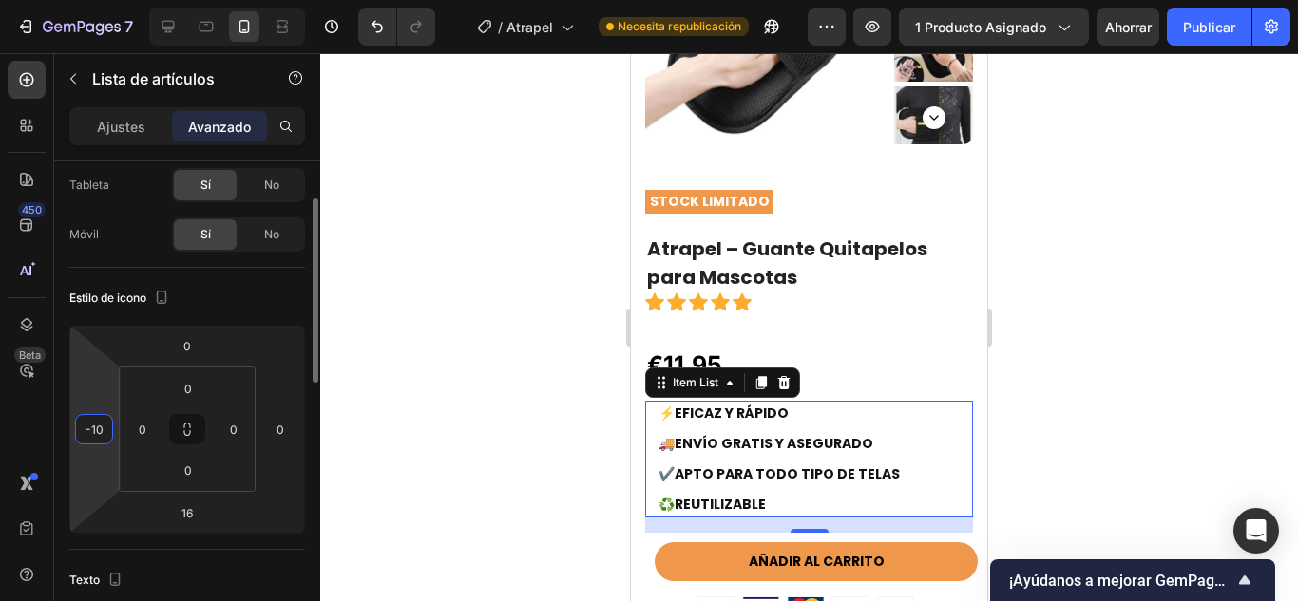
type input "-1"
type input "-20"
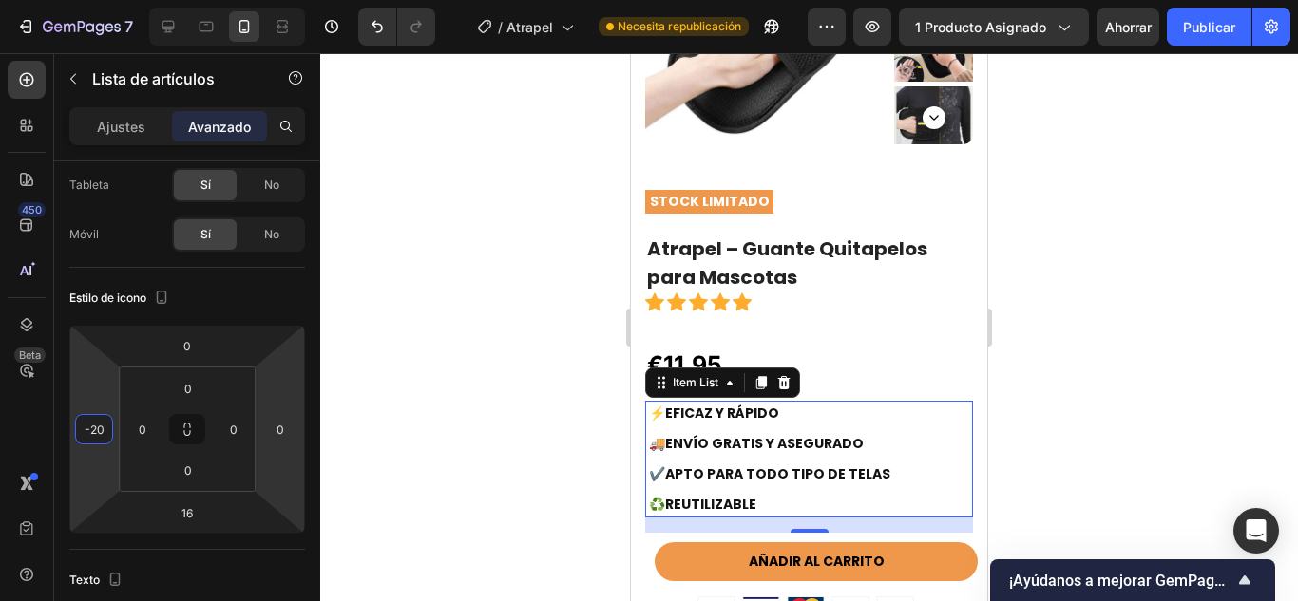
click at [1094, 374] on div at bounding box center [809, 327] width 978 height 548
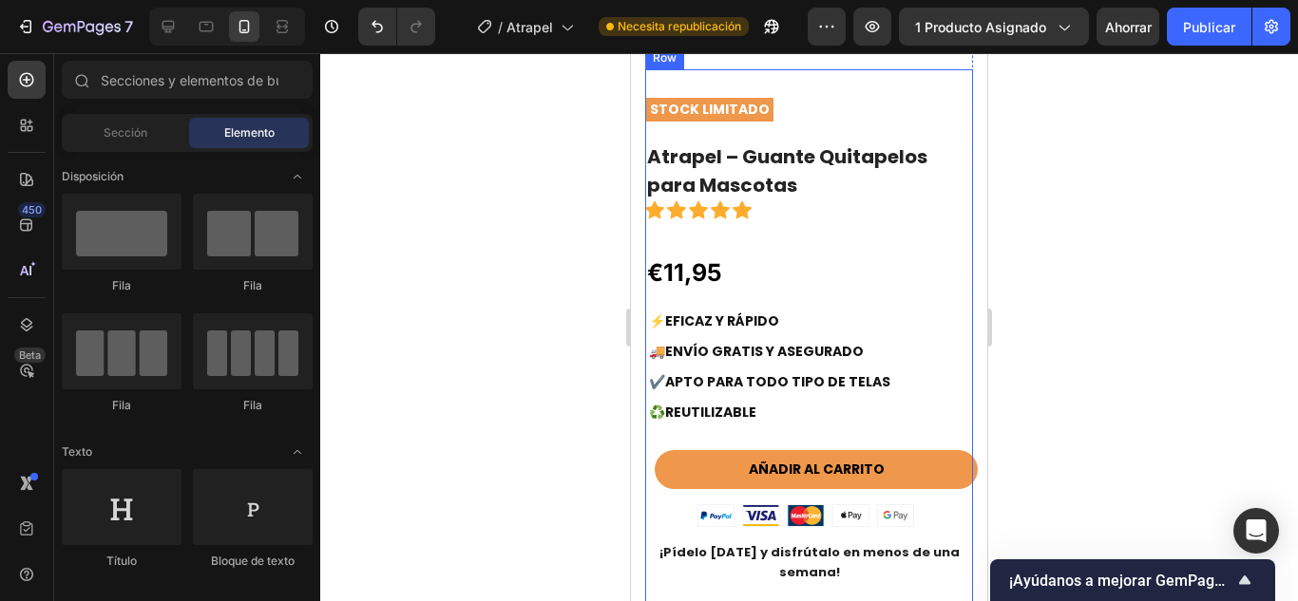
scroll to position [285, 0]
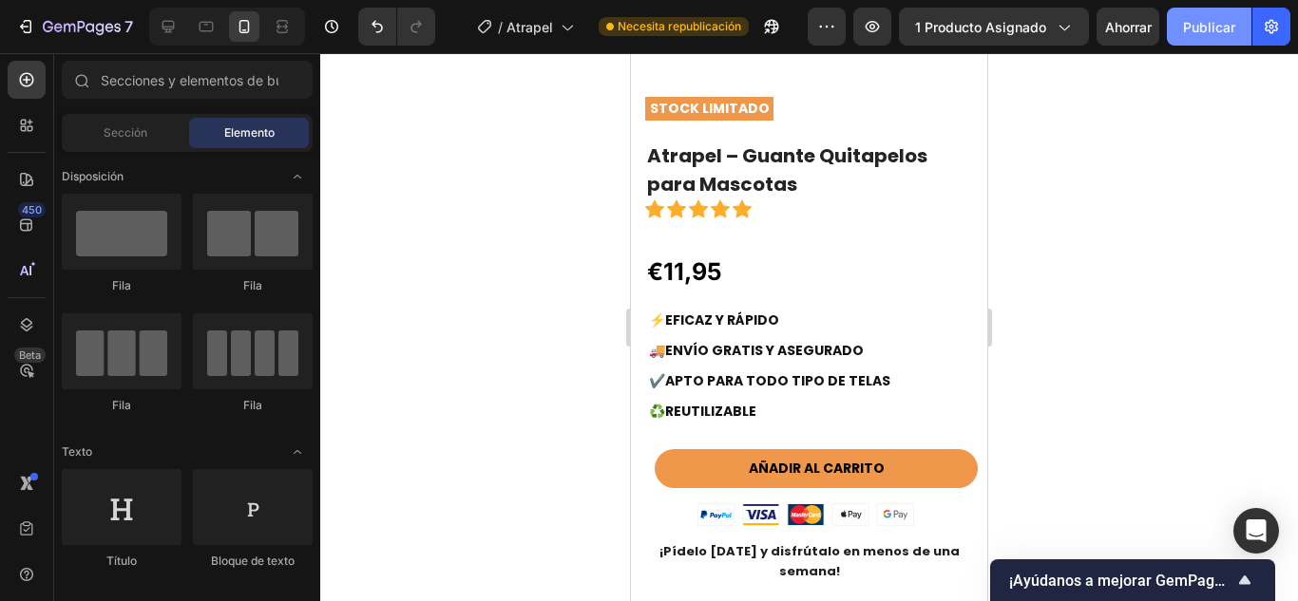
click at [1179, 35] on button "Publicar" at bounding box center [1209, 27] width 85 height 38
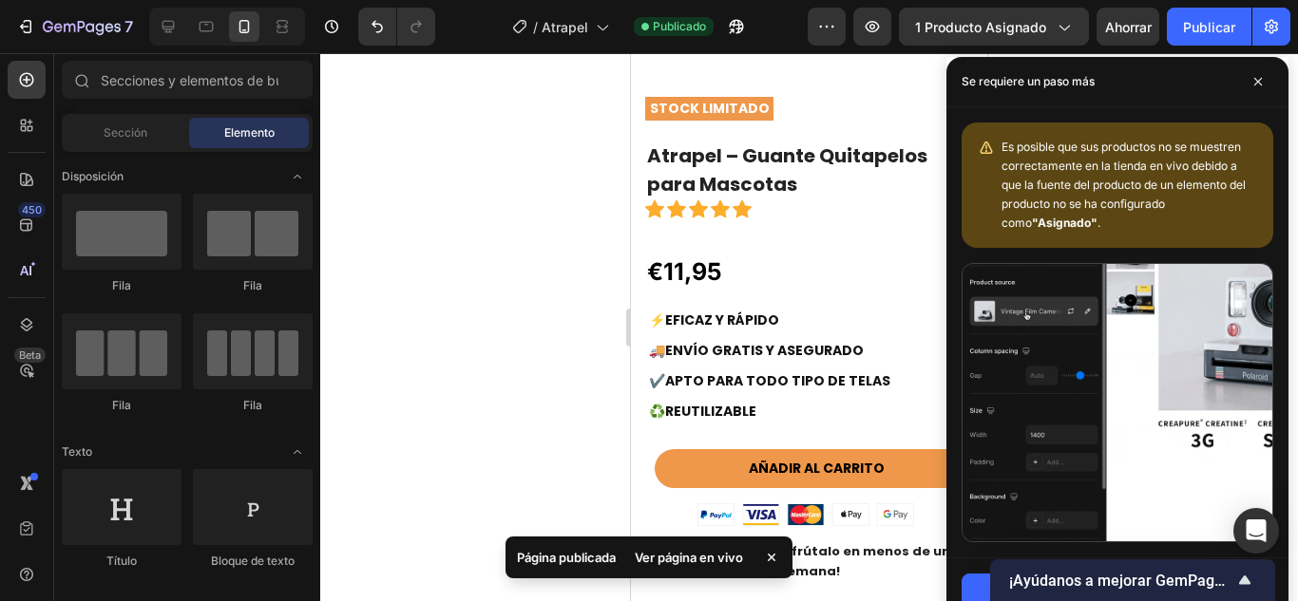
click at [1242, 76] on div "Se requiere un paso más" at bounding box center [1117, 82] width 342 height 50
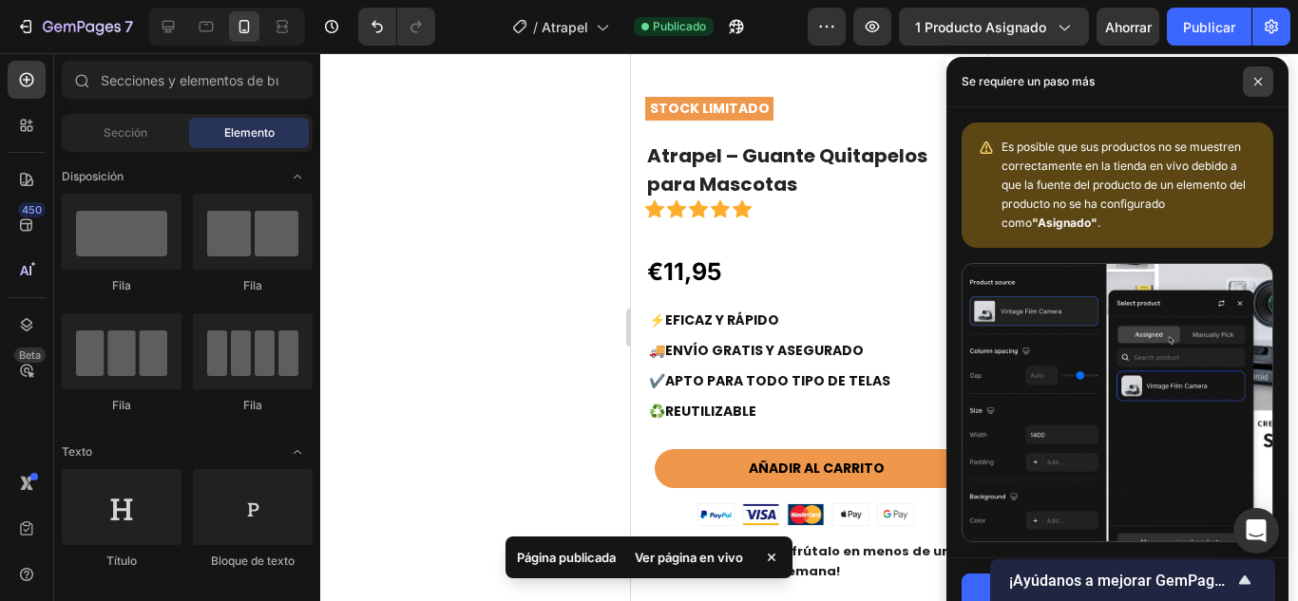
click at [1252, 81] on span at bounding box center [1258, 82] width 30 height 30
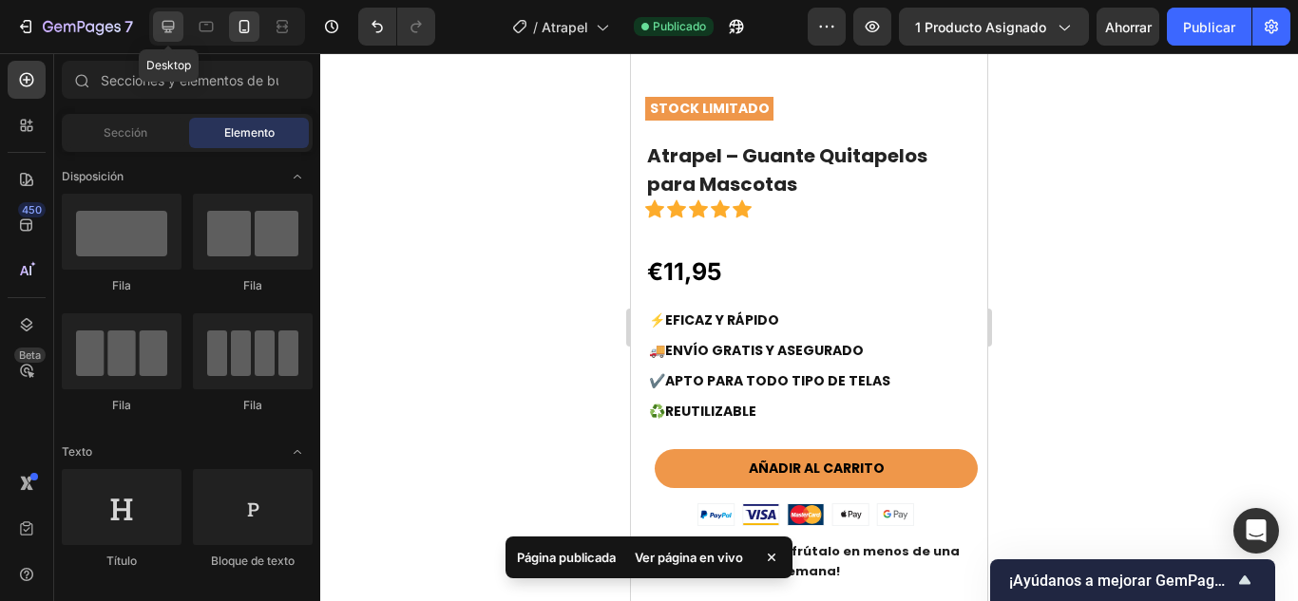
click at [178, 28] on icon at bounding box center [168, 26] width 19 height 19
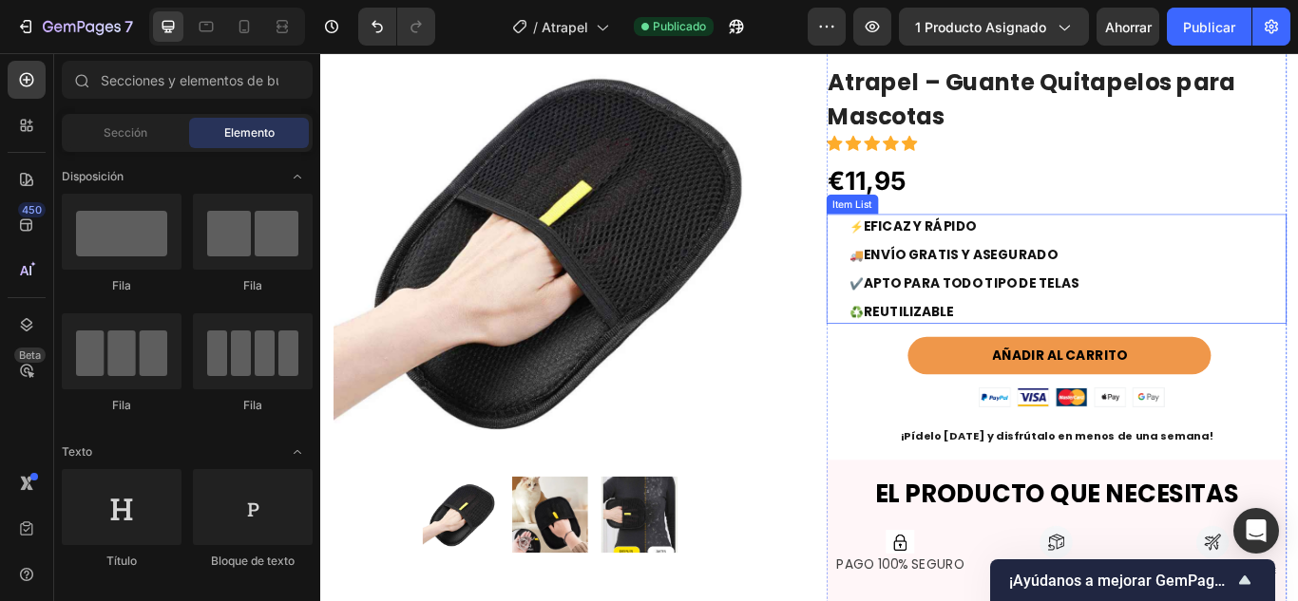
scroll to position [337, 0]
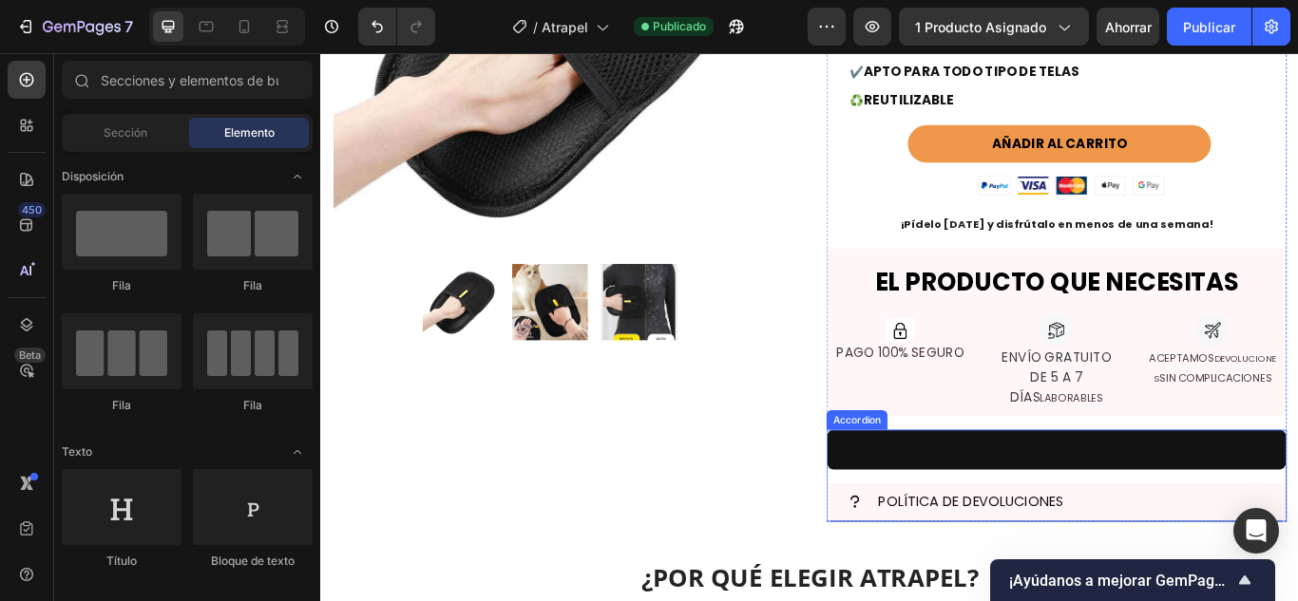
click at [1022, 501] on div "¿QUÉ CONTIENE EL PAQUETE DE ATRAPEL?" at bounding box center [1129, 515] width 325 height 30
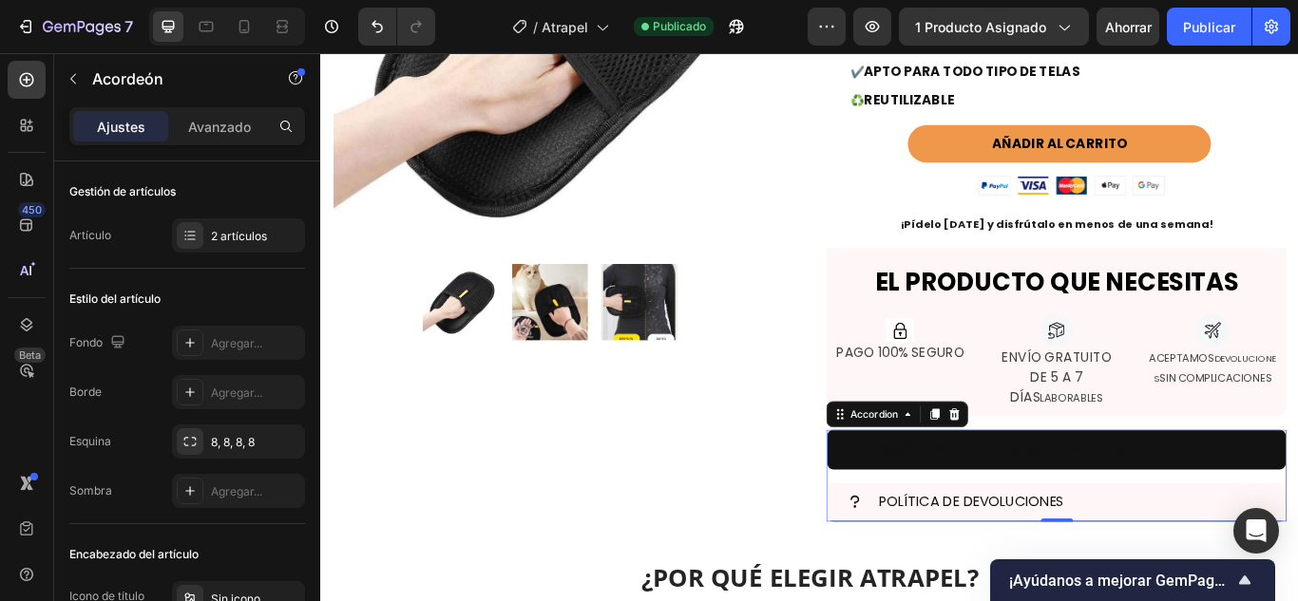
click at [1297, 505] on div "¿QUÉ CONTIENE EL PAQUETE DE ATRAPEL?" at bounding box center [1194, 515] width 455 height 30
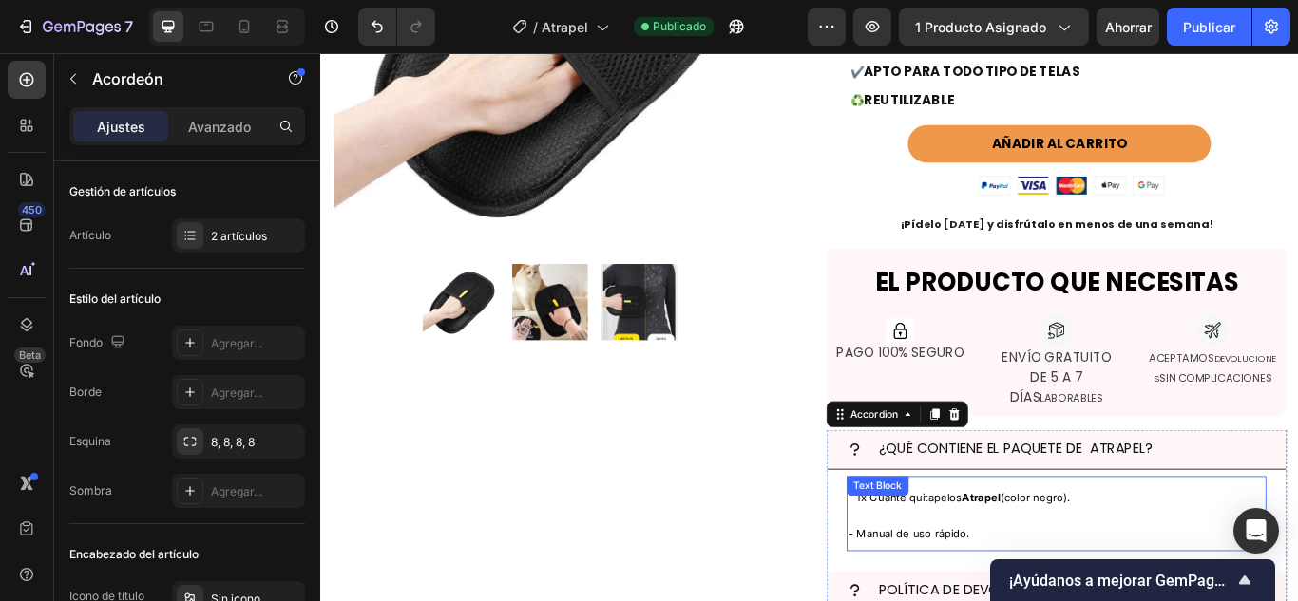
scroll to position [398, 0]
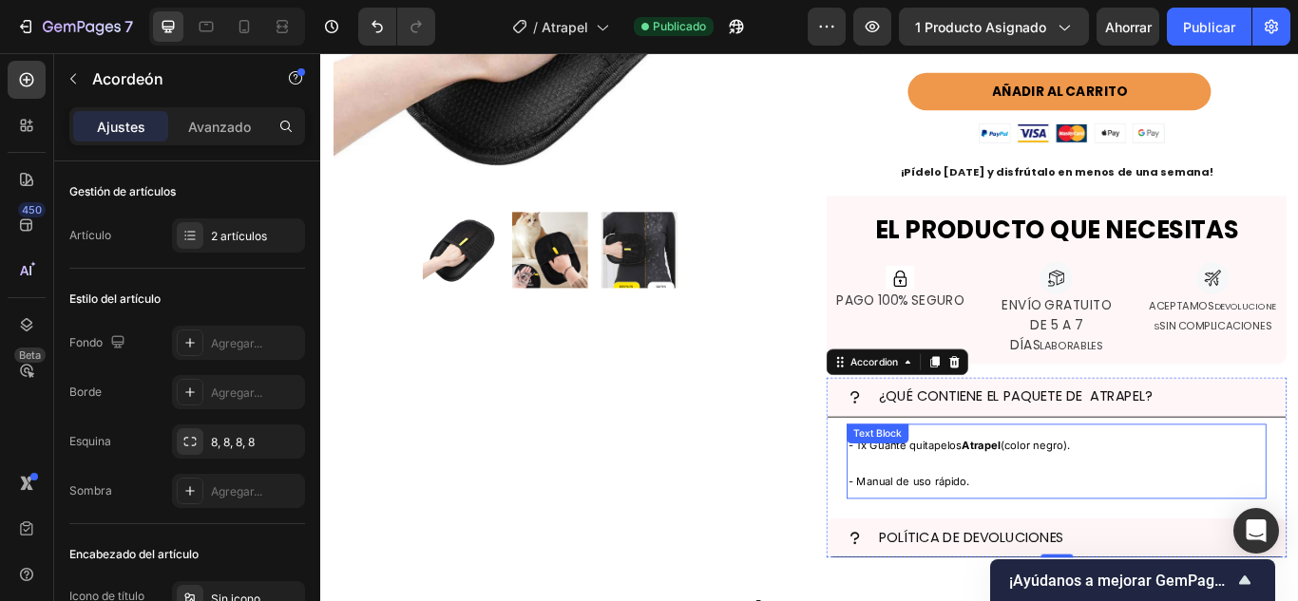
click at [1075, 559] on p "- Manual de uso rápido." at bounding box center [1177, 550] width 485 height 42
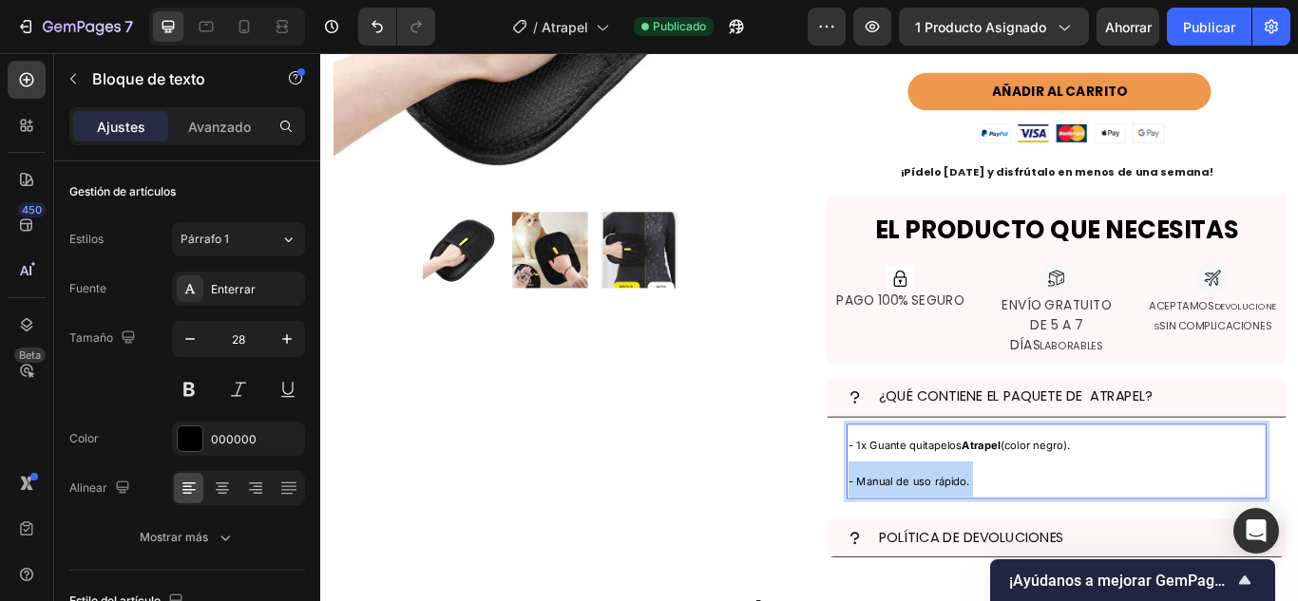
drag, startPoint x: 1075, startPoint y: 559, endPoint x: 927, endPoint y: 504, distance: 157.2
click at [933, 504] on div "- 1x Guante quitapelos Atrapel (color negro). - Manual de uso rápido." at bounding box center [1177, 528] width 489 height 87
drag, startPoint x: 1097, startPoint y: 543, endPoint x: 925, endPoint y: 504, distance: 176.5
click at [933, 504] on div "- 1x Guante quitapelos Atrapel (color negro). - Manual de uso rápido." at bounding box center [1177, 528] width 489 height 87
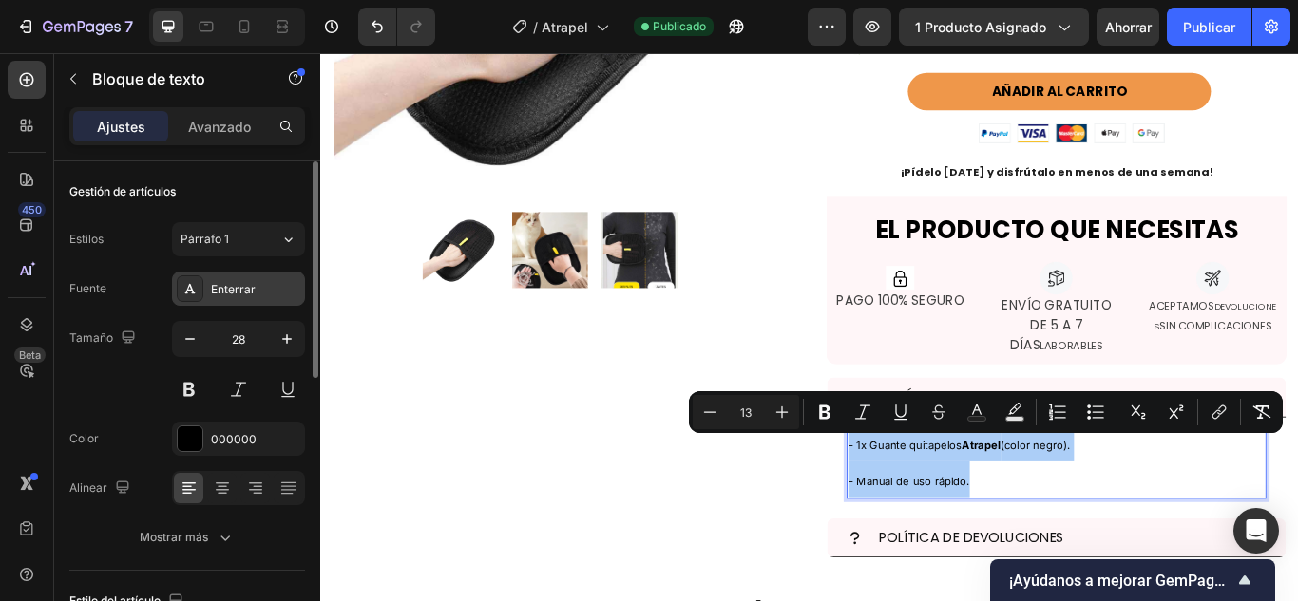
click at [198, 299] on div at bounding box center [190, 289] width 27 height 27
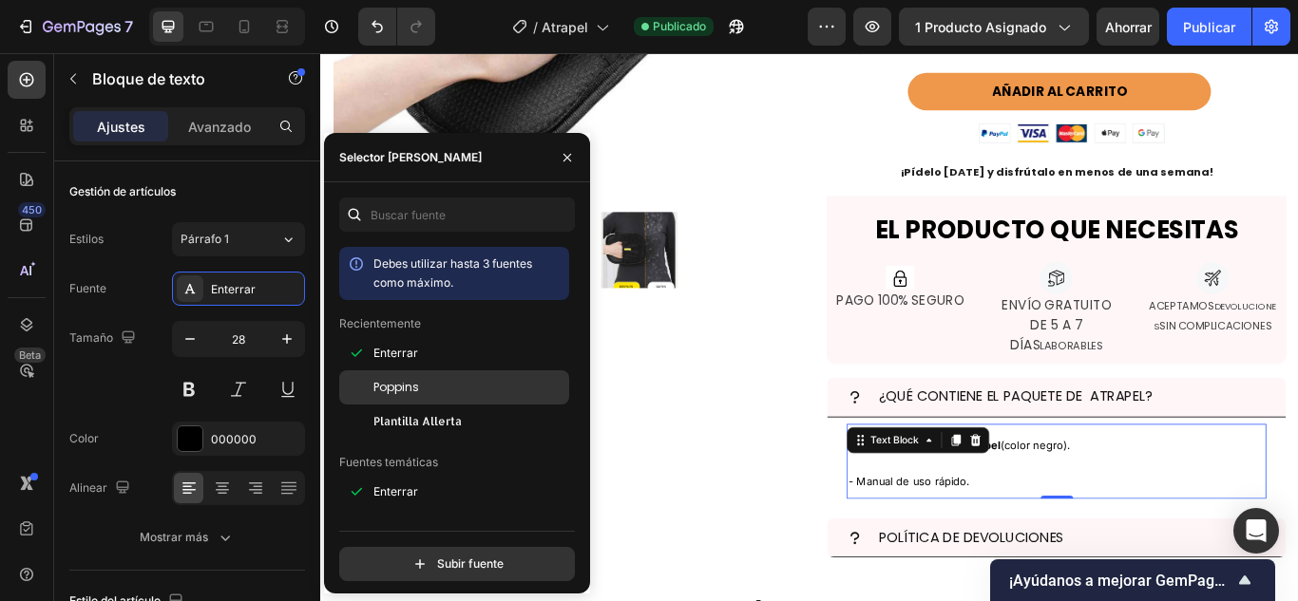
click at [398, 383] on font "Poppins" at bounding box center [396, 387] width 46 height 16
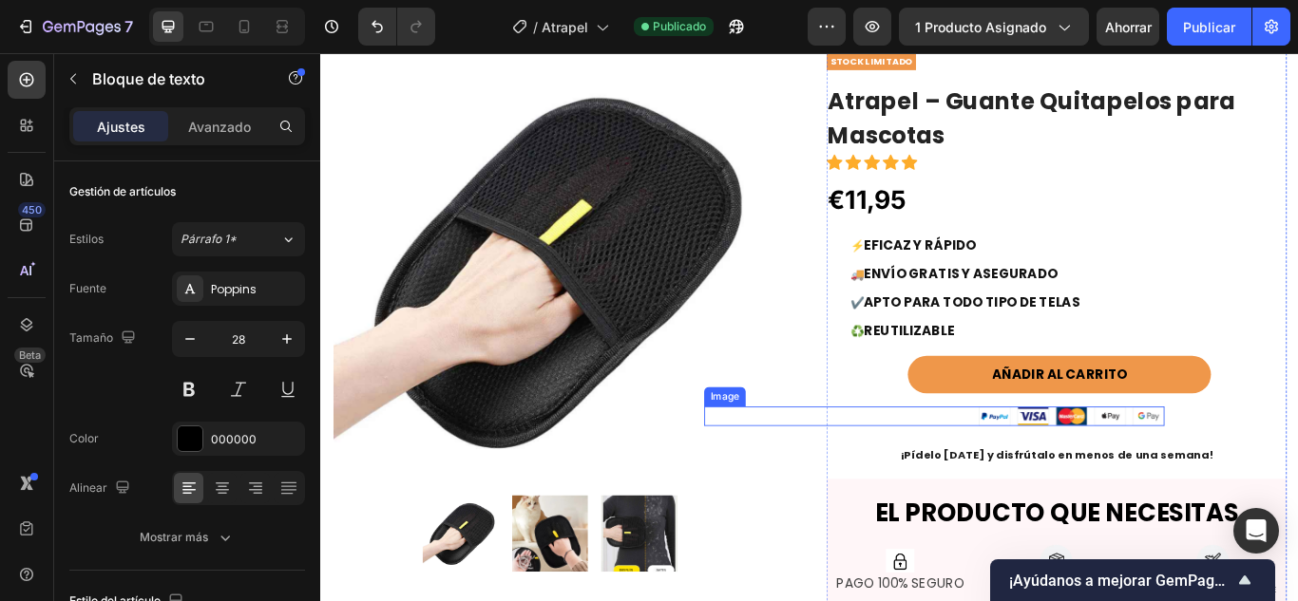
scroll to position [67, 0]
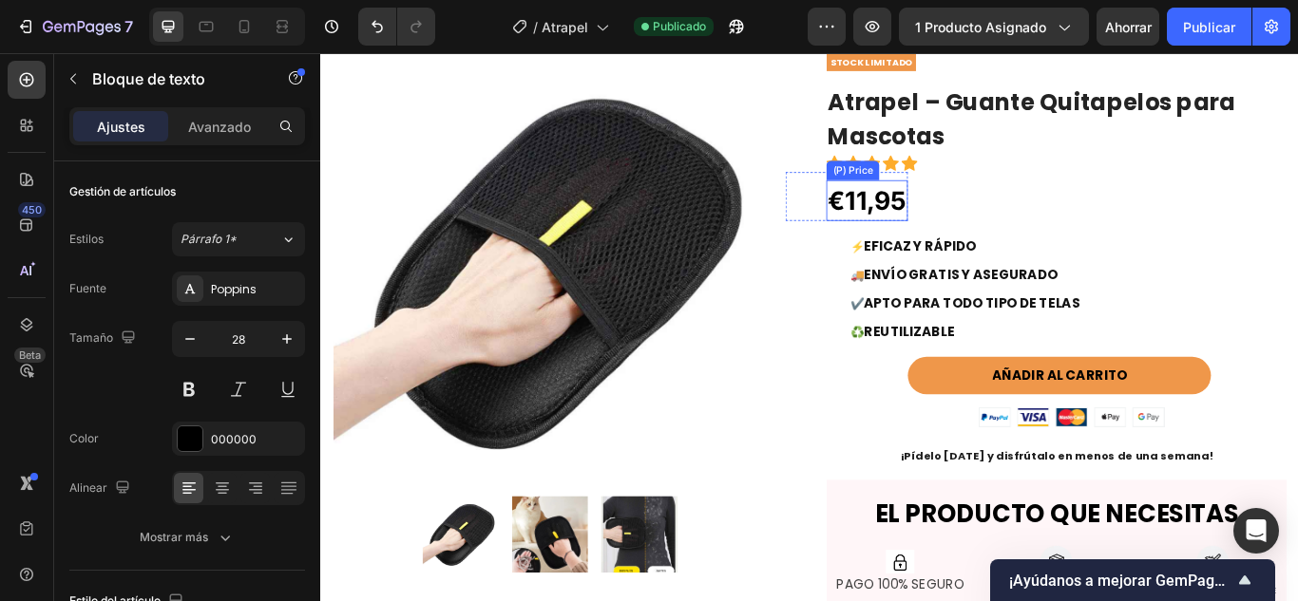
click at [988, 235] on div "€11,95" at bounding box center [956, 225] width 95 height 48
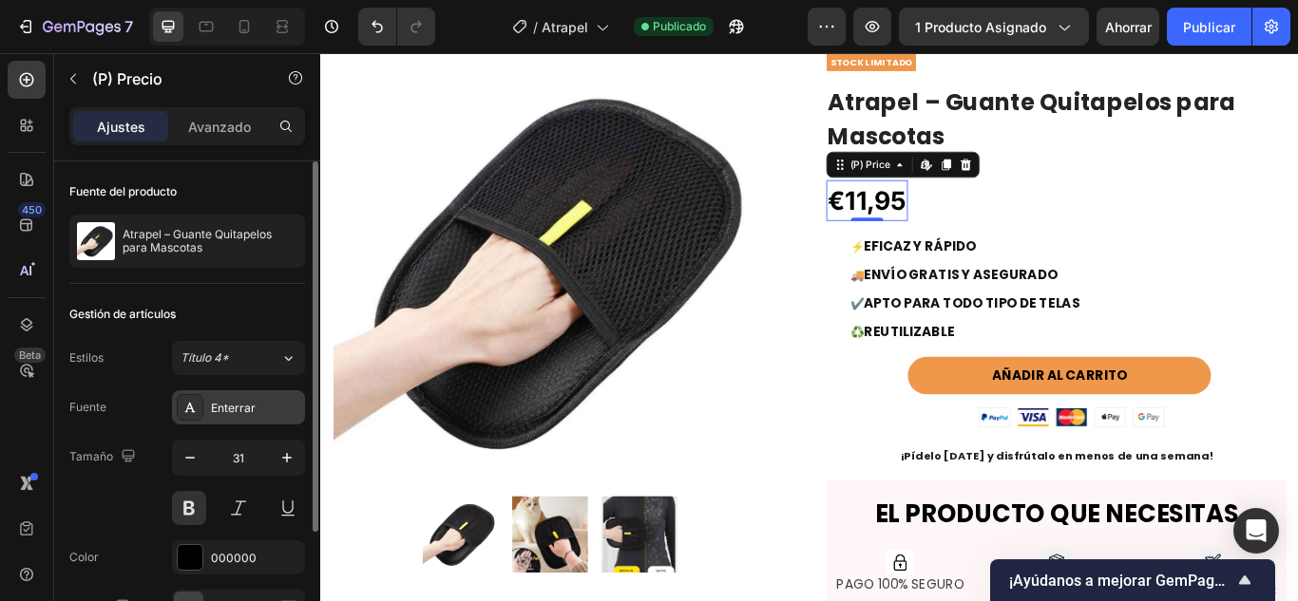
click at [235, 398] on div "Enterrar" at bounding box center [238, 407] width 133 height 34
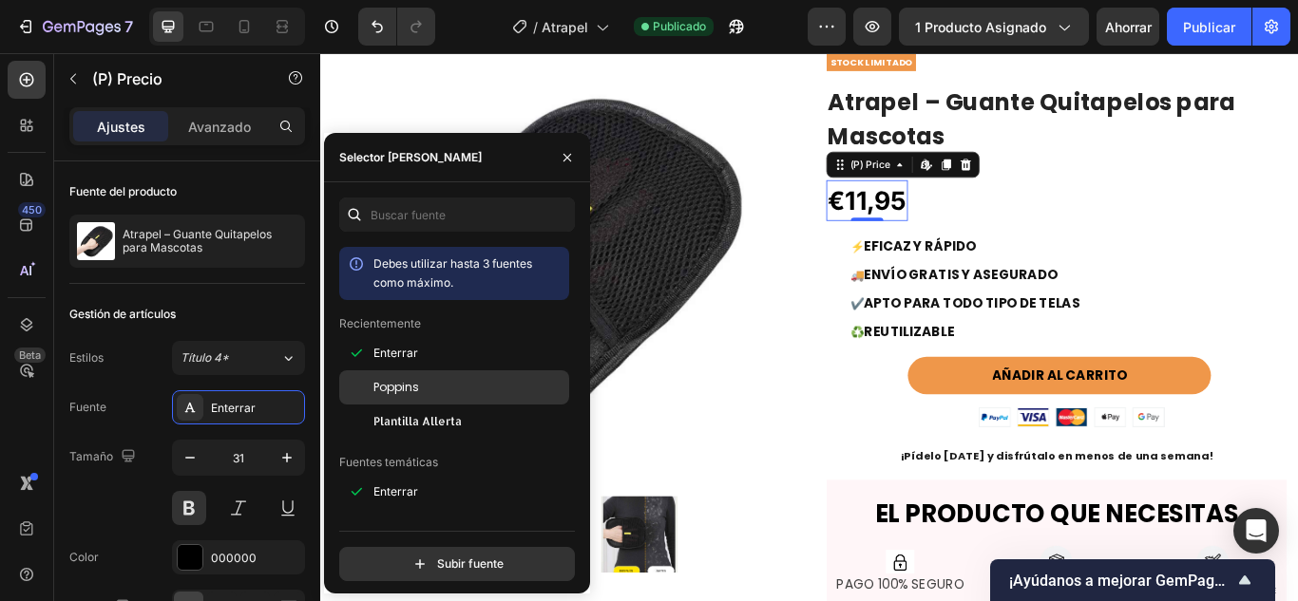
click at [405, 380] on font "Poppins" at bounding box center [396, 387] width 46 height 16
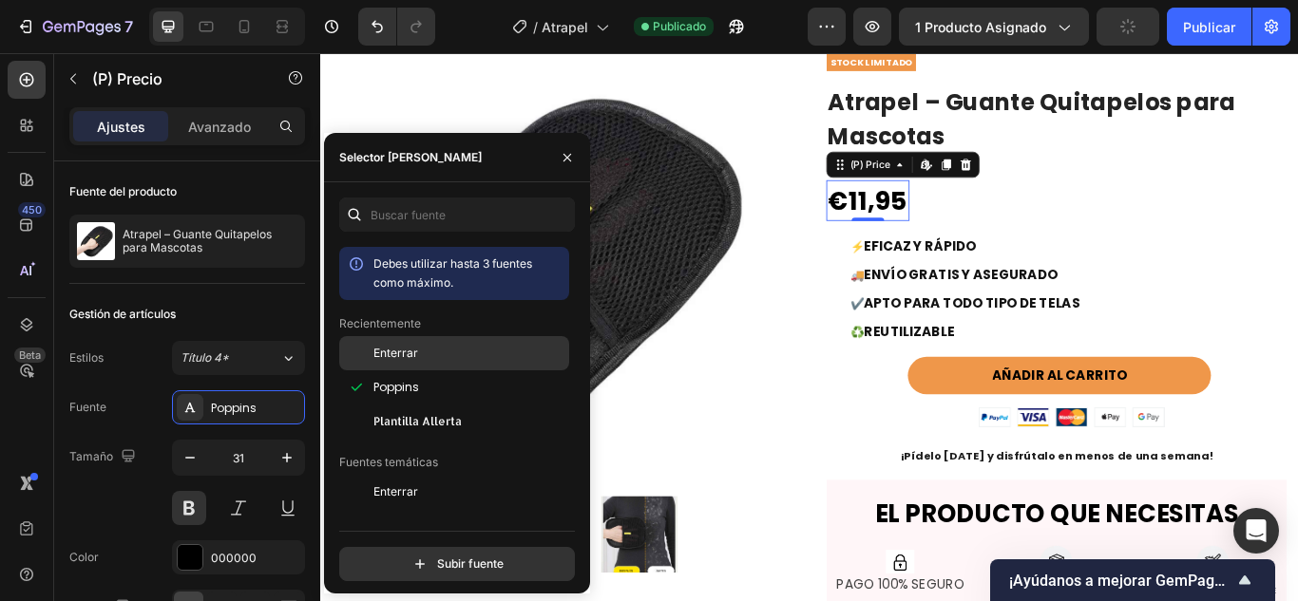
click at [397, 352] on font "Enterrar" at bounding box center [395, 353] width 45 height 14
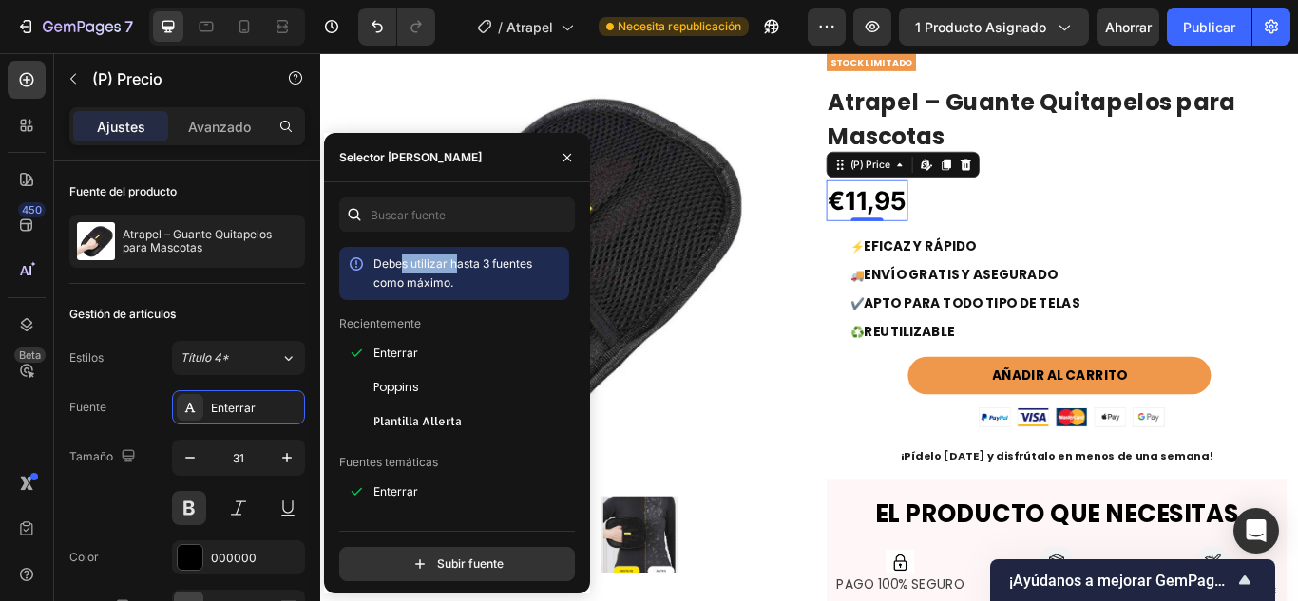
drag, startPoint x: 405, startPoint y: 265, endPoint x: 464, endPoint y: 265, distance: 58.9
click at [460, 265] on font "Debes utilizar hasta 3 fuentes como máximo." at bounding box center [452, 273] width 159 height 33
click at [465, 266] on font "Debes utilizar hasta 3 fuentes como máximo." at bounding box center [452, 273] width 159 height 33
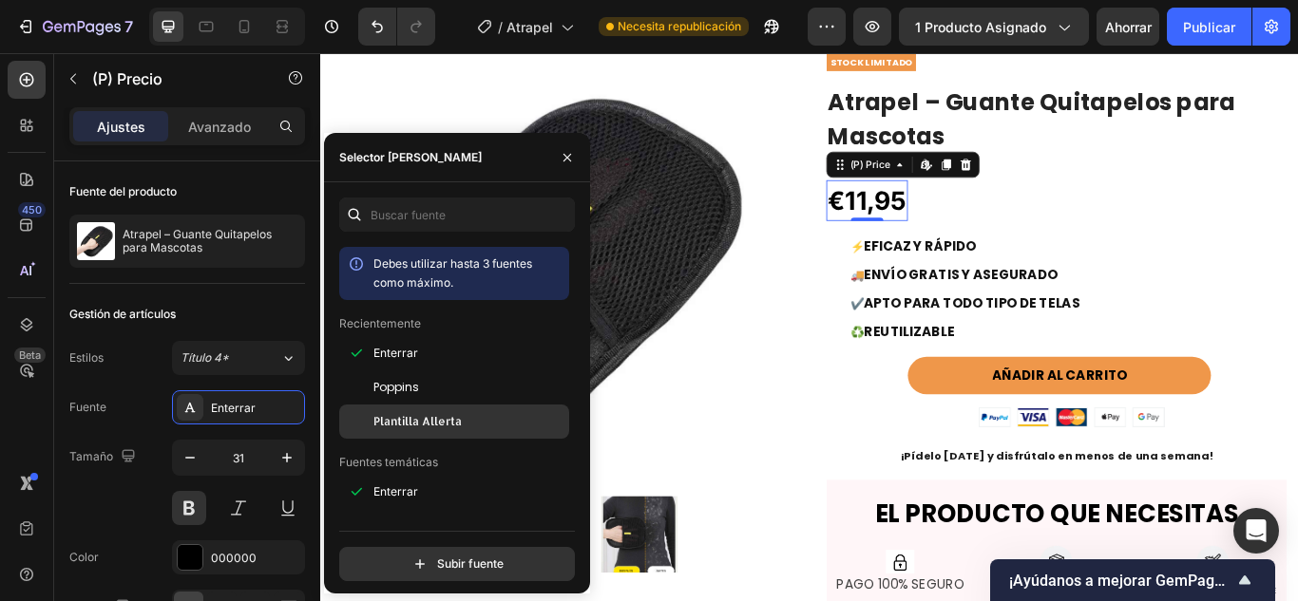
click at [408, 411] on div "Plantilla Allerta" at bounding box center [454, 422] width 230 height 34
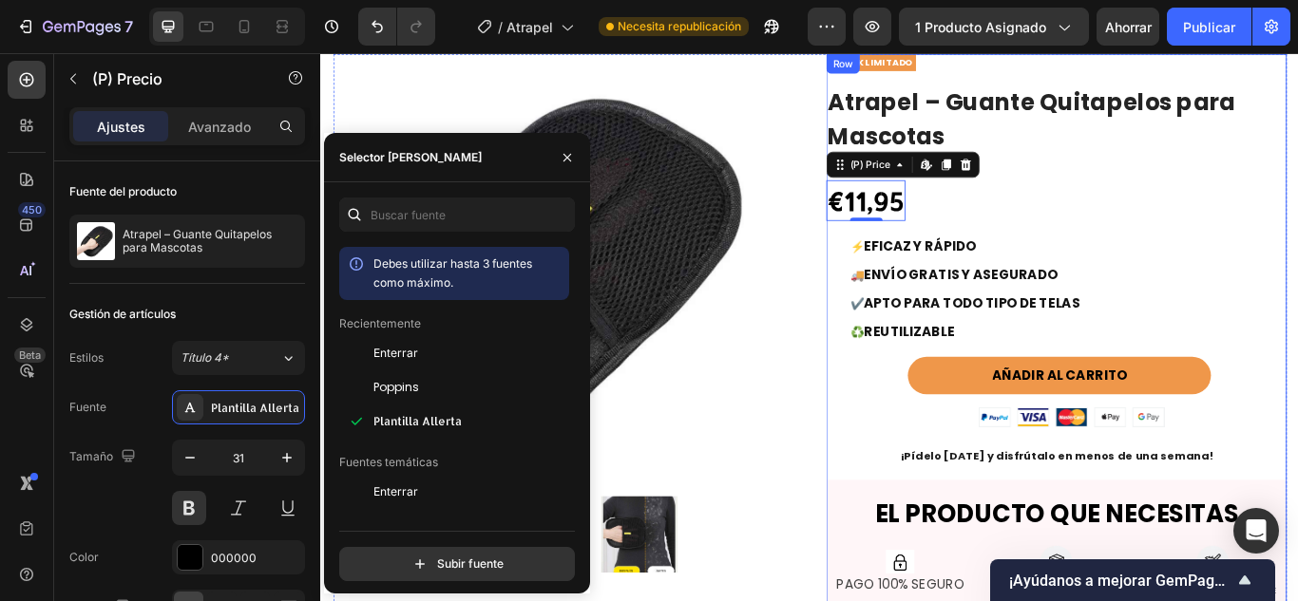
click at [1196, 199] on div "STOCK LIMITADO Text Block Atrapel – Guante Quitapelos para Mascotas (P) Title I…" at bounding box center [1177, 513] width 537 height 919
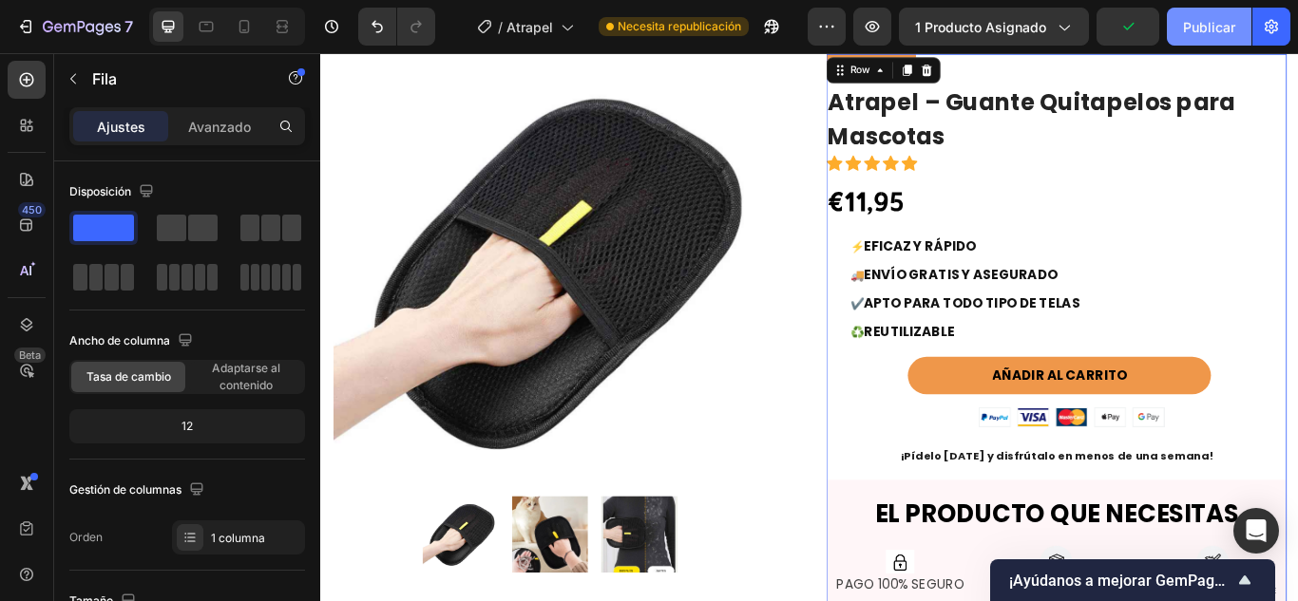
click at [1225, 22] on font "Publicar" at bounding box center [1209, 27] width 52 height 16
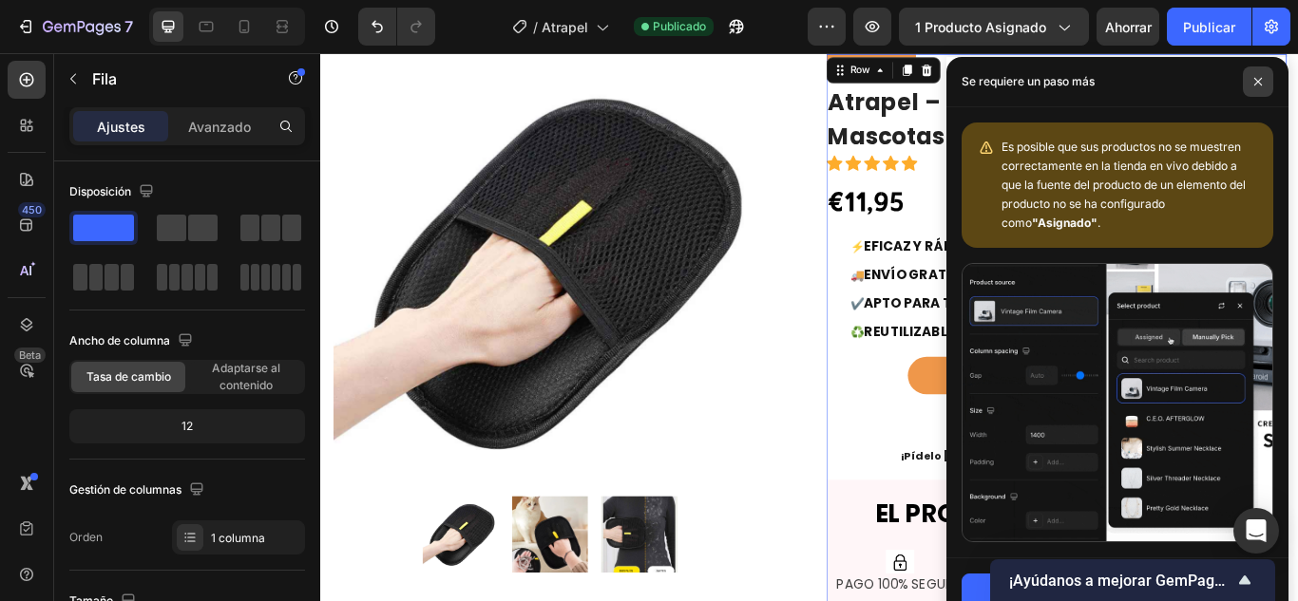
click at [1250, 88] on span at bounding box center [1258, 82] width 30 height 30
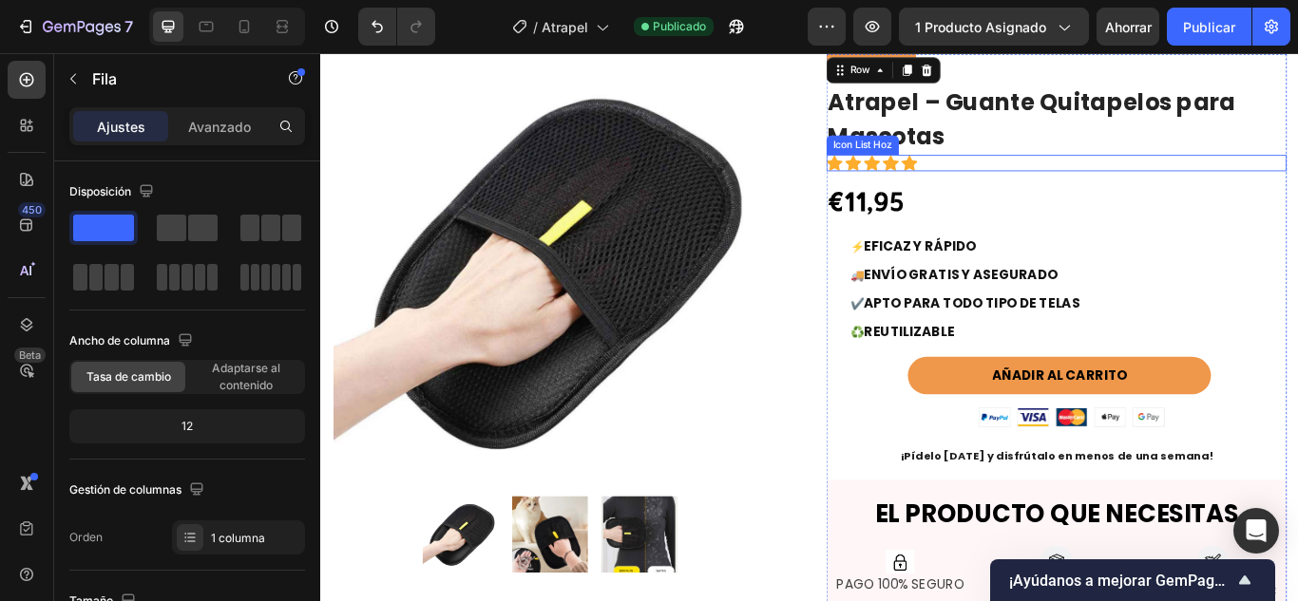
click at [1018, 183] on div "Icon Icon Icon Icon Icon" at bounding box center [1177, 181] width 537 height 19
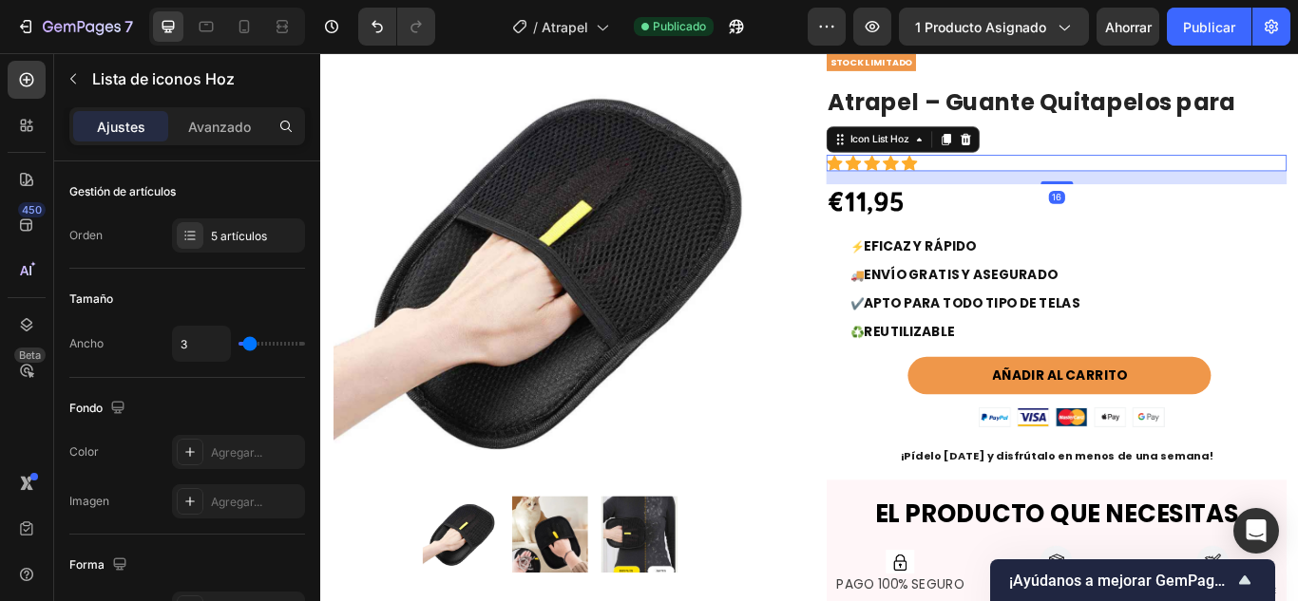
click at [1015, 181] on div "Icon Icon Icon Icon Icon" at bounding box center [1177, 181] width 537 height 19
click at [1027, 214] on div "STOCK LIMITADO Text Block Atrapel – Guante Quitapelos para Mascotas (P) Title I…" at bounding box center [1177, 513] width 537 height 919
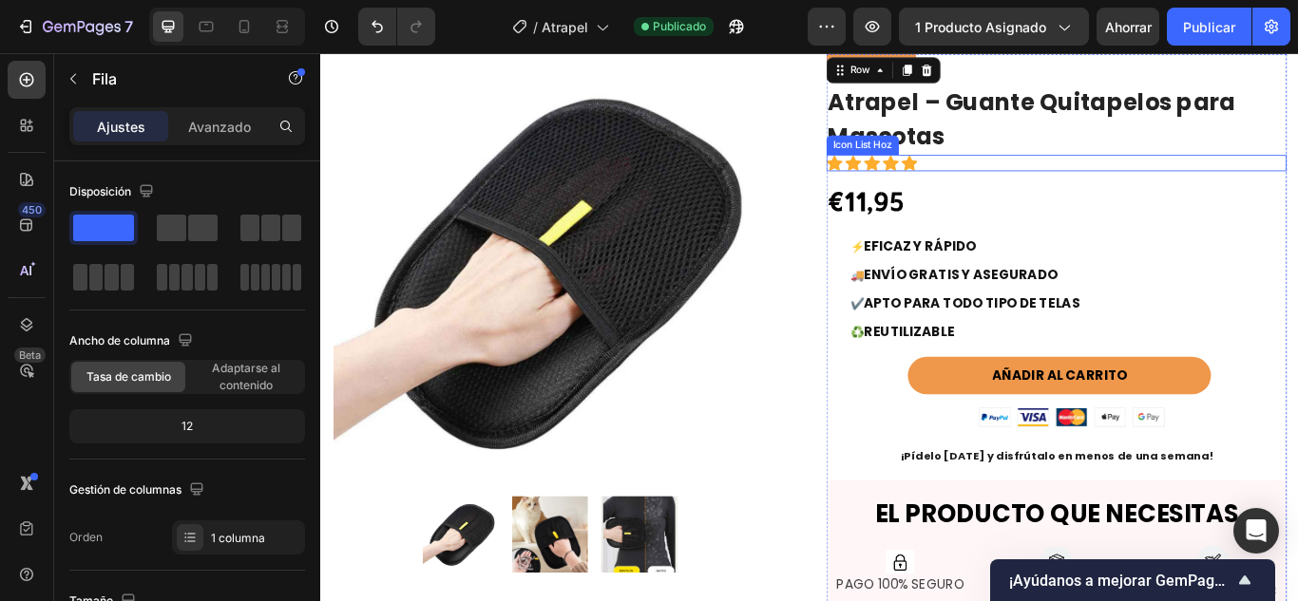
click at [1017, 177] on div "Icon Icon Icon Icon Icon" at bounding box center [1177, 181] width 537 height 19
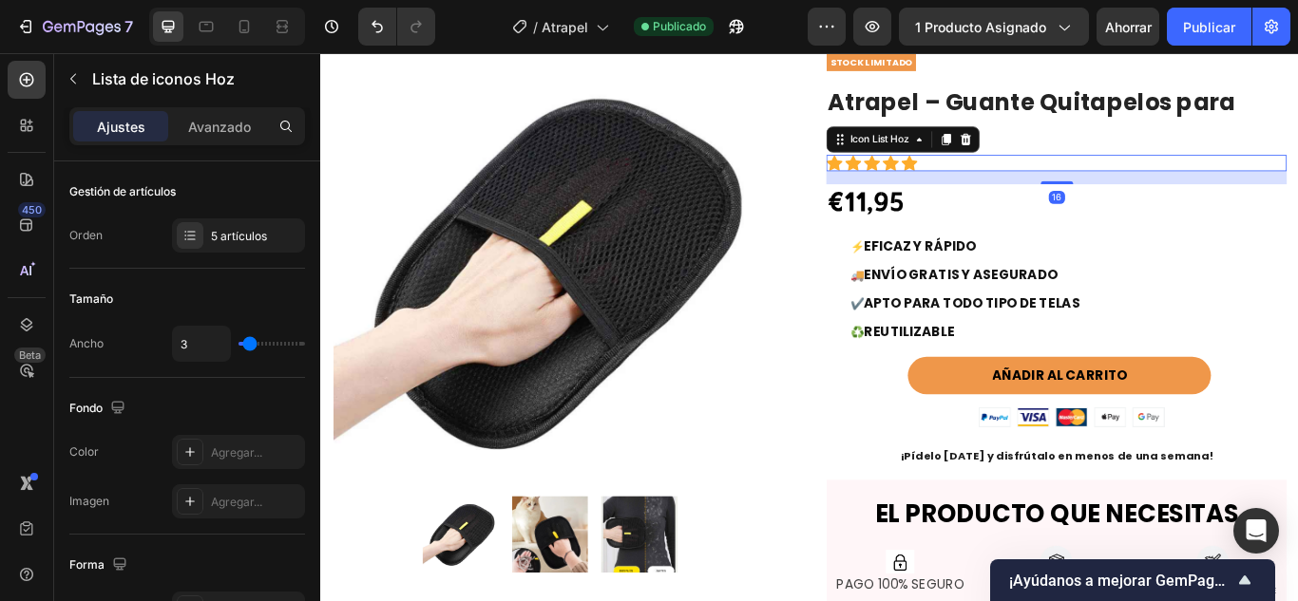
click at [1017, 177] on div "Icon Icon Icon Icon Icon" at bounding box center [1177, 181] width 537 height 19
click at [1015, 204] on div "16" at bounding box center [1177, 198] width 537 height 15
click at [1032, 227] on div "STOCK LIMITADO Text Block Atrapel – Guante Quitapelos para Mascotas (P) Title I…" at bounding box center [1177, 513] width 537 height 919
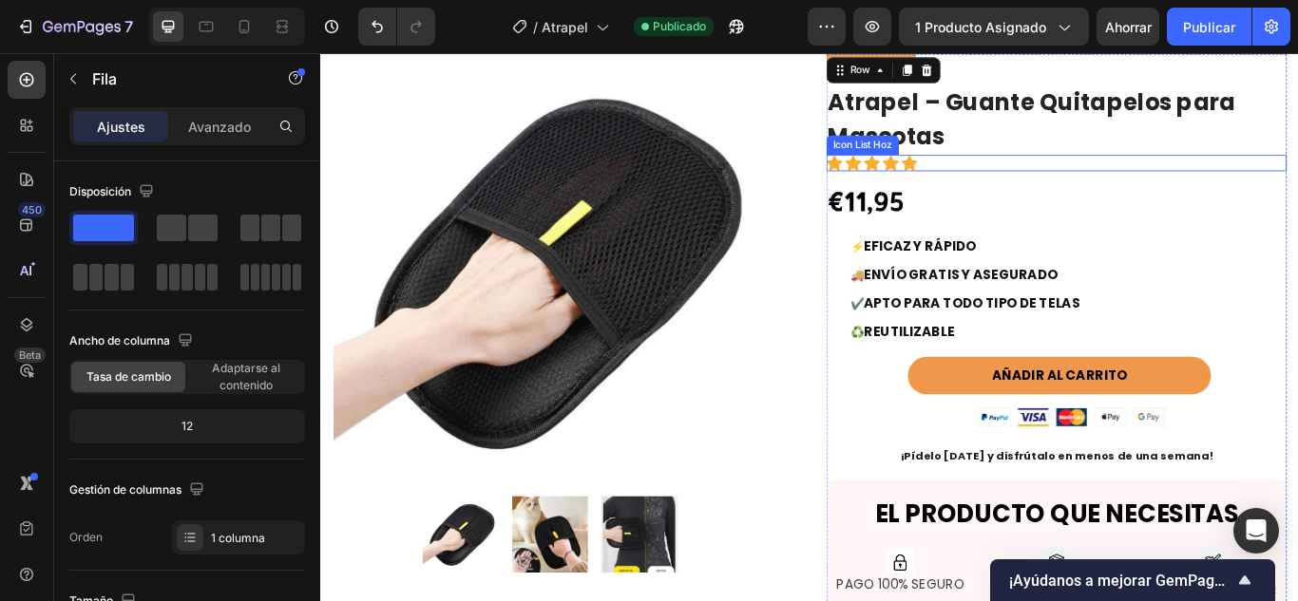
click at [1015, 181] on div "Icon Icon Icon Icon Icon" at bounding box center [1177, 181] width 537 height 19
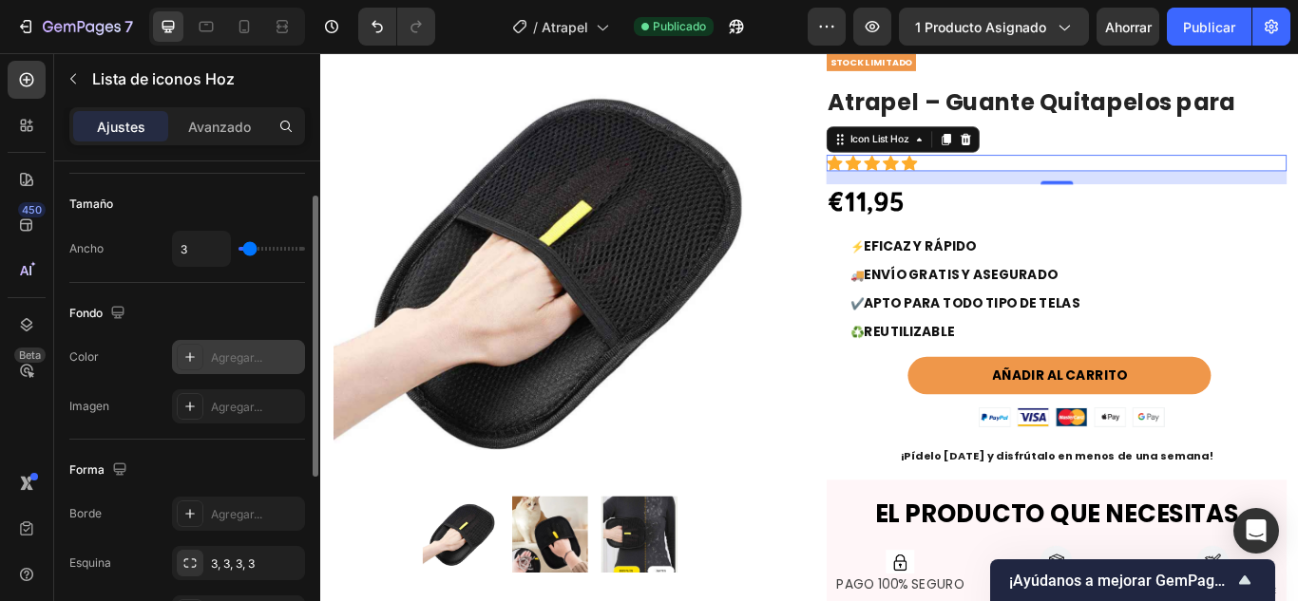
scroll to position [0, 0]
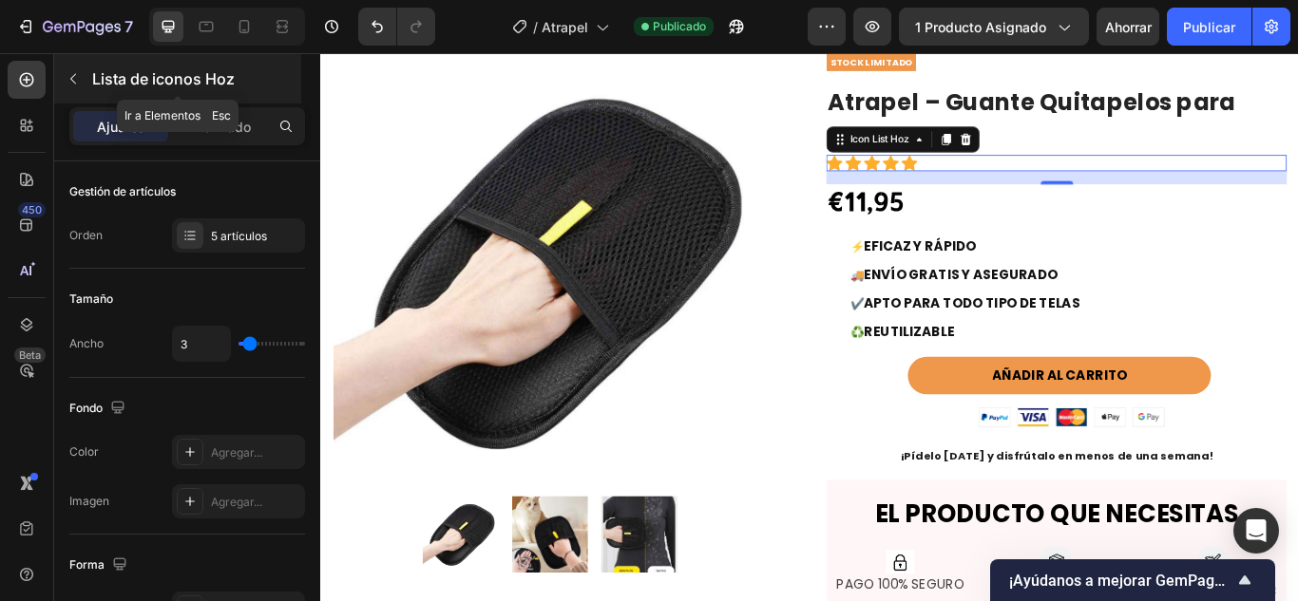
click at [84, 72] on button "button" at bounding box center [73, 79] width 30 height 30
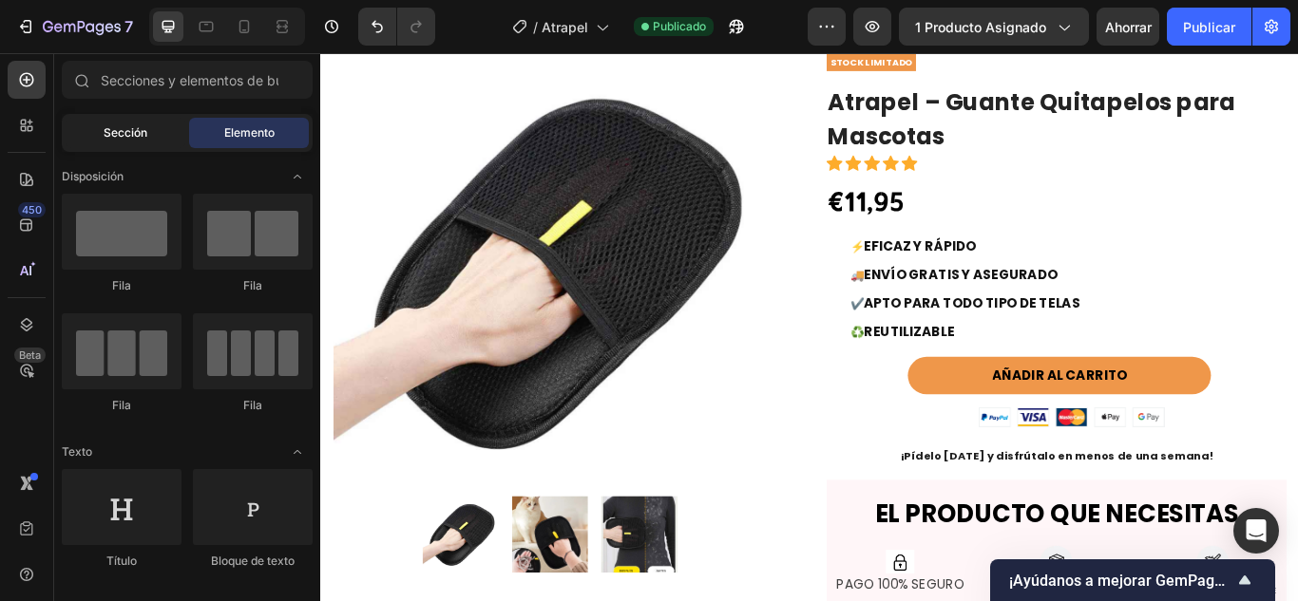
click at [139, 133] on font "Sección" at bounding box center [126, 132] width 44 height 14
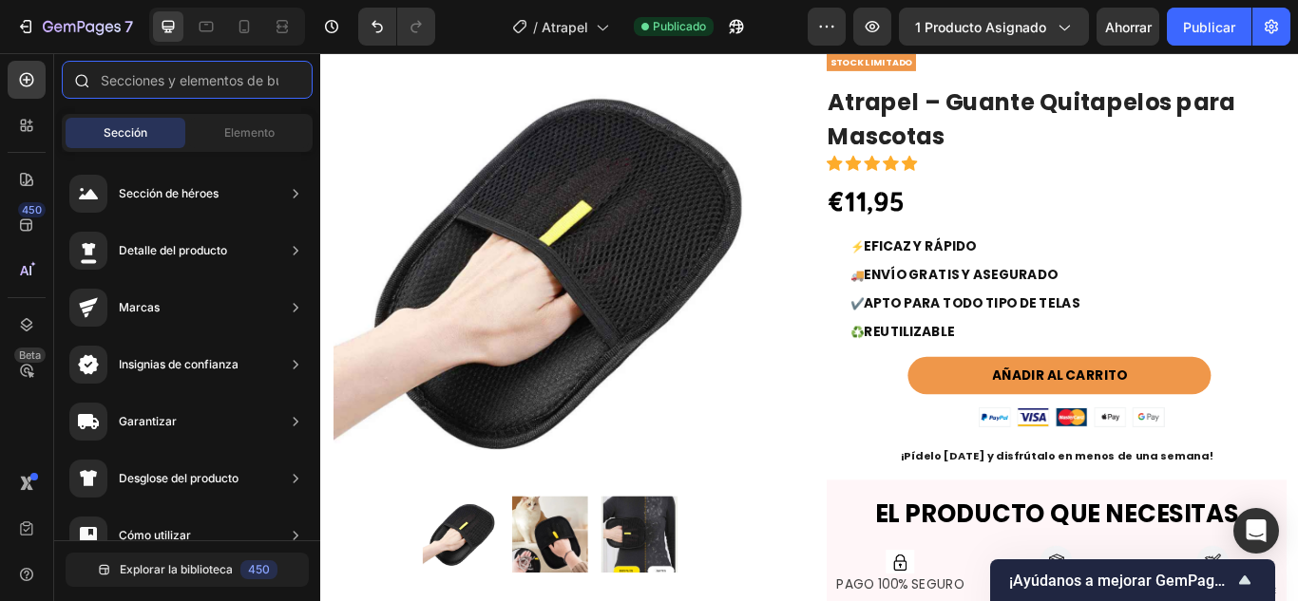
click at [174, 75] on input "text" at bounding box center [187, 80] width 251 height 38
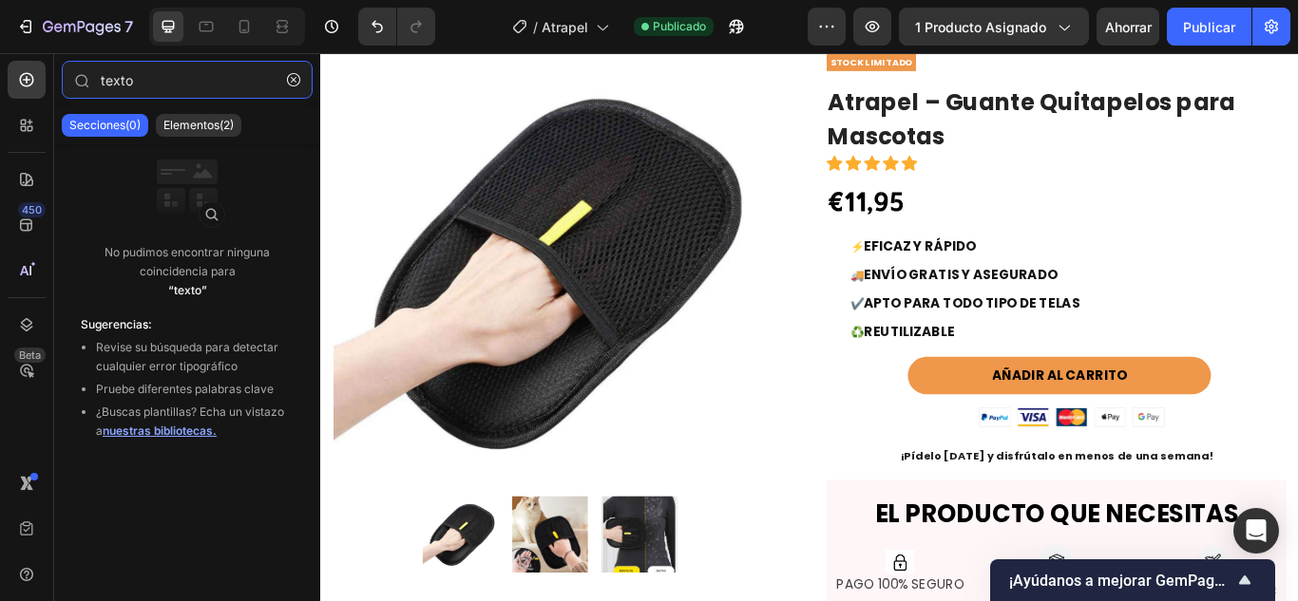
type input "texto"
click at [183, 113] on div "Secciones(0) Elementos(2)" at bounding box center [187, 125] width 266 height 38
click at [183, 115] on div "Elementos(2)" at bounding box center [199, 125] width 86 height 23
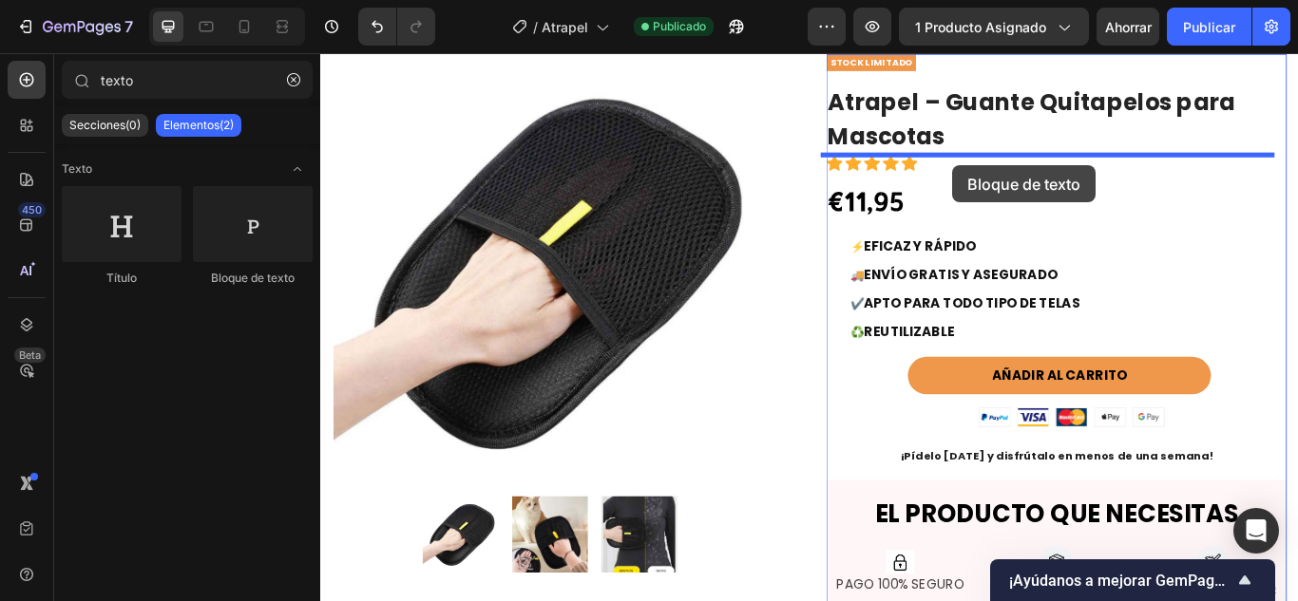
drag, startPoint x: 567, startPoint y: 305, endPoint x: 1056, endPoint y: 184, distance: 503.9
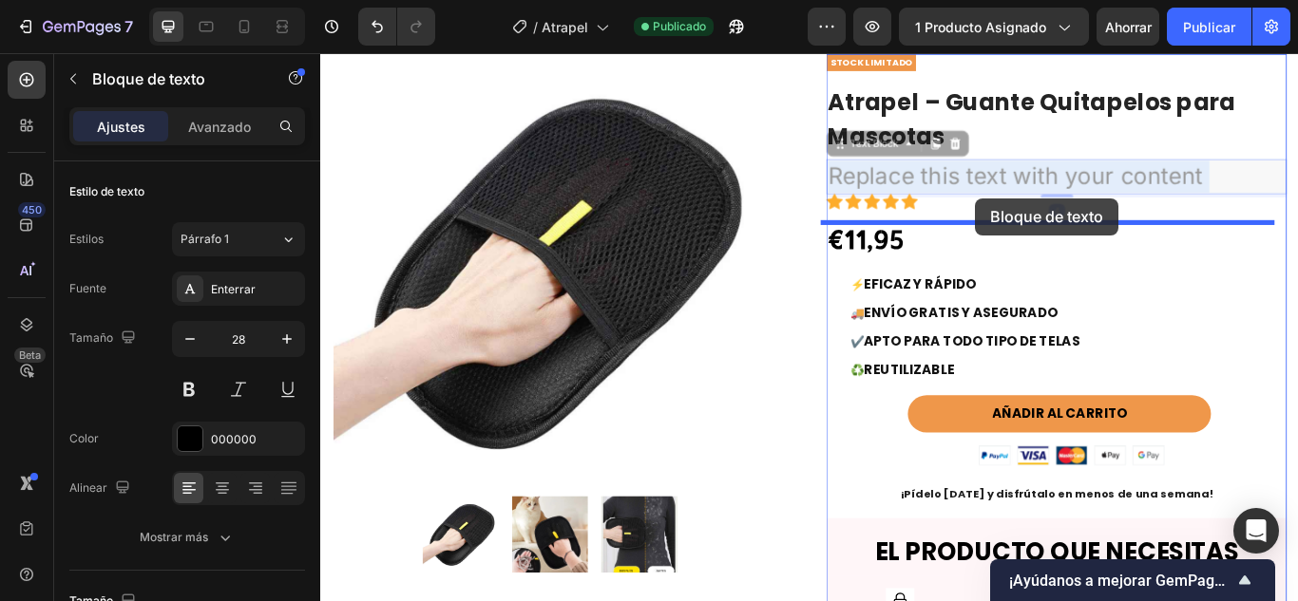
drag, startPoint x: 1062, startPoint y: 200, endPoint x: 1083, endPoint y: 222, distance: 30.2
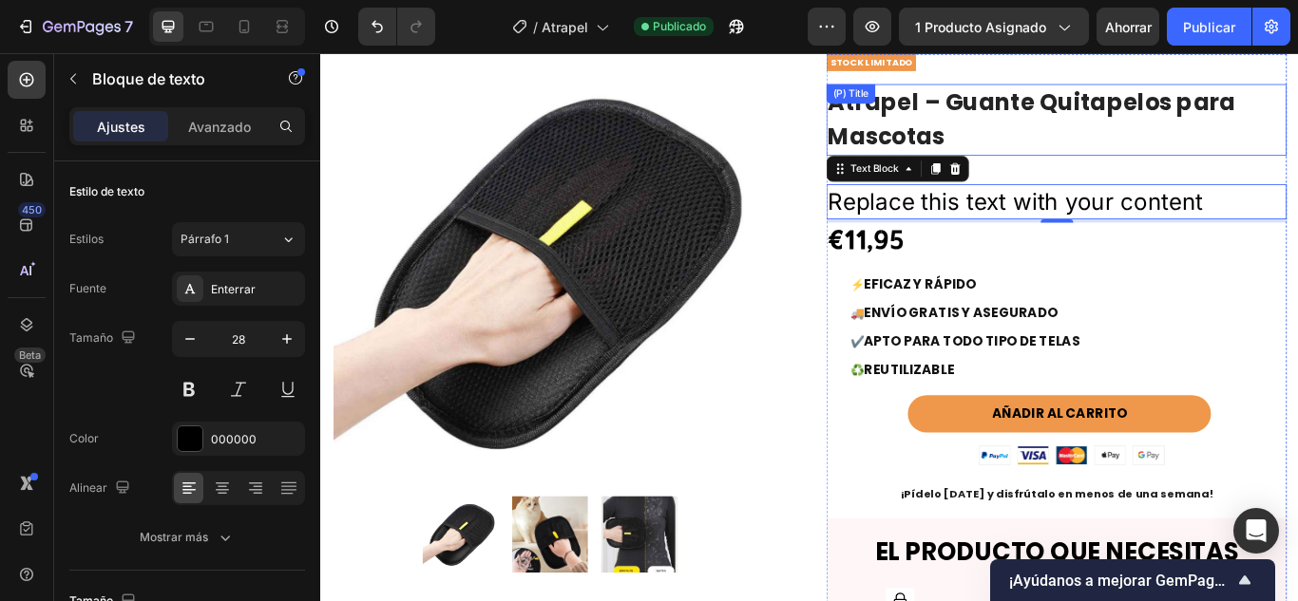
click at [1229, 155] on h1 "Atrapel – Guante Quitapelos para Mascotas" at bounding box center [1177, 131] width 537 height 84
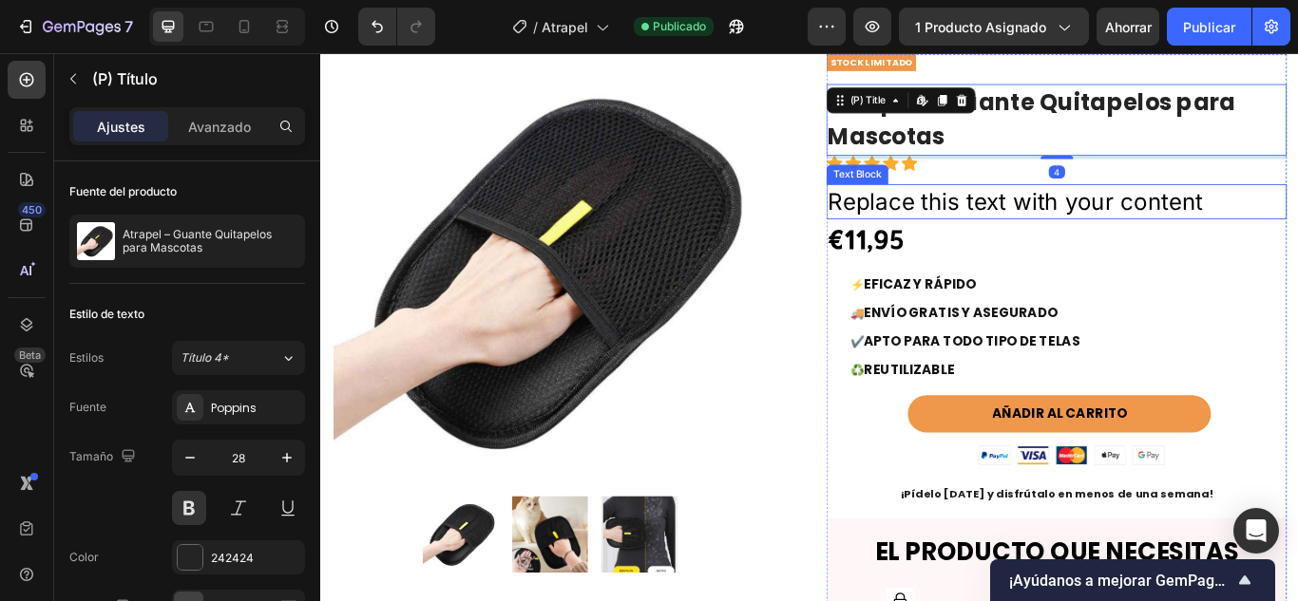
click at [1037, 231] on p "Replace this text with your content" at bounding box center [1177, 226] width 533 height 37
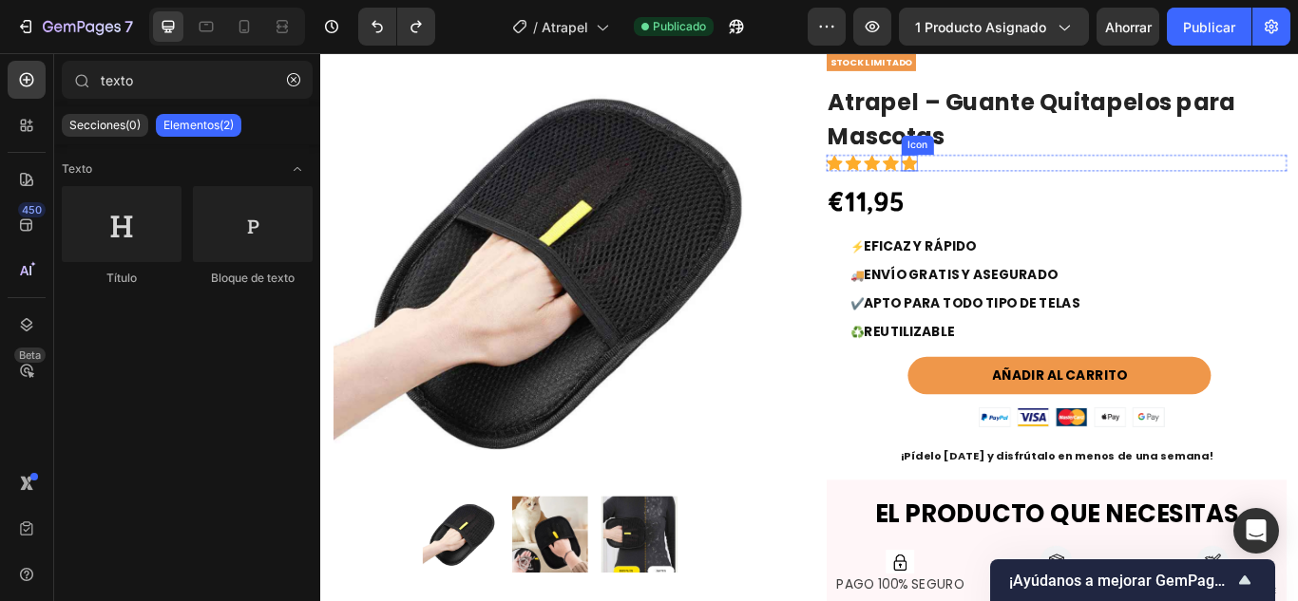
click at [997, 185] on icon at bounding box center [1006, 181] width 19 height 18
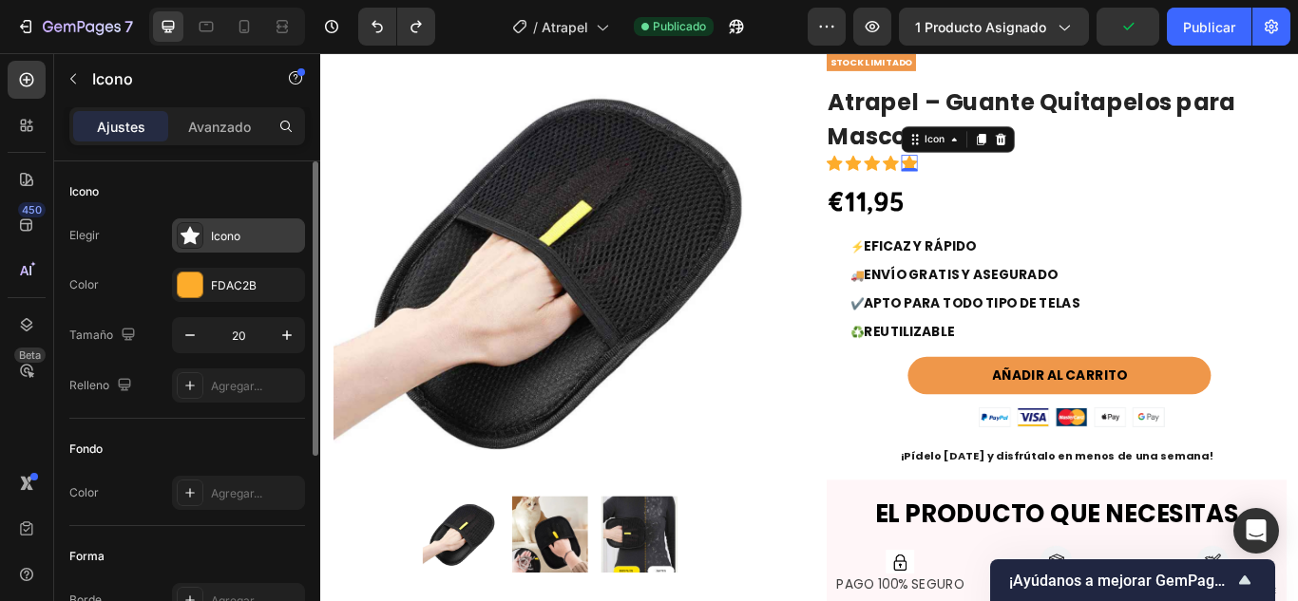
click at [239, 226] on div "Icono" at bounding box center [238, 236] width 133 height 34
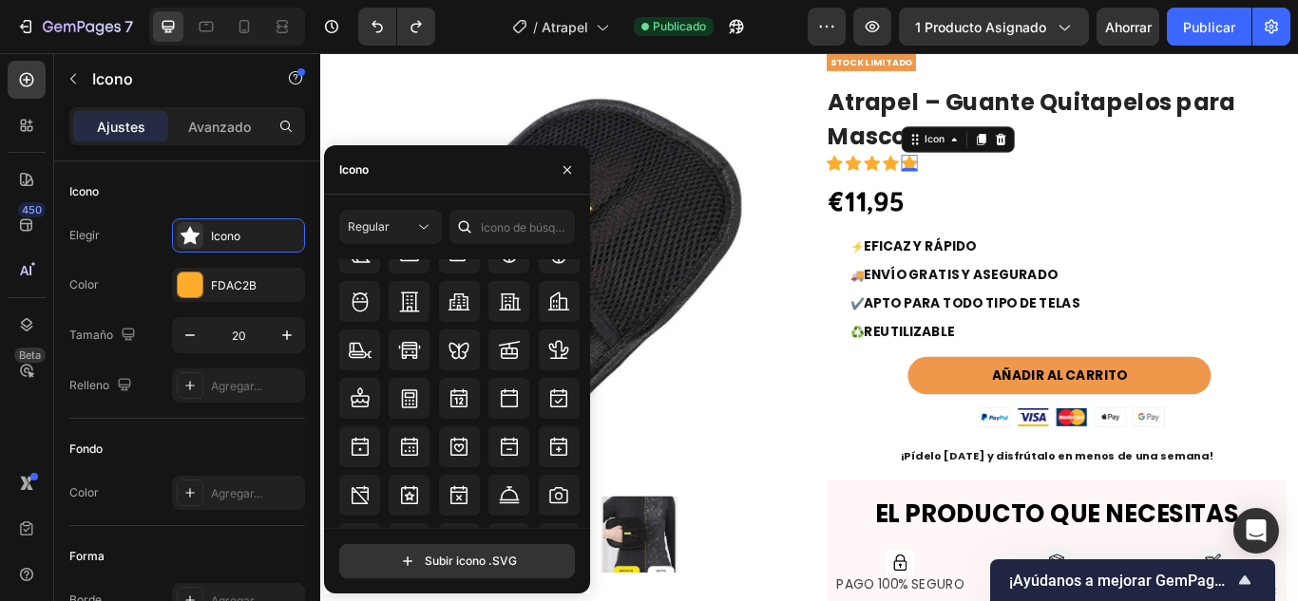
scroll to position [2036, 0]
click at [491, 219] on input "text" at bounding box center [511, 227] width 125 height 34
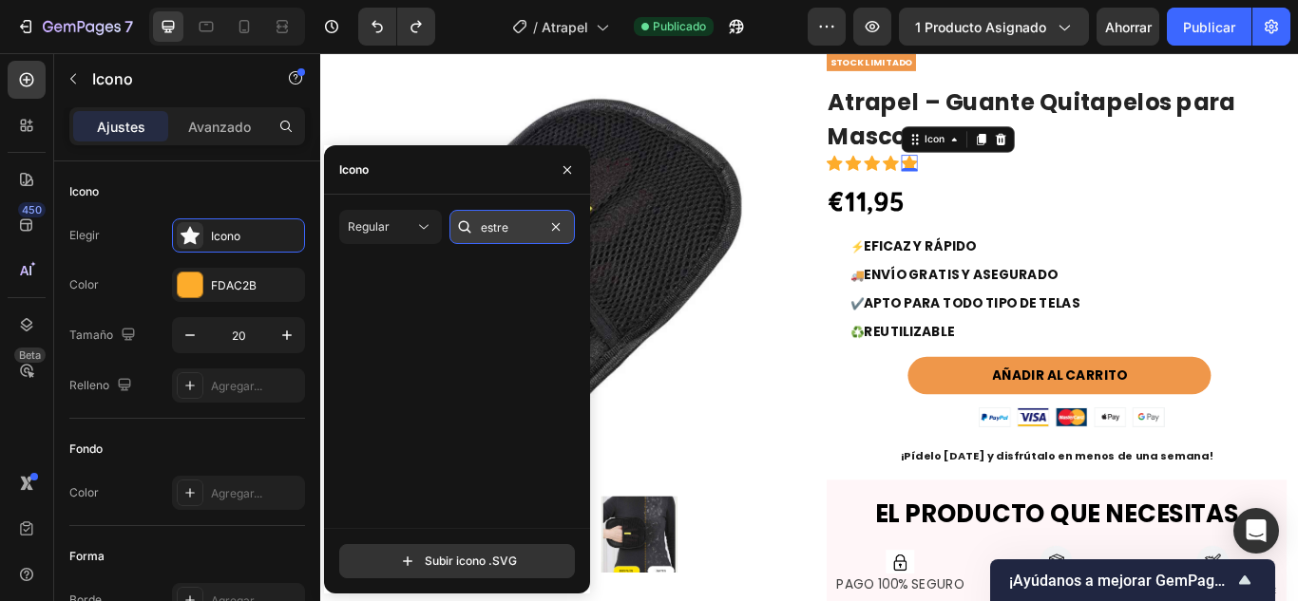
scroll to position [0, 0]
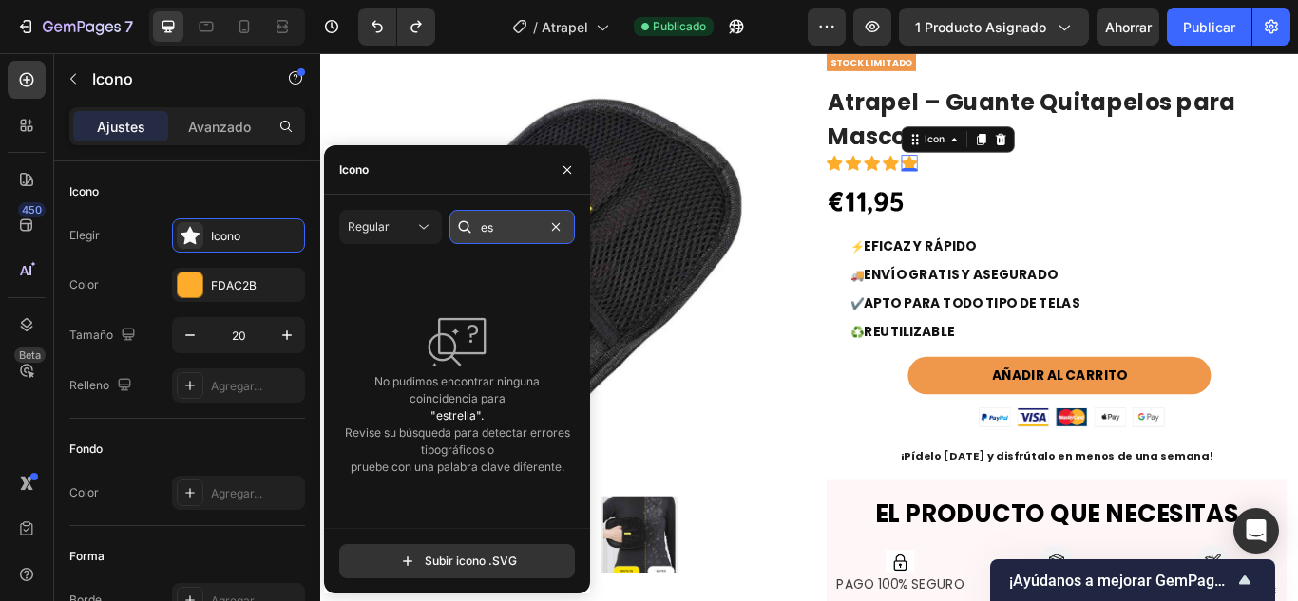
type input "e"
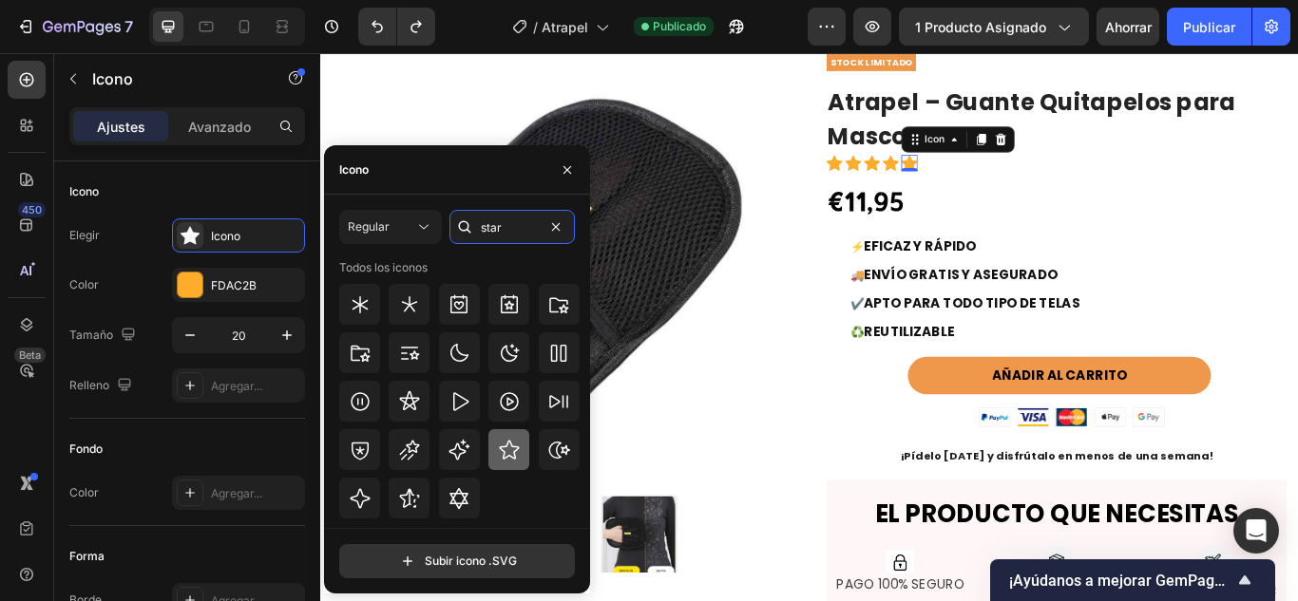
type input "star"
click at [498, 462] on div at bounding box center [508, 449] width 41 height 41
click at [413, 495] on icon at bounding box center [409, 497] width 20 height 19
click at [502, 458] on icon at bounding box center [509, 450] width 23 height 23
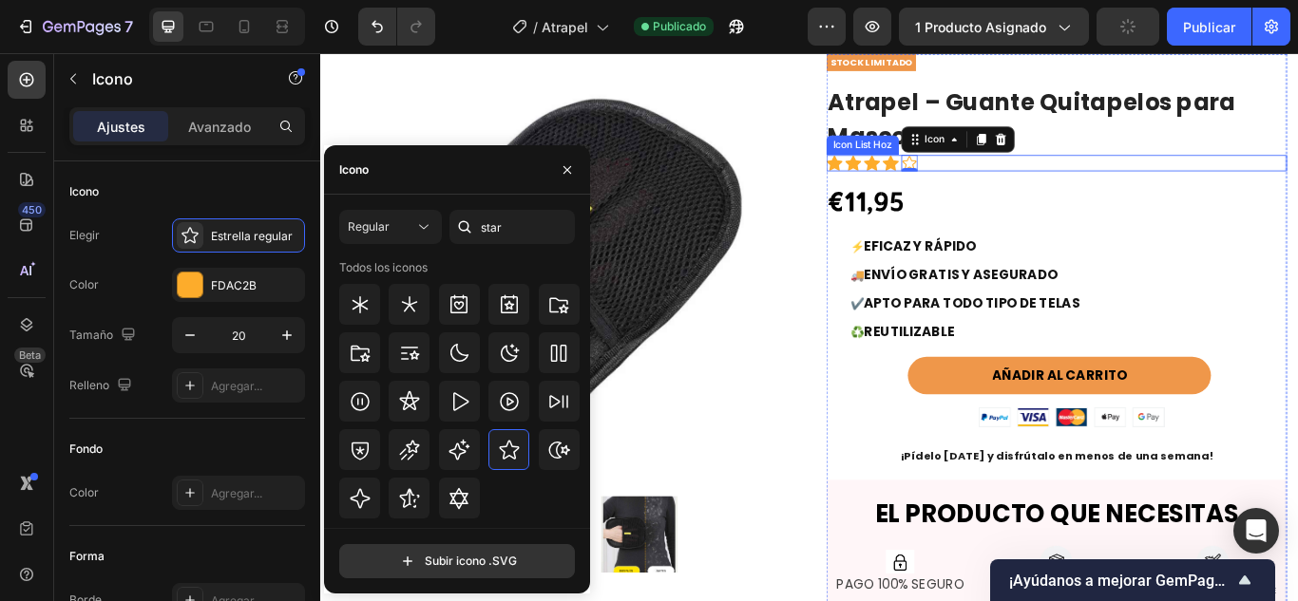
click at [1195, 187] on div "Icon Icon Icon Icon Icon 0" at bounding box center [1177, 181] width 537 height 19
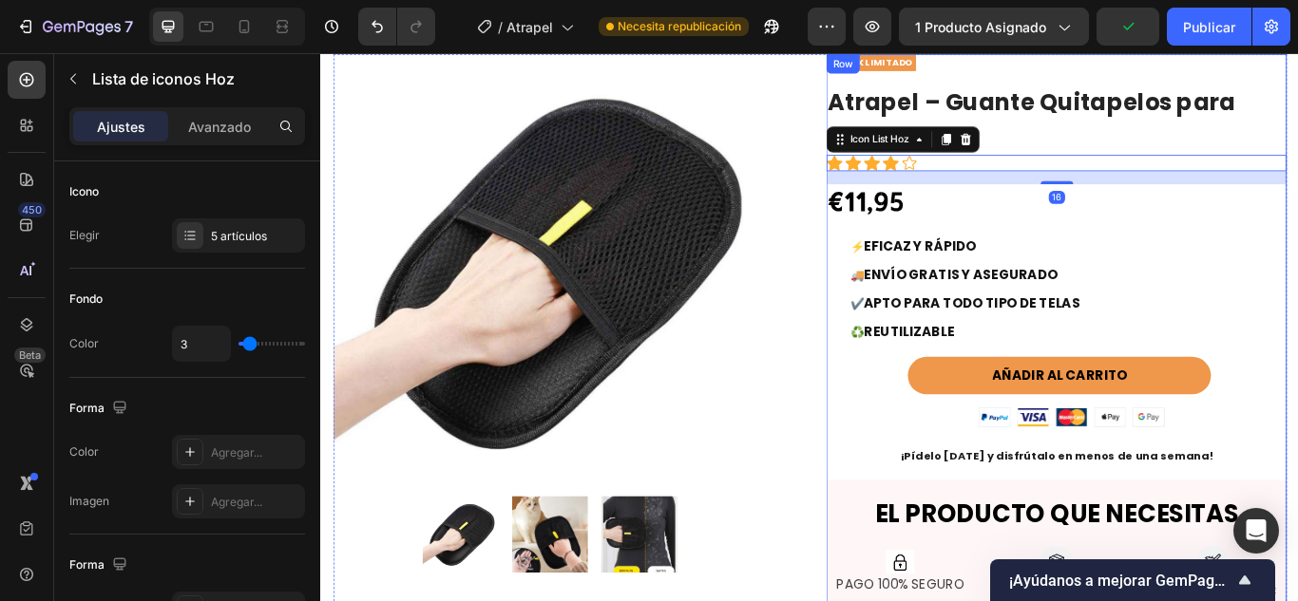
click at [1113, 243] on div "STOCK LIMITADO Text Block Atrapel – Guante Quitapelos para Mascotas (P) Title I…" at bounding box center [1177, 513] width 537 height 919
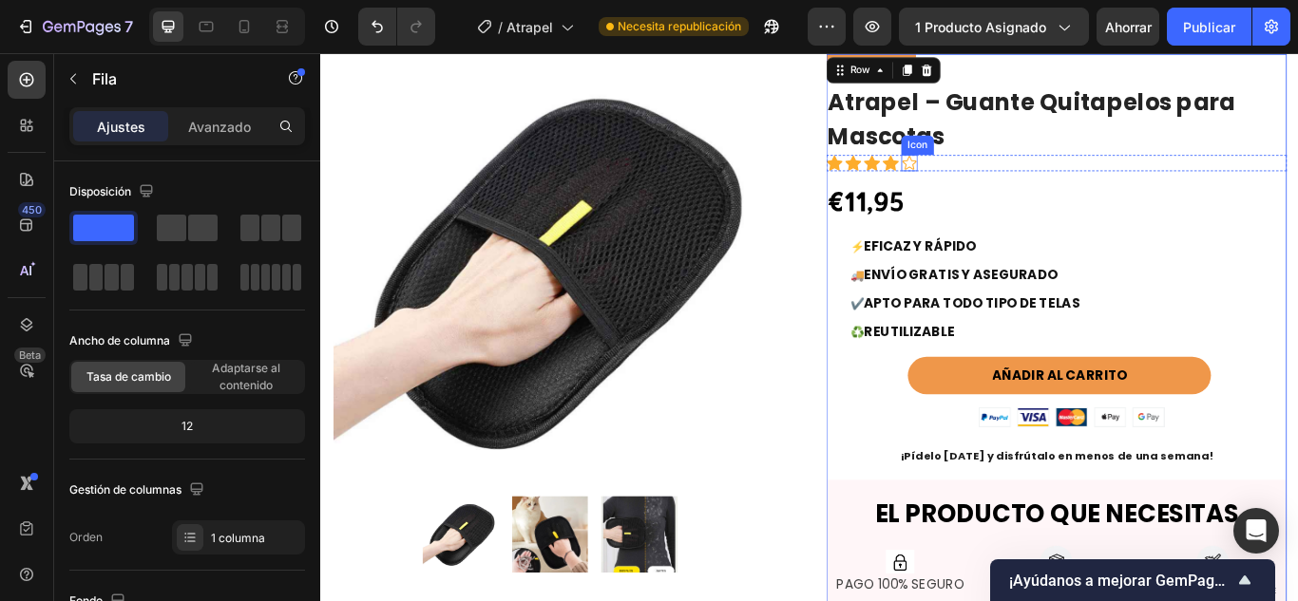
click at [999, 178] on icon at bounding box center [1006, 181] width 19 height 19
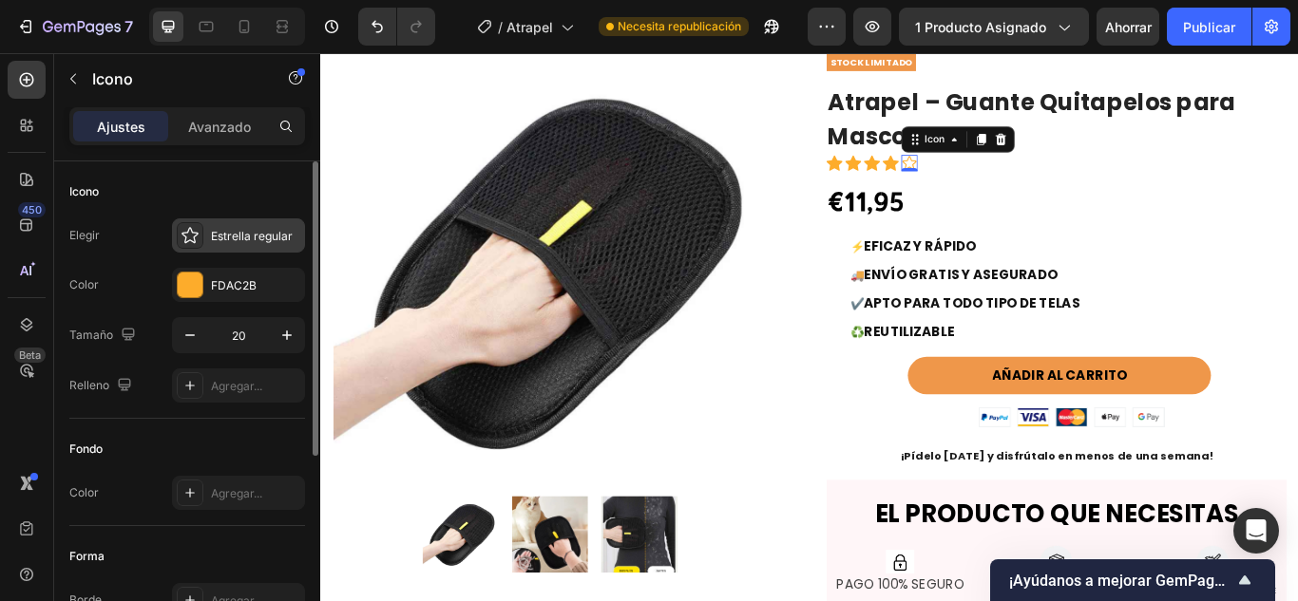
click at [233, 245] on div "Estrella regular" at bounding box center [238, 236] width 133 height 34
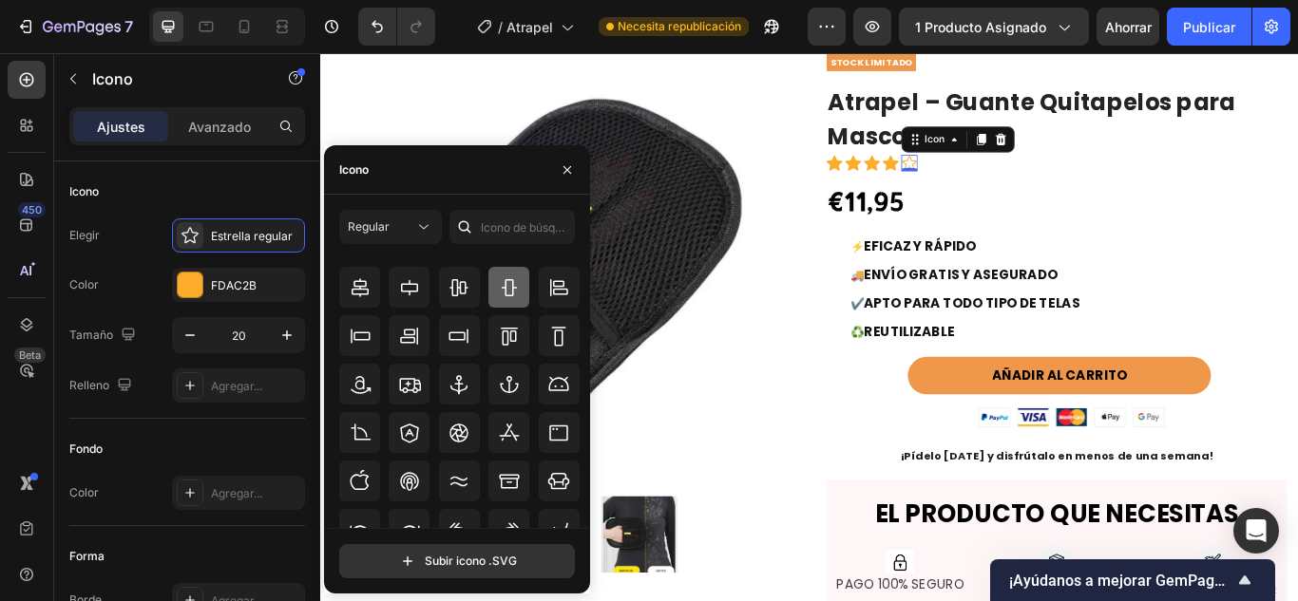
scroll to position [177, 0]
click at [497, 224] on input "text" at bounding box center [511, 227] width 125 height 34
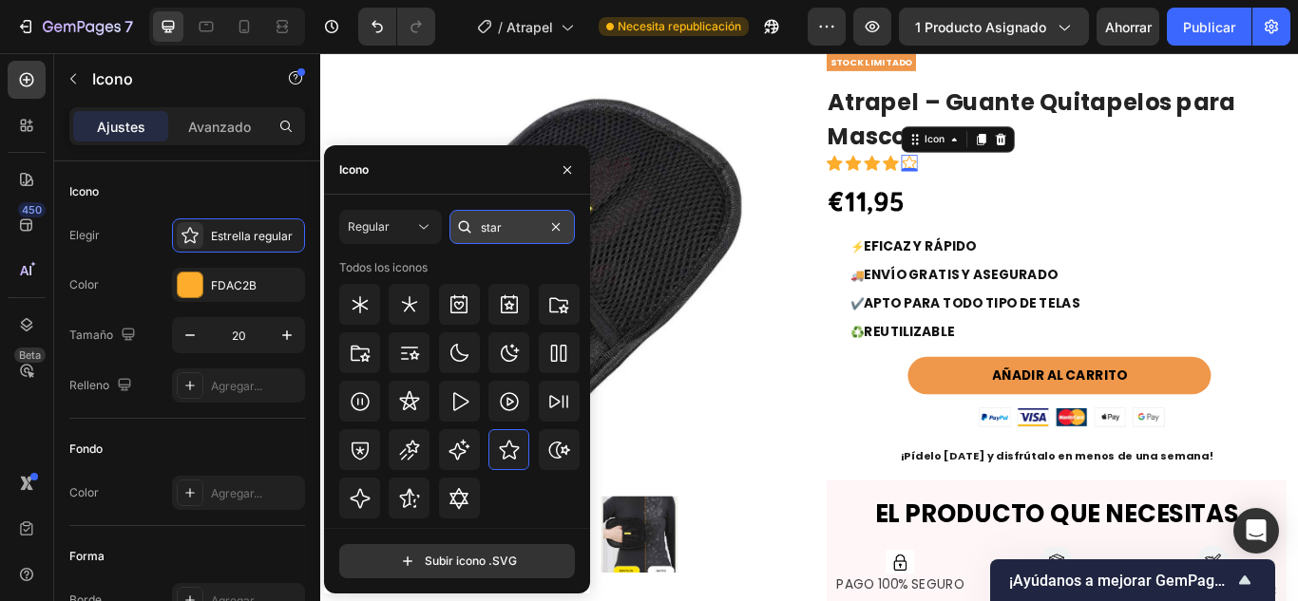
scroll to position [0, 0]
type input "s"
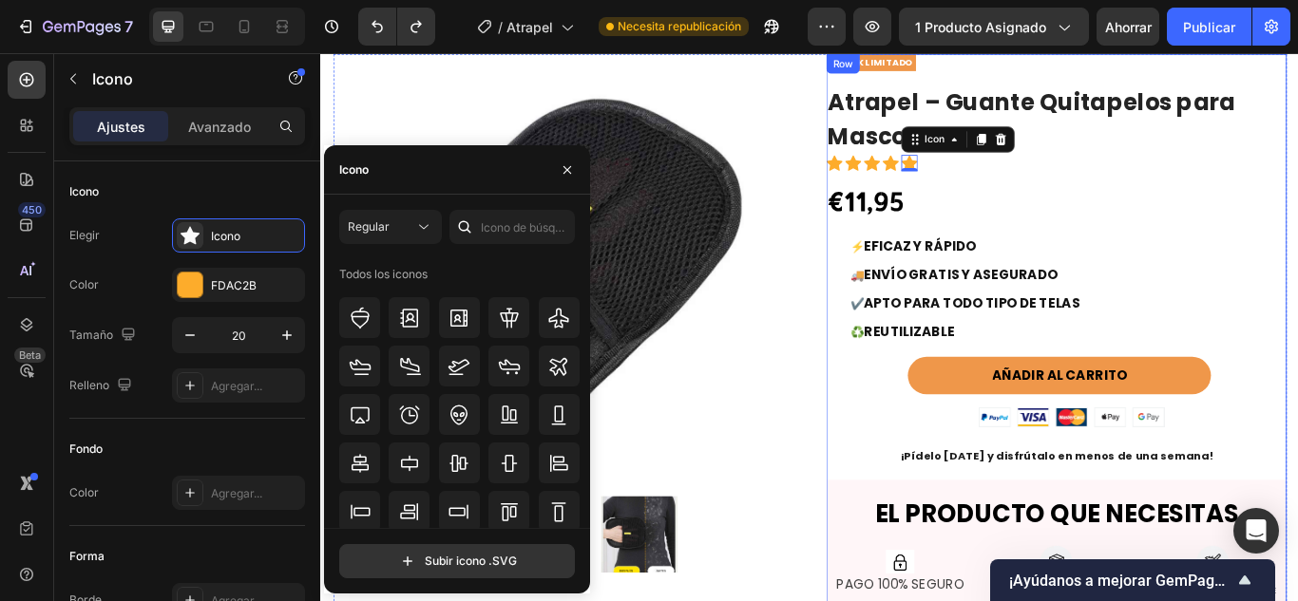
click at [1241, 207] on div "STOCK LIMITADO Text Block Atrapel – Guante Quitapelos para Mascotas (P) Title I…" at bounding box center [1177, 513] width 537 height 919
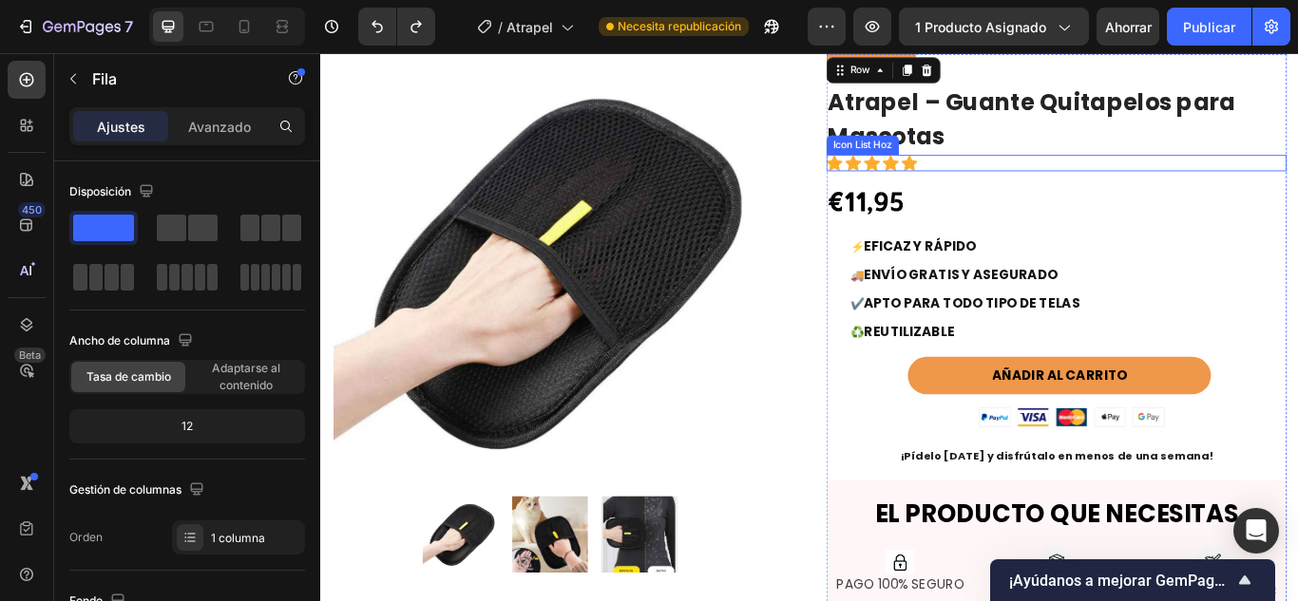
click at [1018, 184] on div "Icon Icon Icon Icon Icon" at bounding box center [1177, 181] width 537 height 19
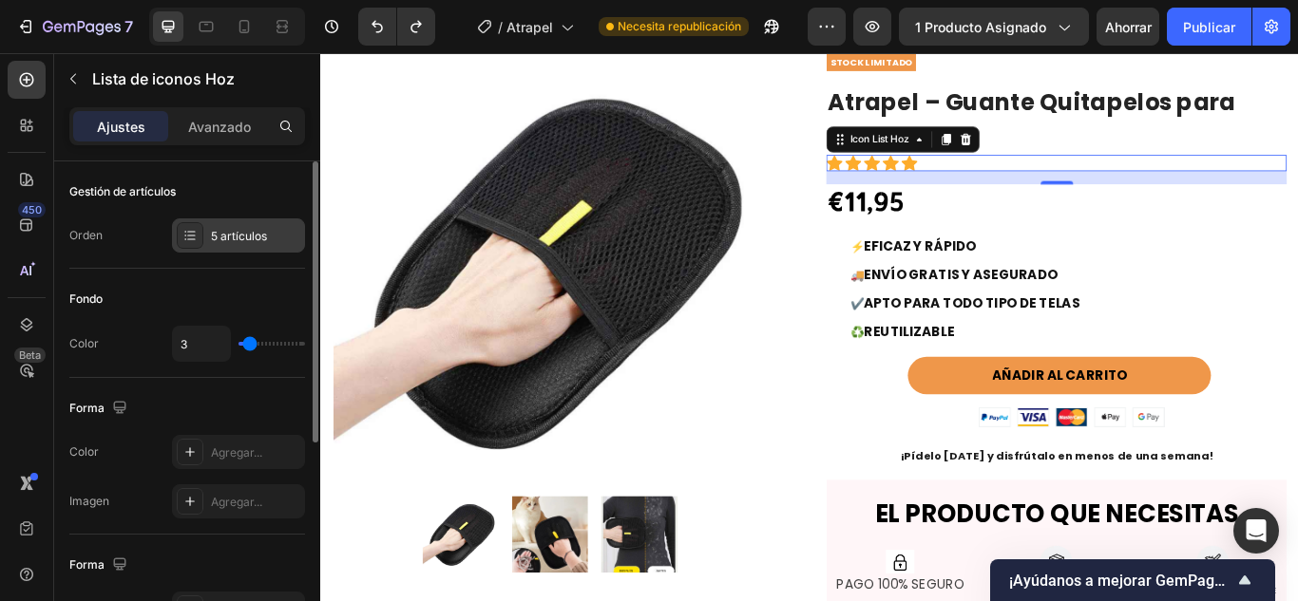
click at [202, 241] on div at bounding box center [190, 235] width 27 height 27
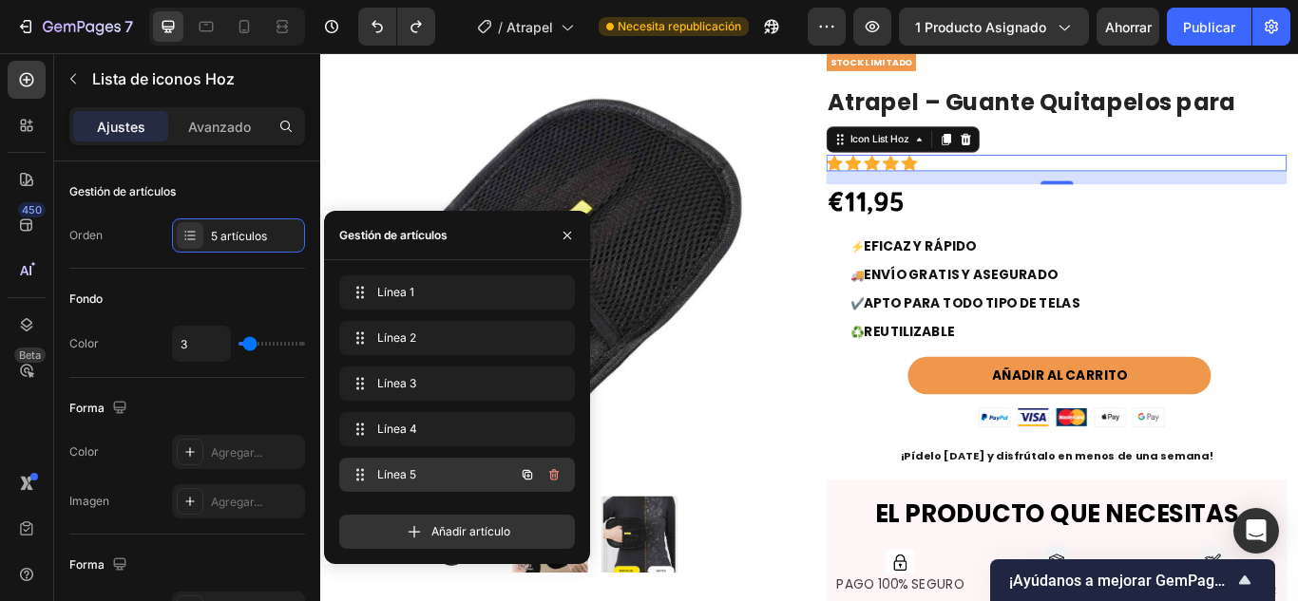
click at [433, 477] on span "Línea 5" at bounding box center [430, 474] width 107 height 17
drag, startPoint x: 433, startPoint y: 477, endPoint x: 428, endPoint y: 488, distance: 12.7
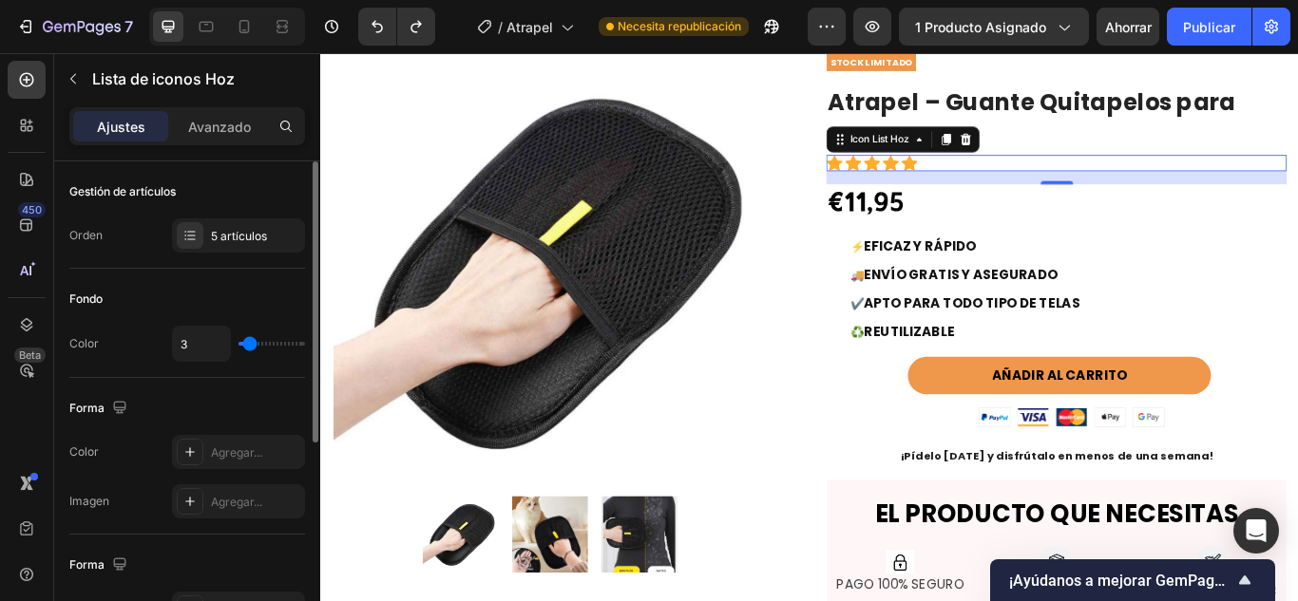
click at [181, 293] on div "Fondo" at bounding box center [187, 299] width 236 height 30
click at [200, 119] on font "Avanzado" at bounding box center [219, 127] width 63 height 16
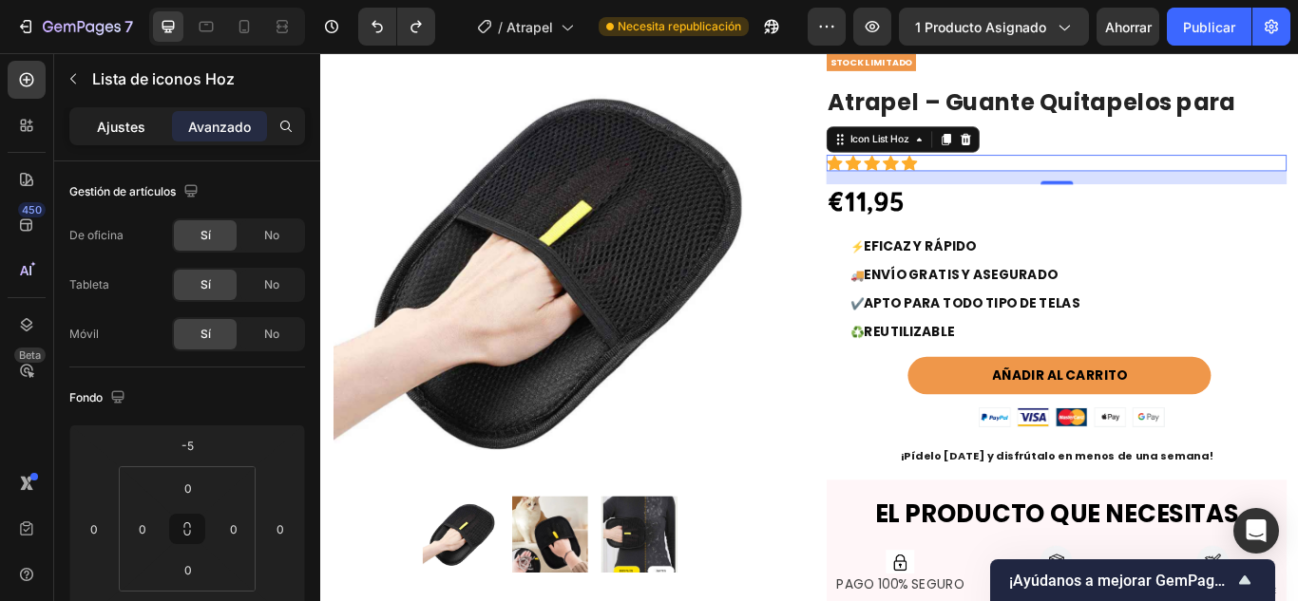
click at [106, 111] on div "Ajustes" at bounding box center [120, 126] width 95 height 30
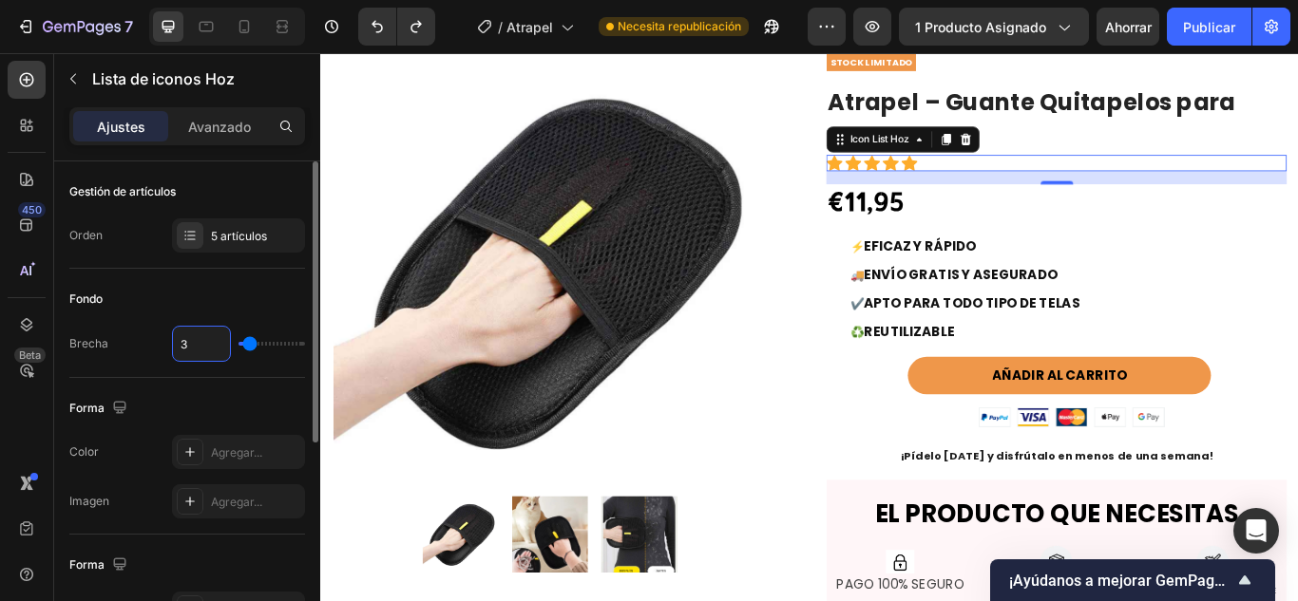
click at [190, 332] on input "3" at bounding box center [201, 344] width 57 height 34
type input "0"
type input "3"
click at [190, 348] on input "3" at bounding box center [201, 344] width 57 height 34
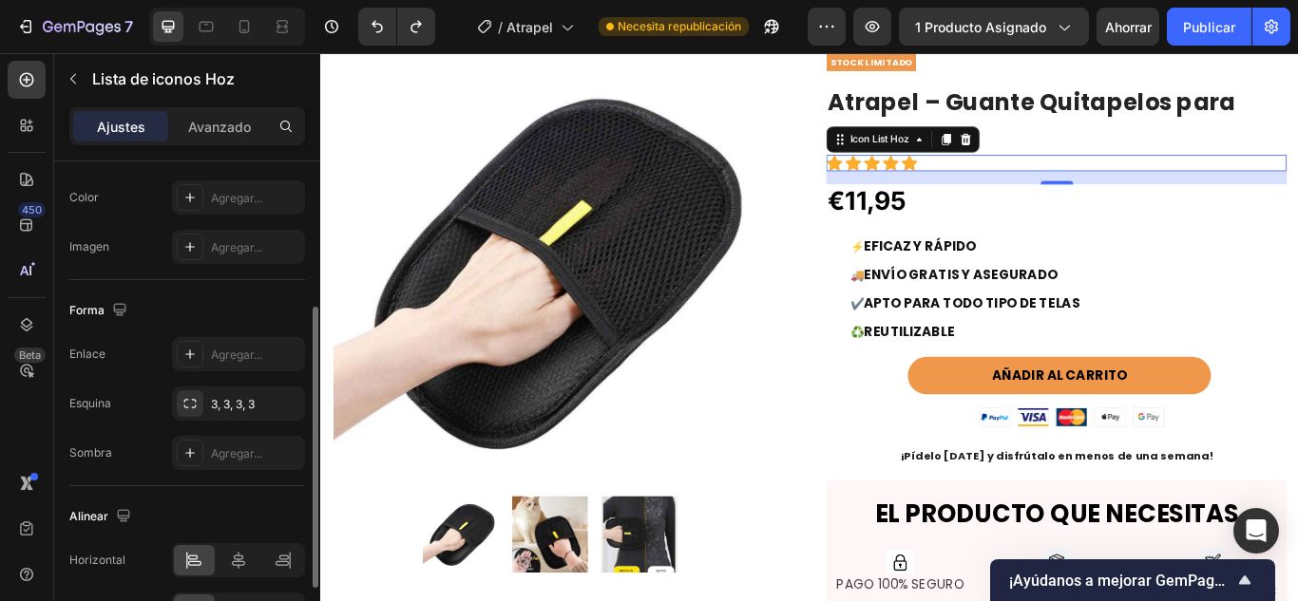
scroll to position [255, 0]
click at [967, 205] on div "€11,95" at bounding box center [956, 225] width 95 height 48
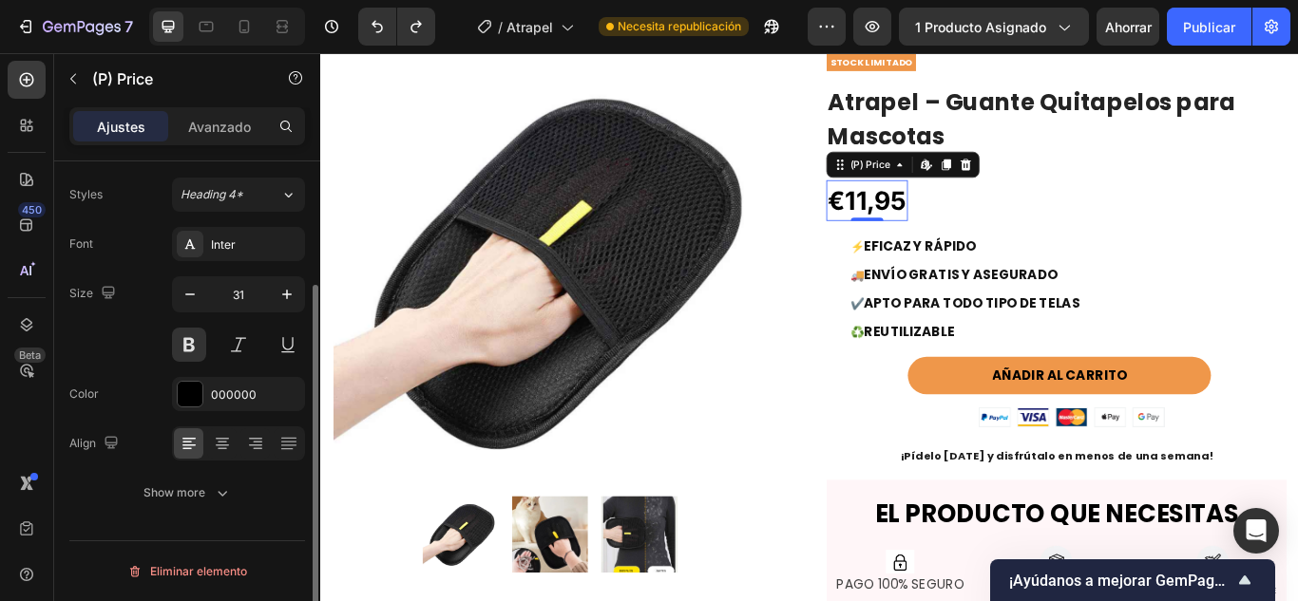
scroll to position [0, 0]
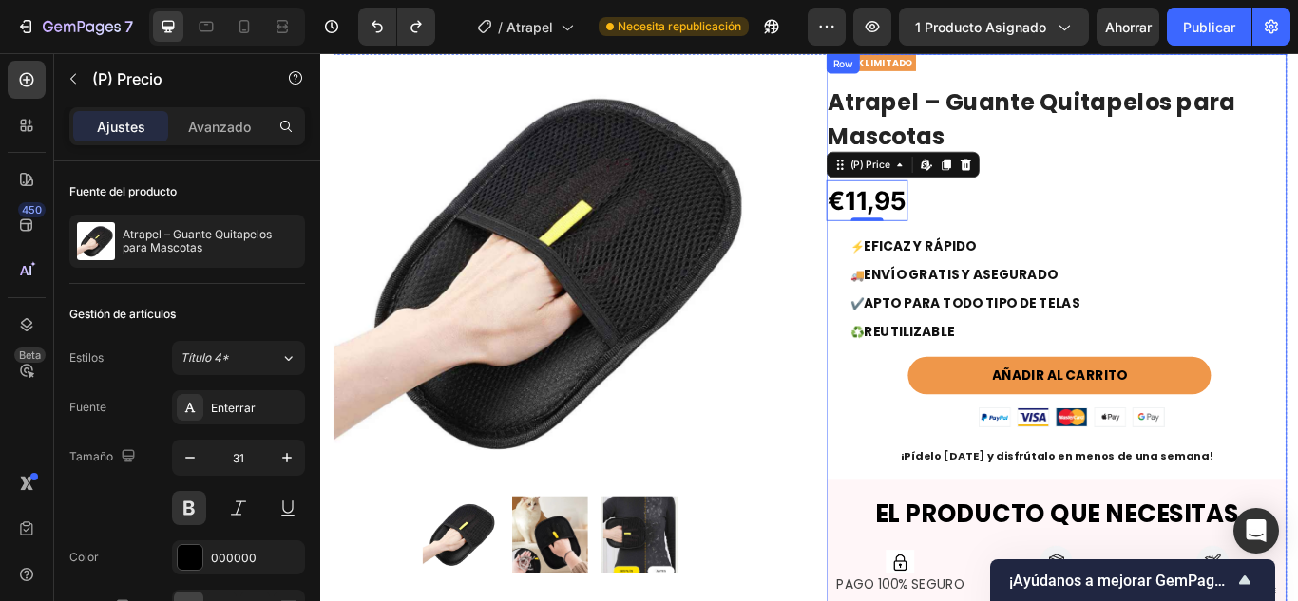
click at [1139, 204] on div "STOCK LIMITADO Text Block Atrapel – Guante Quitapelos para Mascotas (P) Title I…" at bounding box center [1177, 513] width 537 height 919
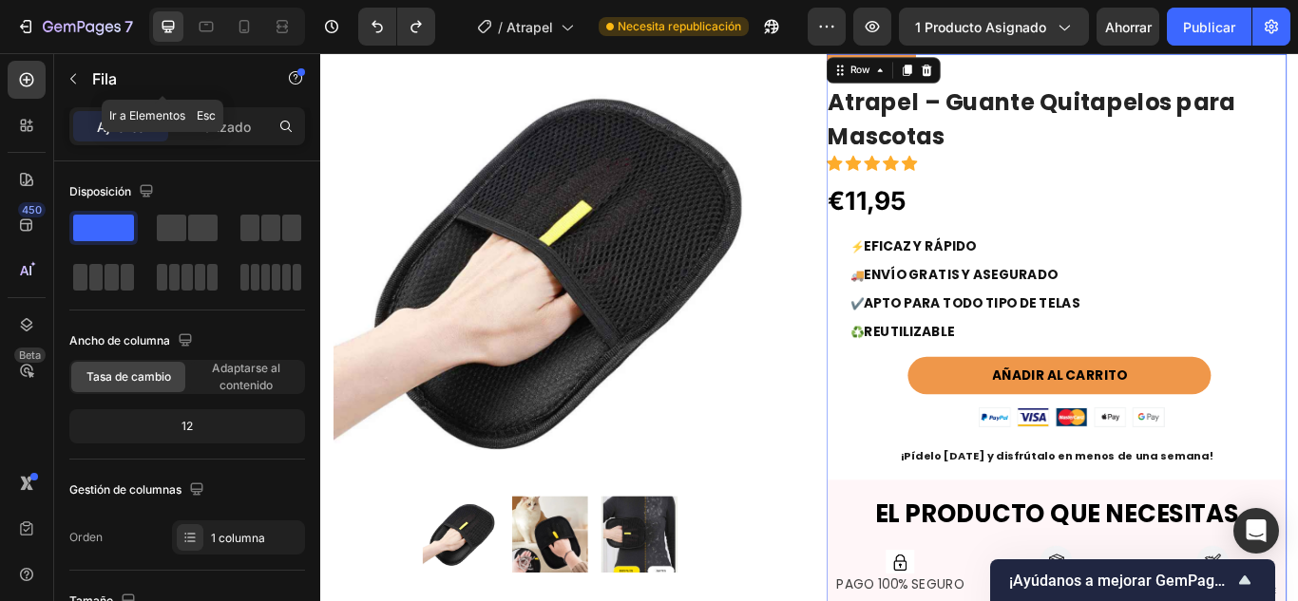
click at [158, 79] on p "Fila" at bounding box center [173, 78] width 162 height 23
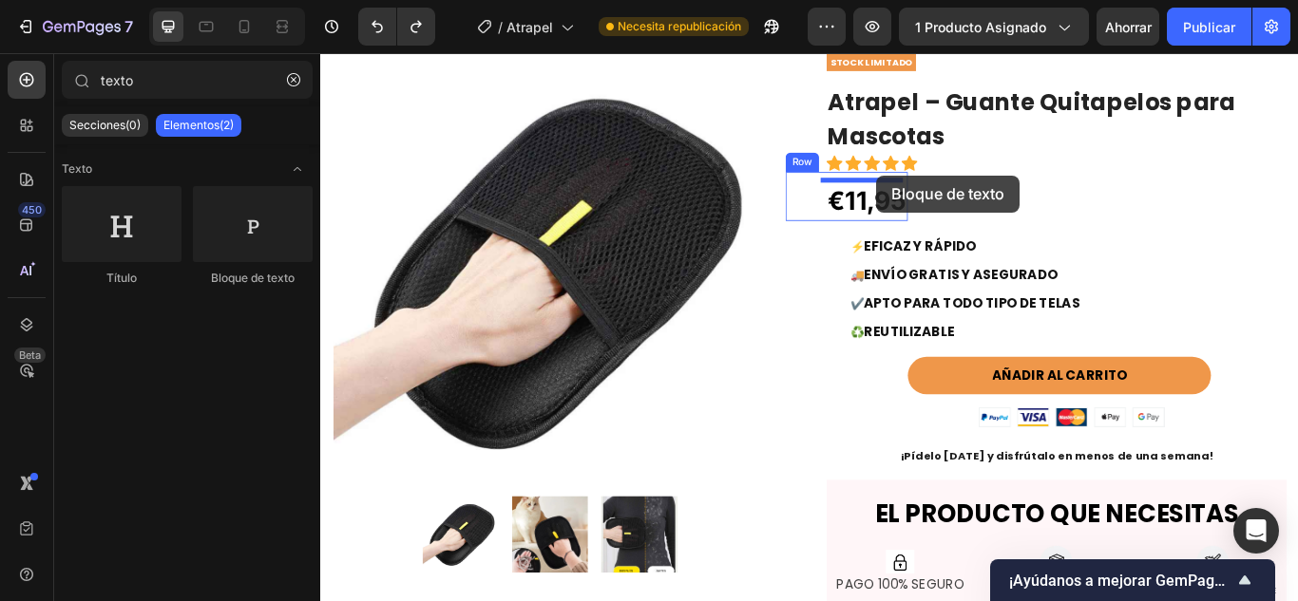
drag, startPoint x: 579, startPoint y: 282, endPoint x: 968, endPoint y: 196, distance: 399.0
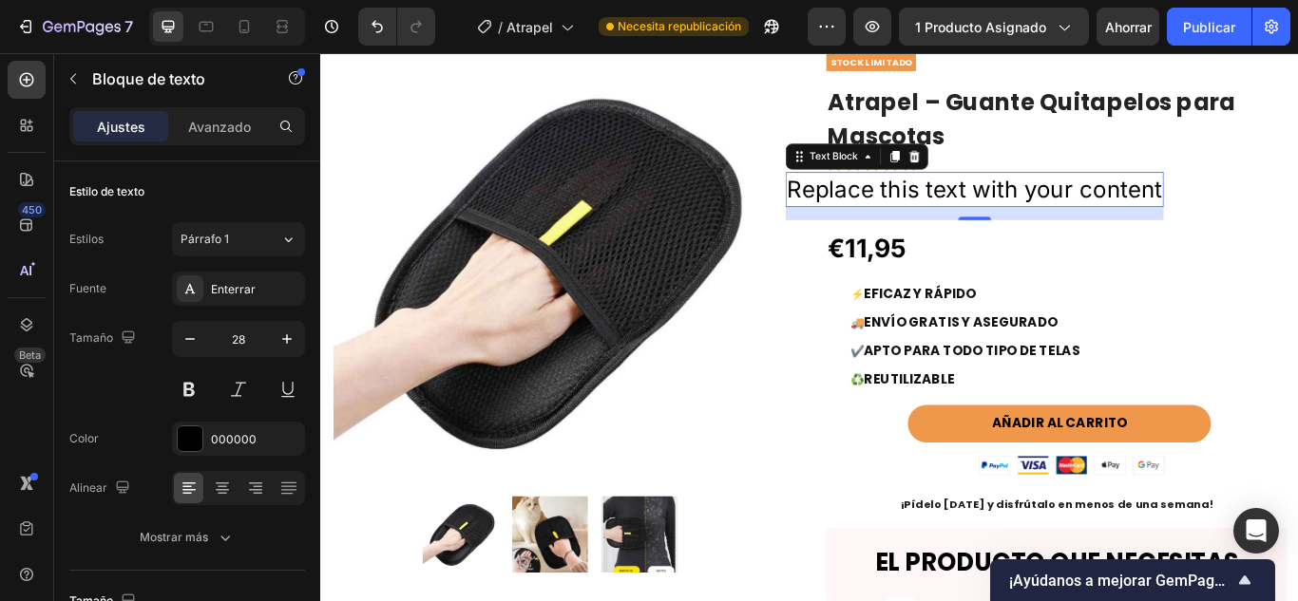
click at [1093, 214] on div "Replace this text with your content" at bounding box center [1082, 212] width 441 height 41
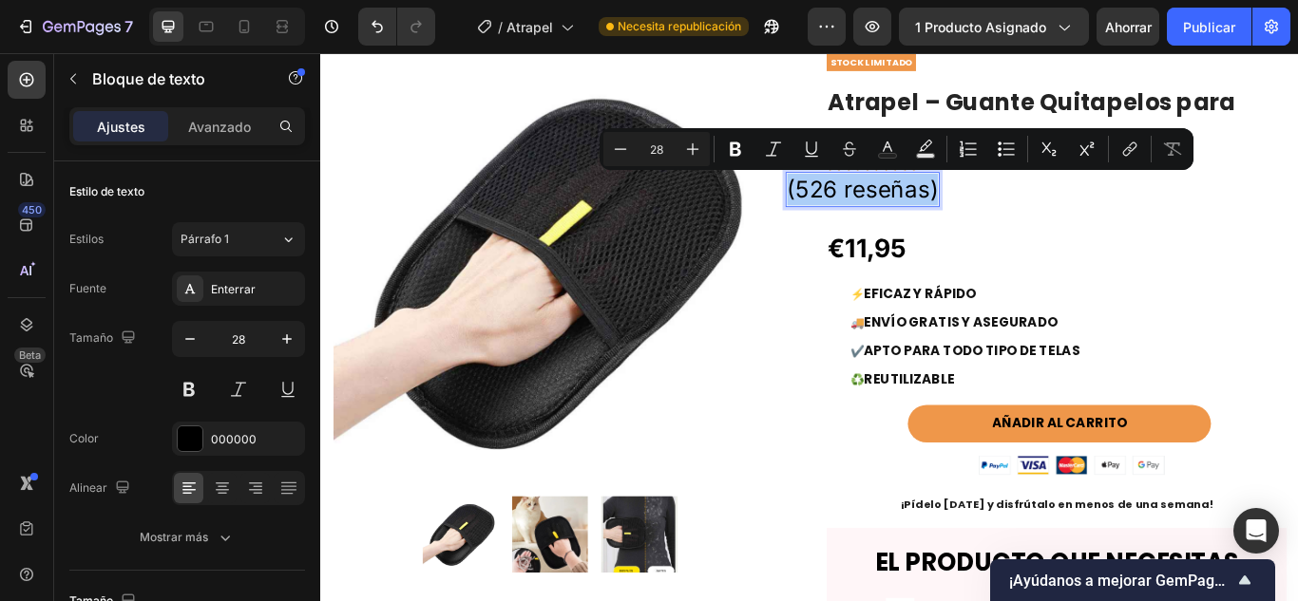
click at [664, 145] on input "28" at bounding box center [656, 149] width 38 height 23
type input "2"
type input "1"
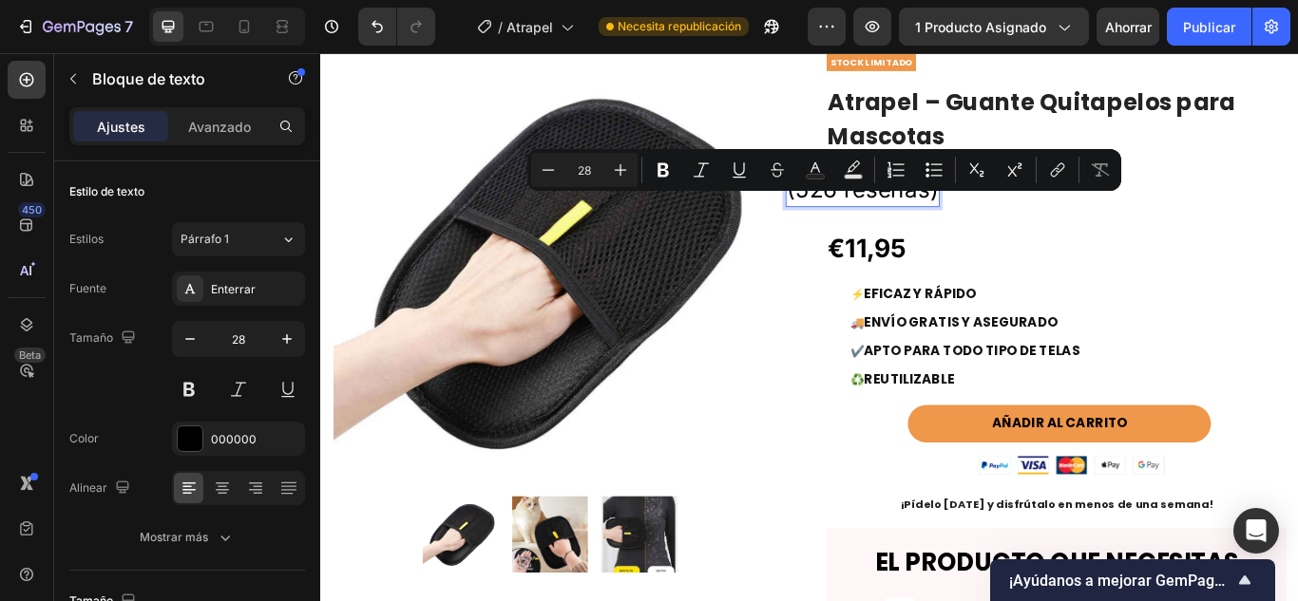
click at [573, 174] on input "28" at bounding box center [584, 170] width 38 height 23
click at [588, 176] on input "28" at bounding box center [584, 170] width 38 height 23
type input "2"
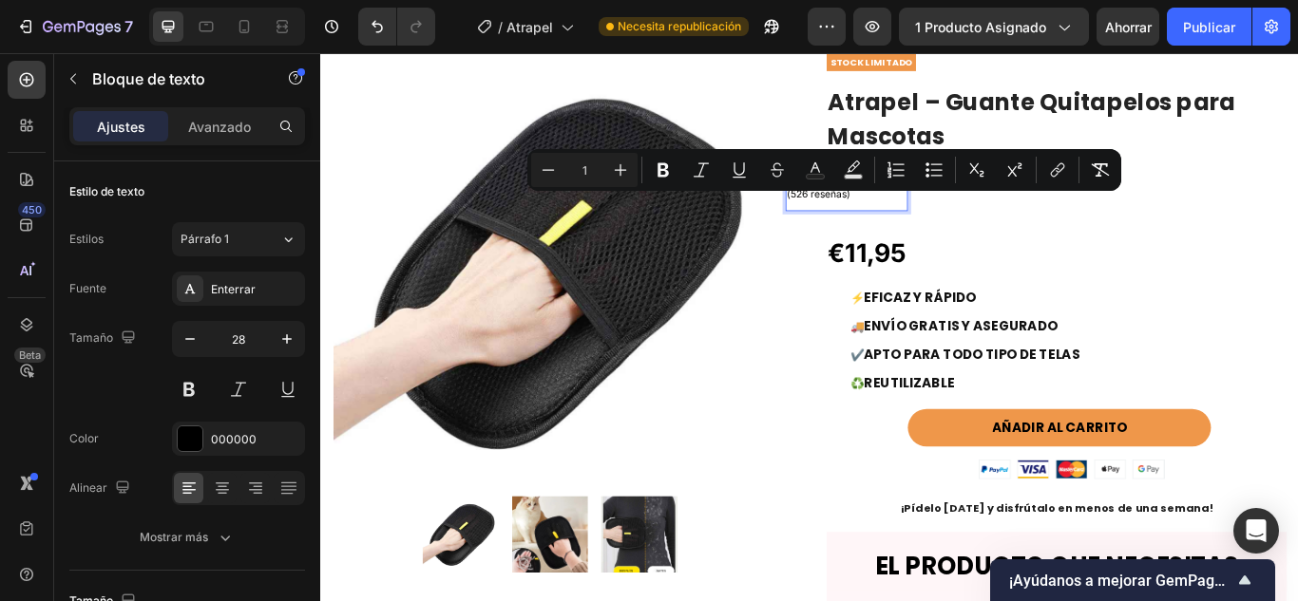
type input "1"
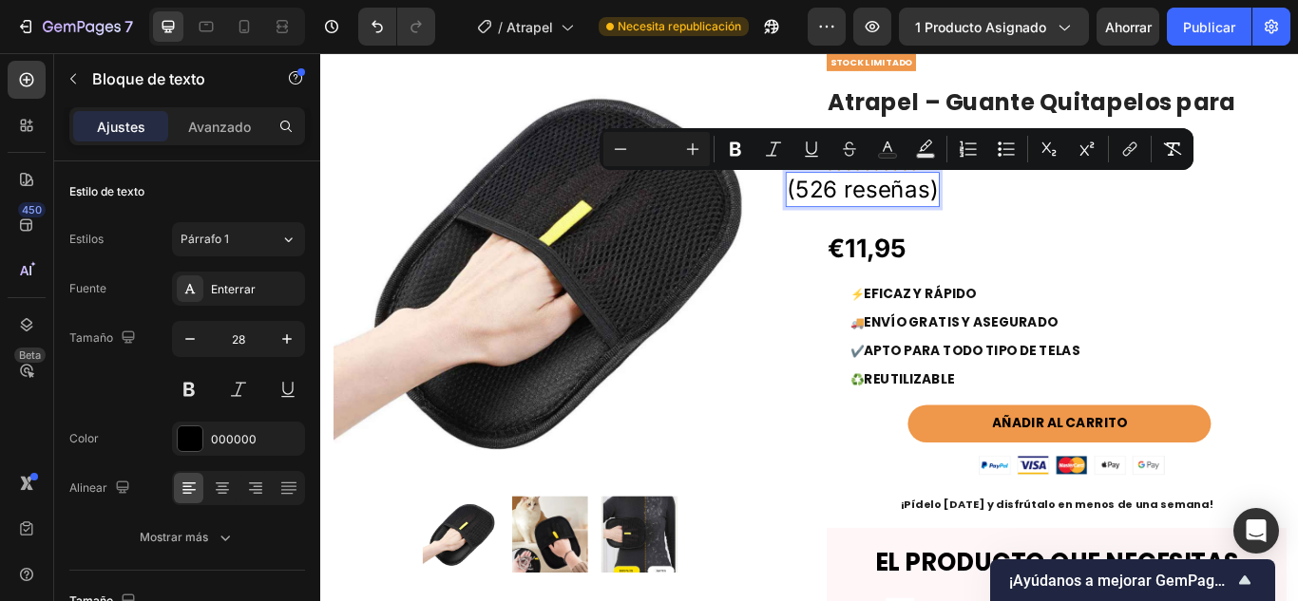
click at [653, 156] on input "Editor contextual toolbar" at bounding box center [656, 149] width 38 height 23
type input "15"
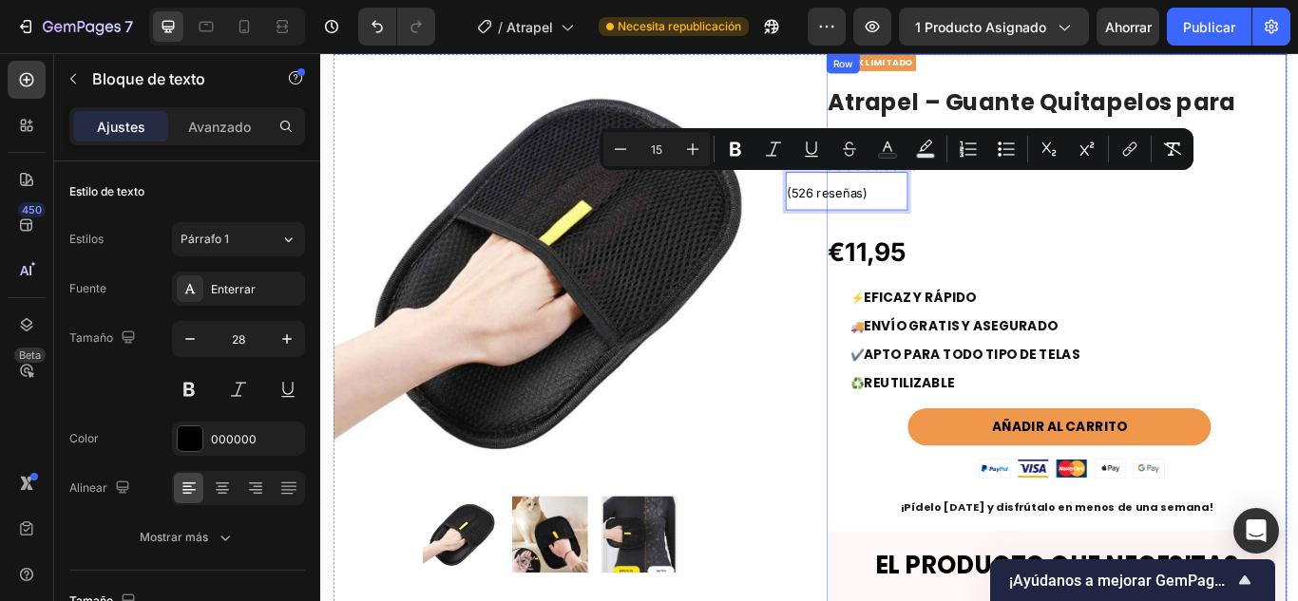
click at [1056, 242] on div "STOCK LIMITADO Text Block Atrapel – Guante Quitapelos para Mascotas (P) Title I…" at bounding box center [1177, 544] width 537 height 980
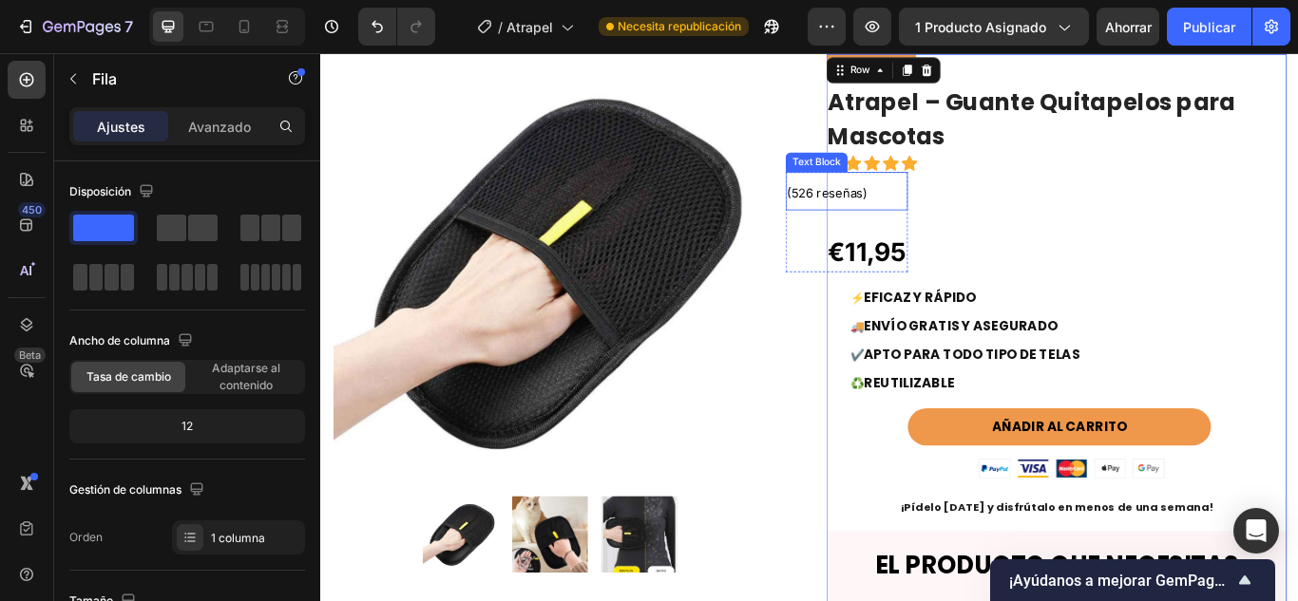
click at [937, 215] on span "(526 reseñas)" at bounding box center [910, 216] width 93 height 18
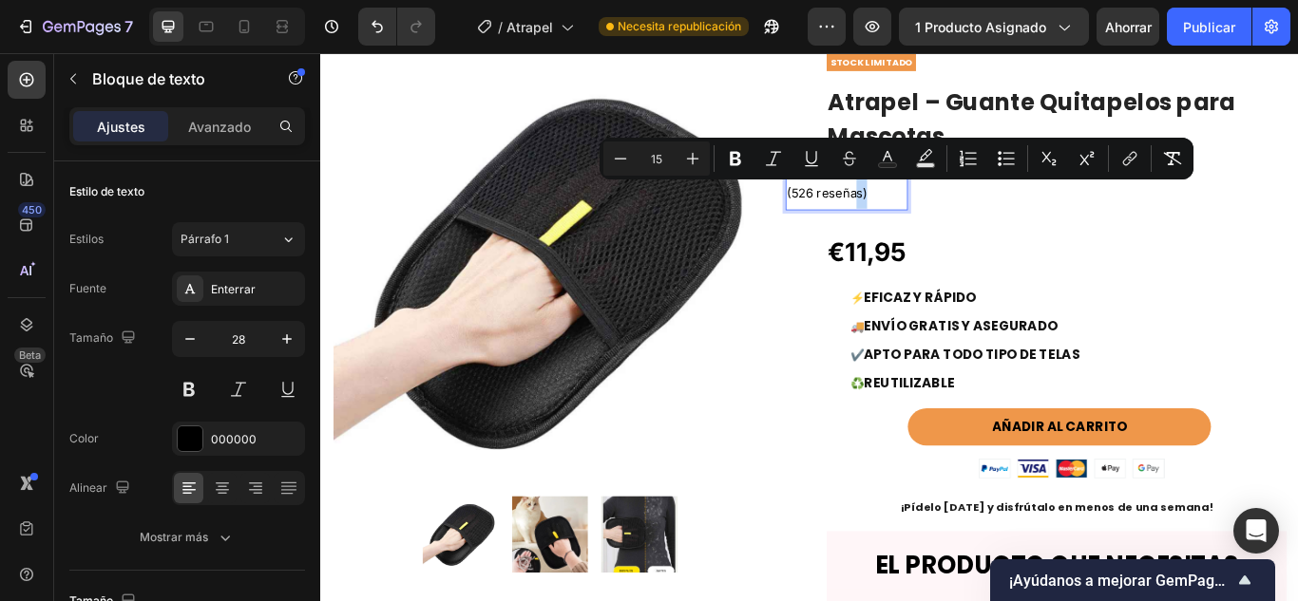
drag, startPoint x: 938, startPoint y: 217, endPoint x: 981, endPoint y: 207, distance: 44.7
click at [1040, 231] on div "STOCK LIMITADO Text Block Atrapel – Guante Quitapelos para Mascotas (P) Title I…" at bounding box center [1177, 544] width 537 height 980
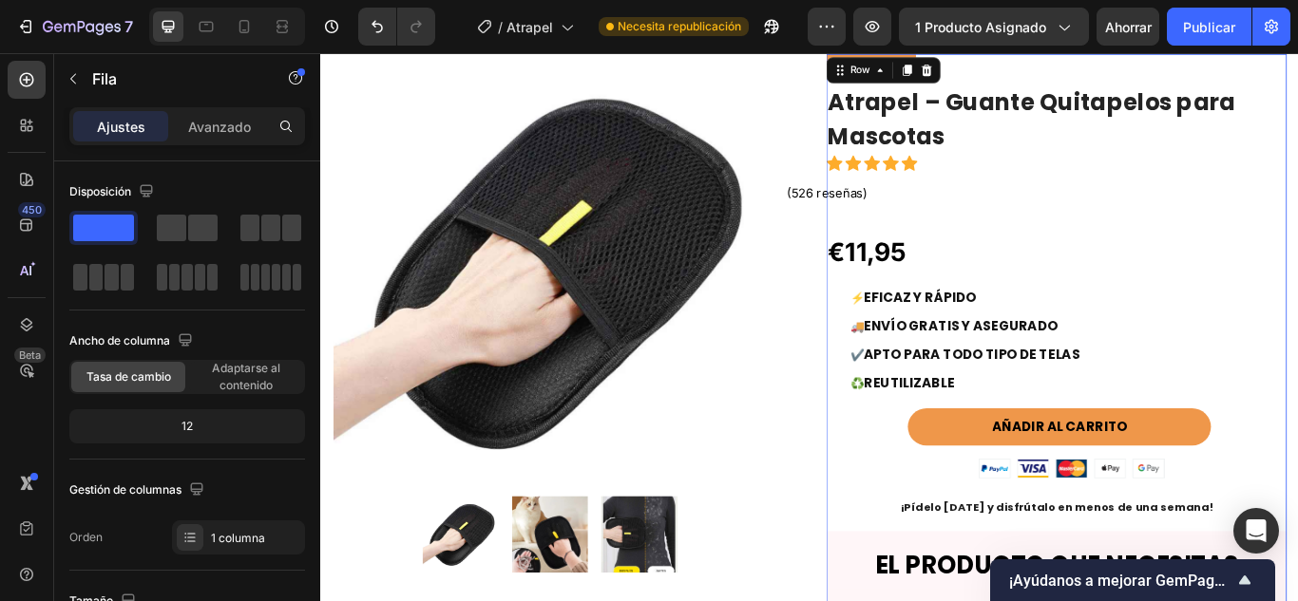
click at [990, 209] on p "(526 reseñas)" at bounding box center [933, 214] width 139 height 41
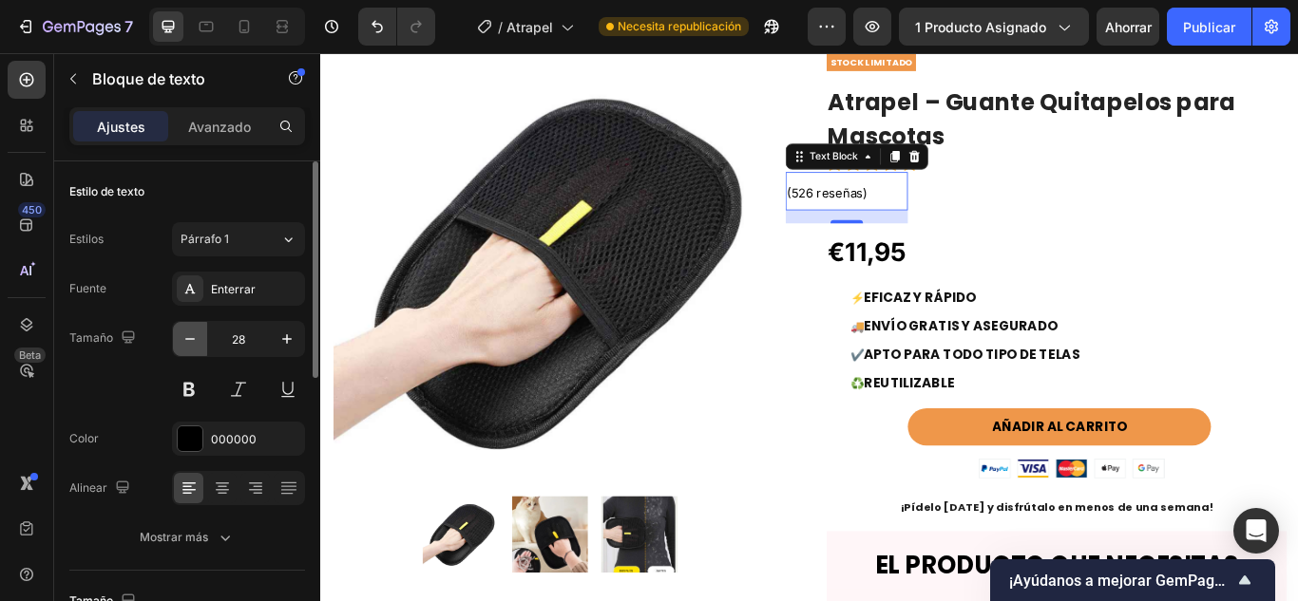
click at [197, 331] on icon "button" at bounding box center [190, 339] width 19 height 19
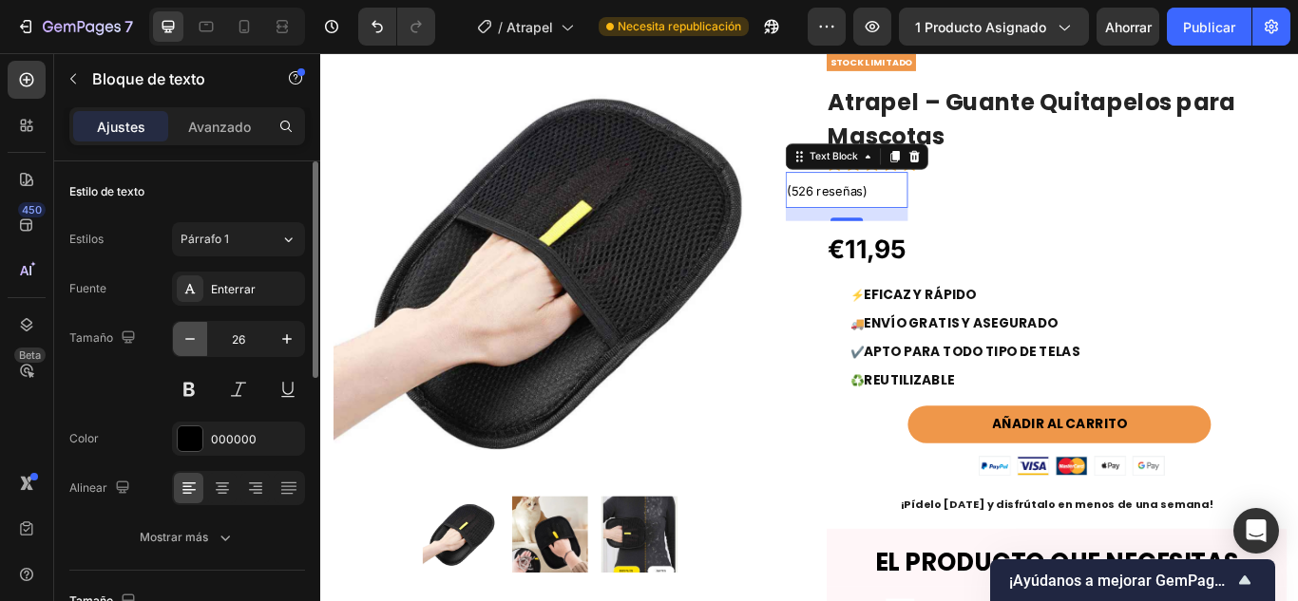
click at [197, 331] on icon "button" at bounding box center [190, 339] width 19 height 19
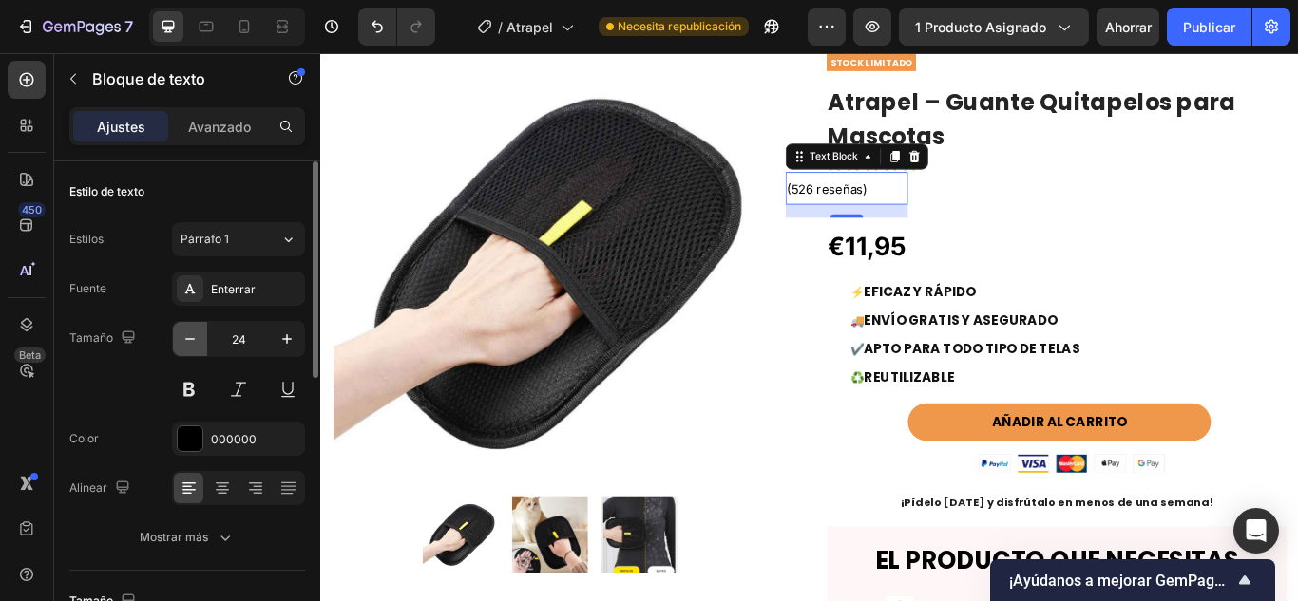
click at [197, 331] on icon "button" at bounding box center [190, 339] width 19 height 19
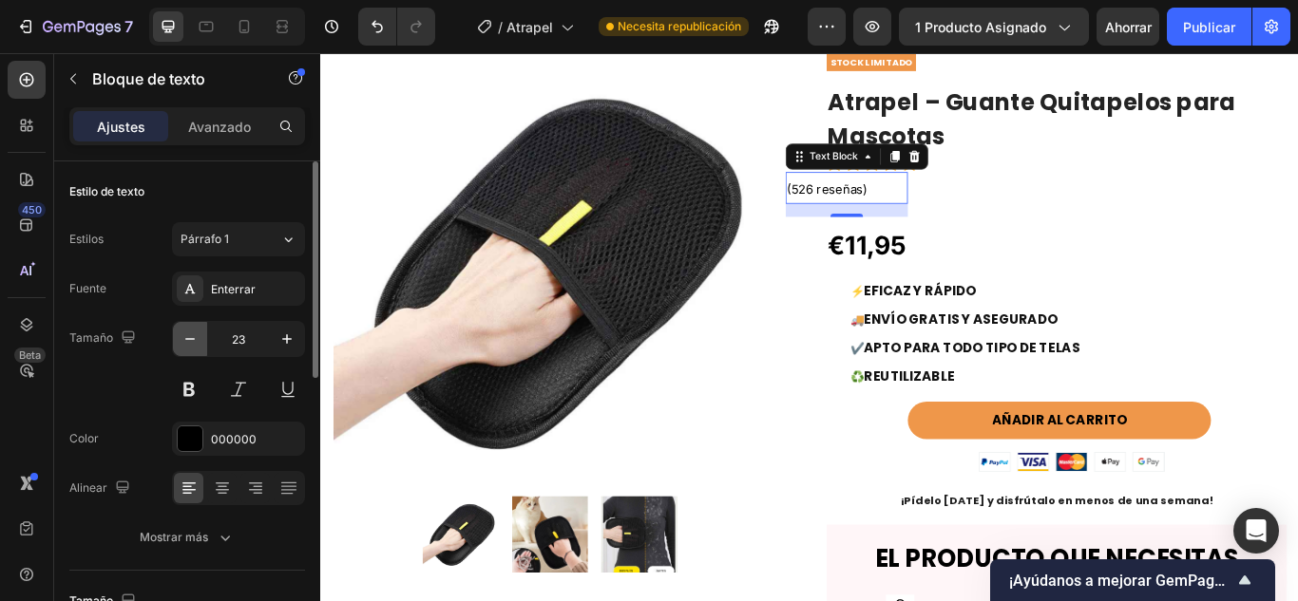
click at [197, 331] on icon "button" at bounding box center [190, 339] width 19 height 19
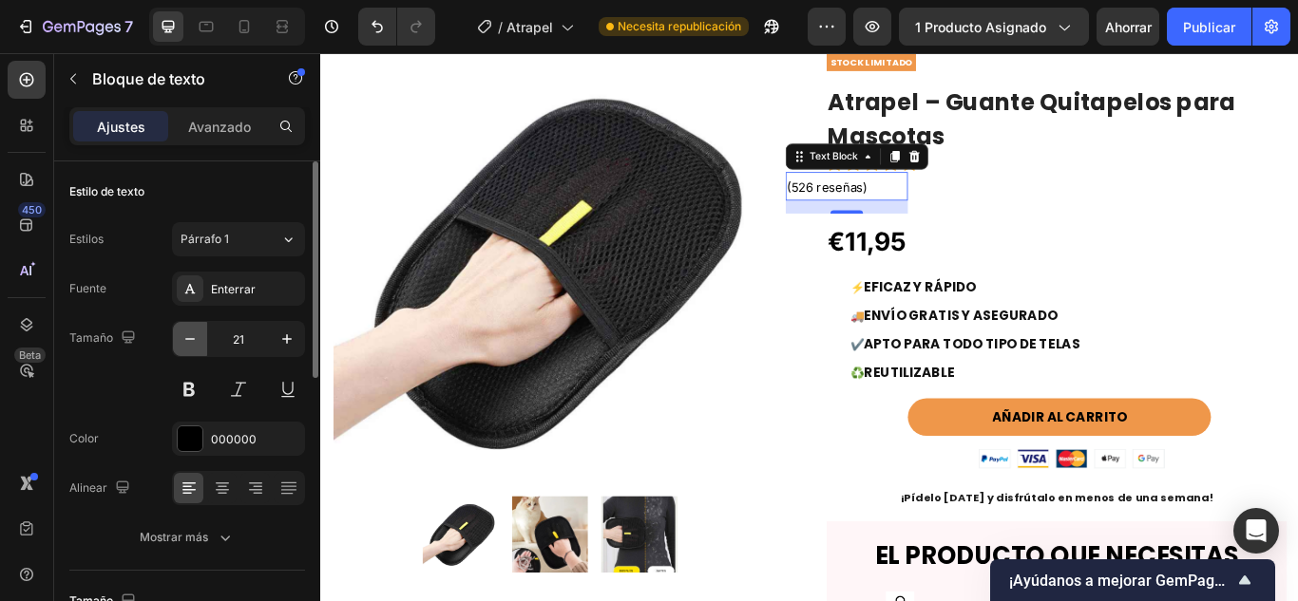
click at [197, 331] on icon "button" at bounding box center [190, 339] width 19 height 19
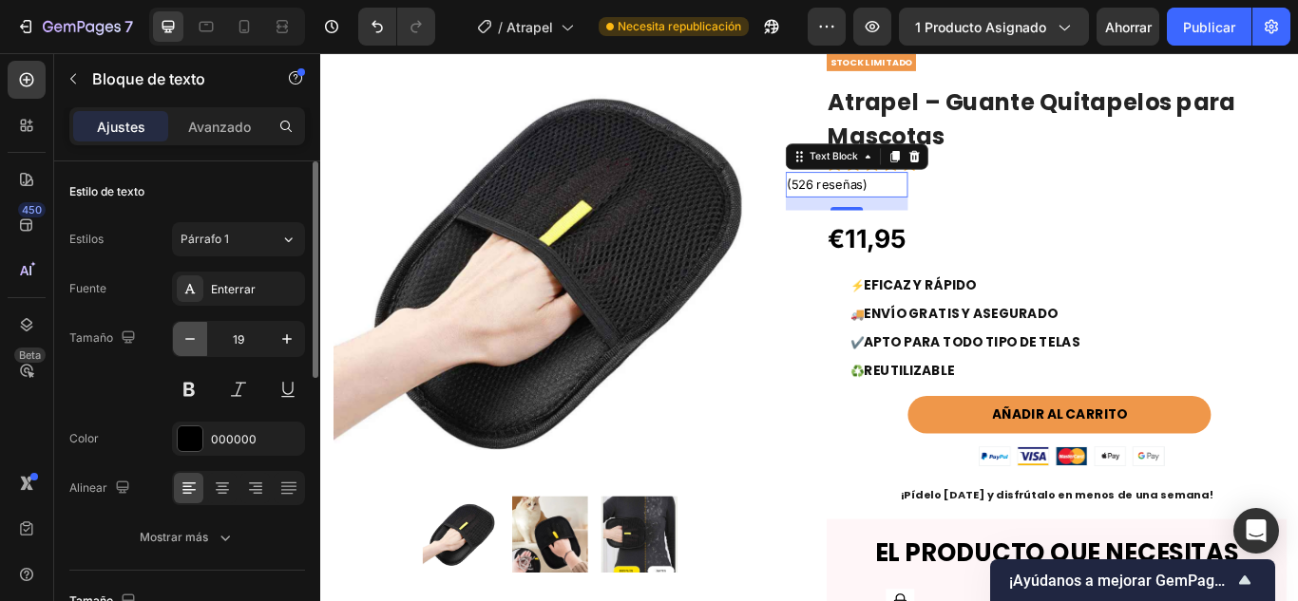
click at [197, 331] on icon "button" at bounding box center [190, 339] width 19 height 19
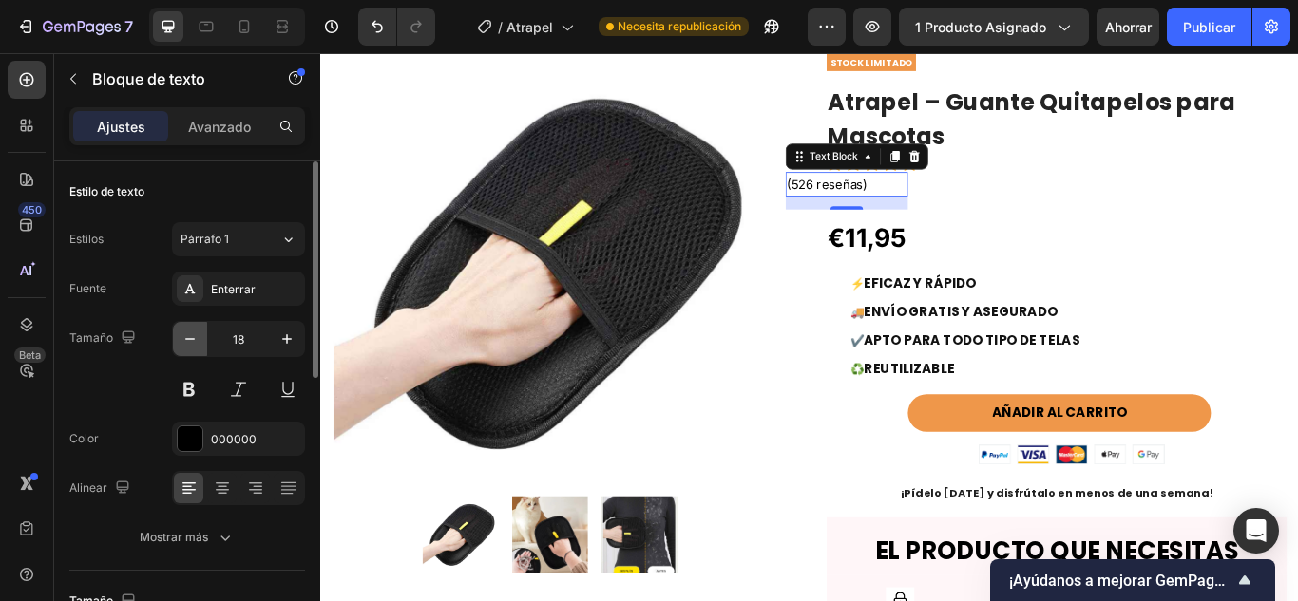
click at [197, 331] on icon "button" at bounding box center [190, 339] width 19 height 19
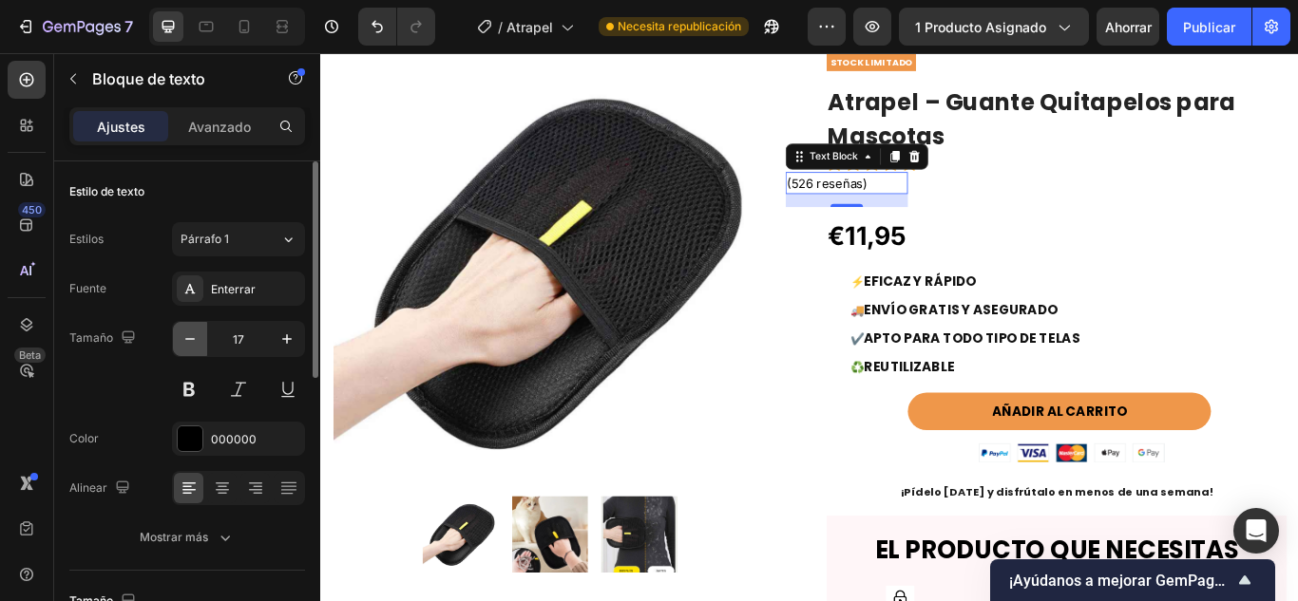
click at [197, 331] on icon "button" at bounding box center [190, 339] width 19 height 19
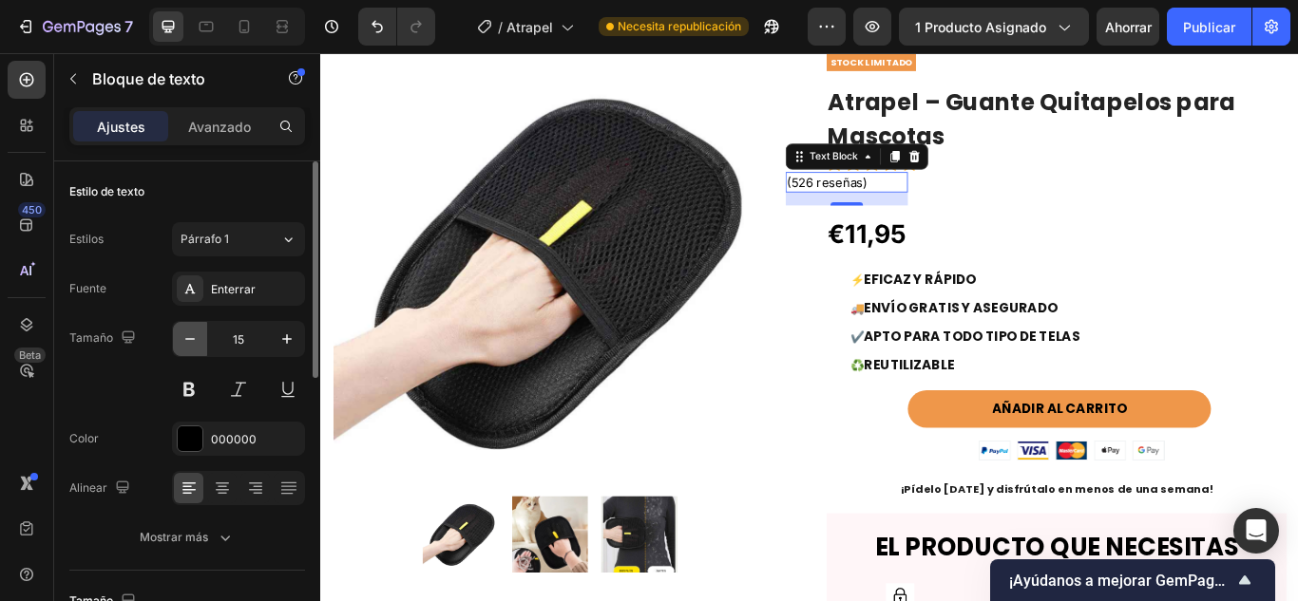
type input "14"
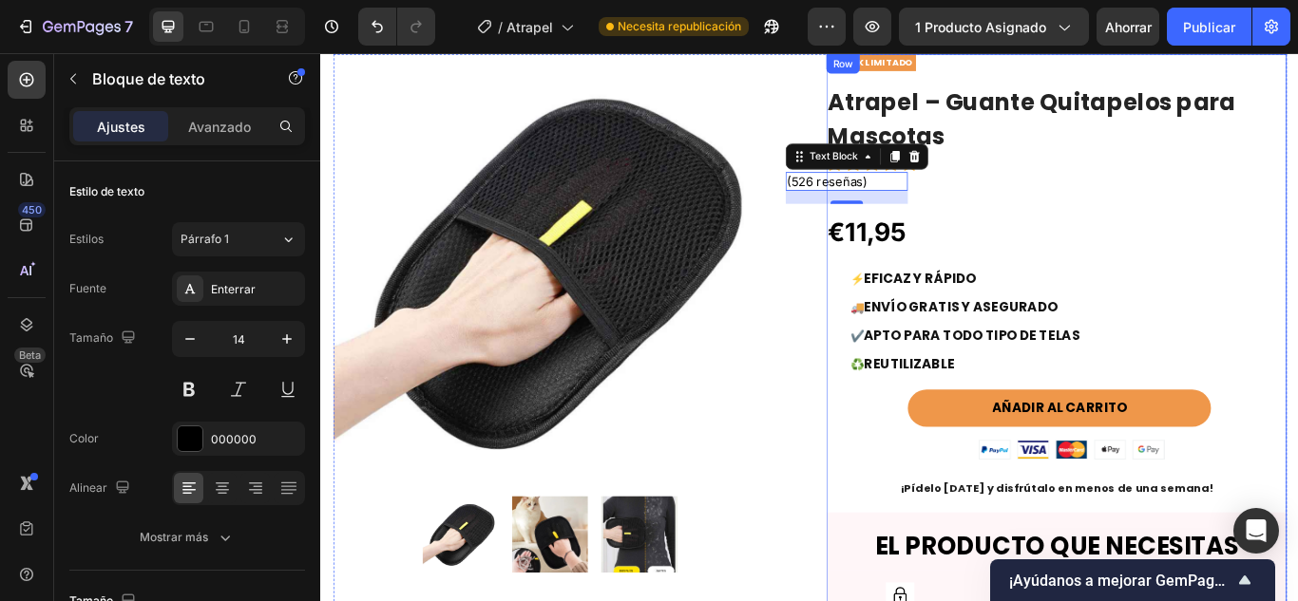
click at [1132, 238] on div "STOCK LIMITADO Text Block Atrapel – Guante Quitapelos para Mascotas (P) Title I…" at bounding box center [1177, 532] width 537 height 957
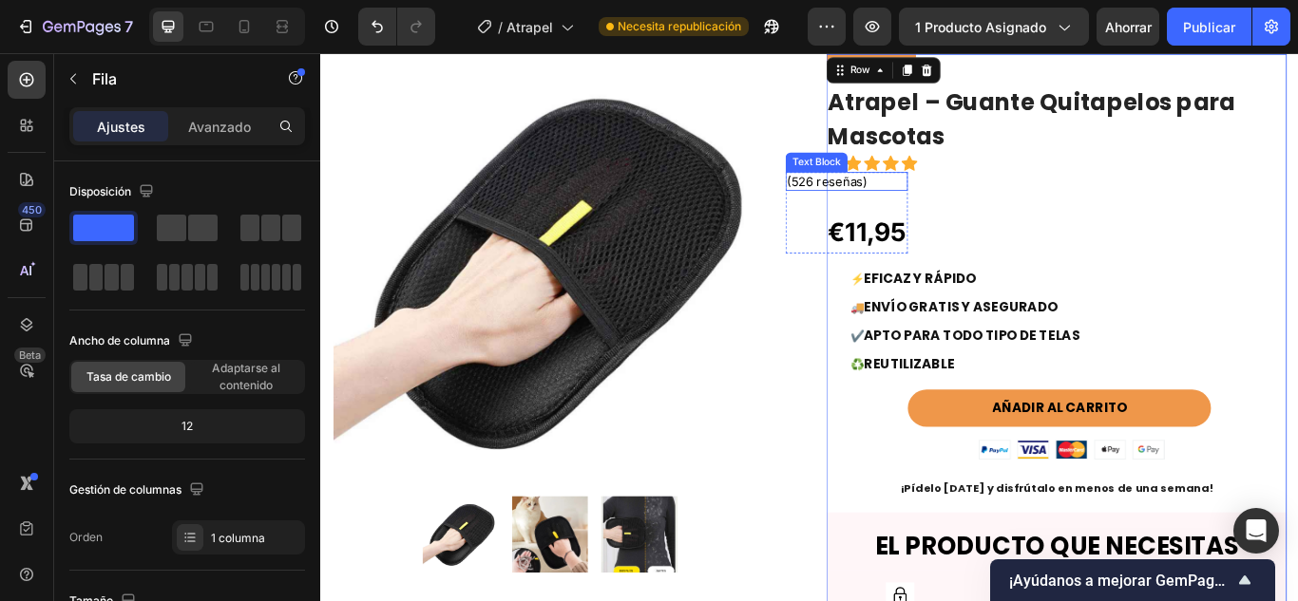
click at [930, 205] on span "(526 reseñas)" at bounding box center [910, 203] width 93 height 18
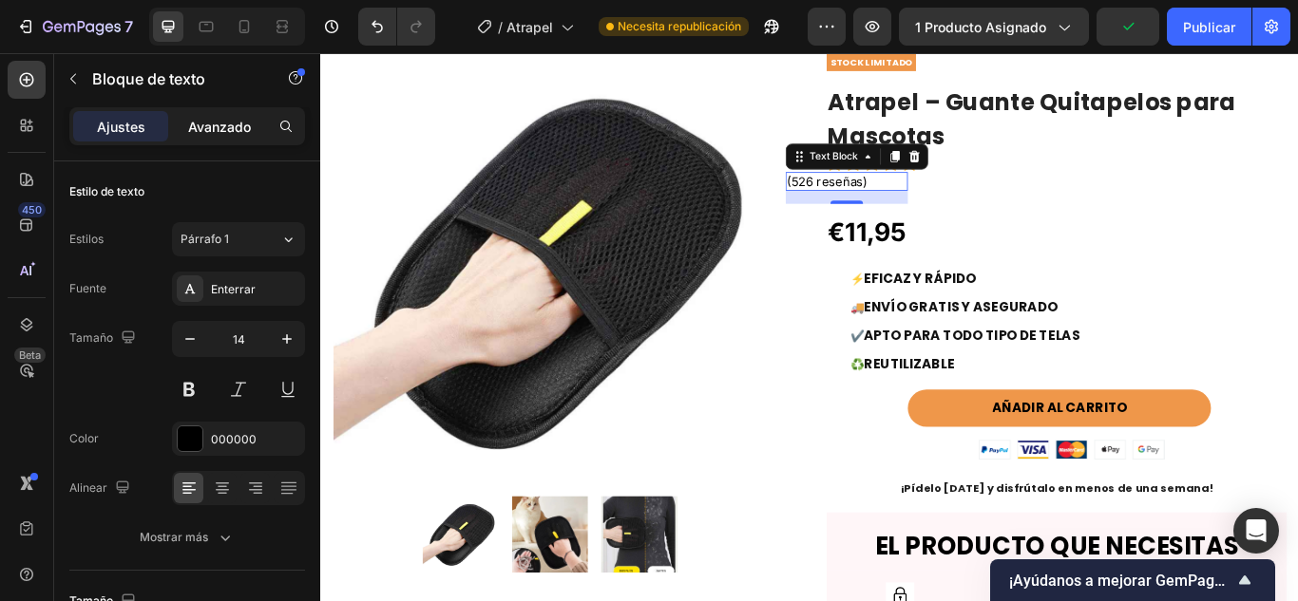
click at [199, 122] on font "Avanzado" at bounding box center [219, 127] width 63 height 16
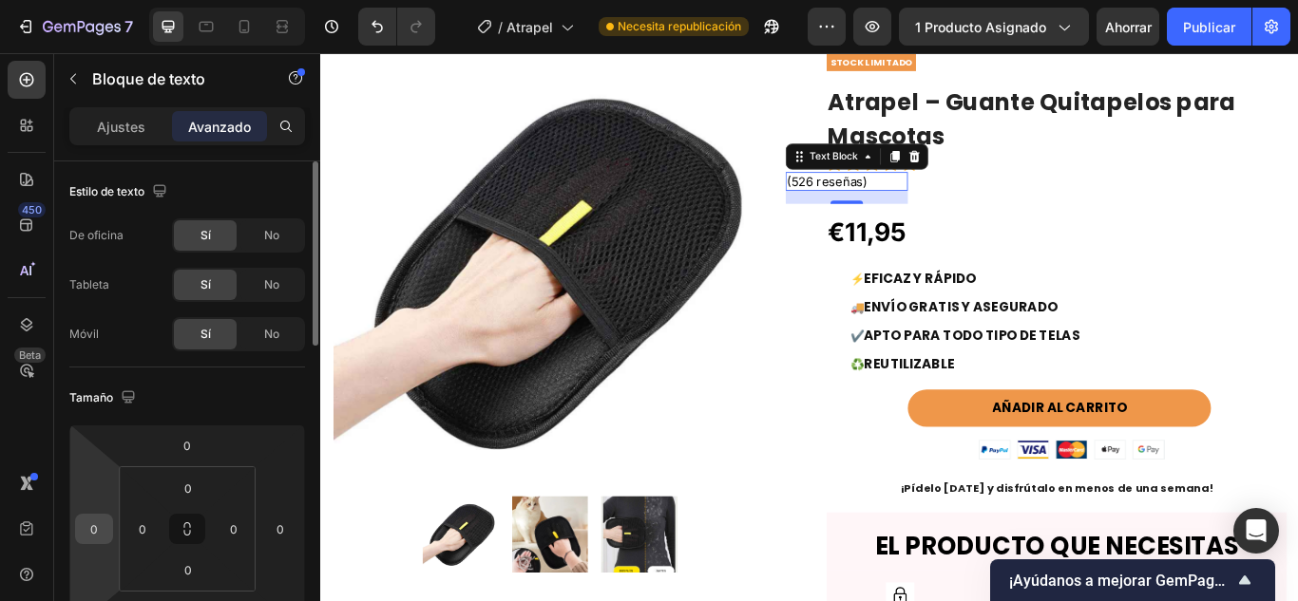
click at [100, 526] on input "0" at bounding box center [94, 529] width 29 height 29
type input "1"
type input "3"
type input "40"
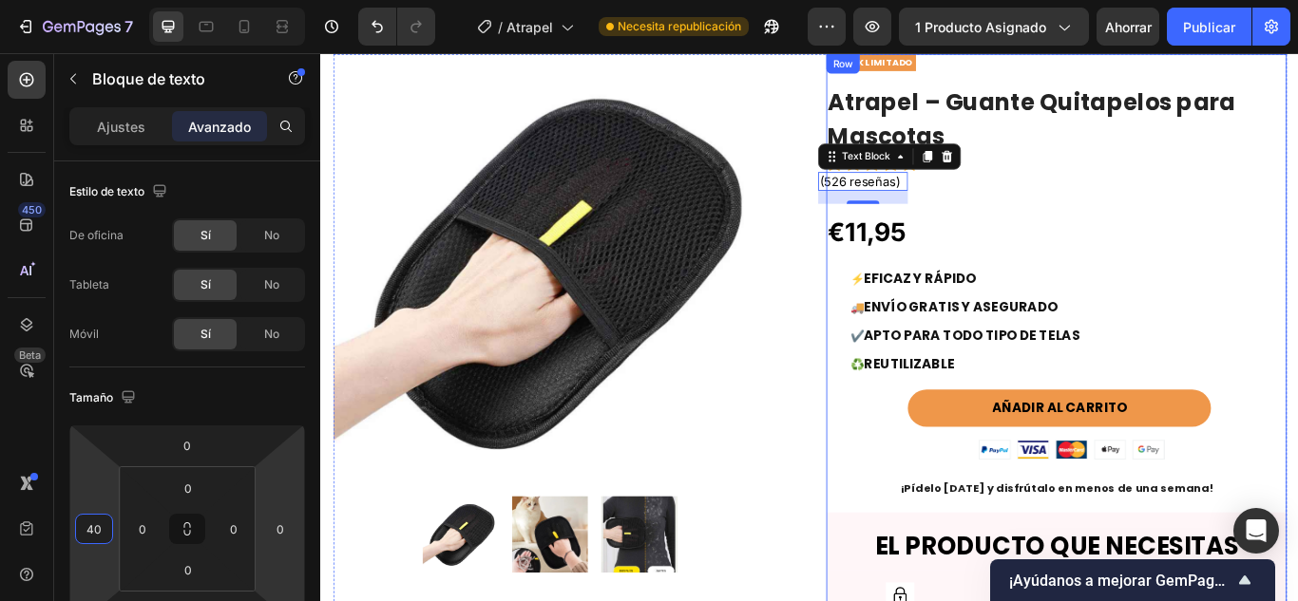
click at [1131, 232] on div "STOCK LIMITADO Text Block Atrapel – Guante Quitapelos para Mascotas (P) Title I…" at bounding box center [1177, 532] width 537 height 957
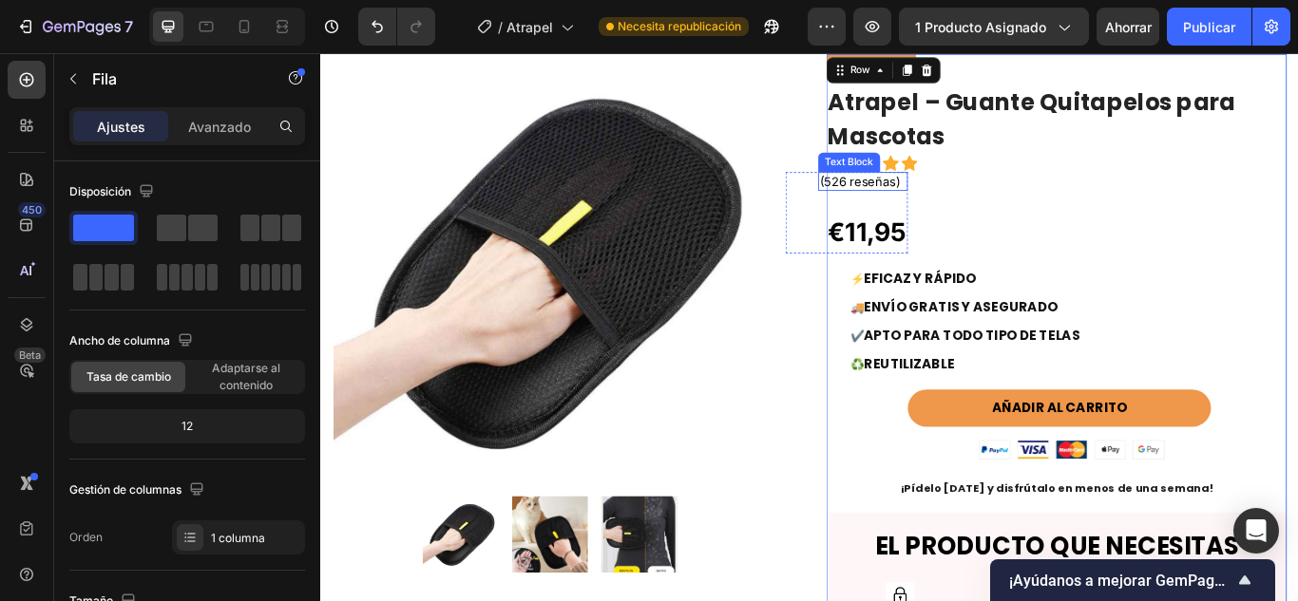
click at [967, 208] on span "(526 reseñas)" at bounding box center [948, 203] width 93 height 18
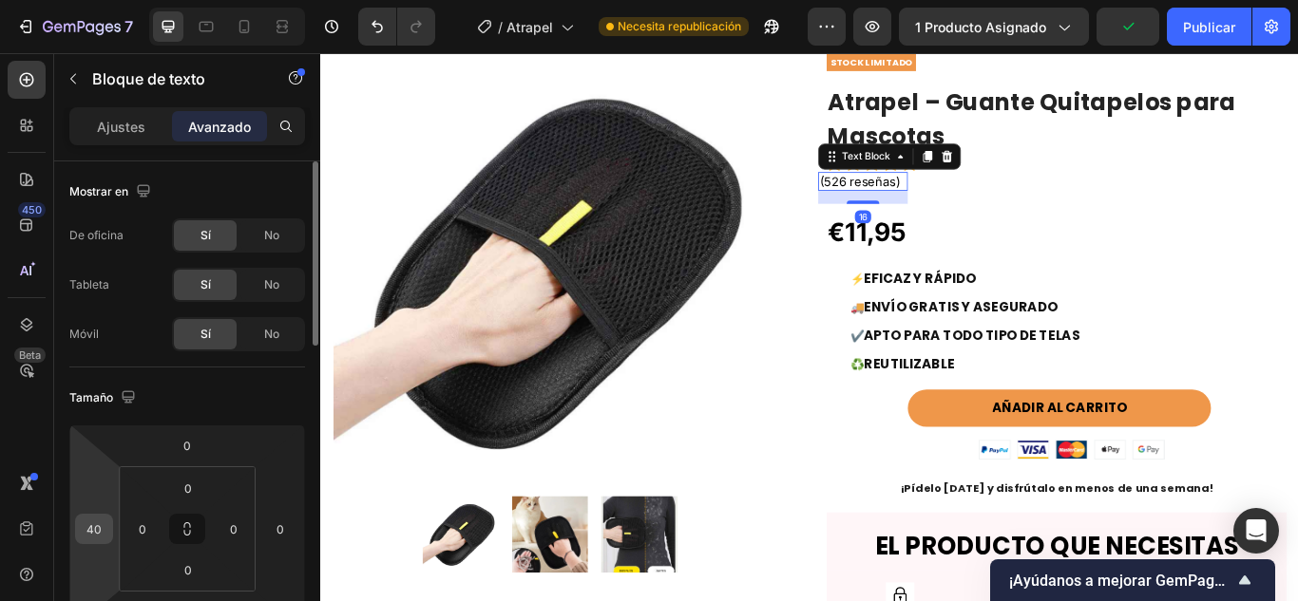
click at [86, 524] on input "40" at bounding box center [94, 529] width 29 height 29
type input "50"
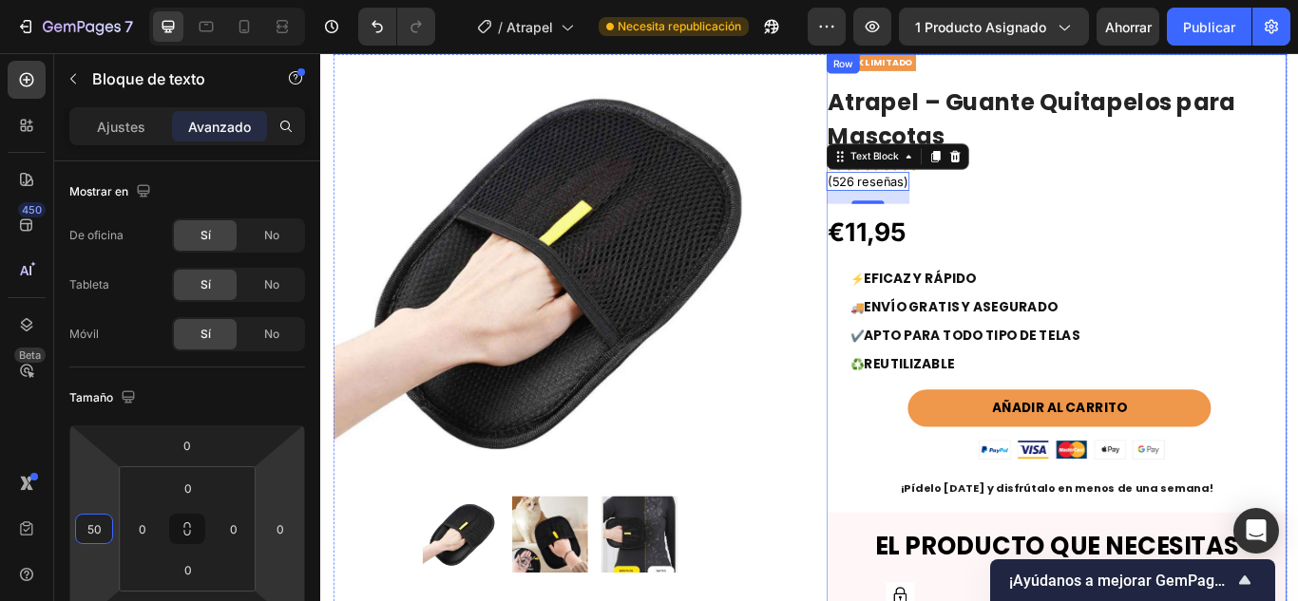
click at [1235, 237] on div "STOCK LIMITADO Text Block Atrapel – Guante Quitapelos para Mascotas (P) Title I…" at bounding box center [1177, 532] width 537 height 957
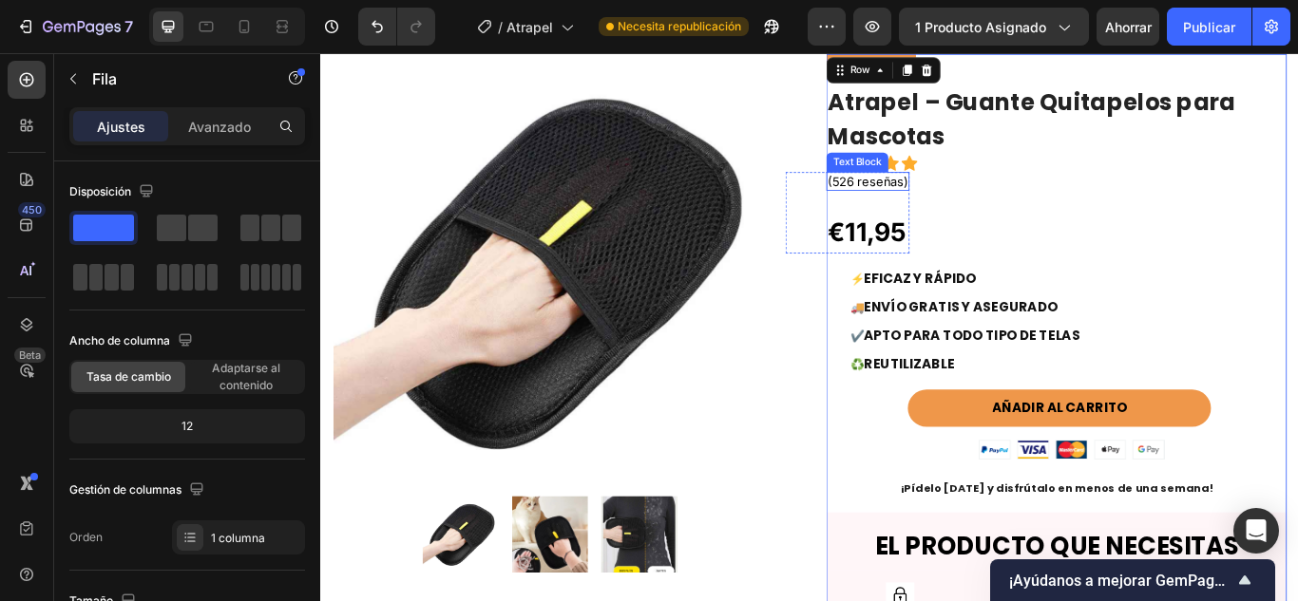
click at [994, 202] on span "(526 reseñas)" at bounding box center [957, 203] width 93 height 18
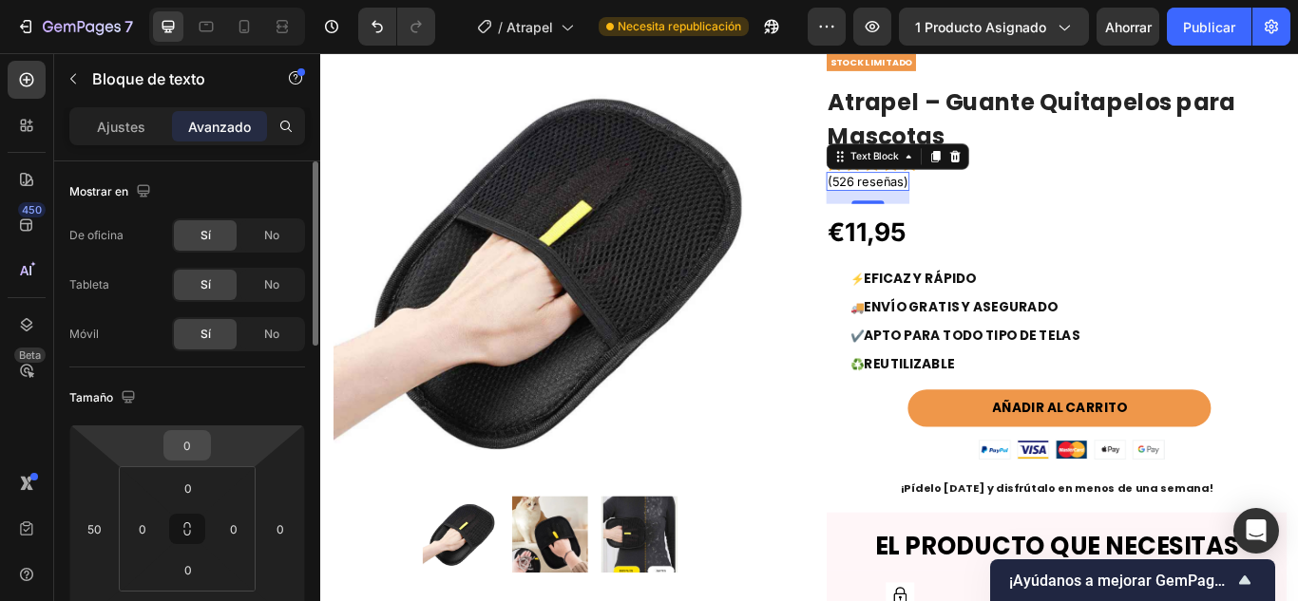
click at [180, 436] on input "0" at bounding box center [187, 445] width 38 height 29
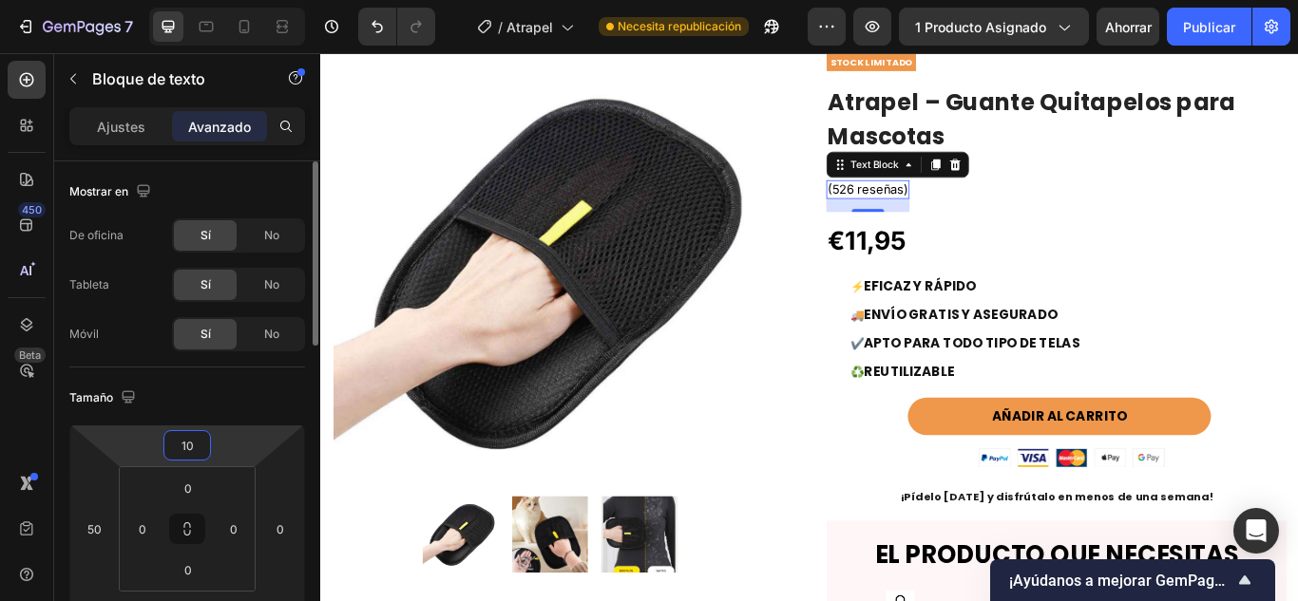
type input "1"
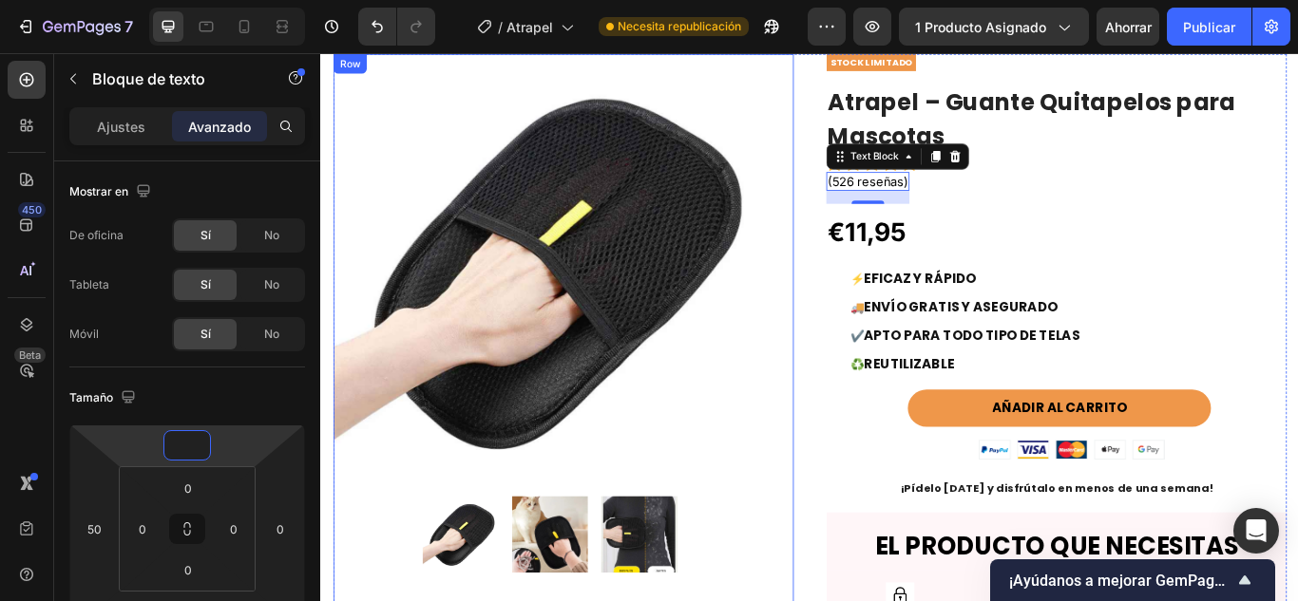
type input "1"
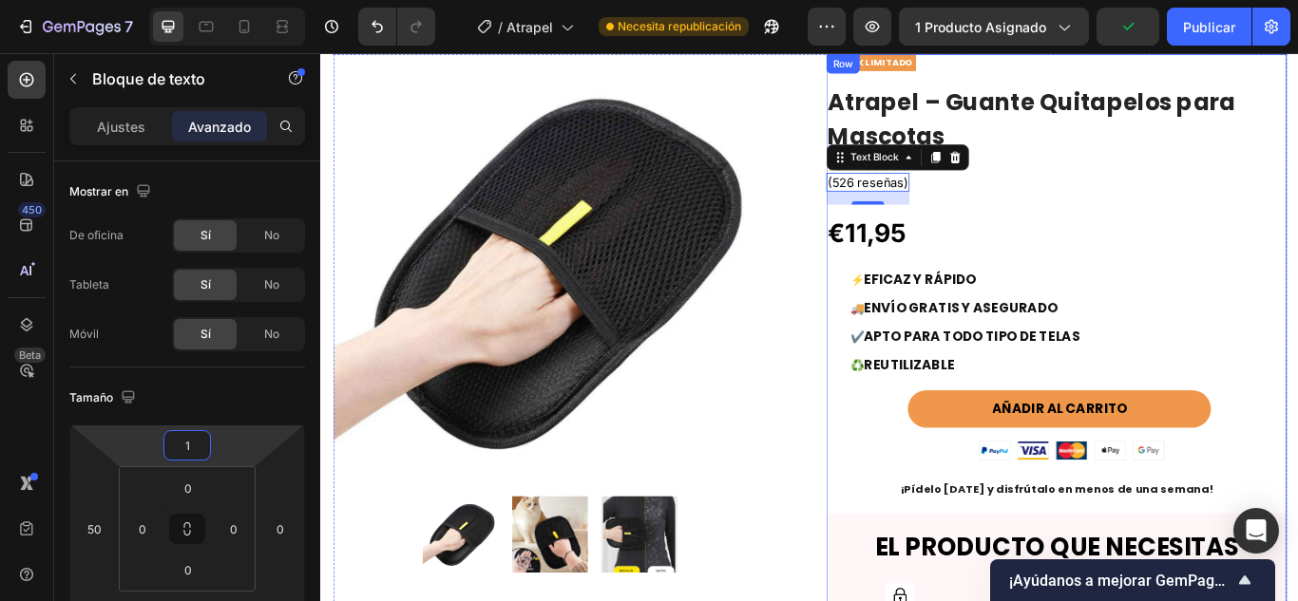
click at [1297, 225] on div "STOCK LIMITADO Text Block Atrapel – Guante Quitapelos para Mascotas (P) Title I…" at bounding box center [1177, 533] width 537 height 958
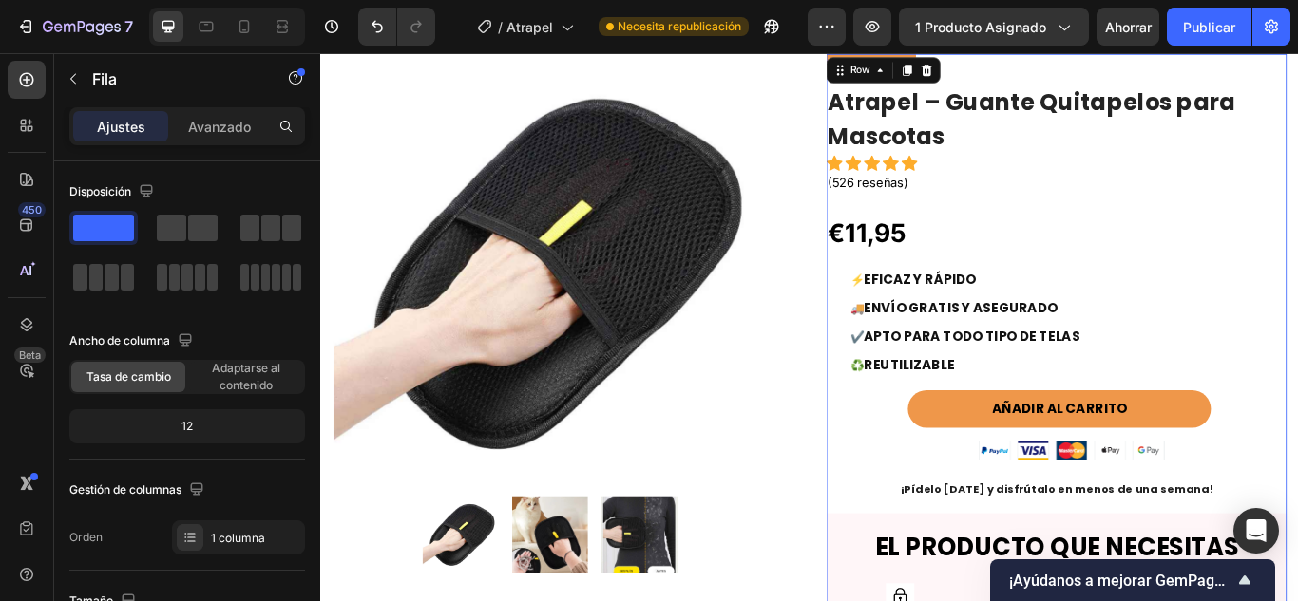
click at [223, 25] on div at bounding box center [227, 27] width 156 height 38
click at [242, 26] on icon at bounding box center [244, 26] width 19 height 19
type input "100%"
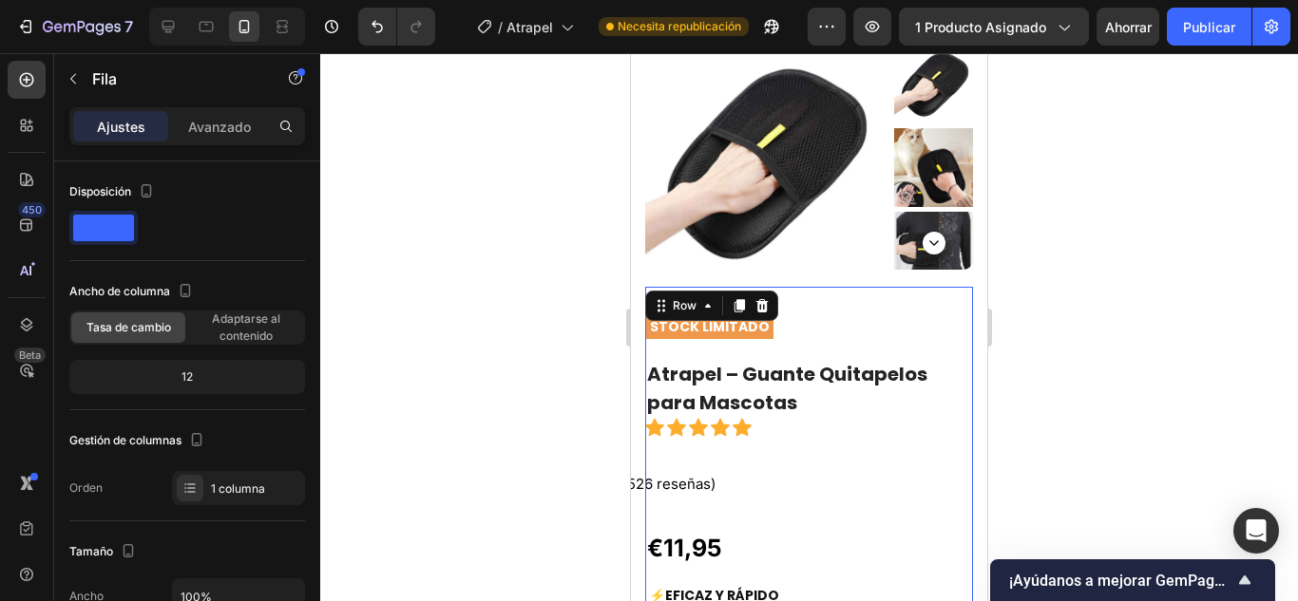
scroll to position [234, 0]
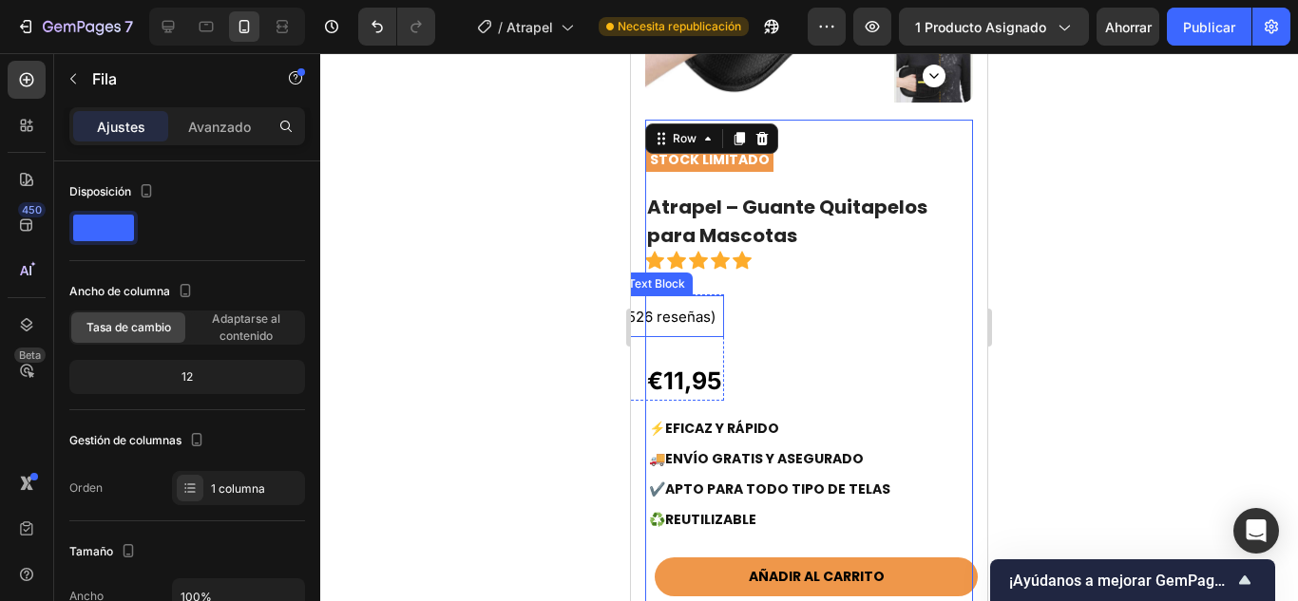
click at [709, 300] on p "(526 reseñas)" at bounding box center [672, 316] width 100 height 38
